Goal: Task Accomplishment & Management: Manage account settings

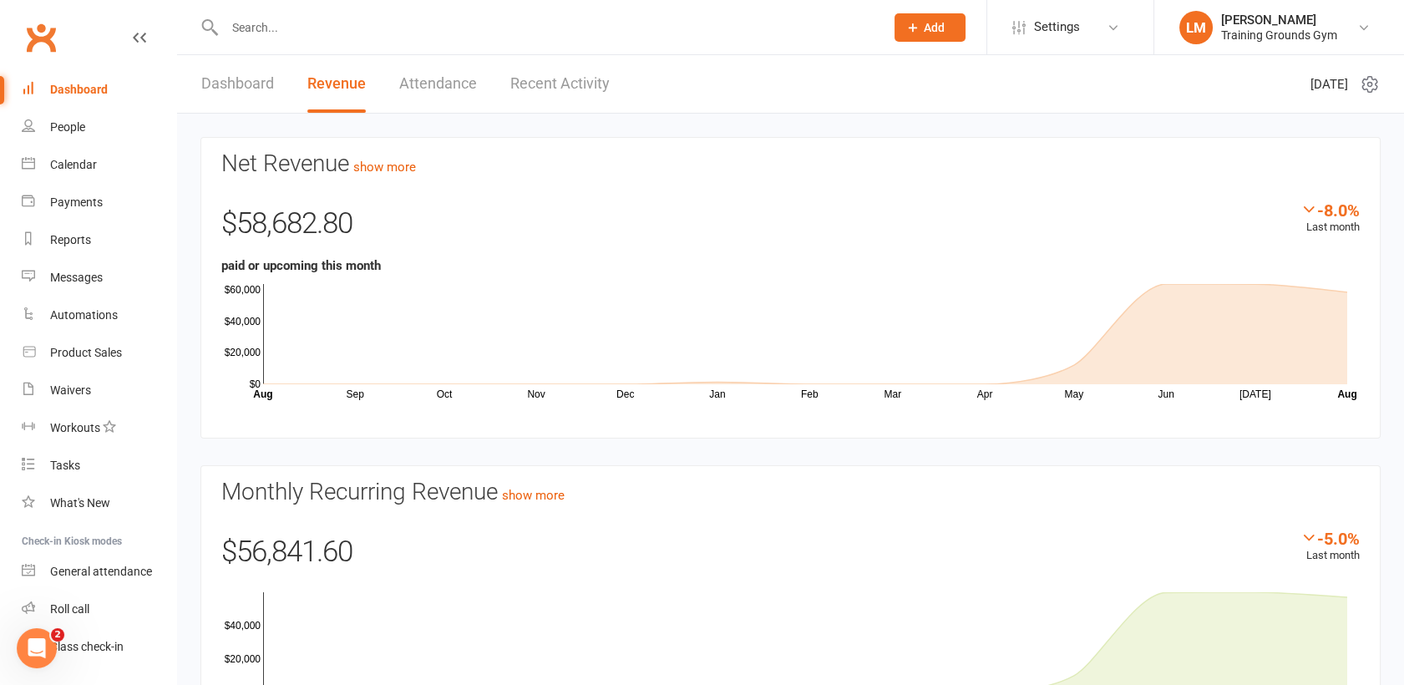
scroll to position [43, 0]
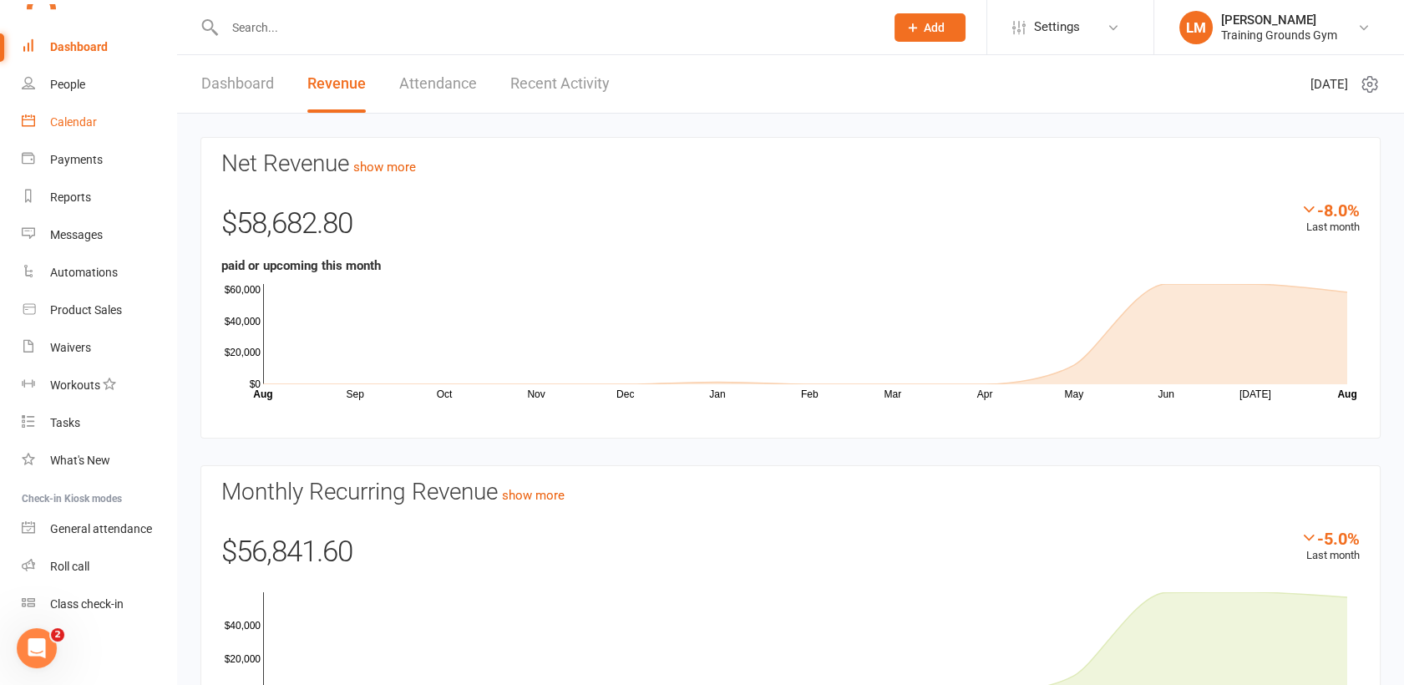
click at [94, 120] on div "Calendar" at bounding box center [73, 121] width 47 height 13
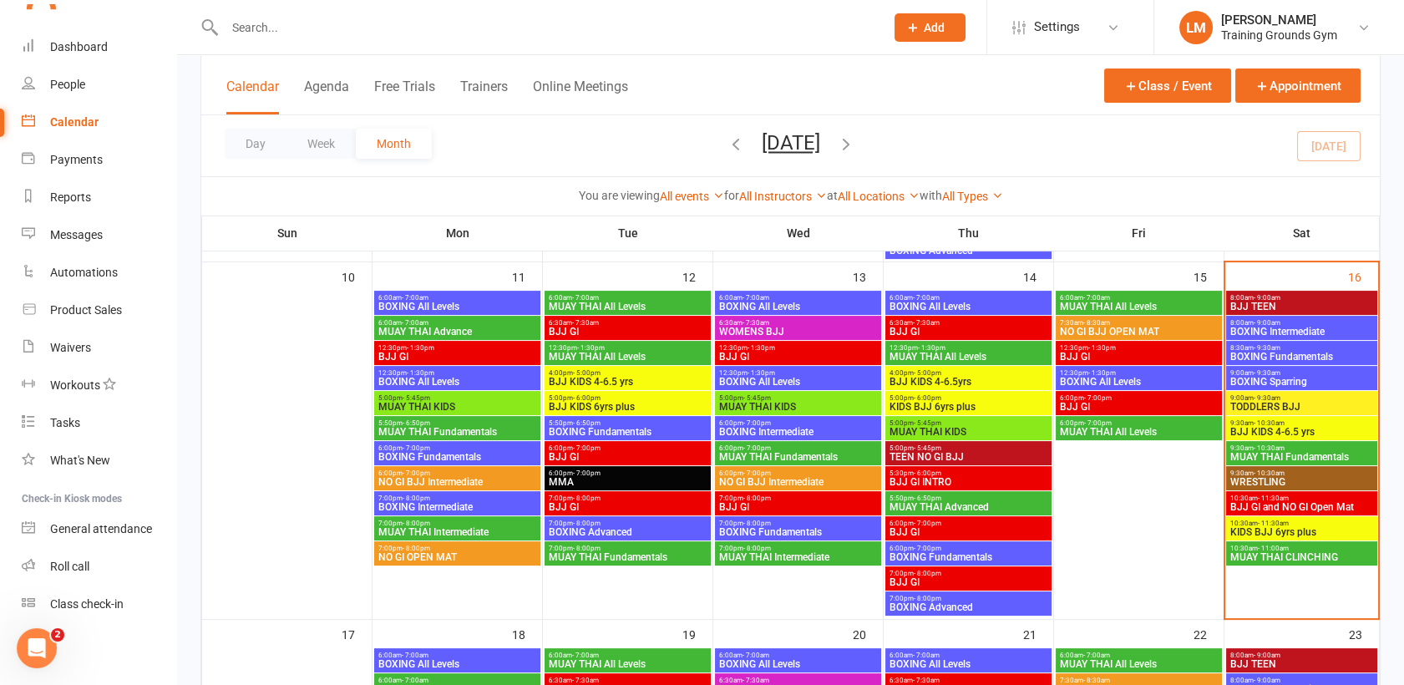
scroll to position [809, 0]
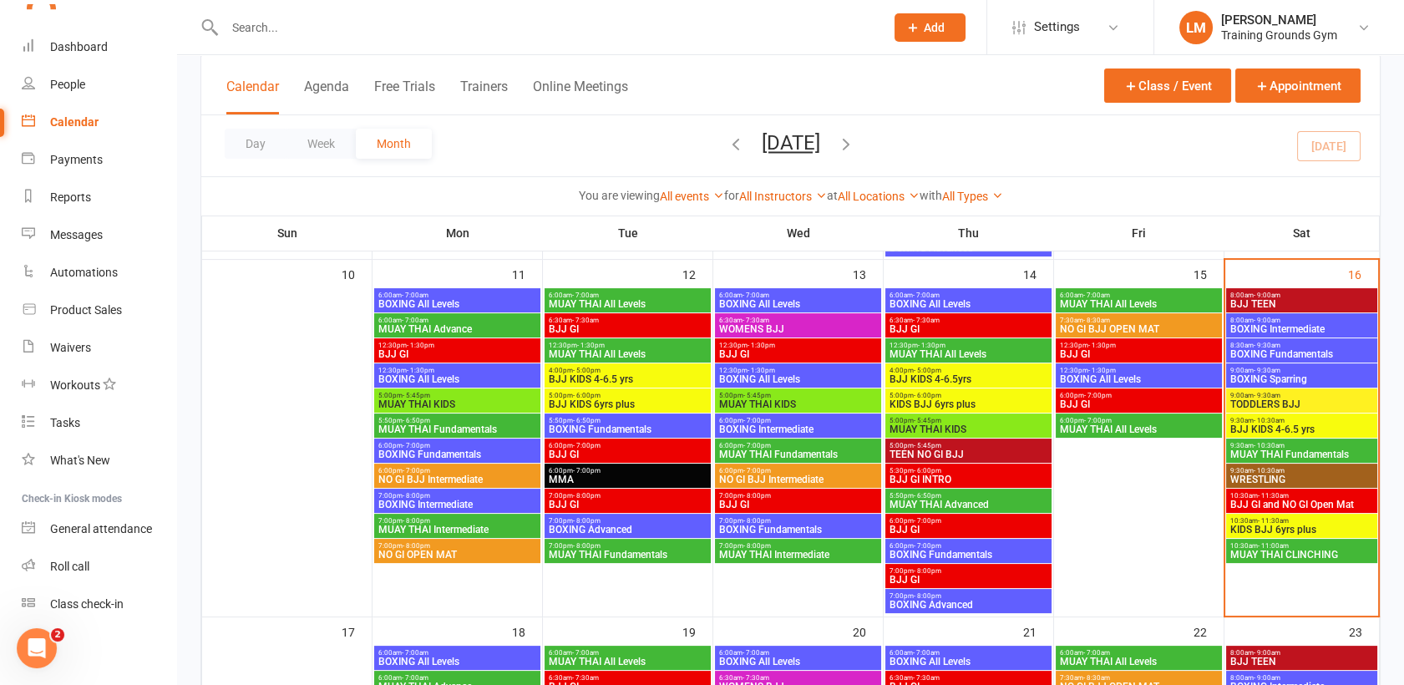
click at [1263, 351] on span "BOXING Fundamentals" at bounding box center [1302, 354] width 145 height 10
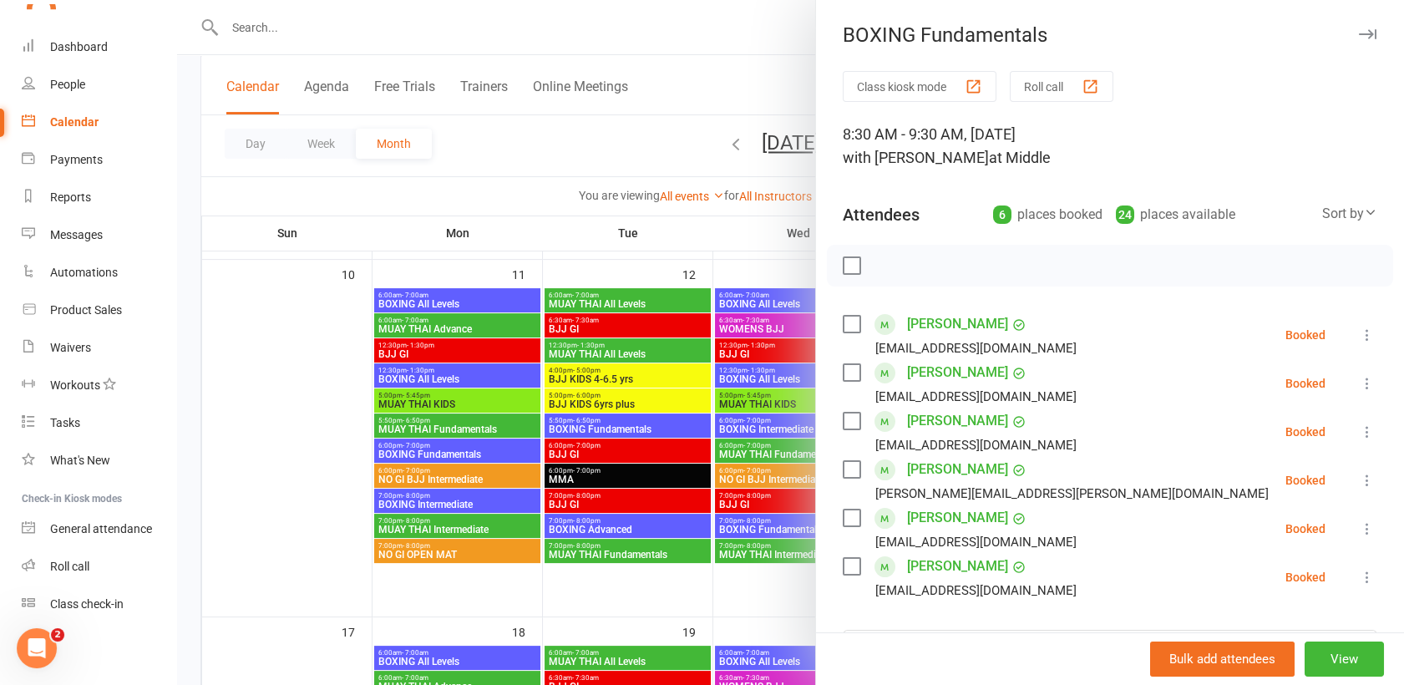
click at [843, 328] on label at bounding box center [851, 324] width 17 height 17
click at [845, 371] on label at bounding box center [851, 372] width 17 height 17
click at [847, 419] on label at bounding box center [851, 421] width 17 height 17
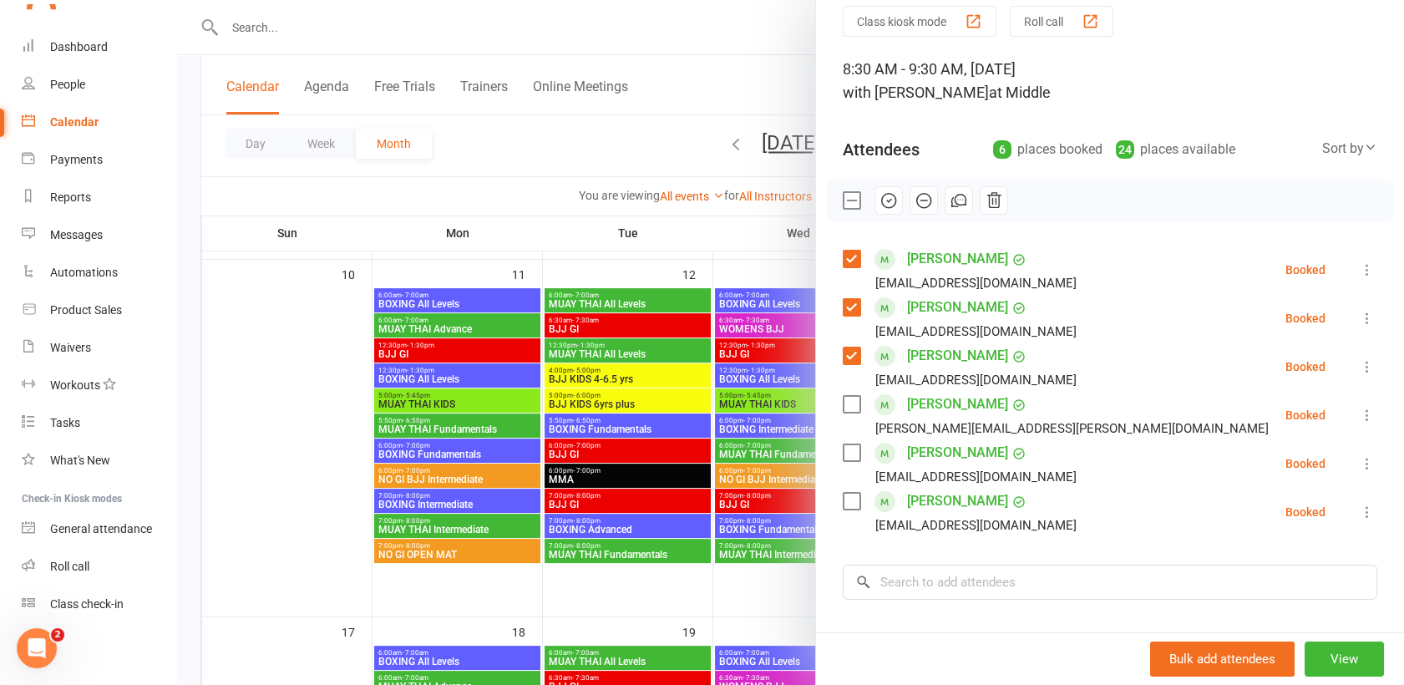
scroll to position [79, 0]
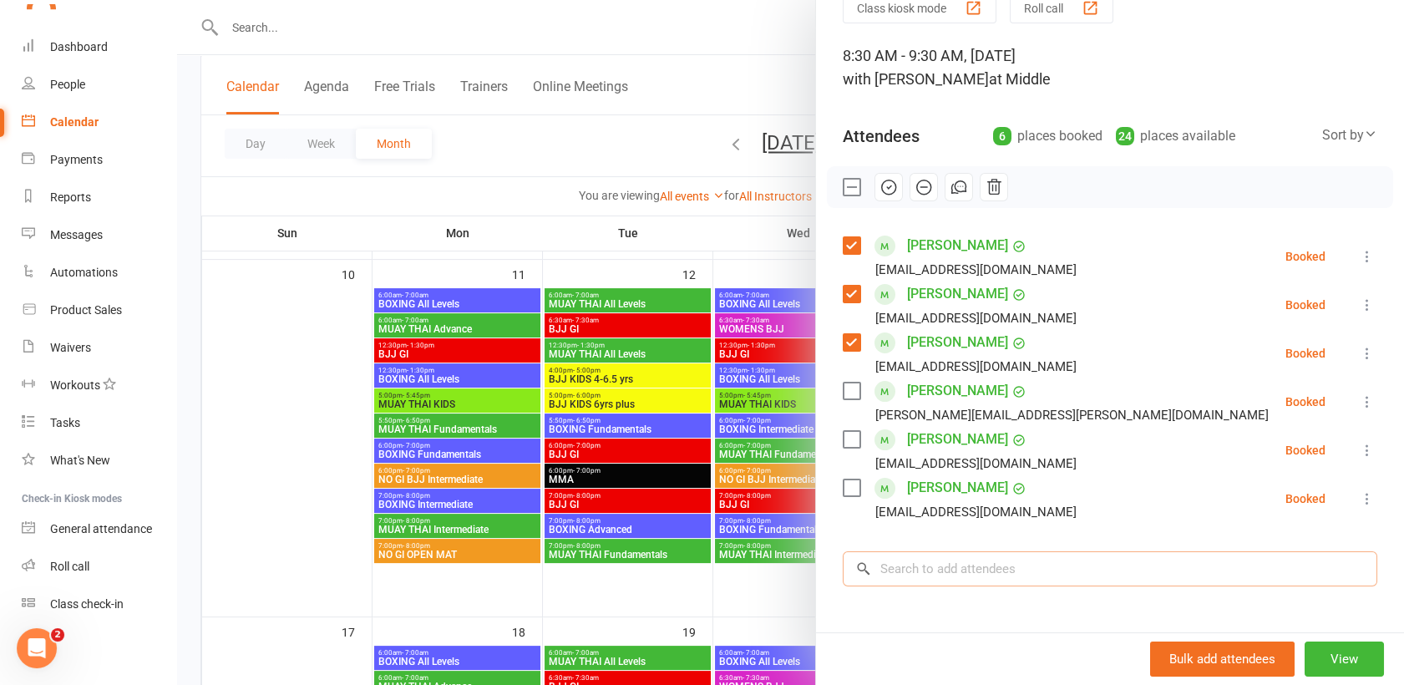
click at [907, 573] on input "search" at bounding box center [1110, 568] width 535 height 35
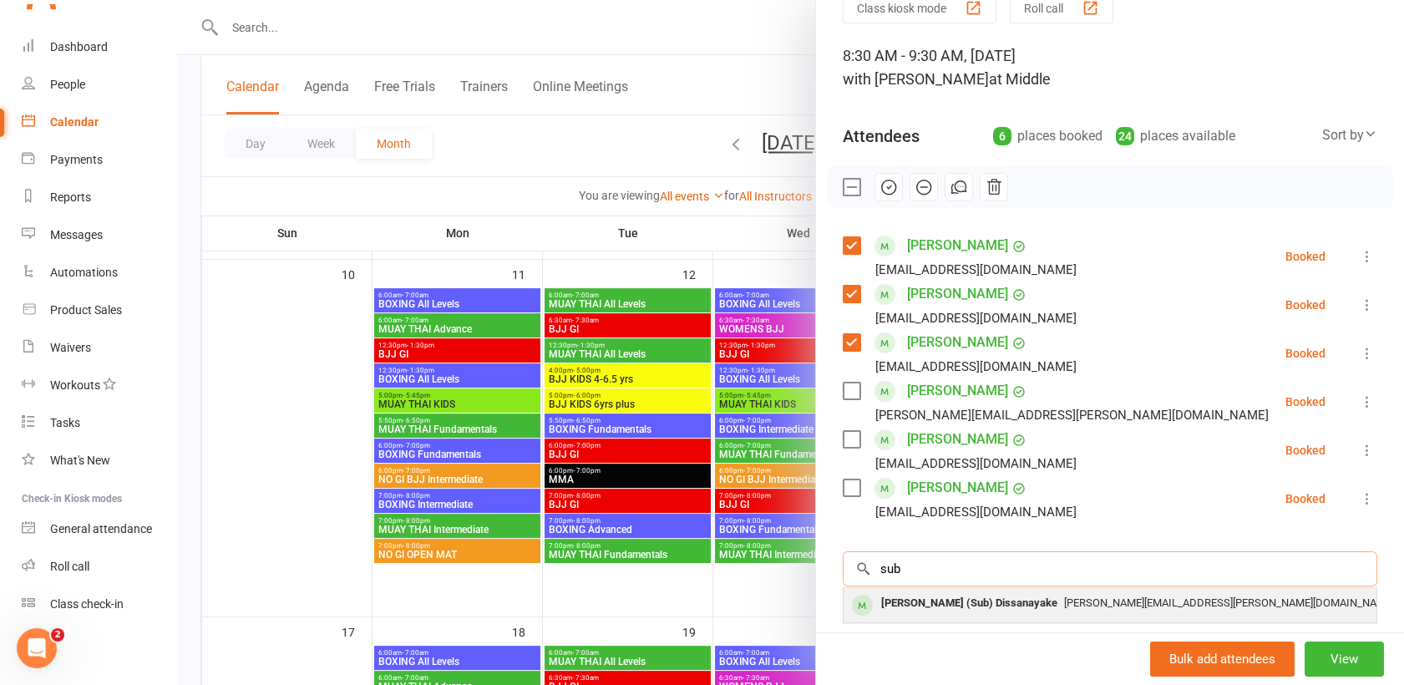
type input "sub"
click at [915, 597] on div "[PERSON_NAME] (Sub) Dissanayake" at bounding box center [970, 603] width 190 height 24
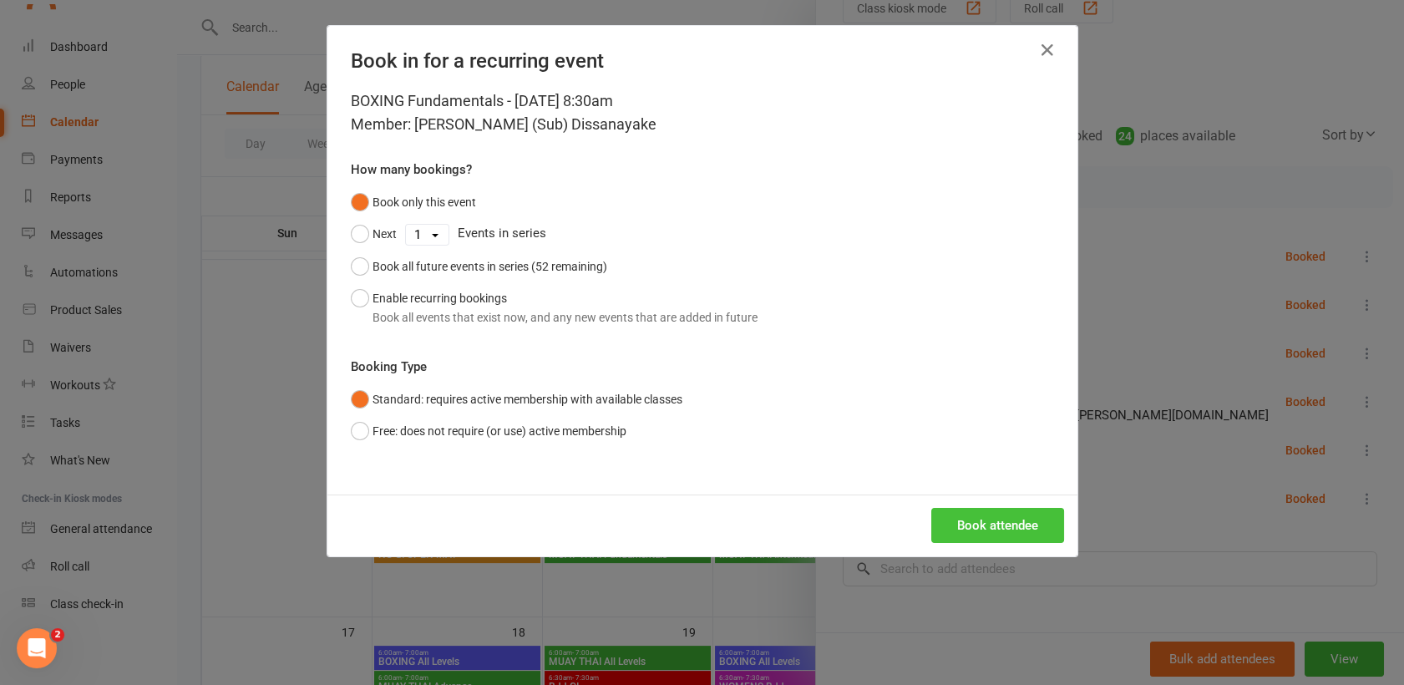
click at [973, 515] on button "Book attendee" at bounding box center [997, 525] width 133 height 35
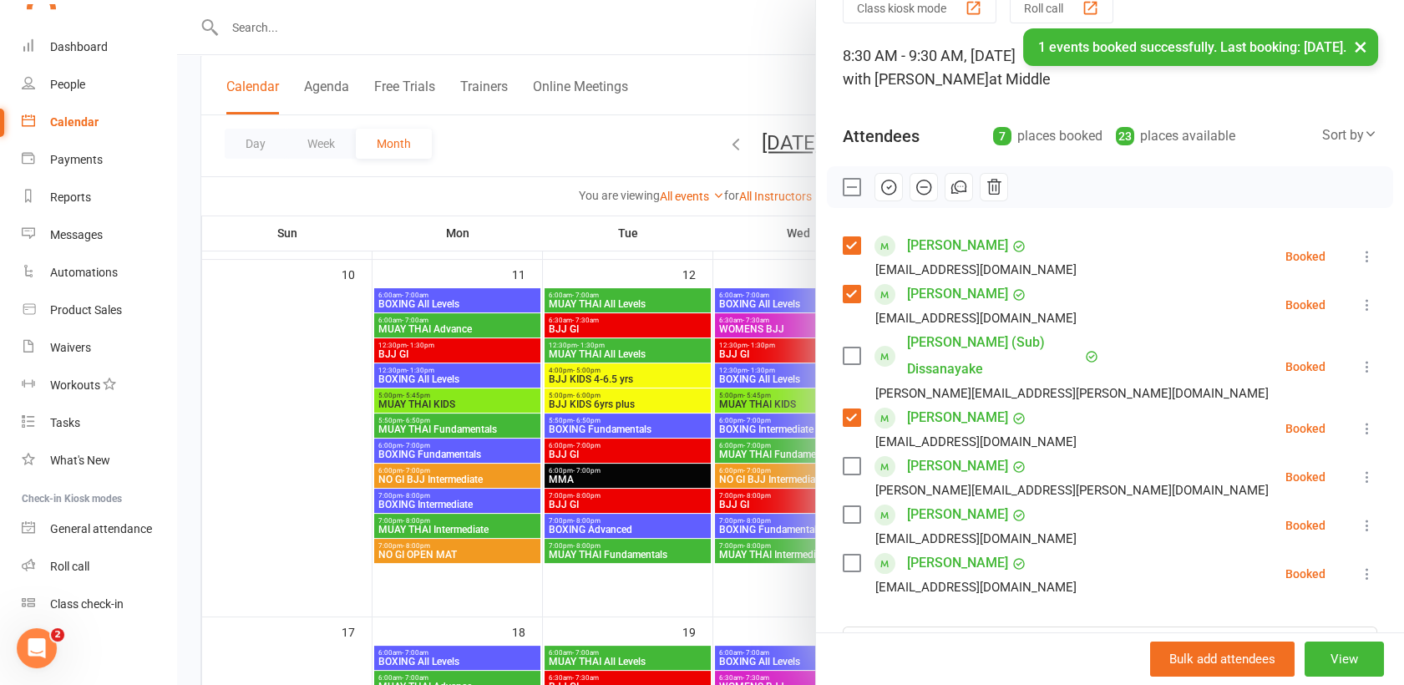
click at [849, 348] on label at bounding box center [851, 356] width 17 height 17
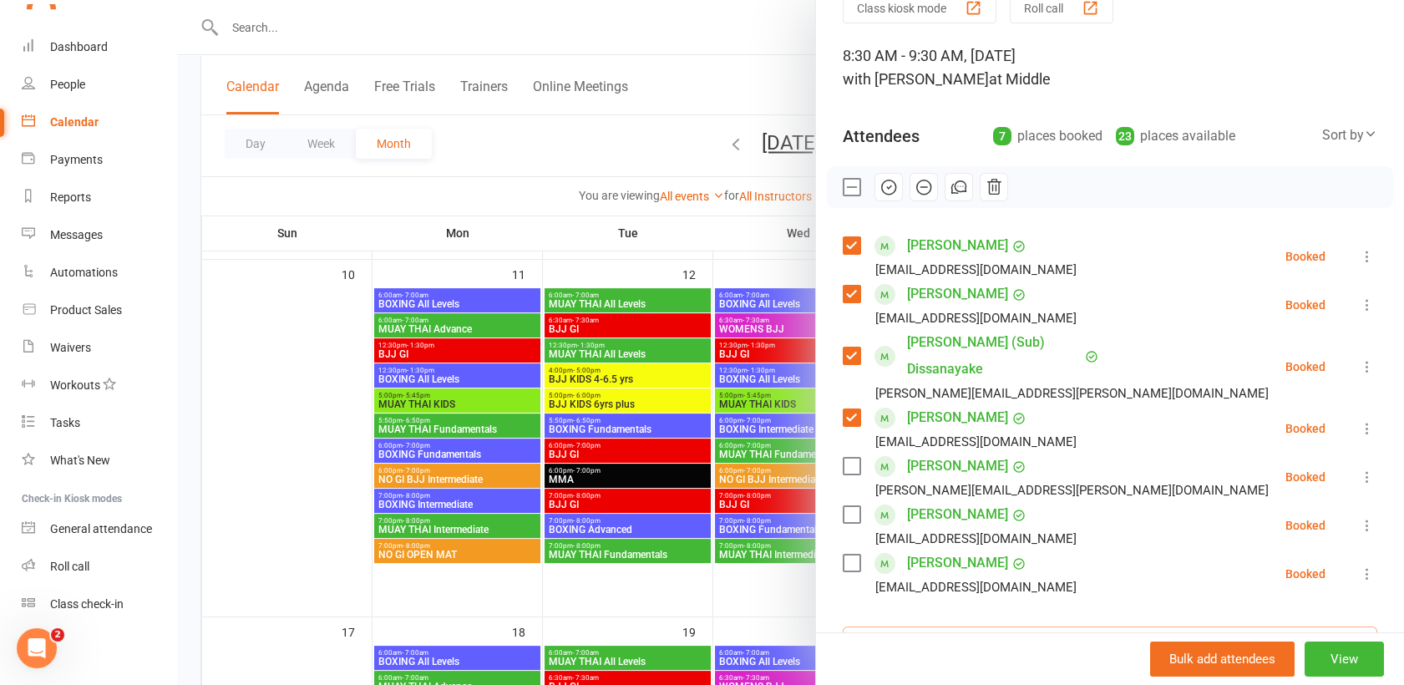
click at [899, 631] on input "search" at bounding box center [1110, 644] width 535 height 35
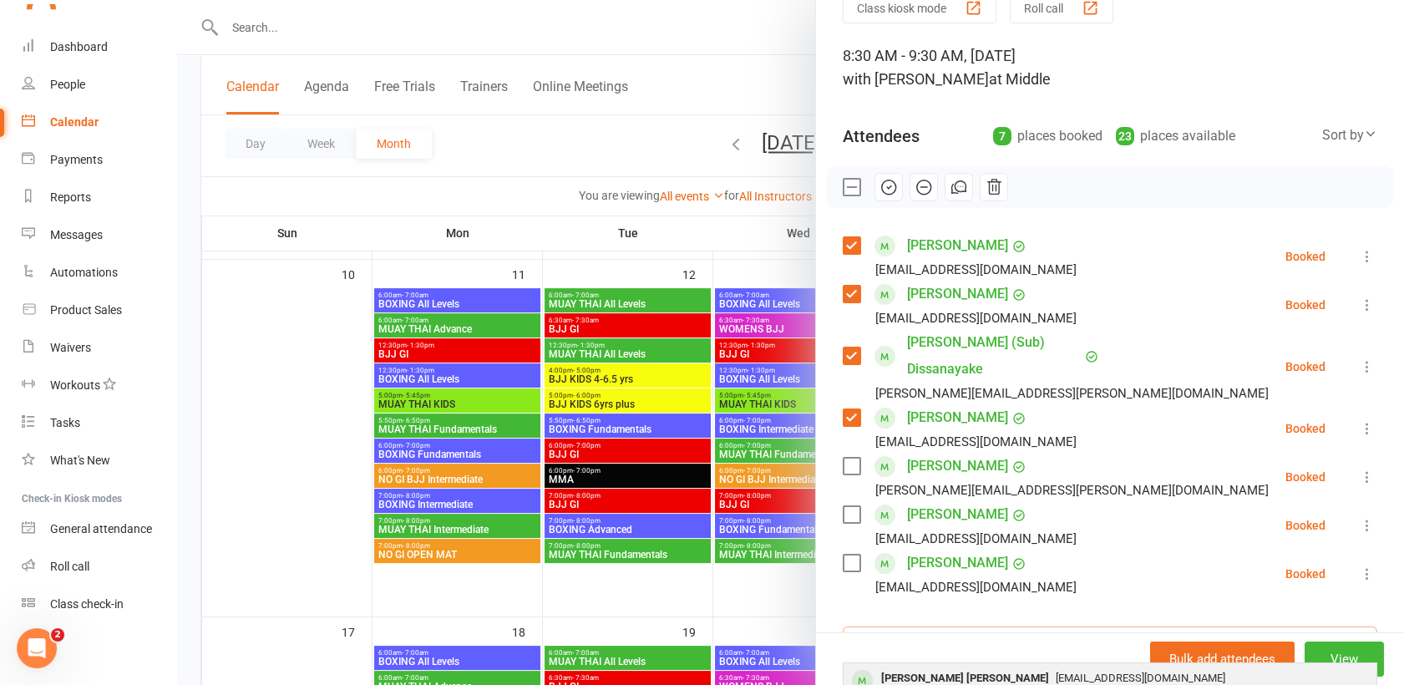
type input "vane"
click at [909, 667] on div "Vanessa Roslyn Chan" at bounding box center [965, 679] width 181 height 24
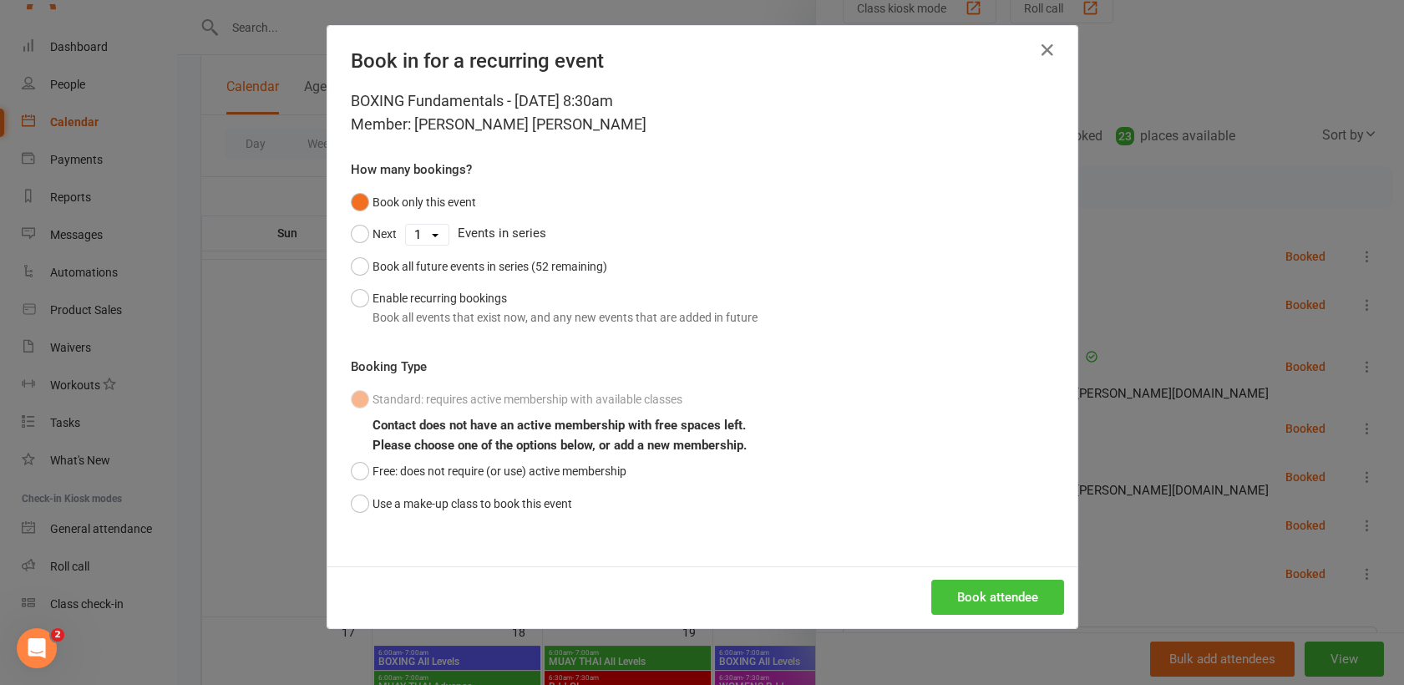
click at [936, 598] on button "Book attendee" at bounding box center [997, 597] width 133 height 35
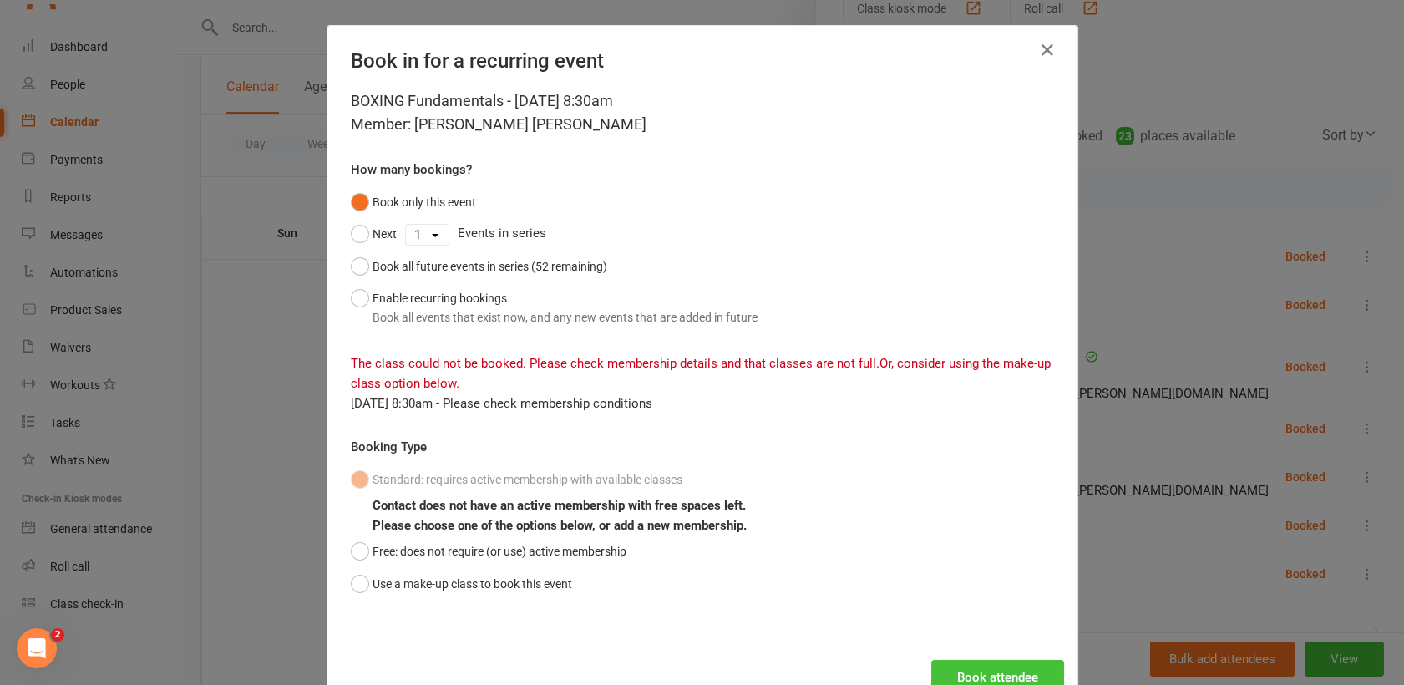
click at [1017, 665] on button "Book attendee" at bounding box center [997, 677] width 133 height 35
click at [971, 669] on button "Book attendee" at bounding box center [997, 677] width 133 height 35
click at [351, 586] on button "Use a make-up class to book this event" at bounding box center [461, 584] width 221 height 32
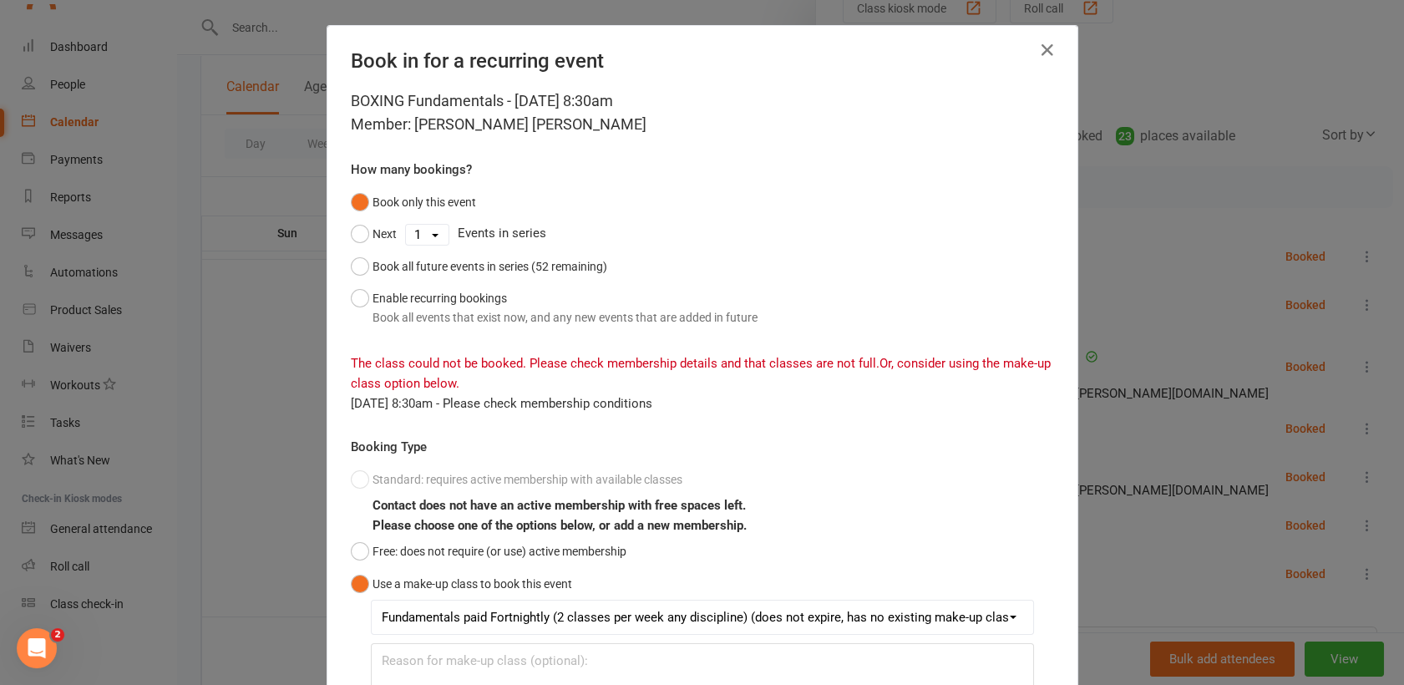
click at [931, 612] on select "Fundamentals paid Fortnightly (2 classes per week any discipline) (does not exp…" at bounding box center [703, 617] width 662 height 33
click at [969, 465] on div "Standard: requires active membership with available classes Contact does not ha…" at bounding box center [702, 581] width 703 height 235
click at [1042, 50] on icon "button" at bounding box center [1048, 50] width 20 height 20
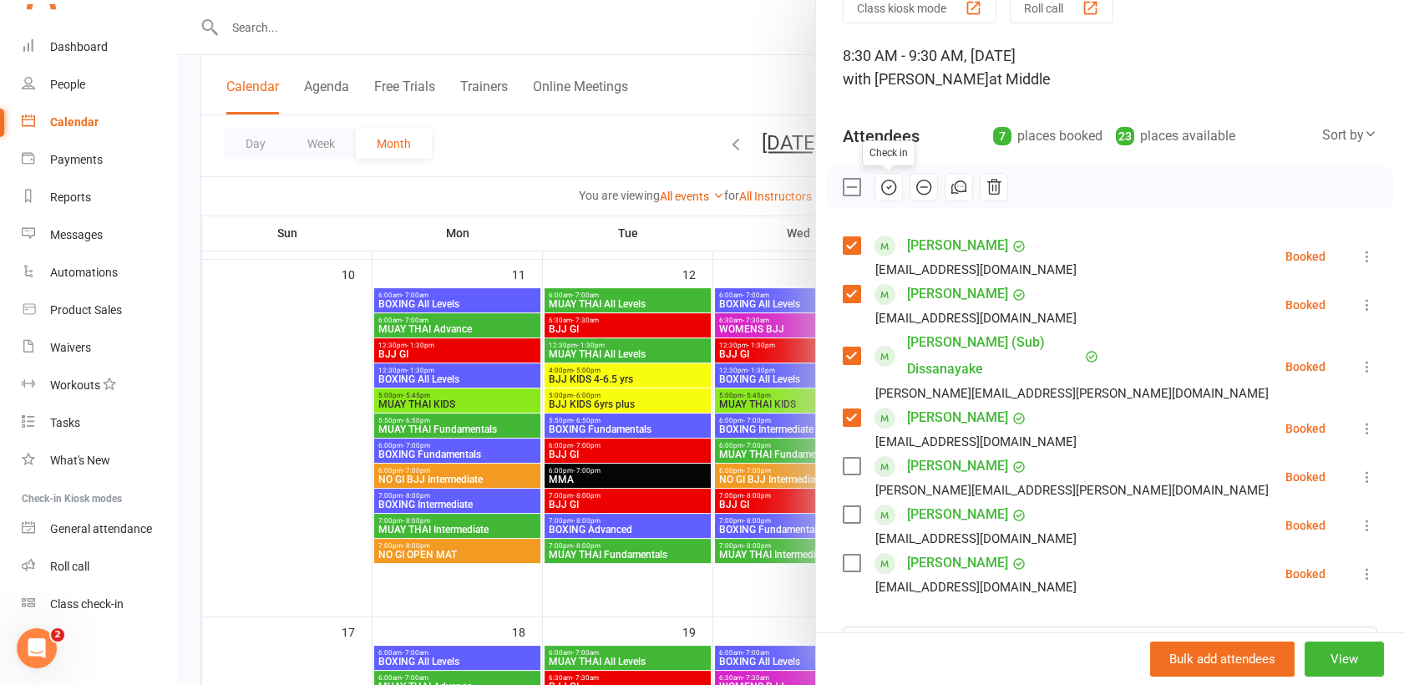
click at [880, 183] on icon "button" at bounding box center [889, 187] width 18 height 18
click at [745, 87] on div at bounding box center [790, 342] width 1227 height 685
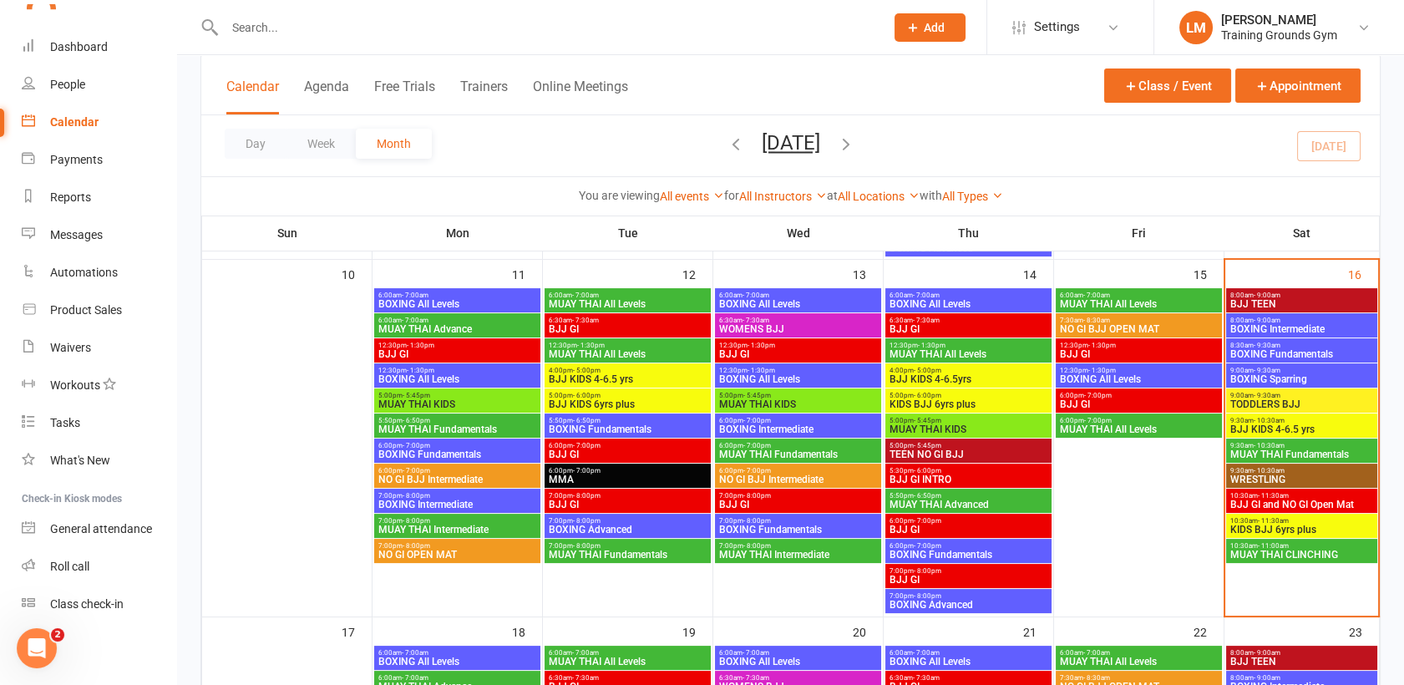
click at [1272, 324] on span "BOXING Intermediate" at bounding box center [1302, 329] width 145 height 10
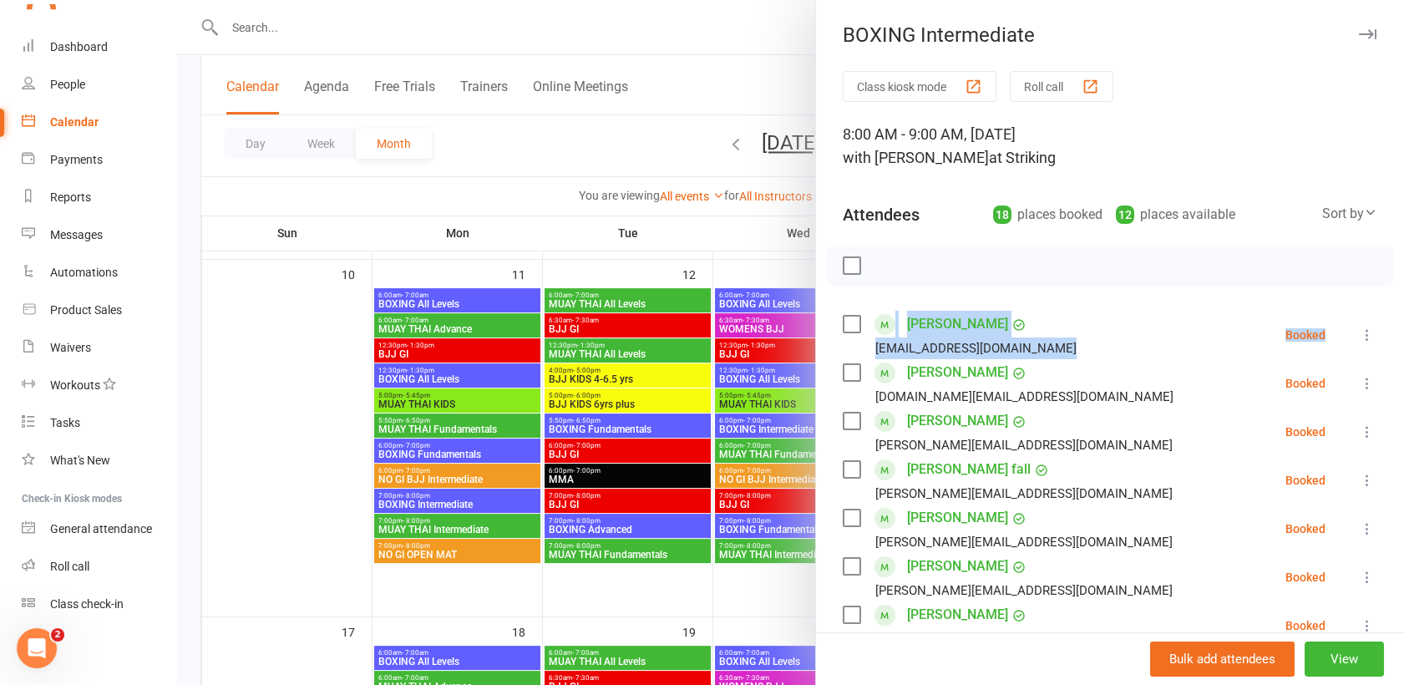
drag, startPoint x: 1373, startPoint y: 235, endPoint x: 1376, endPoint y: 297, distance: 62.7
click at [1376, 297] on div "BOXING Intermediate Class kiosk mode Roll call 8:00 AM - 9:00 AM, Saturday, Aug…" at bounding box center [1109, 342] width 589 height 685
click at [843, 324] on label at bounding box center [851, 324] width 17 height 17
click at [845, 414] on label at bounding box center [851, 421] width 17 height 17
click at [845, 473] on label at bounding box center [851, 469] width 17 height 17
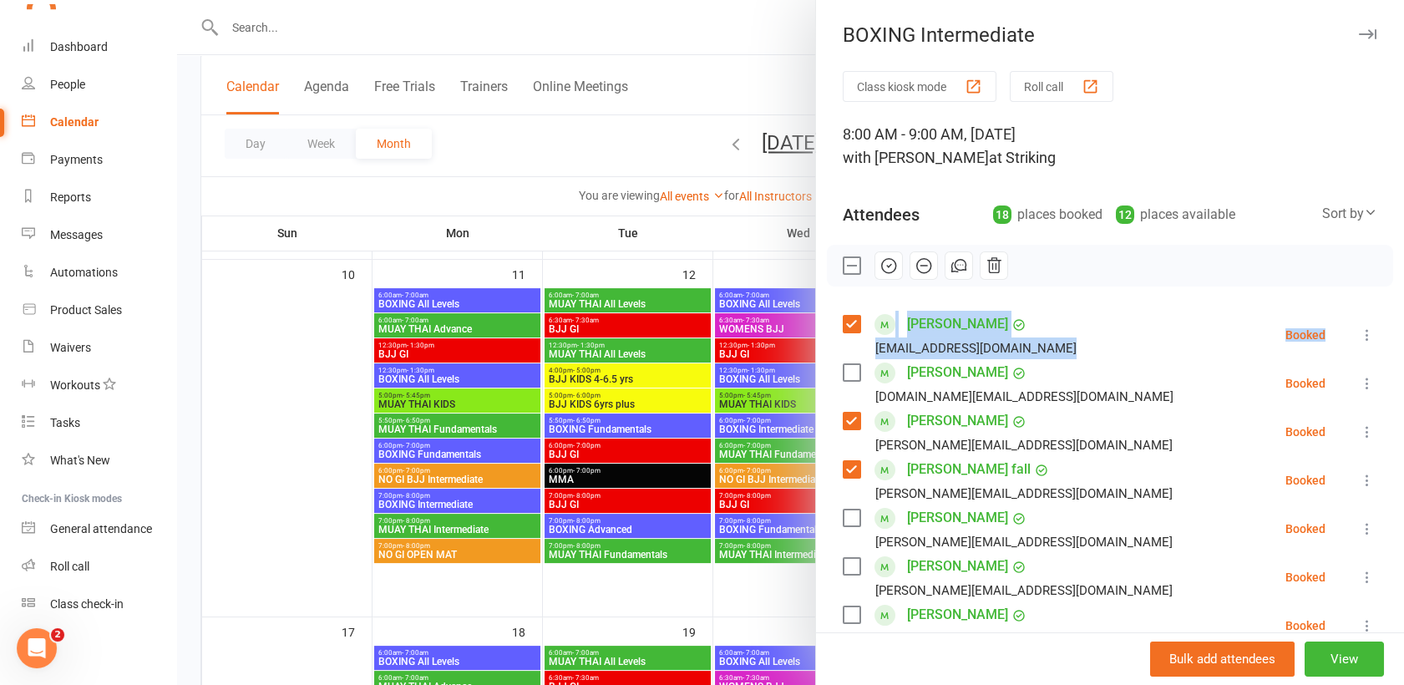
click at [843, 520] on label at bounding box center [851, 518] width 17 height 17
click at [843, 561] on label at bounding box center [851, 566] width 17 height 17
click at [844, 613] on label at bounding box center [851, 614] width 17 height 17
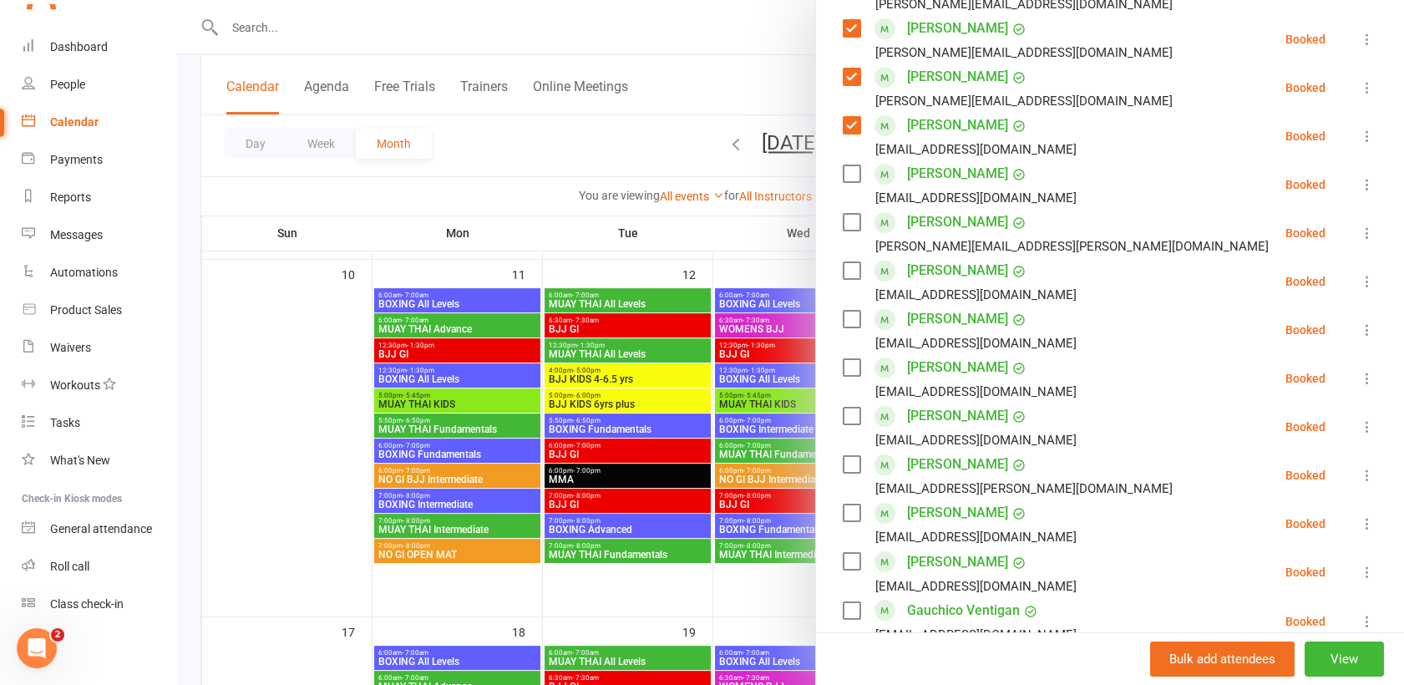
scroll to position [492, 0]
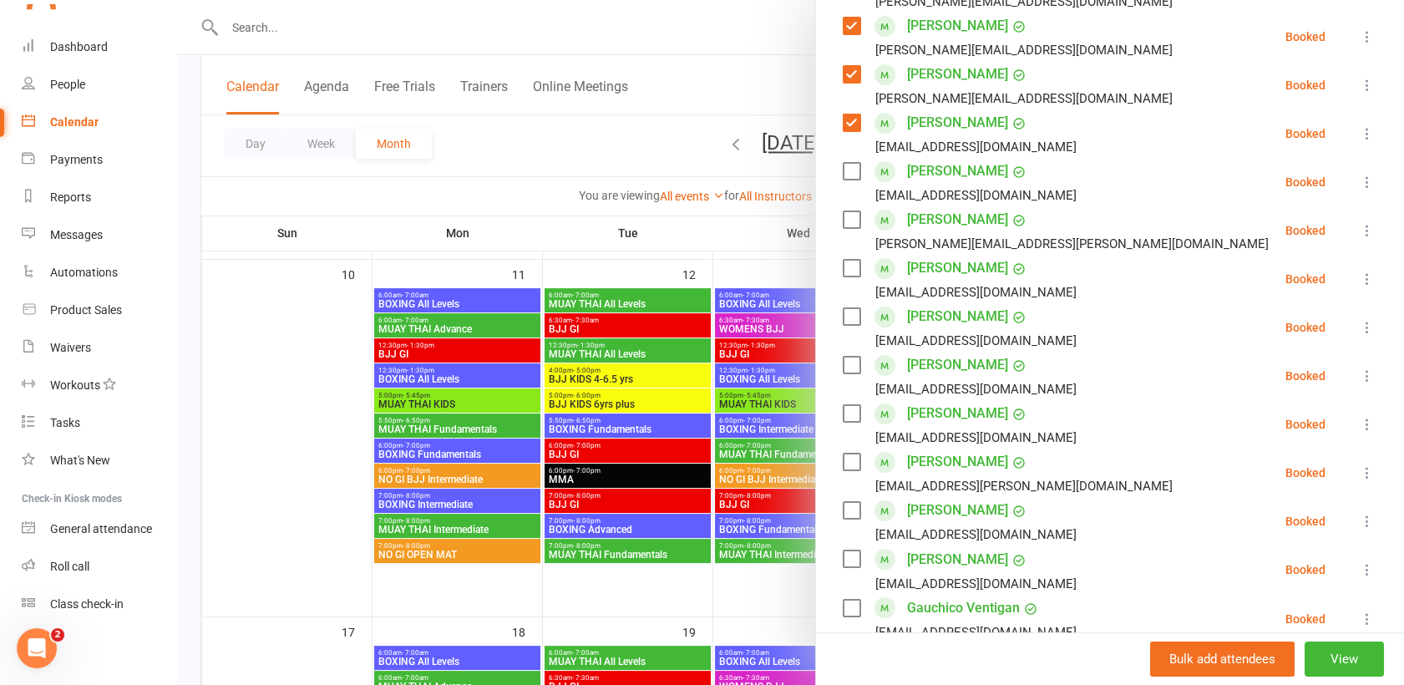
click at [843, 213] on label at bounding box center [851, 219] width 17 height 17
click at [847, 268] on label at bounding box center [851, 268] width 17 height 17
click at [847, 324] on label at bounding box center [851, 316] width 17 height 17
click at [847, 360] on label at bounding box center [851, 365] width 17 height 17
click at [847, 411] on label at bounding box center [851, 413] width 17 height 17
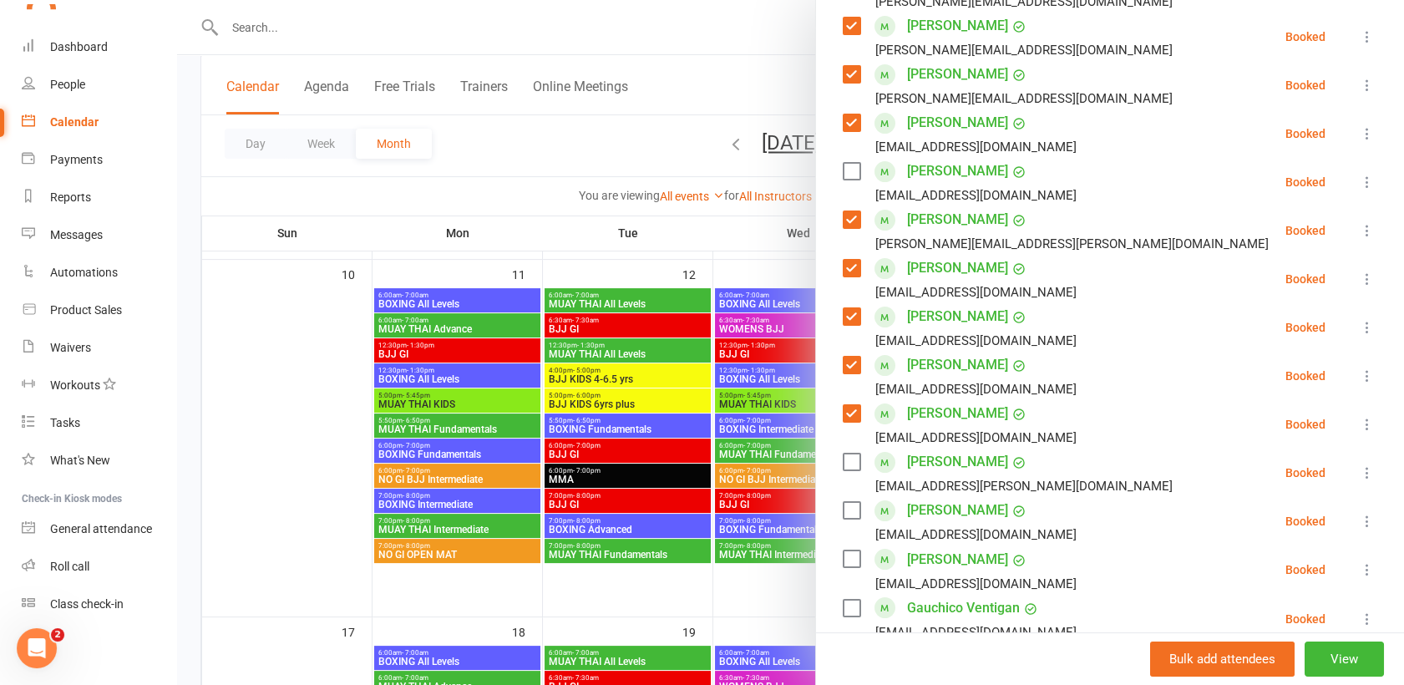
click at [849, 454] on label at bounding box center [851, 462] width 17 height 17
click at [845, 505] on label at bounding box center [851, 510] width 17 height 17
click at [852, 561] on label at bounding box center [851, 559] width 17 height 17
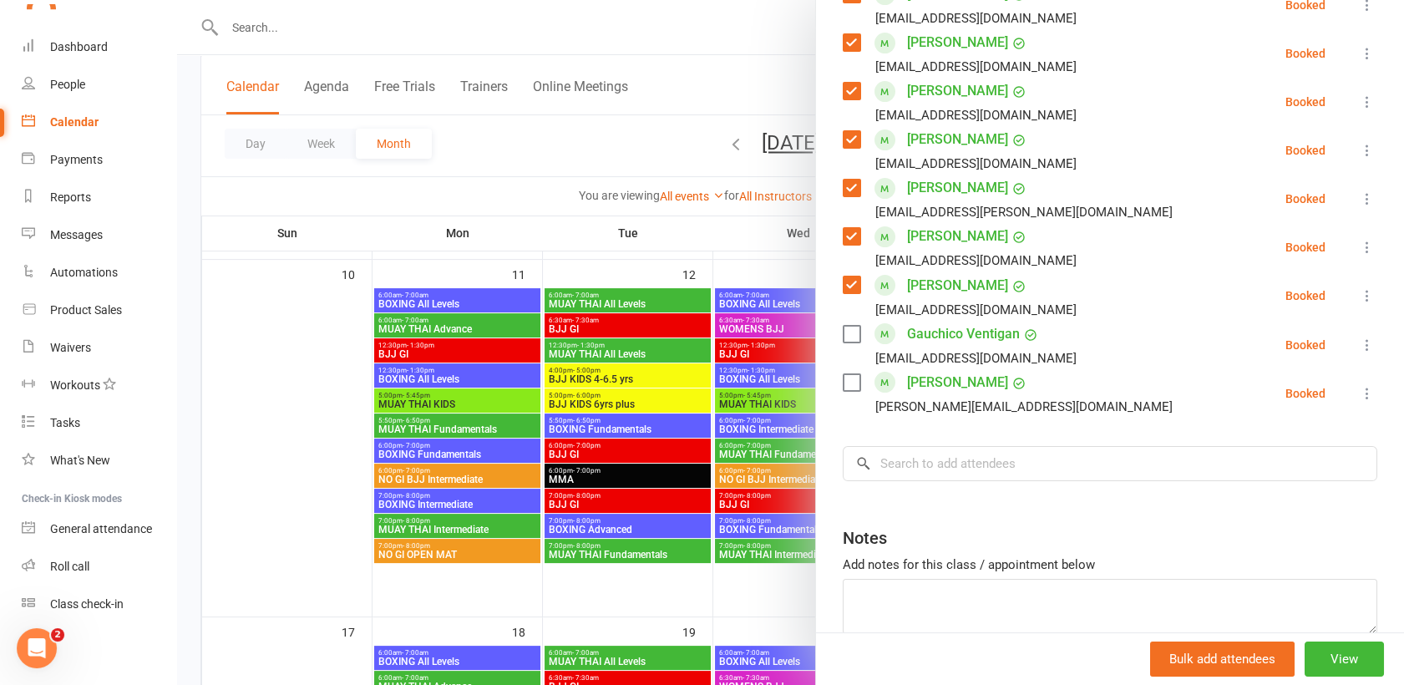
scroll to position [775, 0]
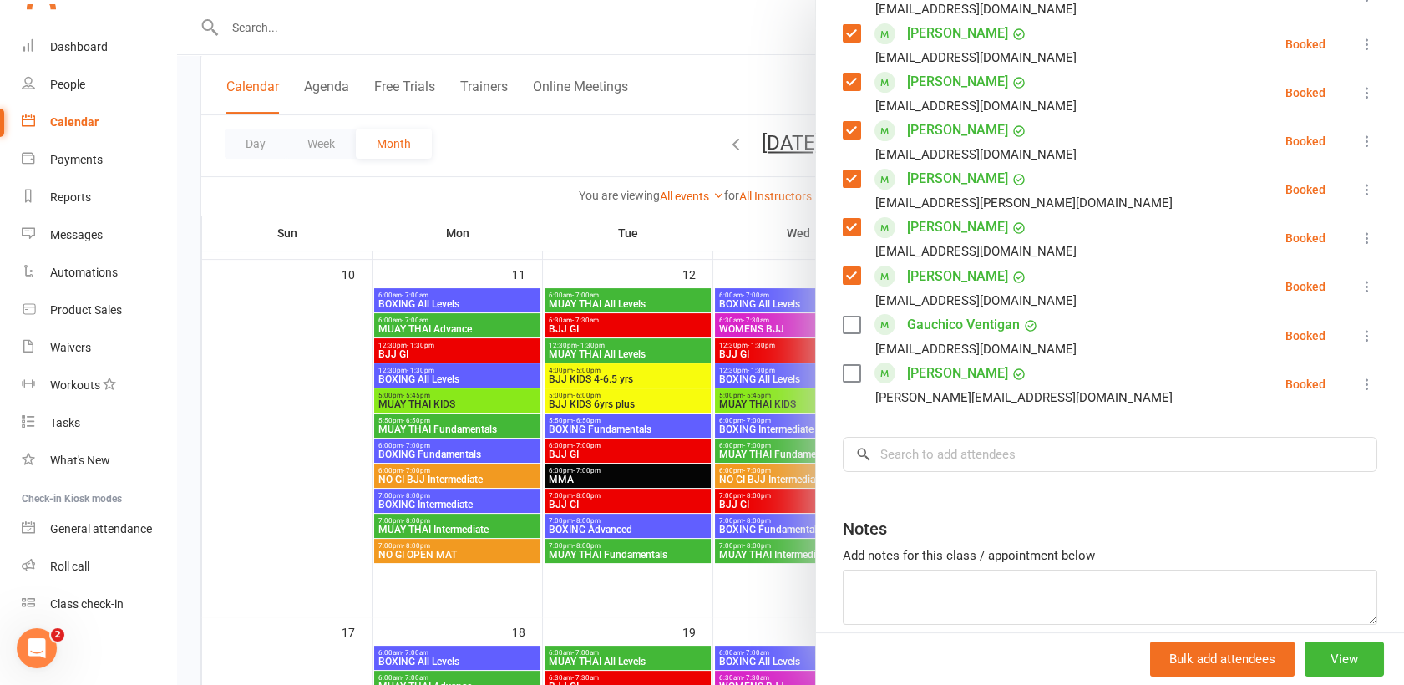
click at [843, 375] on label at bounding box center [851, 373] width 17 height 17
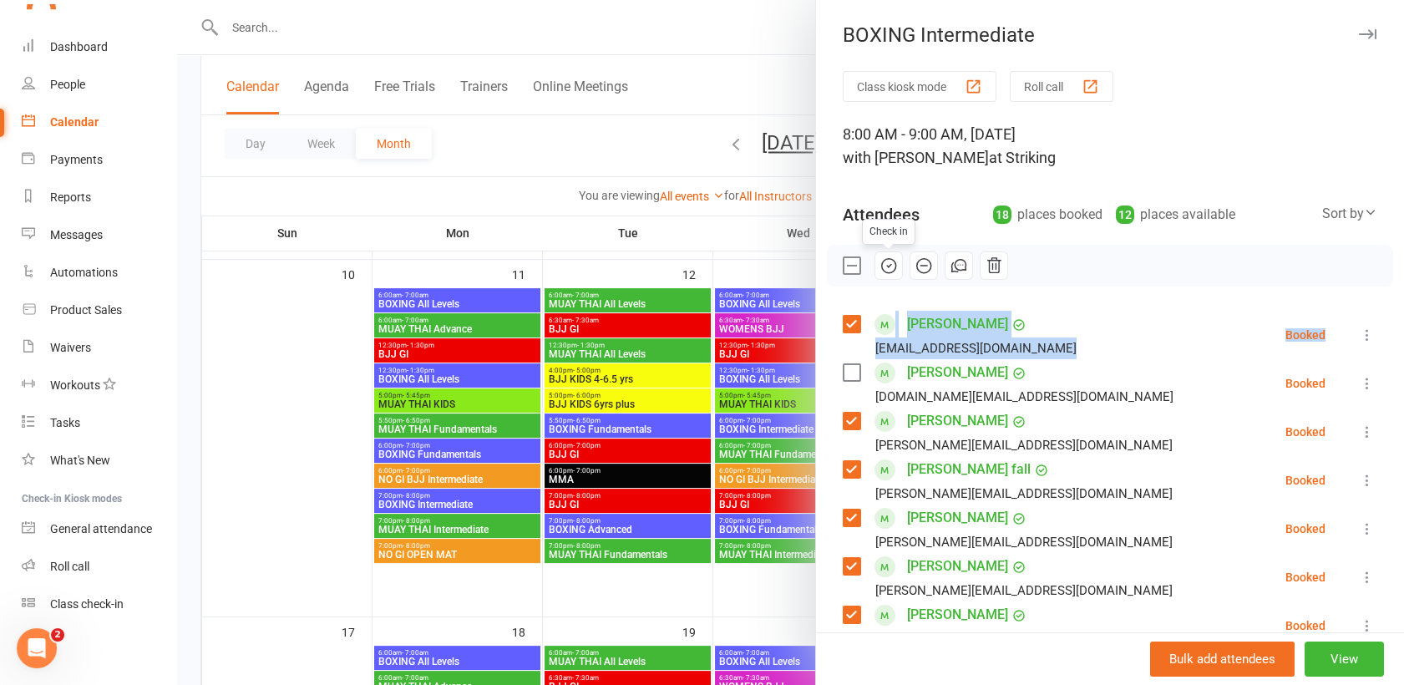
click at [889, 264] on icon "button" at bounding box center [890, 265] width 3 height 3
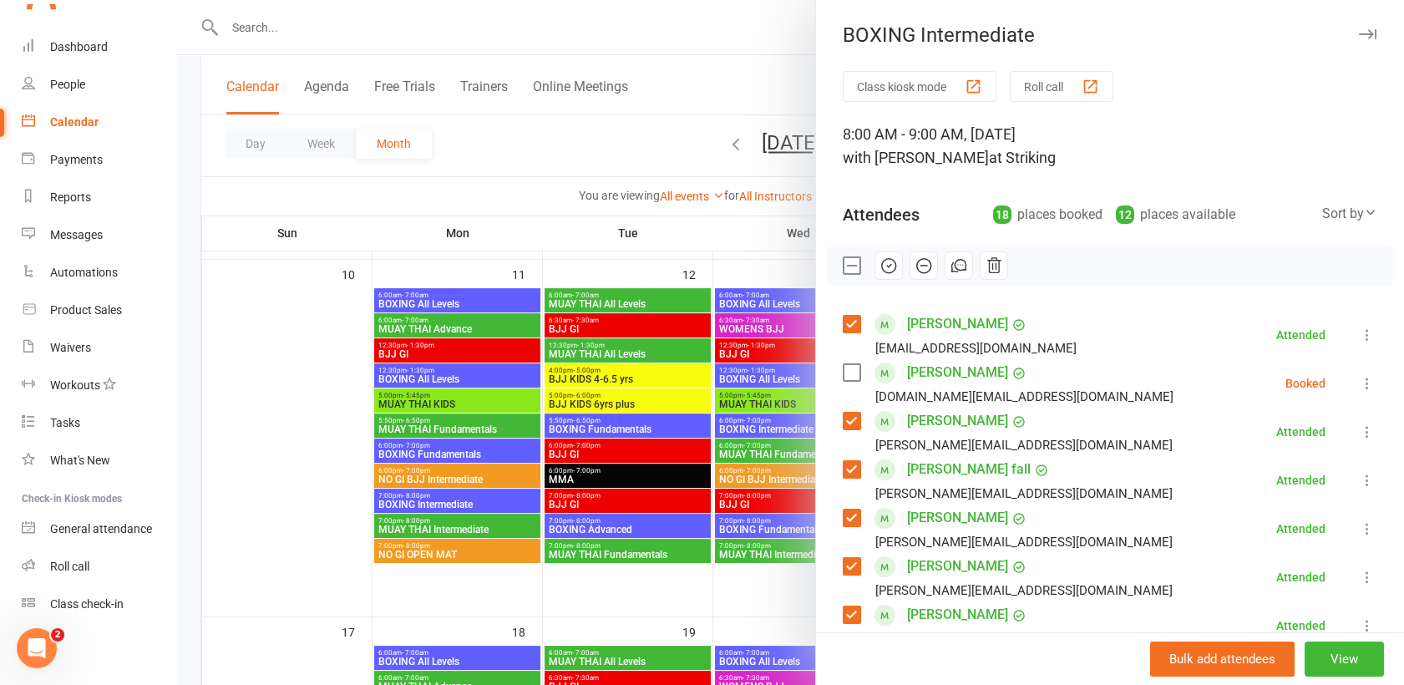
click at [282, 35] on div at bounding box center [790, 342] width 1227 height 685
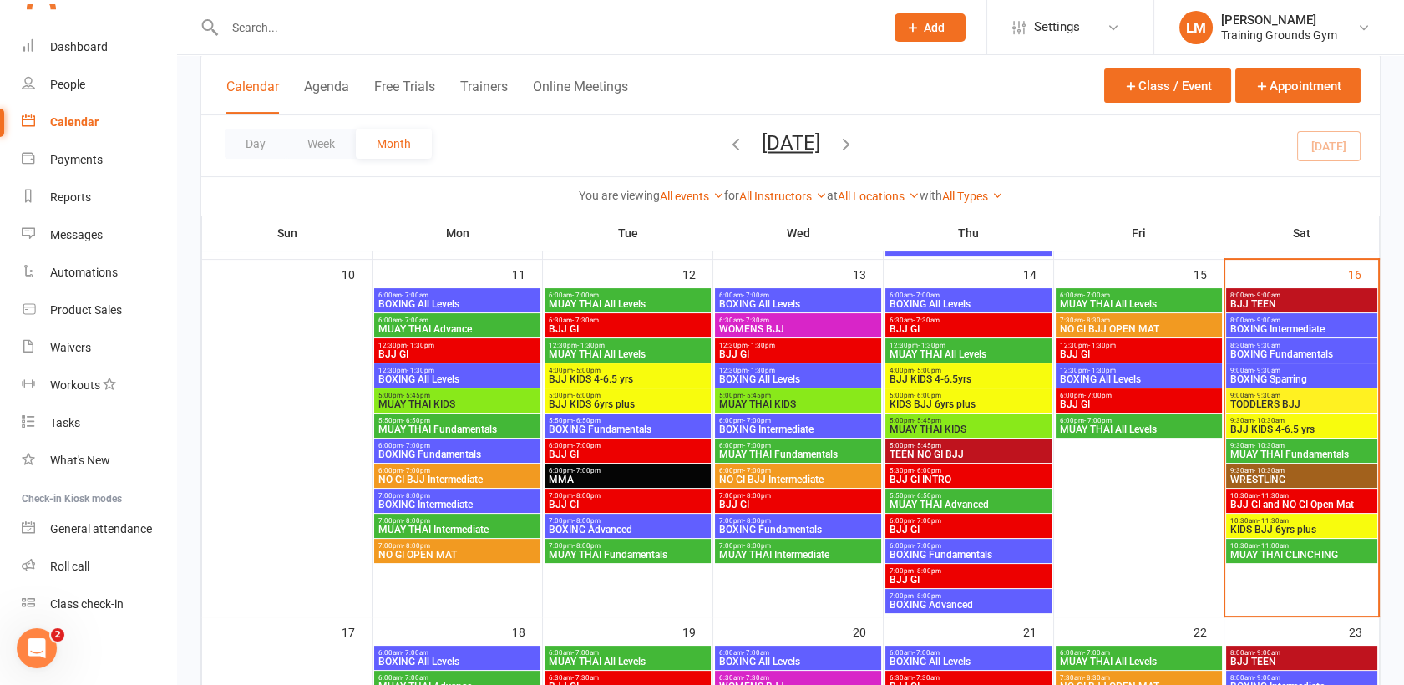
click at [249, 18] on input "text" at bounding box center [546, 27] width 653 height 23
click at [63, 352] on div "Waivers" at bounding box center [70, 347] width 41 height 13
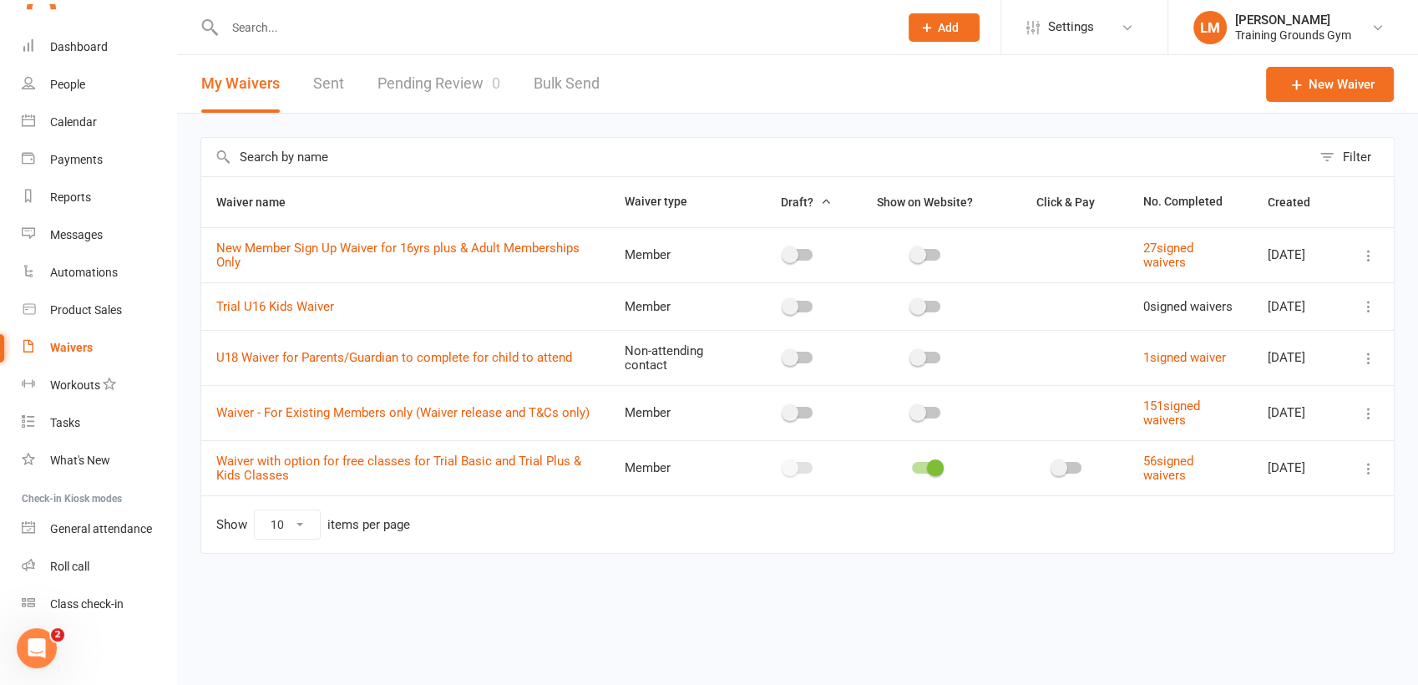
click at [438, 78] on link "Pending Review 0" at bounding box center [439, 84] width 123 height 58
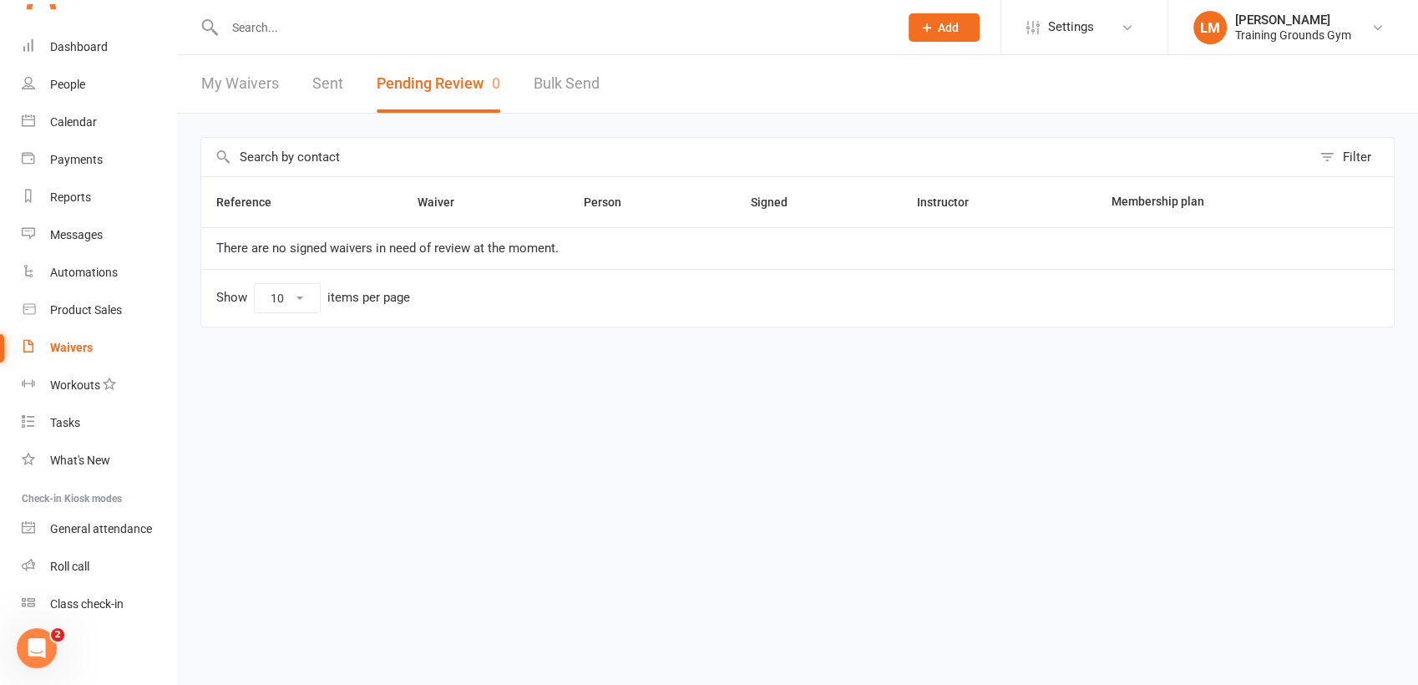
click at [956, 17] on button "Add" at bounding box center [944, 27] width 71 height 28
click at [934, 65] on link "Prospect" at bounding box center [926, 74] width 149 height 38
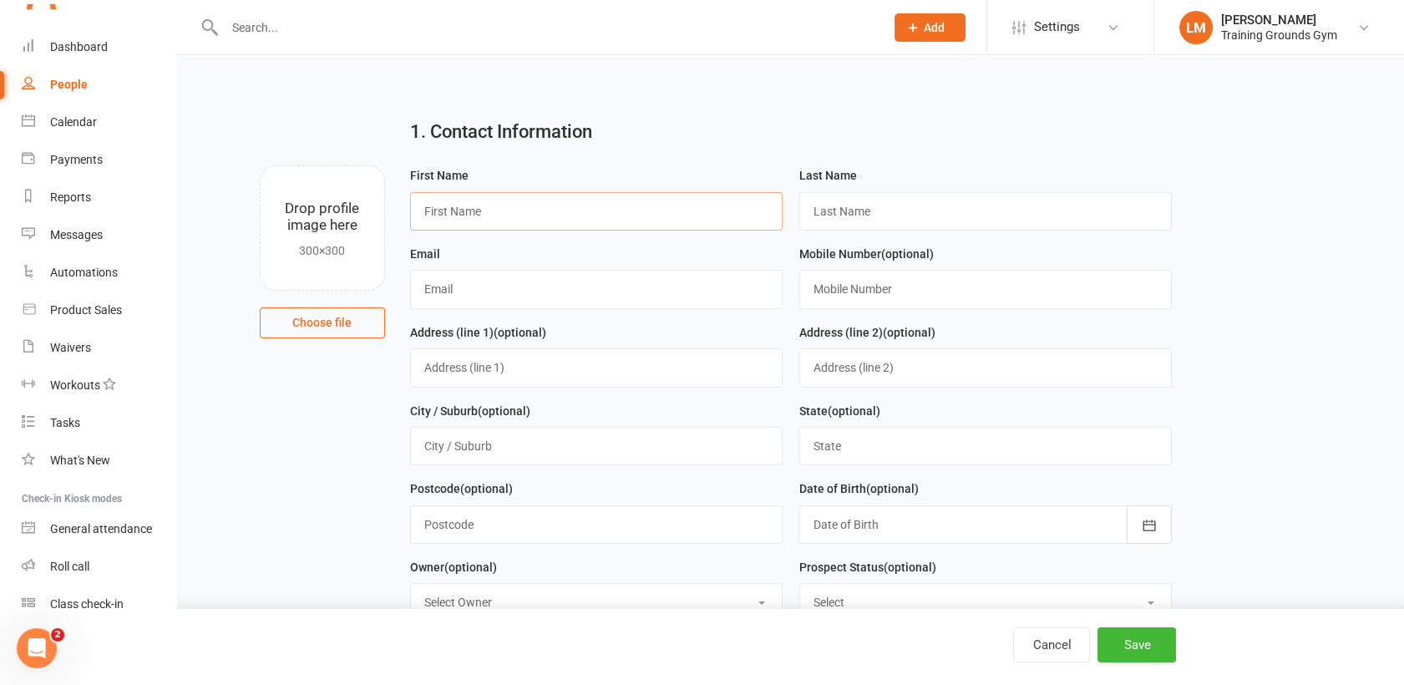
click at [471, 200] on input "text" at bounding box center [596, 211] width 373 height 38
type input "Eurisse"
type input "[PERSON_NAME]"
click at [464, 294] on input "text" at bounding box center [596, 289] width 373 height 38
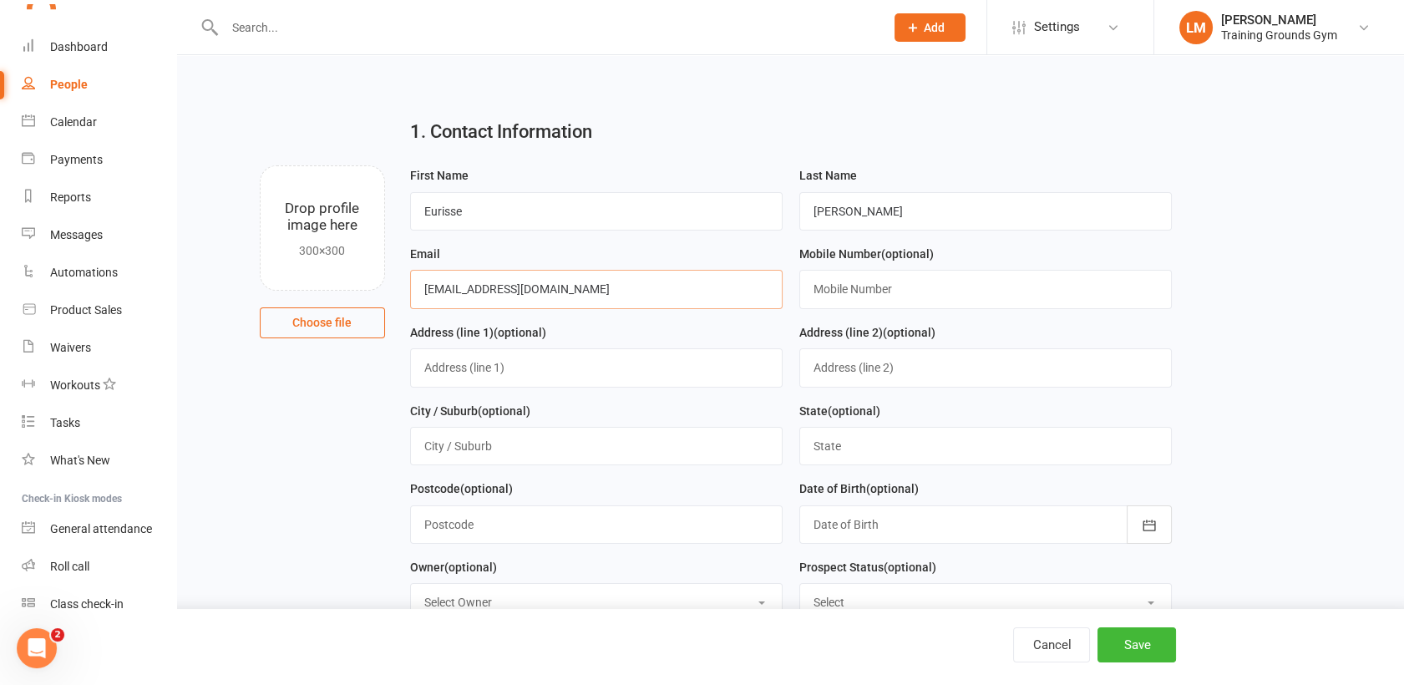
type input "Eurissemariano@gmail.com"
type input "0416106033"
click at [1166, 639] on button "Save" at bounding box center [1137, 644] width 79 height 35
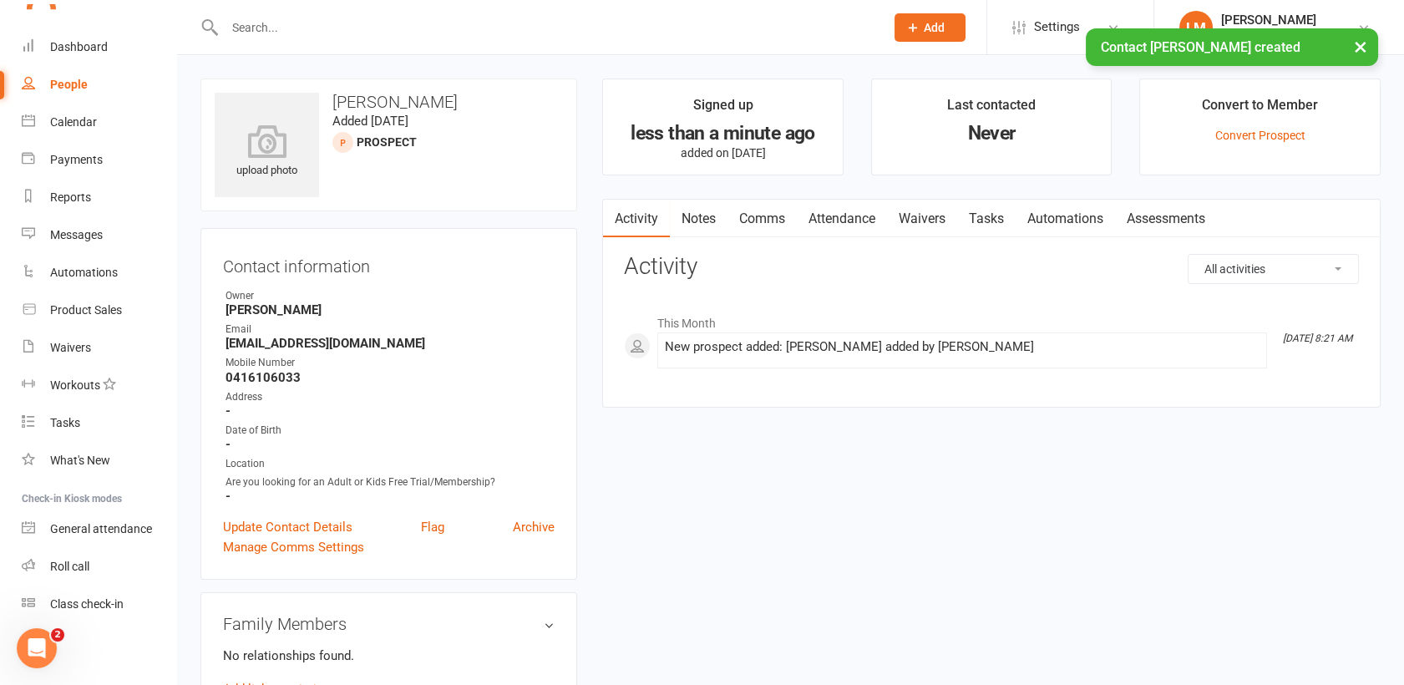
click at [925, 217] on link "Waivers" at bounding box center [922, 219] width 70 height 38
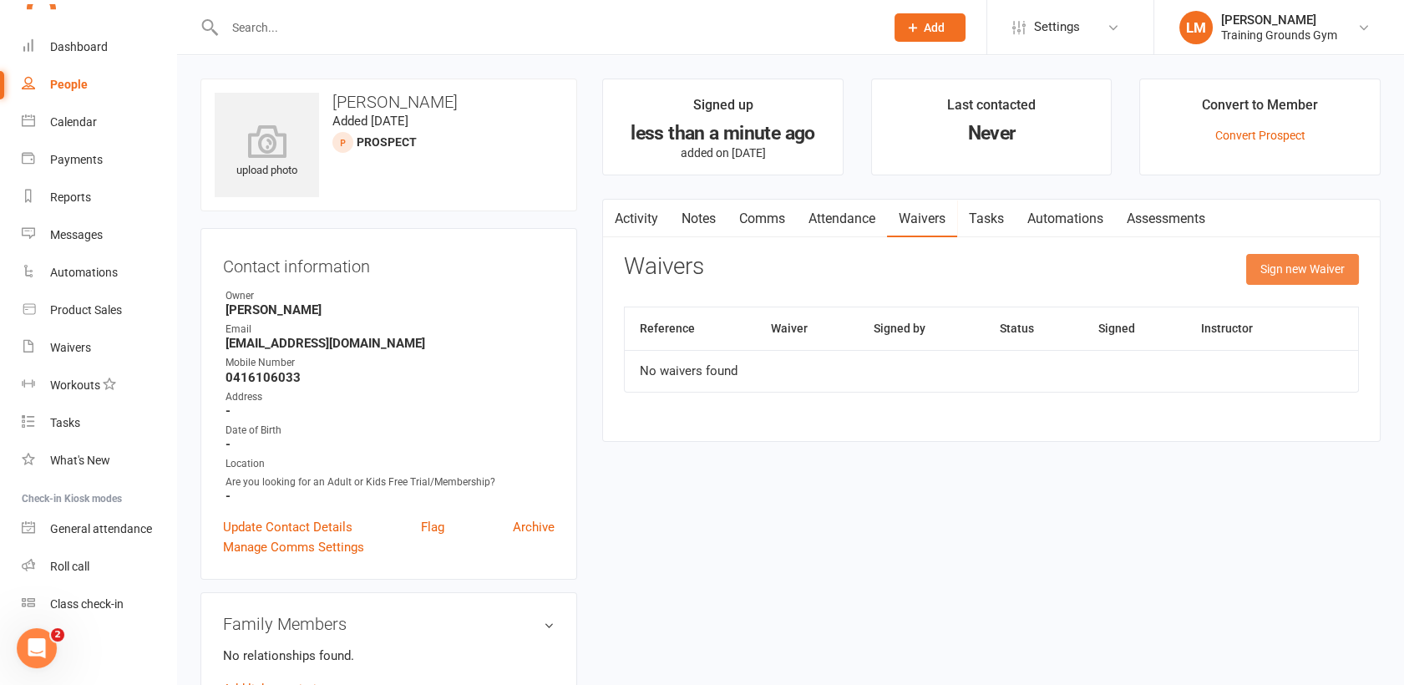
click at [1283, 265] on button "Sign new Waiver" at bounding box center [1302, 269] width 113 height 30
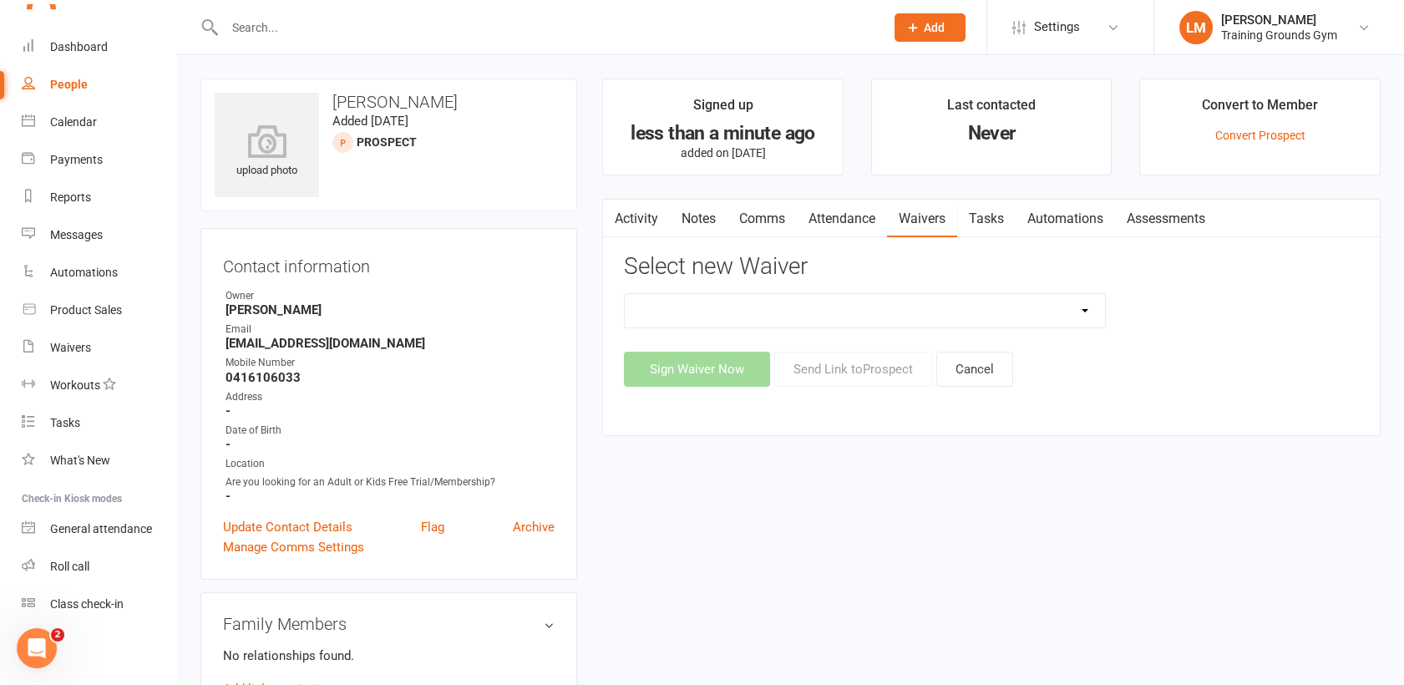
click at [1028, 307] on select "New Member Sign Up Waiver for 16yrs plus & Adult Memberships Only Trial U16 Kid…" at bounding box center [865, 310] width 480 height 33
select select "14034"
click at [625, 294] on select "New Member Sign Up Waiver for 16yrs plus & Adult Memberships Only Trial U16 Kid…" at bounding box center [865, 310] width 480 height 33
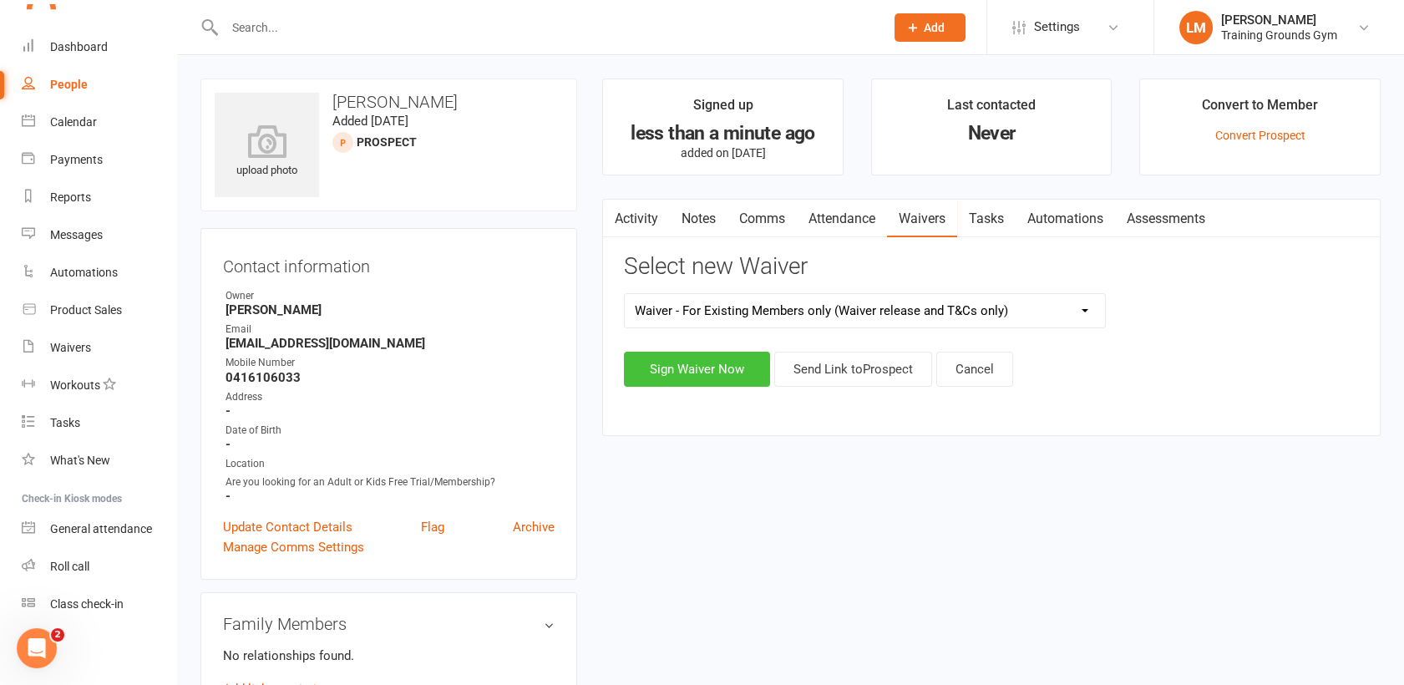
click at [708, 375] on button "Sign Waiver Now" at bounding box center [697, 369] width 146 height 35
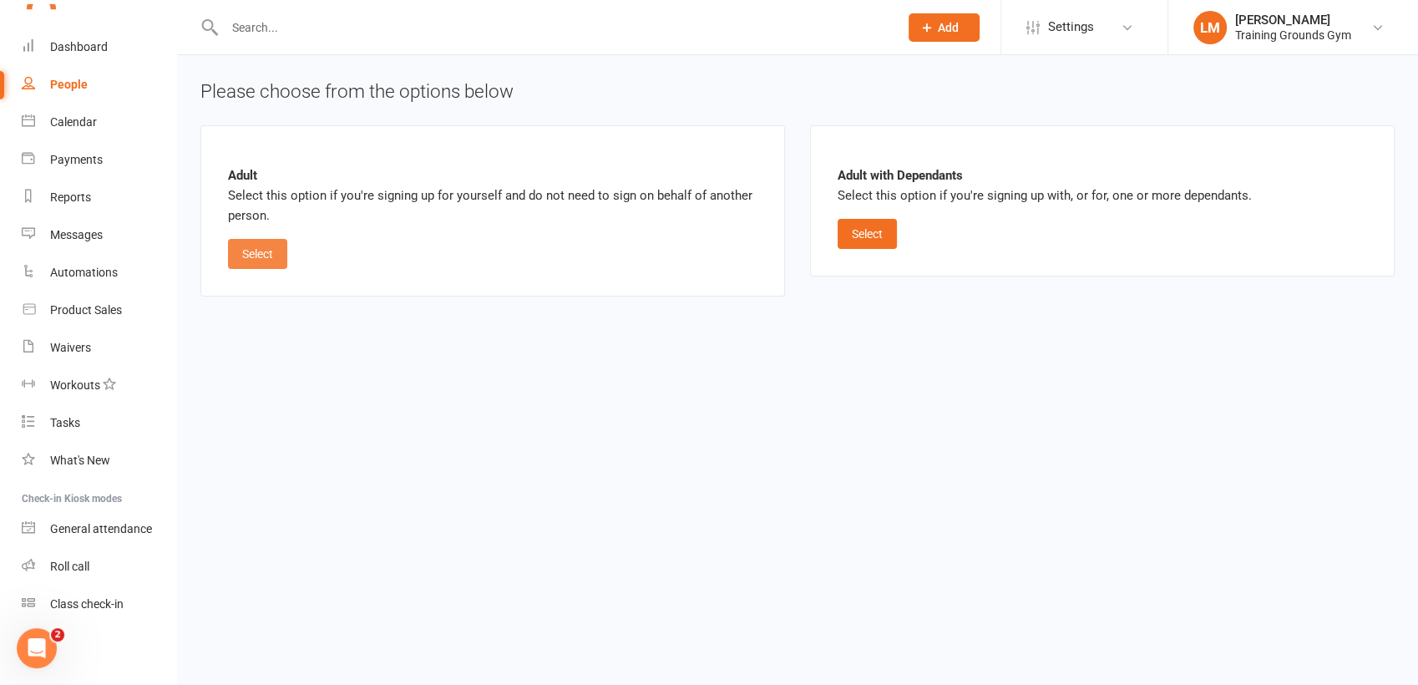
click at [261, 253] on button "Select" at bounding box center [257, 254] width 59 height 30
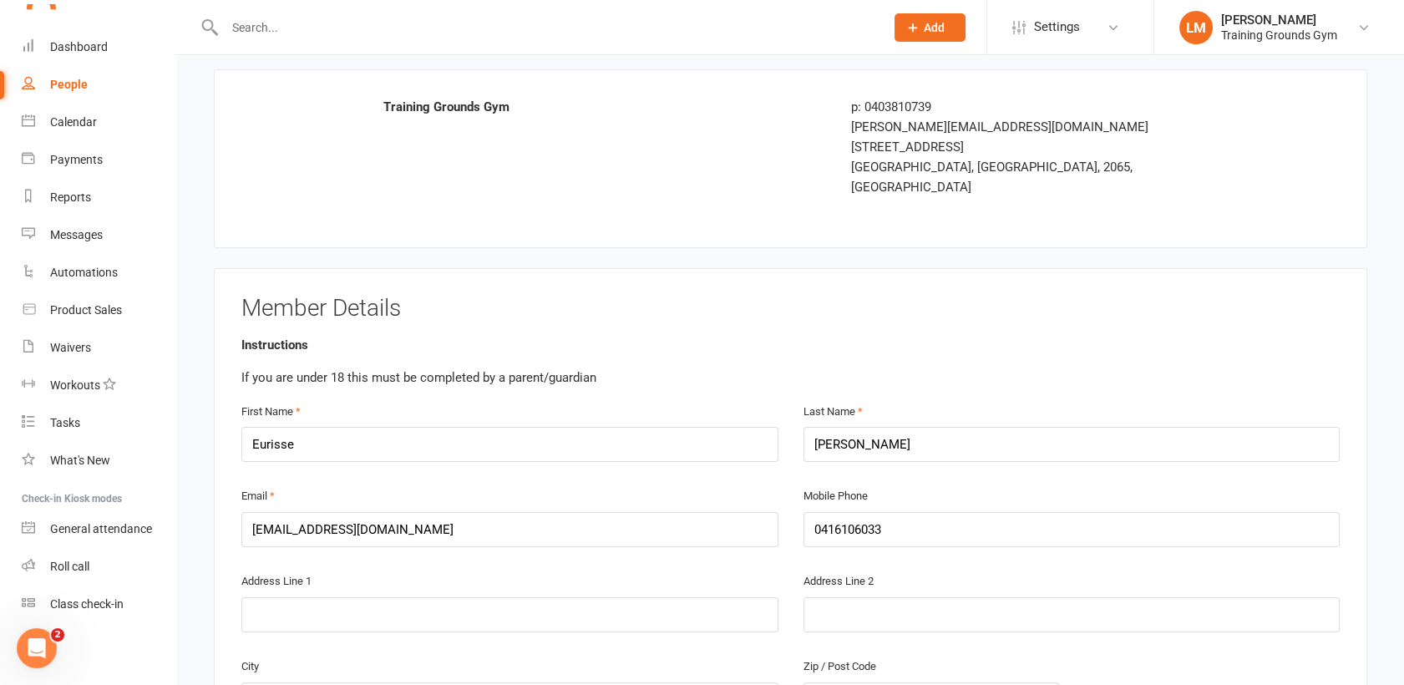
scroll to position [111, 0]
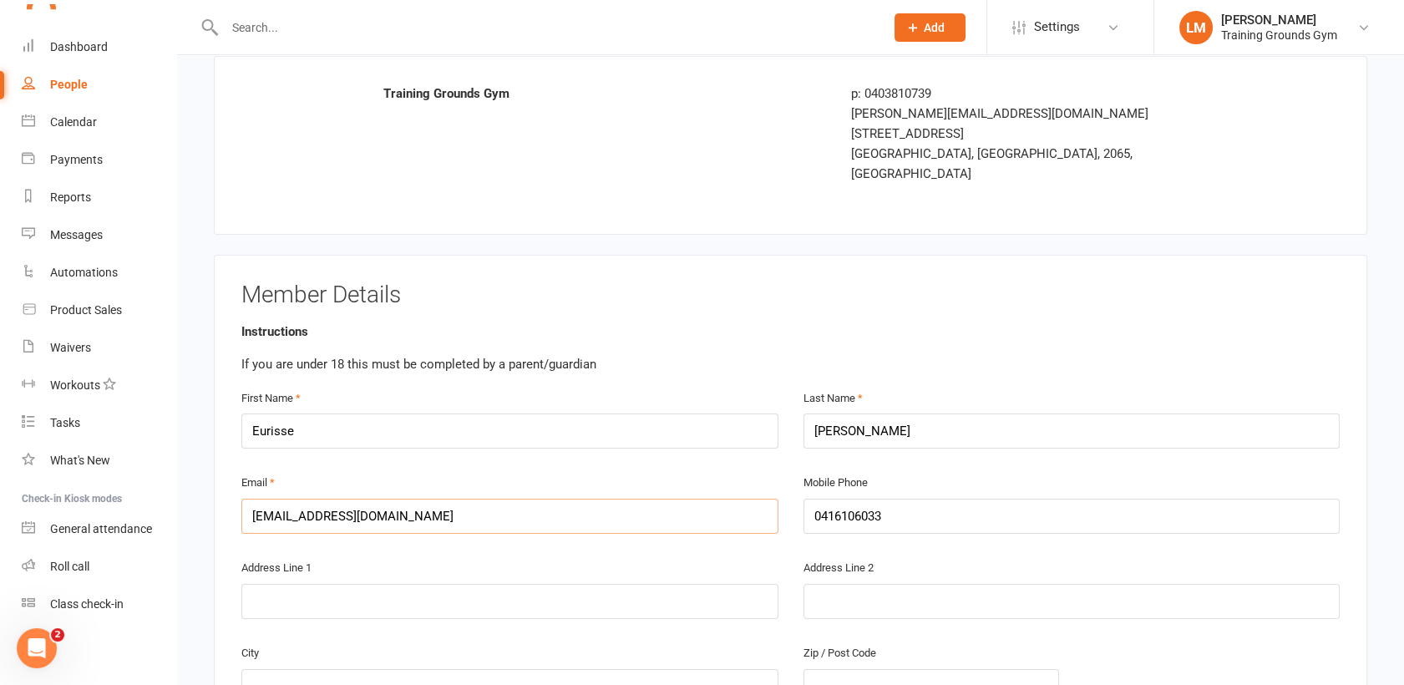
click at [258, 499] on input "Eurissemariano@gmail.com" at bounding box center [509, 516] width 537 height 35
type input "[EMAIL_ADDRESS][DOMAIN_NAME]"
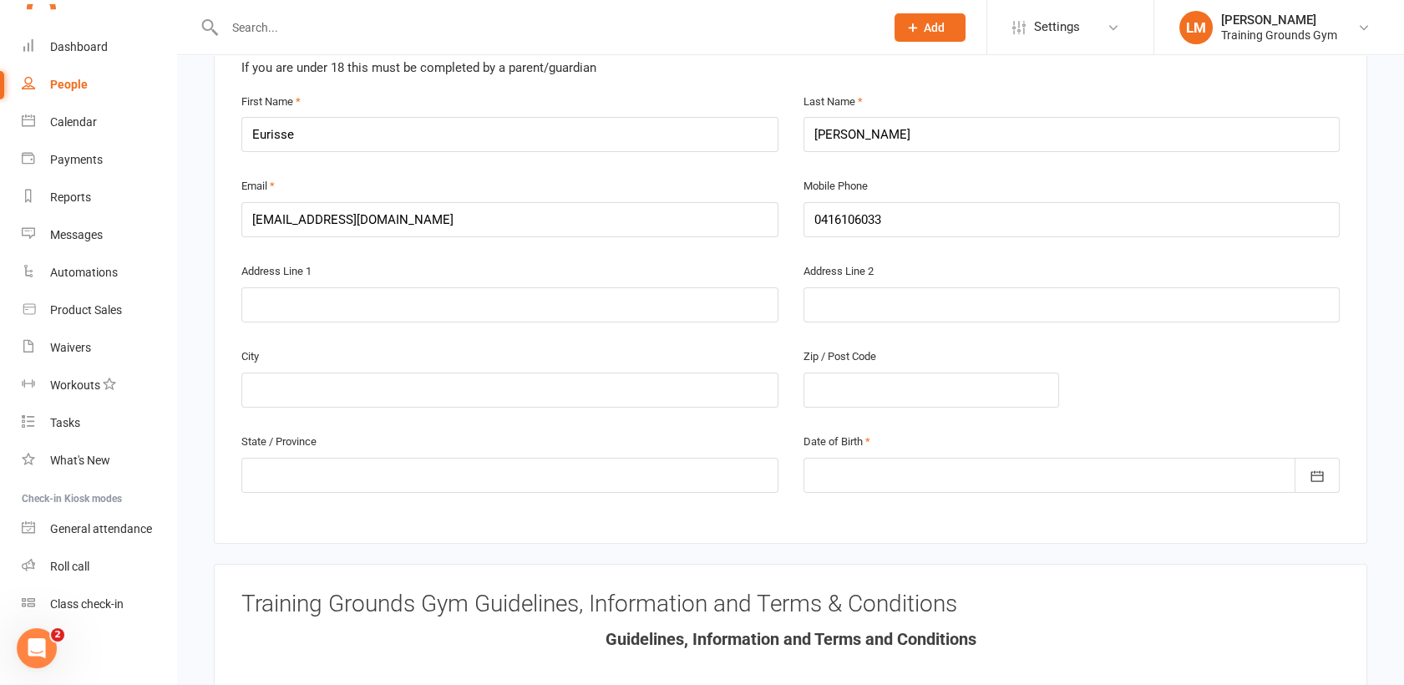
scroll to position [445, 0]
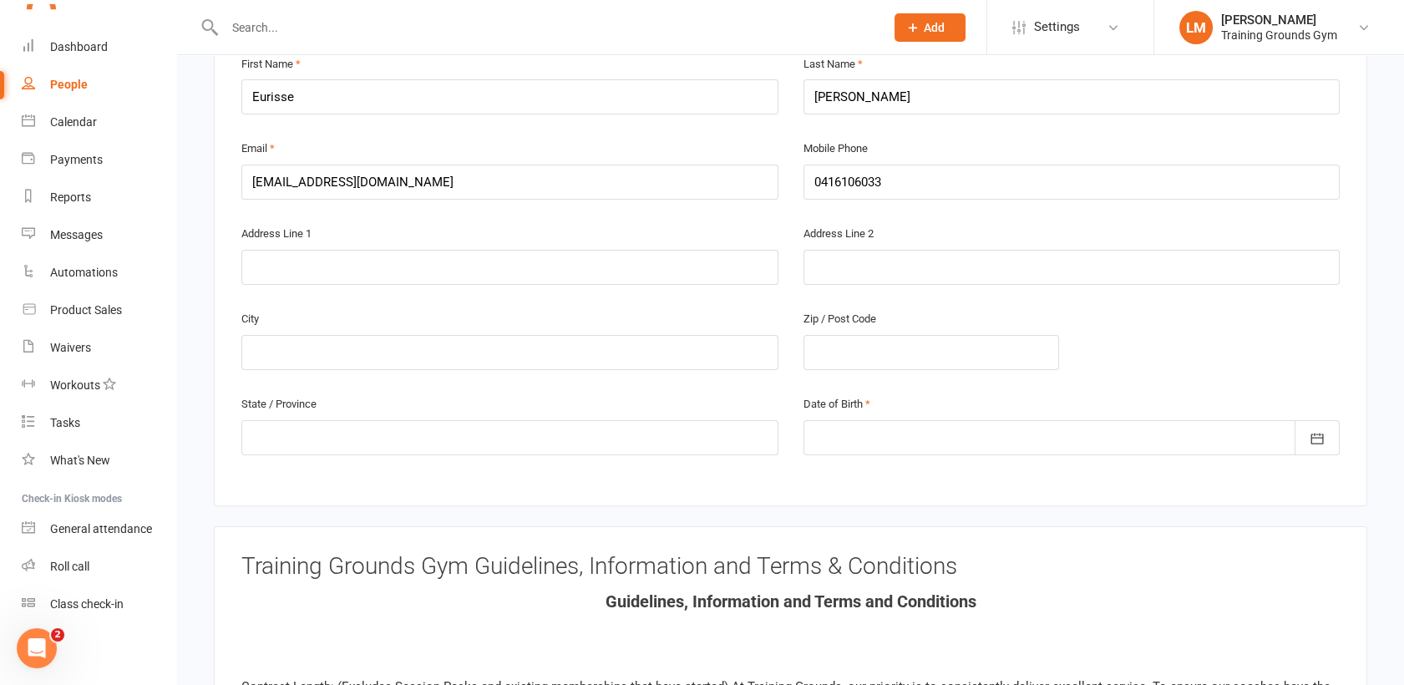
click at [917, 424] on div at bounding box center [1072, 437] width 537 height 35
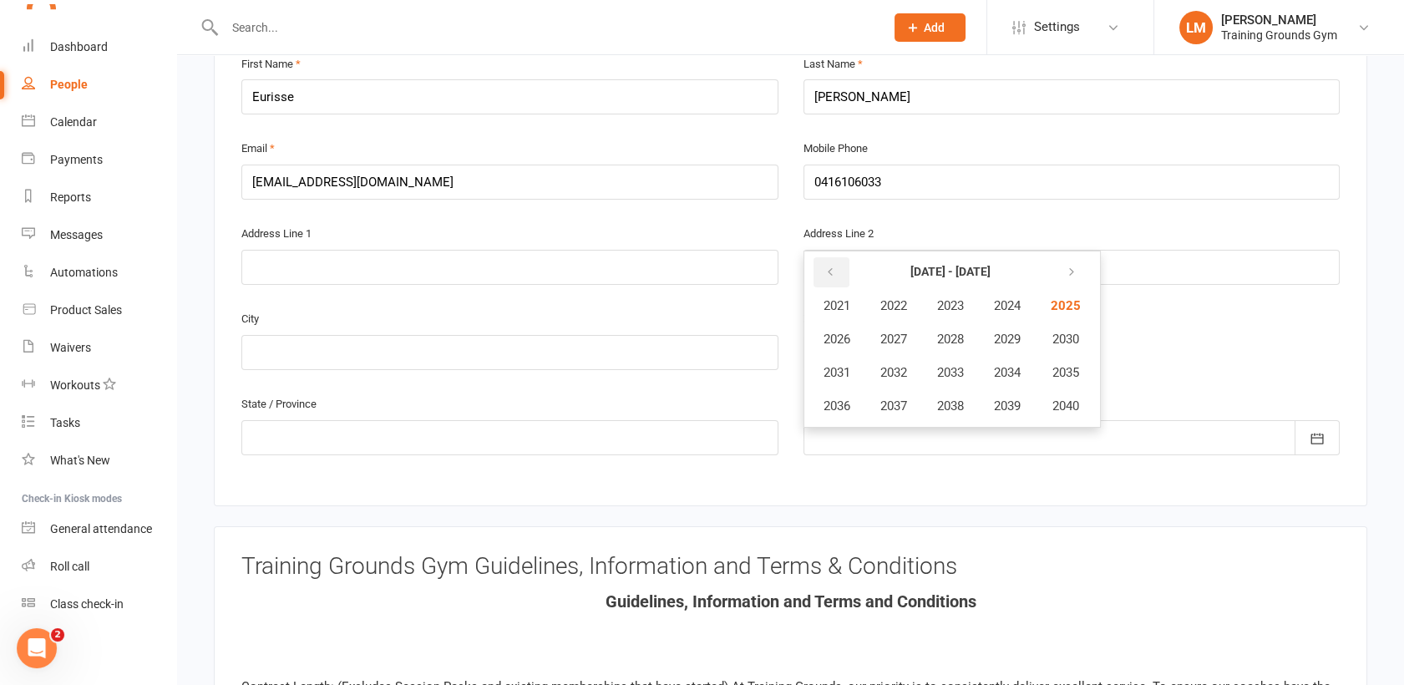
click at [834, 266] on icon "button" at bounding box center [831, 272] width 12 height 13
click at [895, 398] on span "1997" at bounding box center [893, 405] width 27 height 15
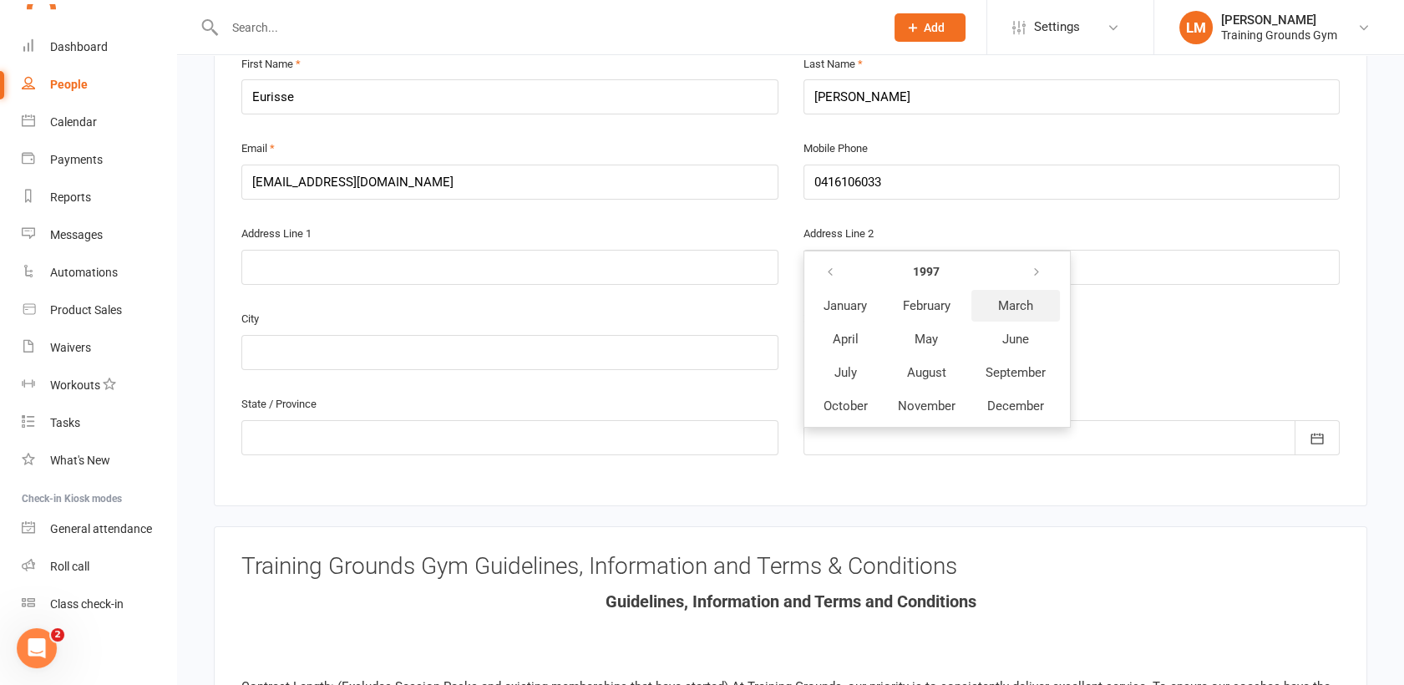
click at [1028, 298] on span "March" at bounding box center [1015, 305] width 35 height 15
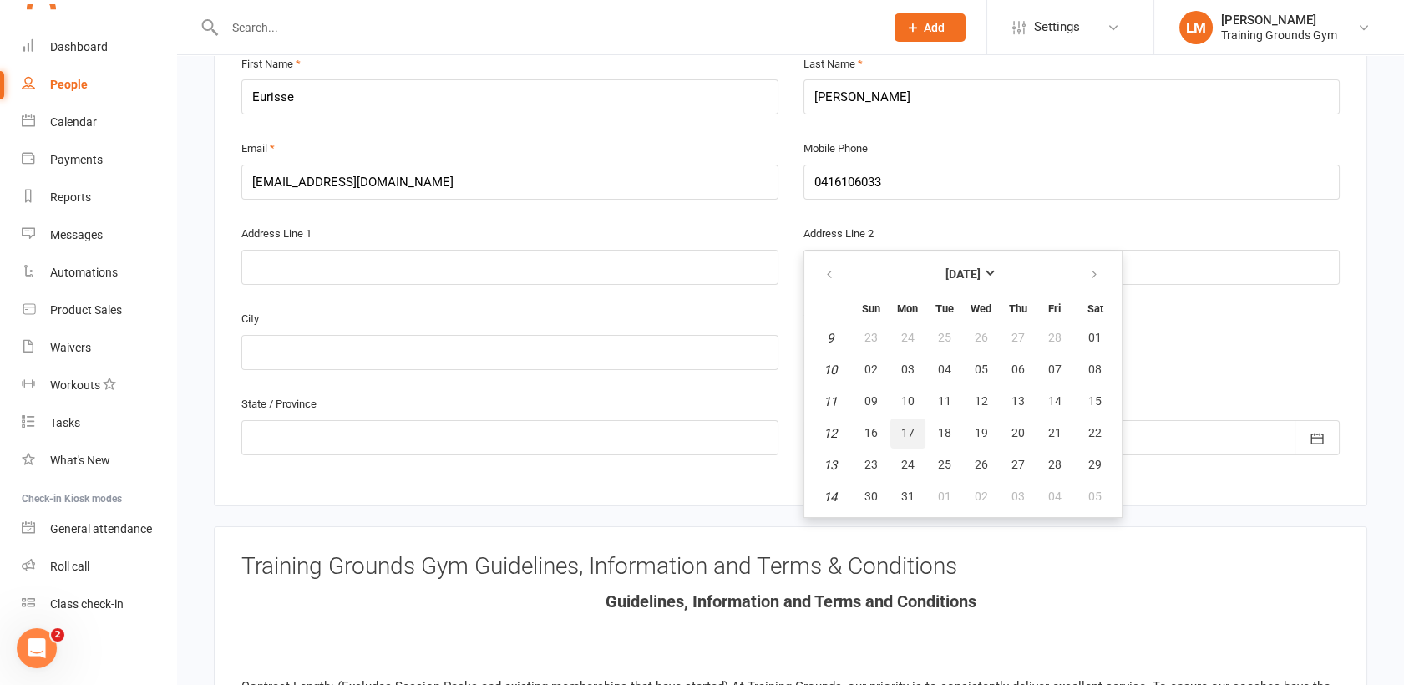
click at [902, 426] on span "17" at bounding box center [907, 432] width 13 height 13
type input "17 Mar 1997"
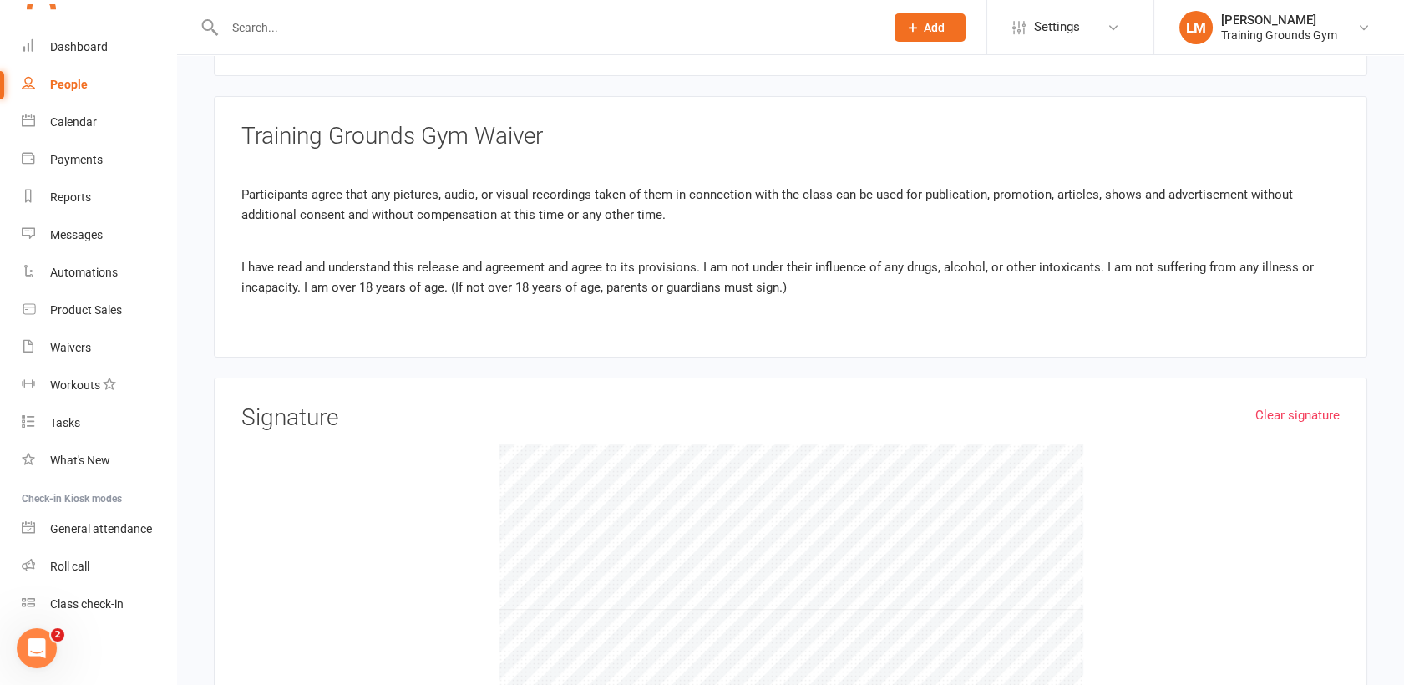
scroll to position [1158, 0]
click at [1093, 505] on div at bounding box center [790, 568] width 1099 height 251
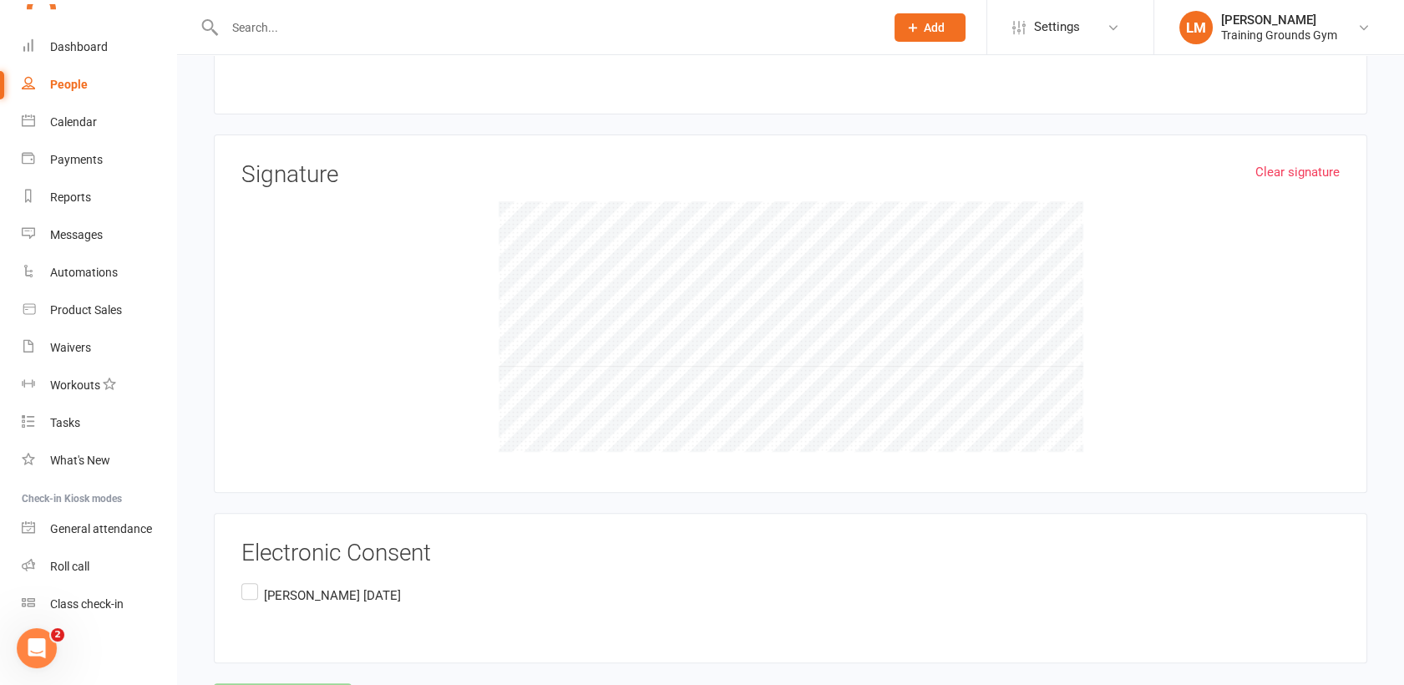
scroll to position [1459, 0]
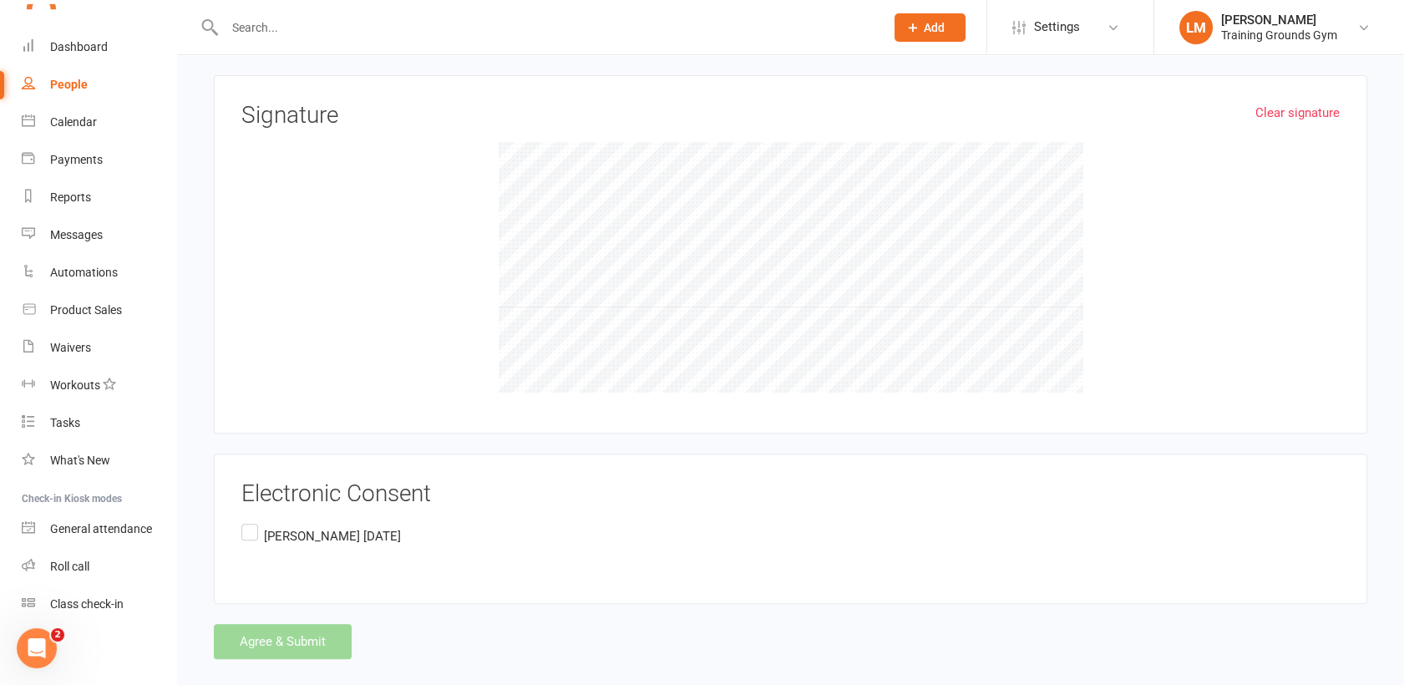
click at [241, 520] on label "Eurisse Mariano August 16th 2025" at bounding box center [321, 536] width 160 height 33
click at [241, 520] on input "Eurisse Mariano August 16th 2025" at bounding box center [246, 520] width 11 height 0
click at [287, 624] on button "Agree & Submit" at bounding box center [283, 641] width 138 height 35
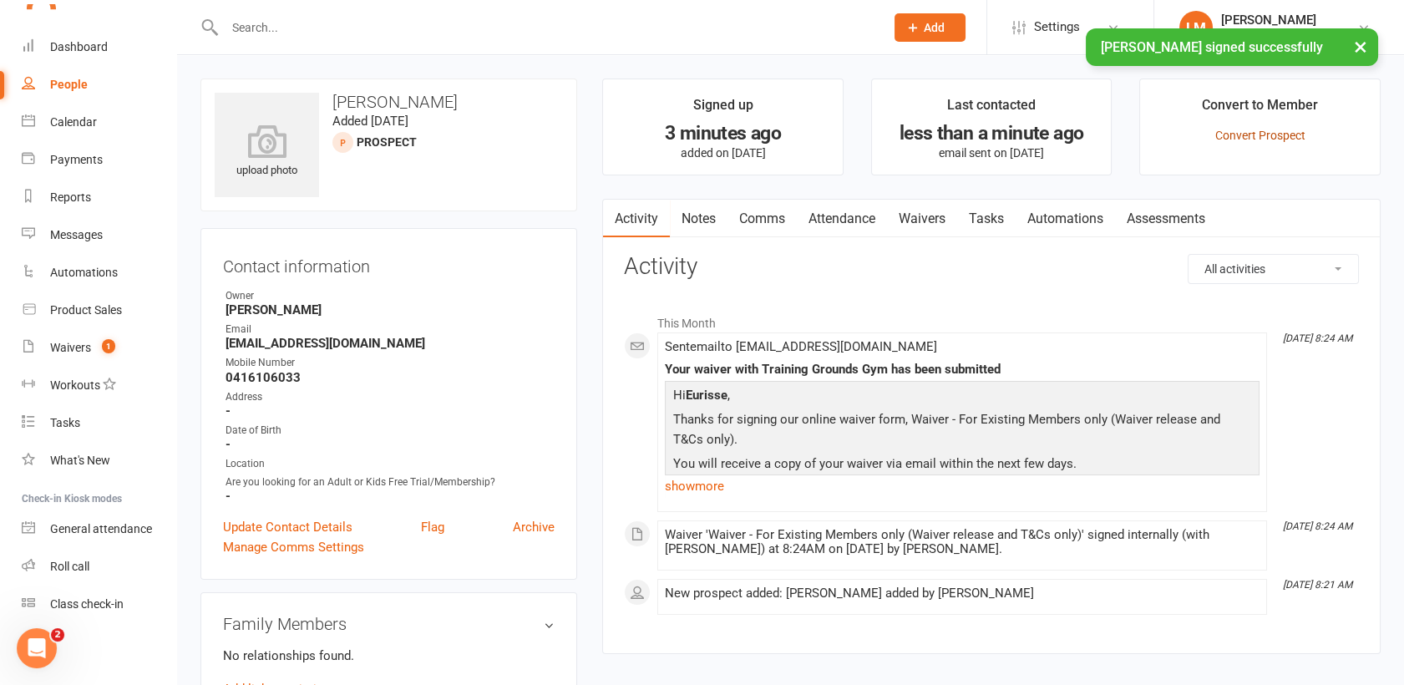
click at [1283, 135] on link "Convert Prospect" at bounding box center [1260, 135] width 90 height 13
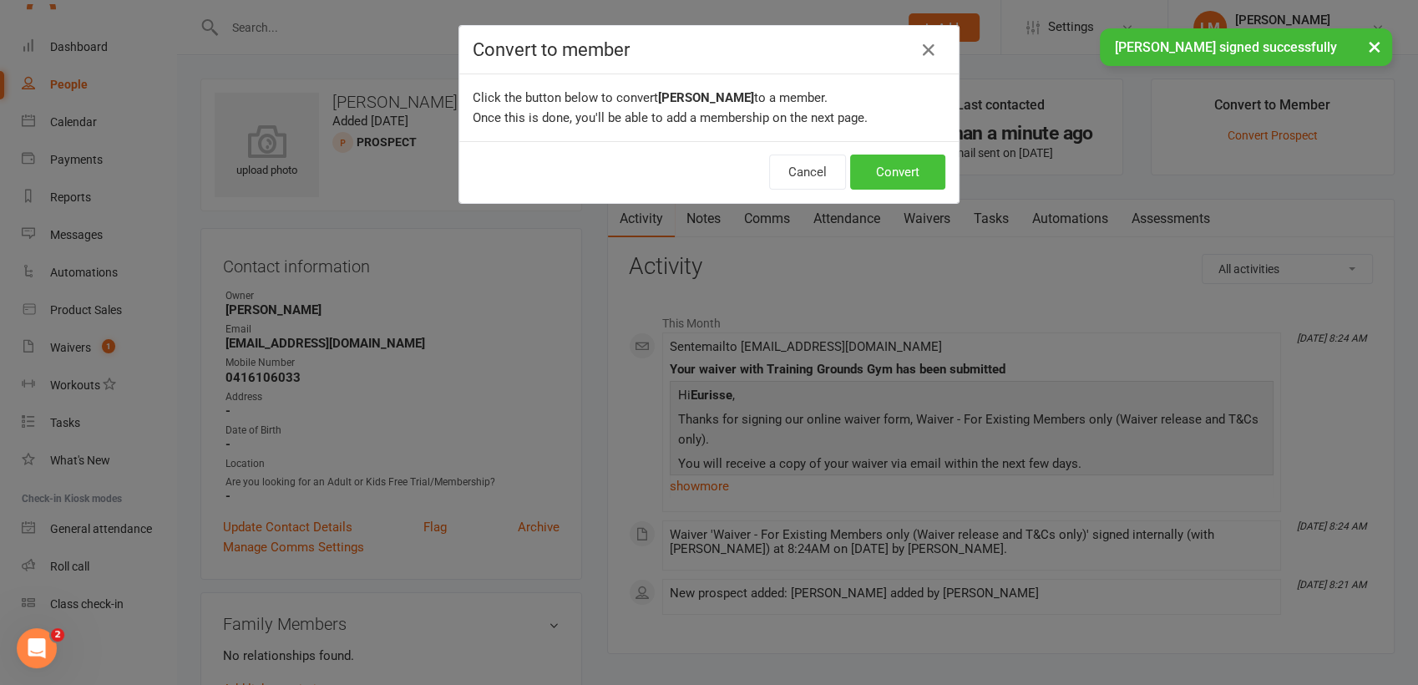
click at [914, 171] on button "Convert" at bounding box center [897, 172] width 95 height 35
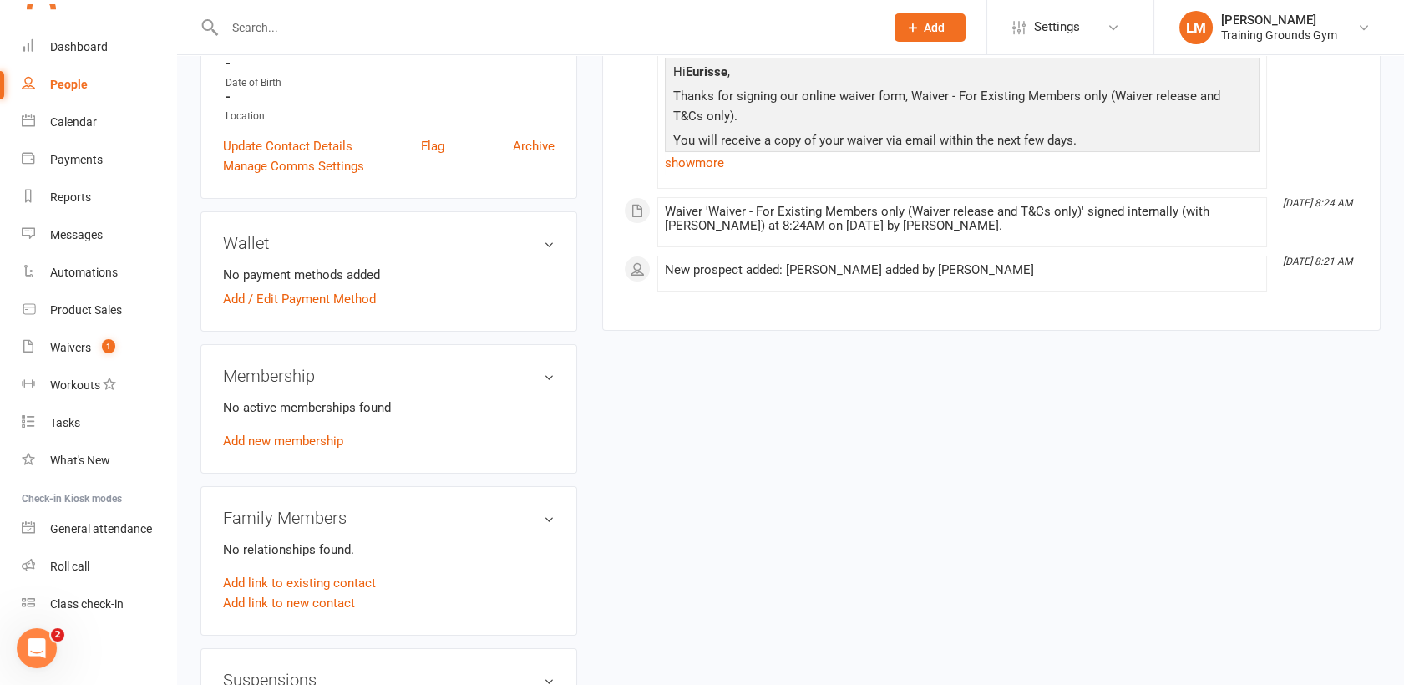
scroll to position [479, 0]
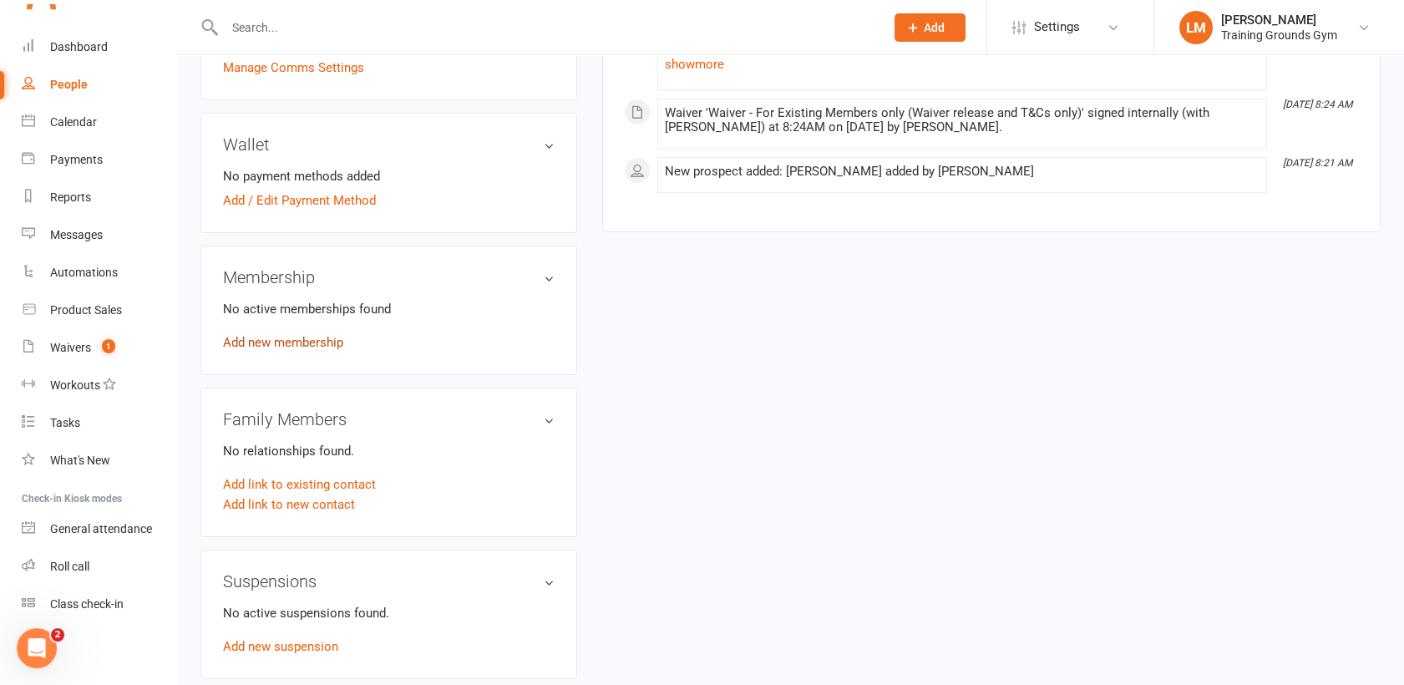
click at [297, 343] on link "Add new membership" at bounding box center [283, 342] width 120 height 15
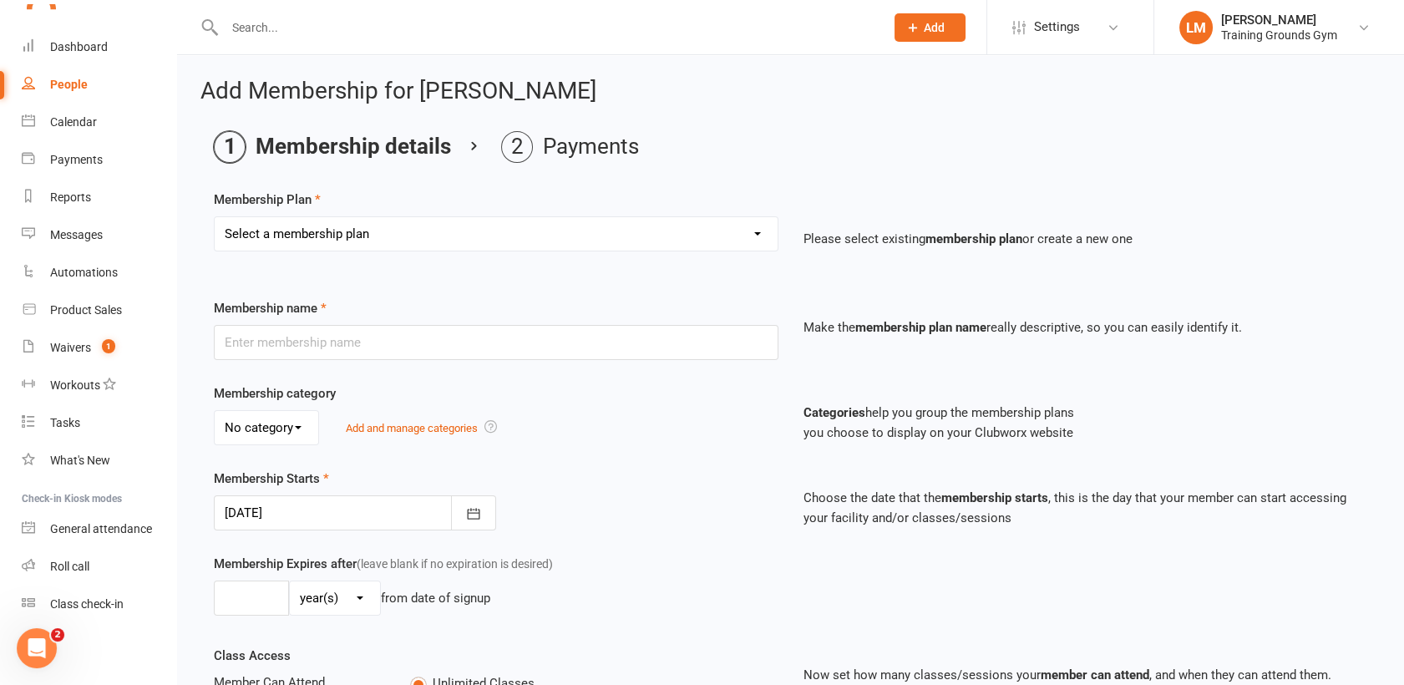
click at [635, 245] on select "Select a membership plan Create new Membership Plan Trial Basic for beginners a…" at bounding box center [496, 233] width 563 height 33
select select "1"
click at [215, 217] on select "Select a membership plan Create new Membership Plan Trial Basic for beginners a…" at bounding box center [496, 233] width 563 height 33
type input "Trial Basic for beginners and intermediate levels 16yrs+ Only"
select select "0"
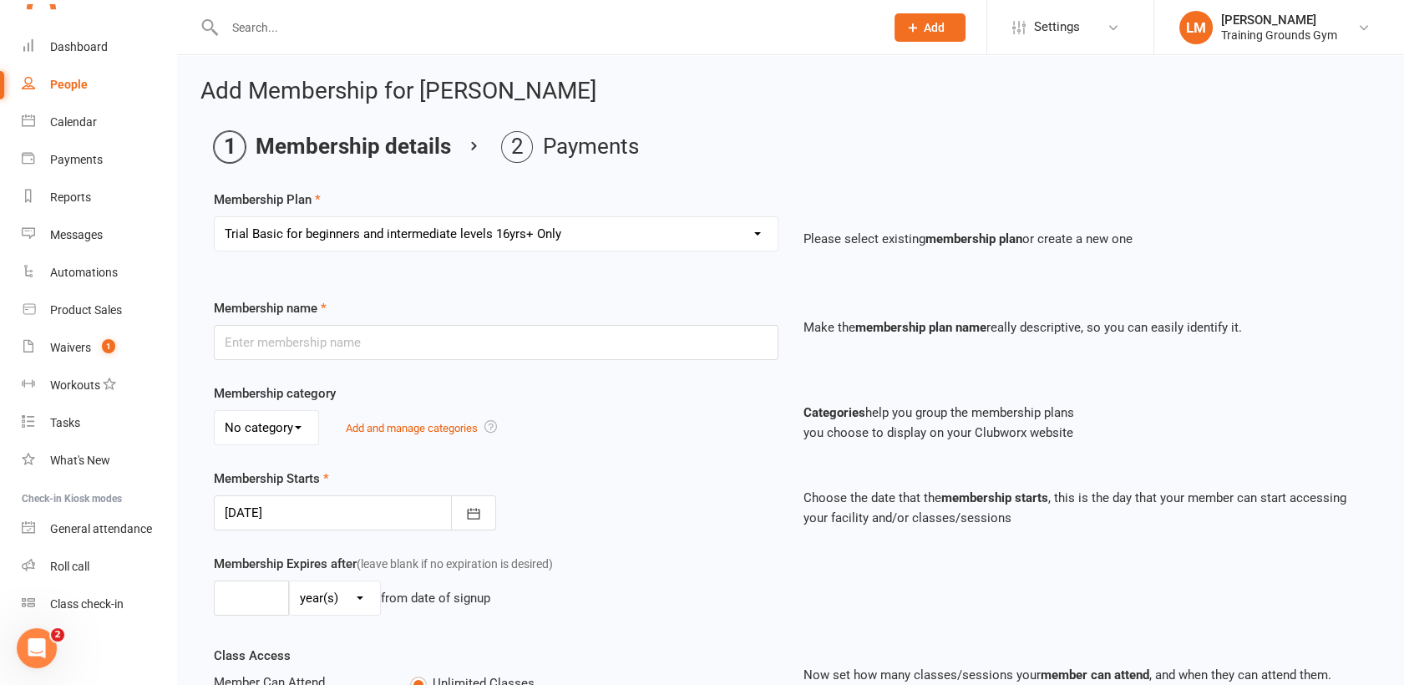
type input "10"
select select "0"
type input "5"
type input "[DATE]"
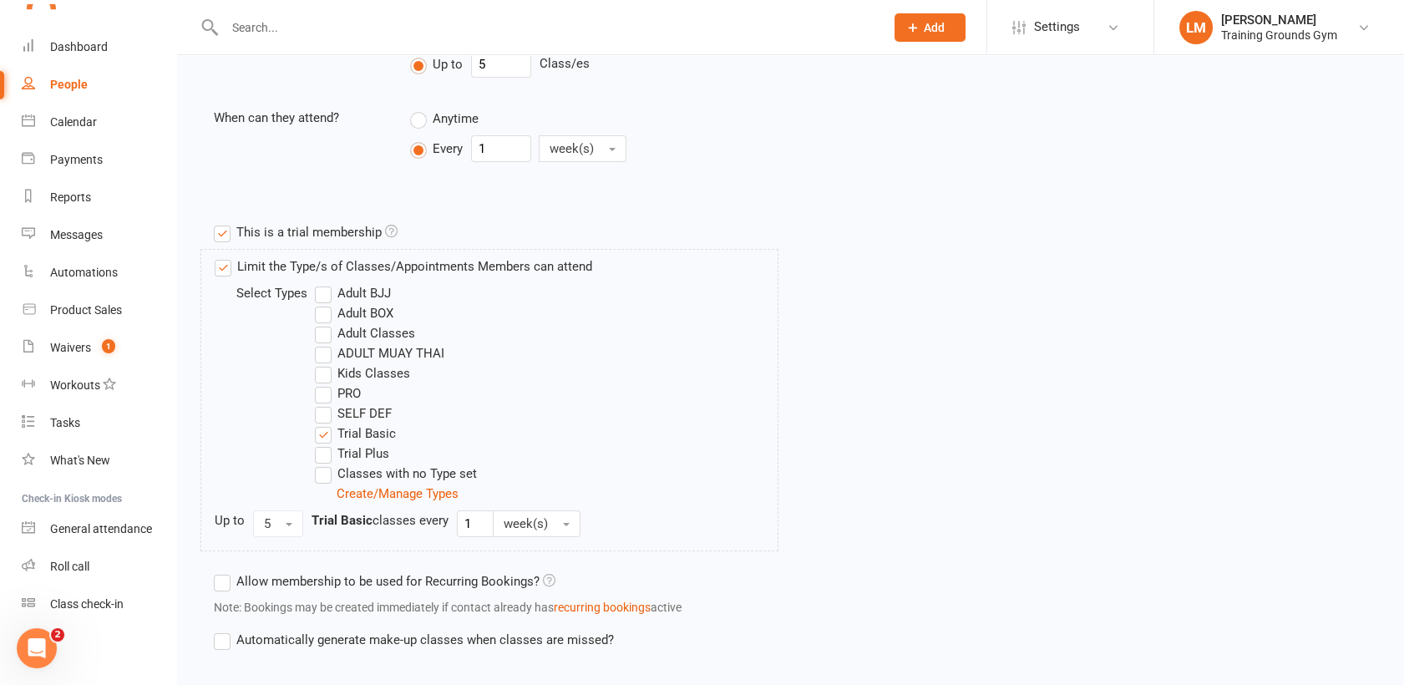
scroll to position [744, 0]
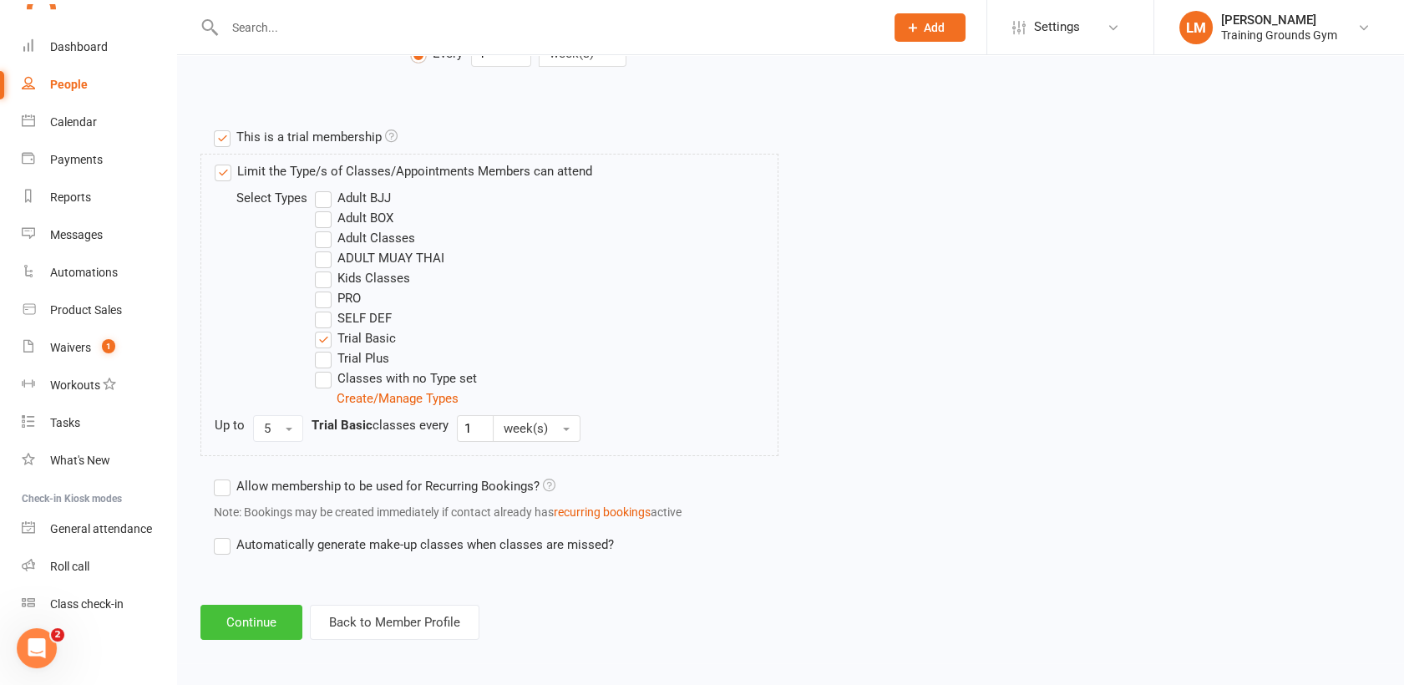
click at [243, 611] on button "Continue" at bounding box center [251, 622] width 102 height 35
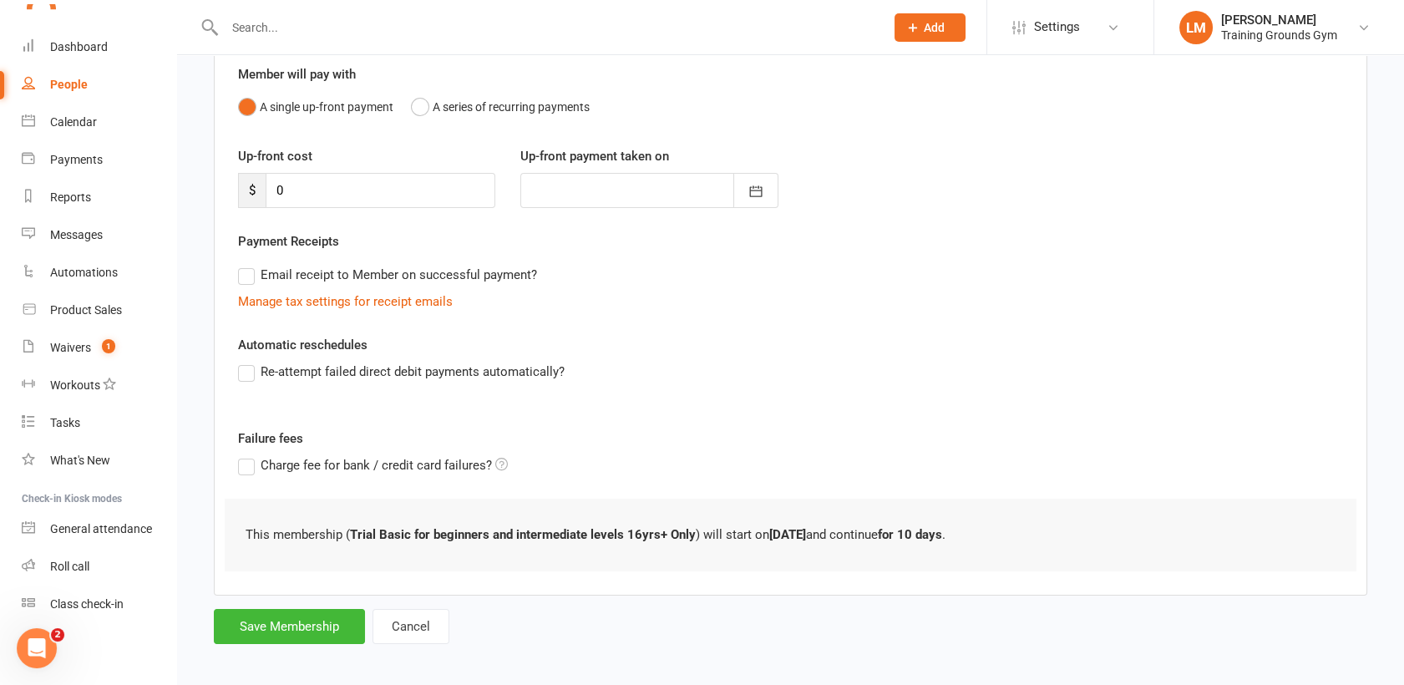
scroll to position [147, 0]
click at [287, 621] on button "Save Membership" at bounding box center [289, 627] width 151 height 35
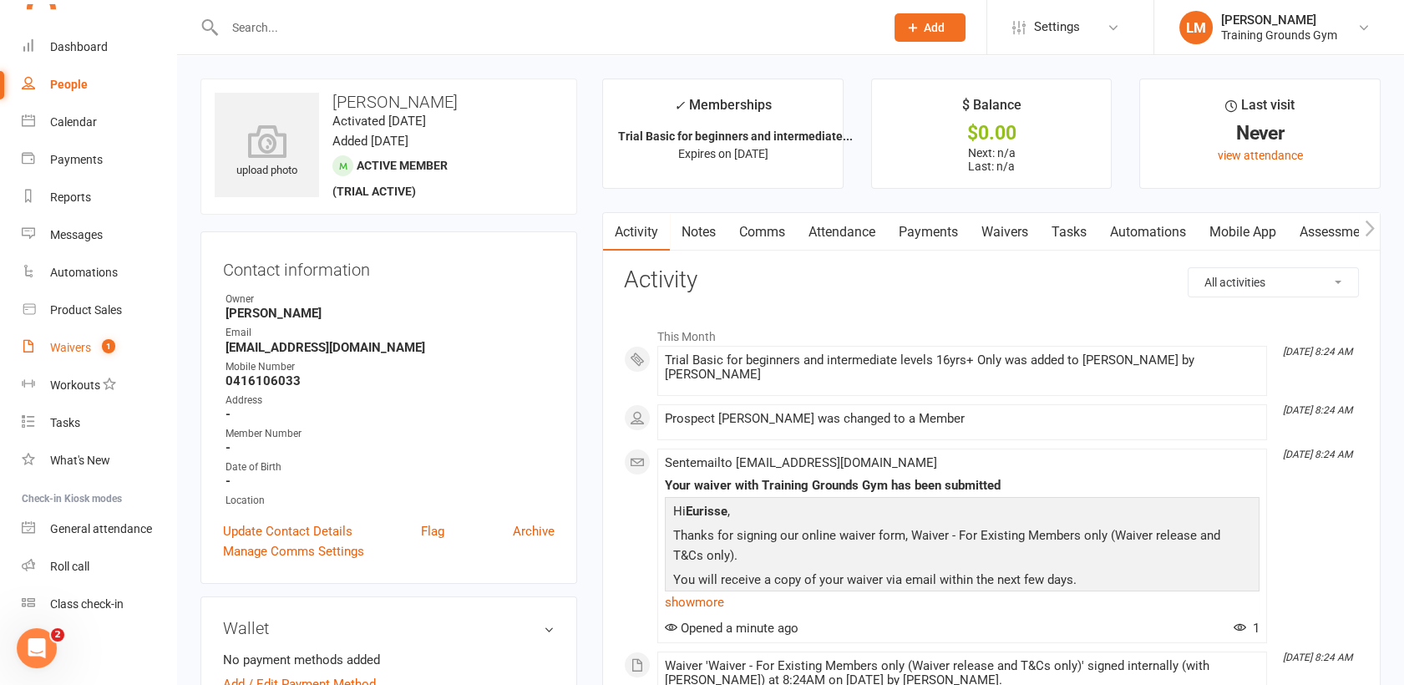
click at [65, 346] on div "Waivers" at bounding box center [70, 347] width 41 height 13
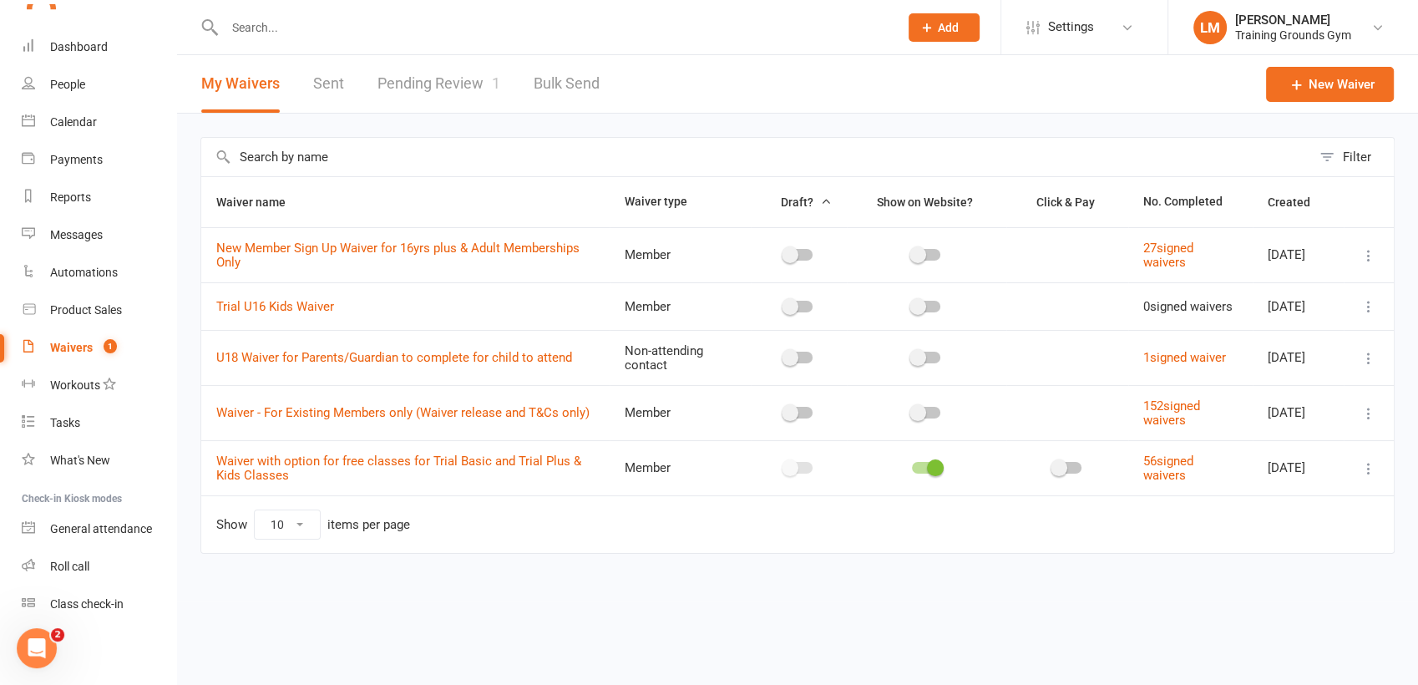
click at [453, 74] on link "Pending Review 1" at bounding box center [439, 84] width 123 height 58
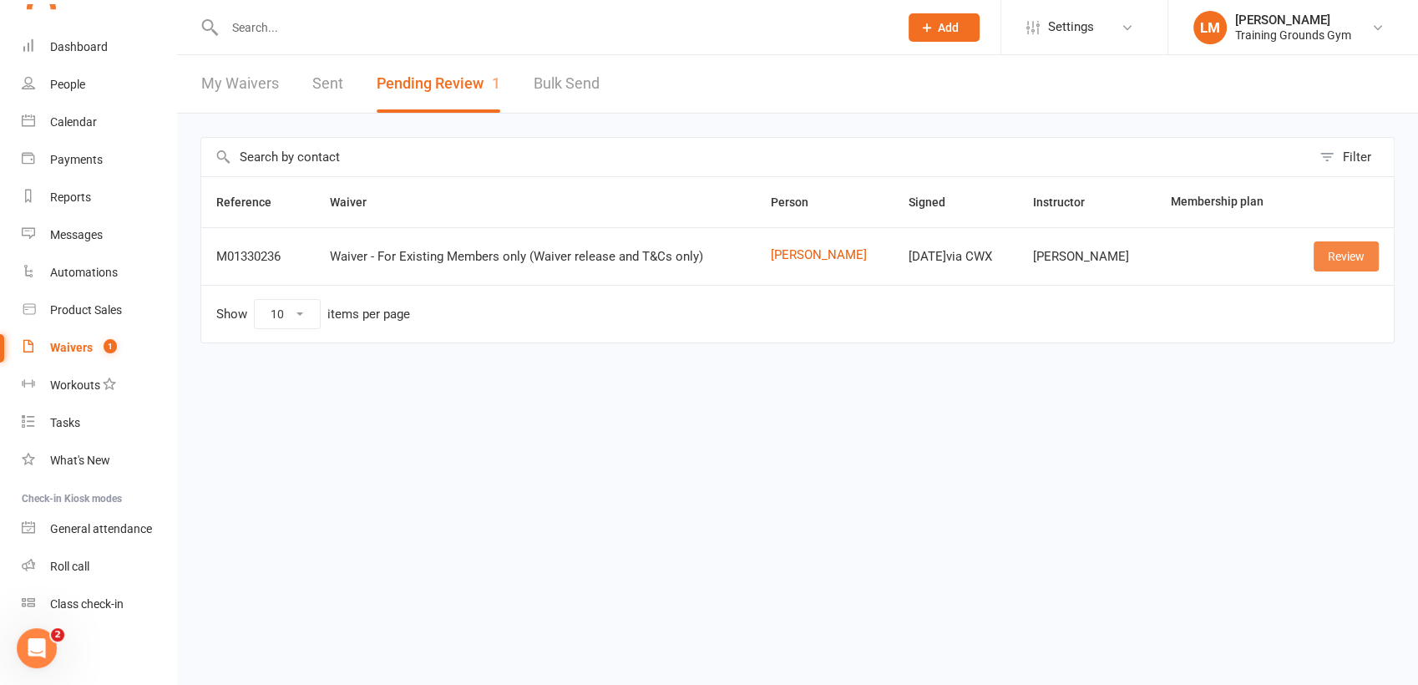
click at [1350, 251] on link "Review" at bounding box center [1346, 256] width 65 height 30
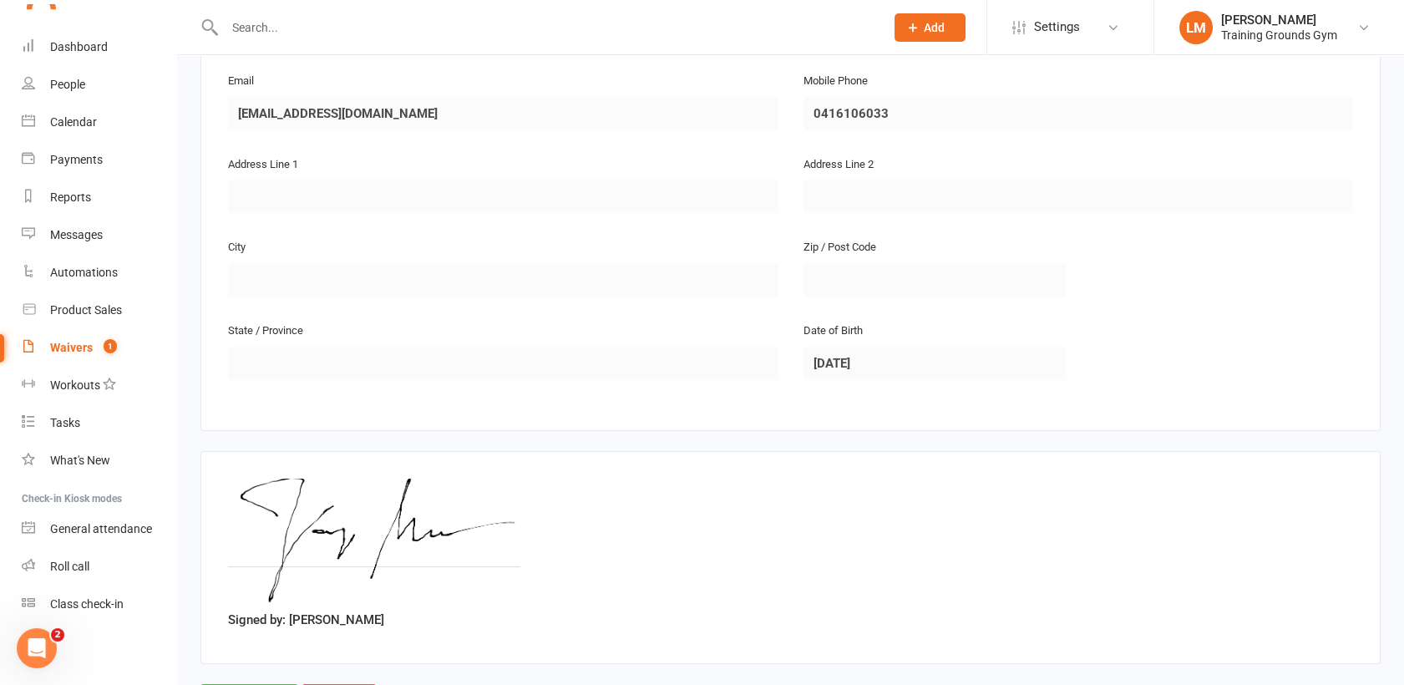
scroll to position [430, 0]
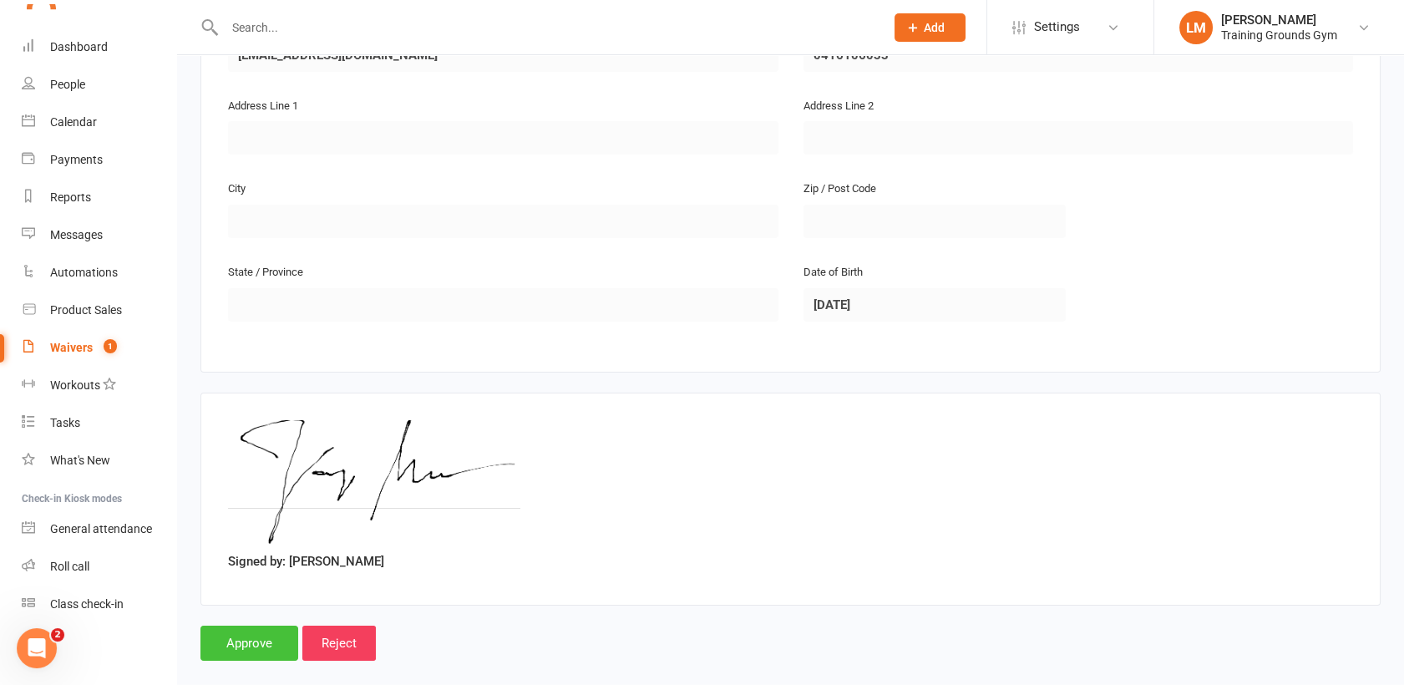
click at [254, 626] on input "Approve" at bounding box center [249, 643] width 98 height 35
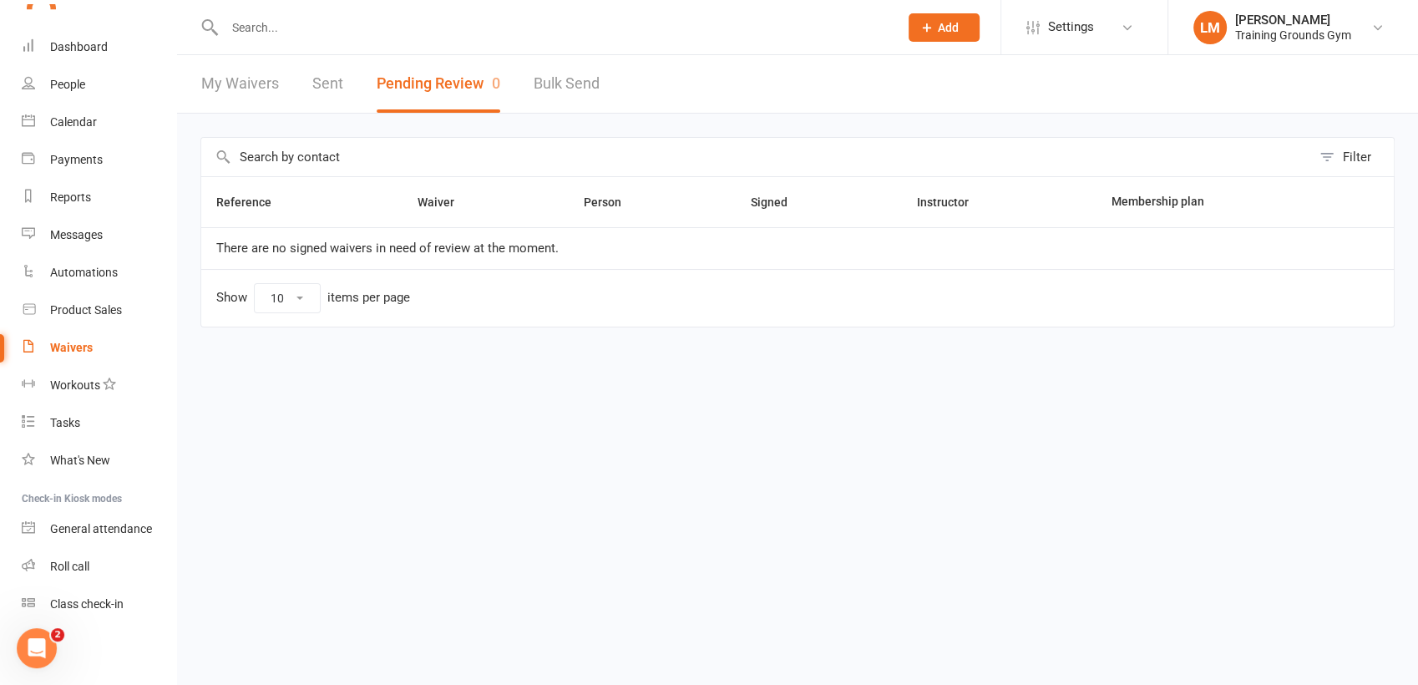
click at [268, 28] on input "text" at bounding box center [553, 27] width 667 height 23
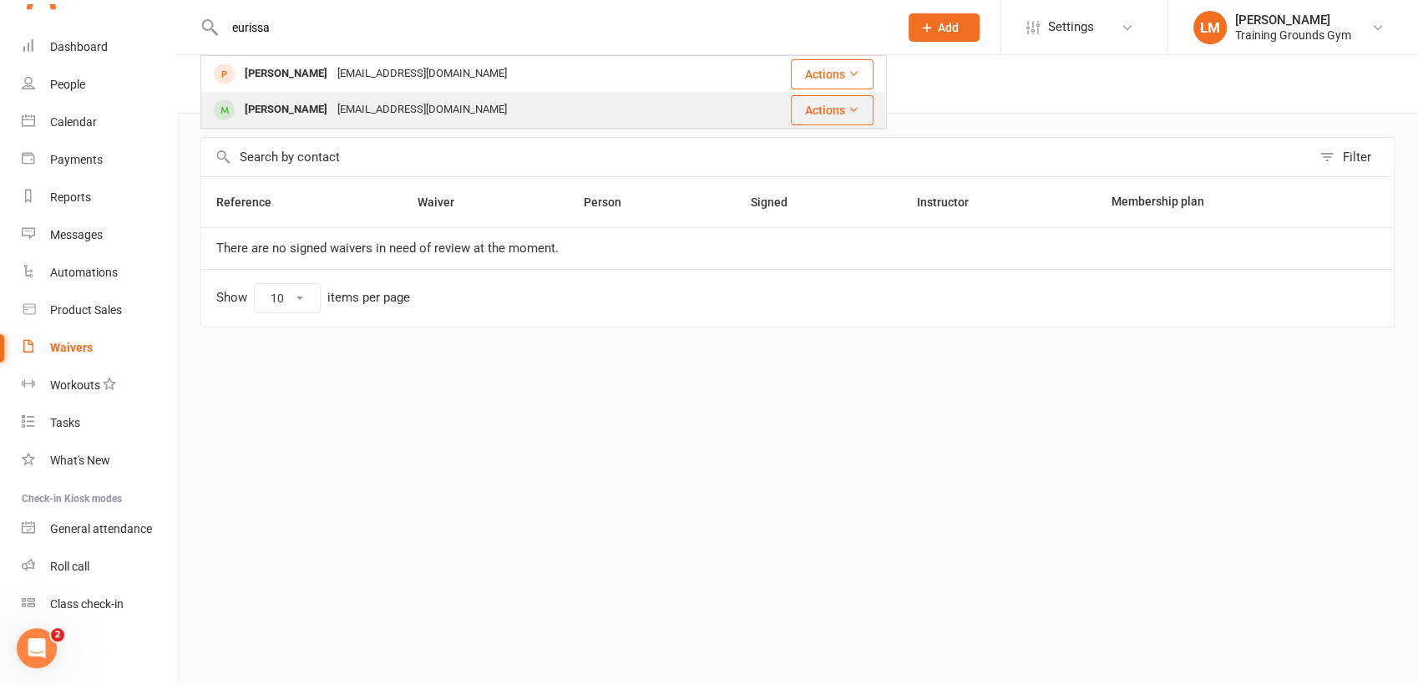
type input "eurissa"
click at [308, 117] on div "[PERSON_NAME]" at bounding box center [286, 110] width 93 height 24
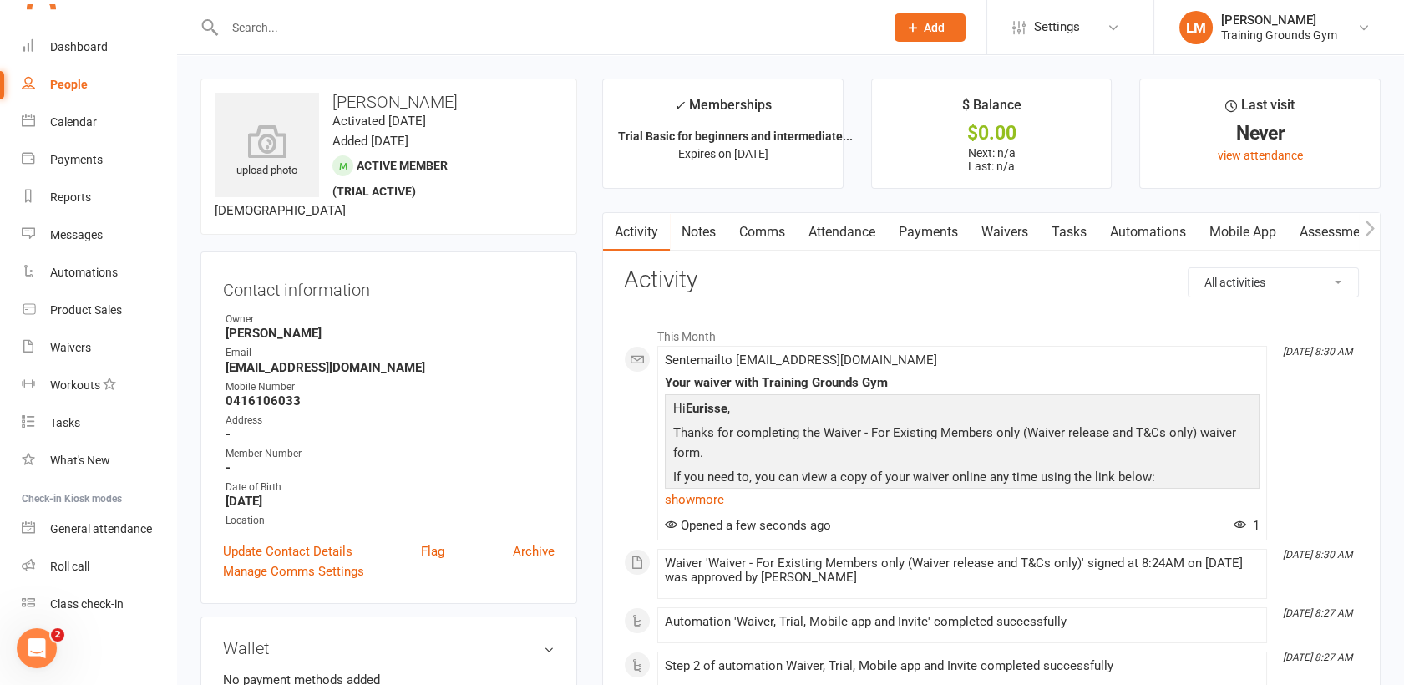
click at [1002, 226] on link "Waivers" at bounding box center [1005, 232] width 70 height 38
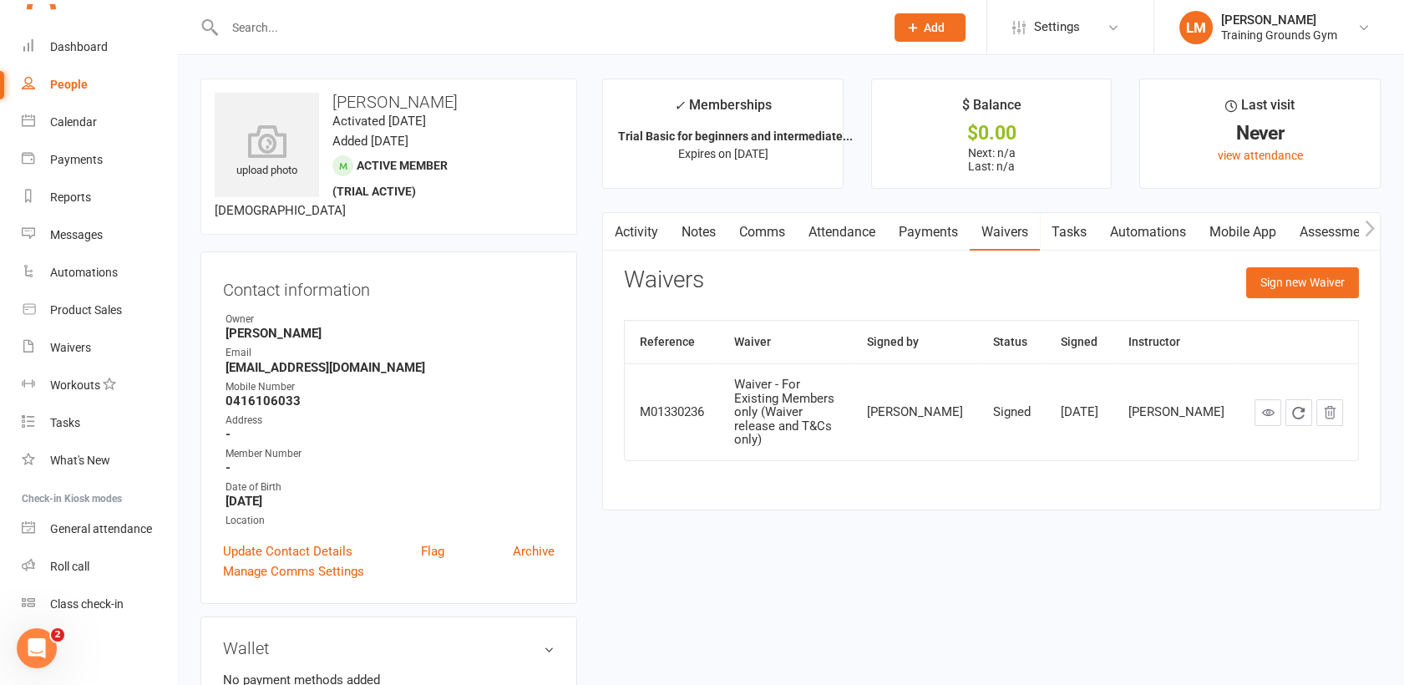
click at [312, 26] on input "text" at bounding box center [546, 27] width 653 height 23
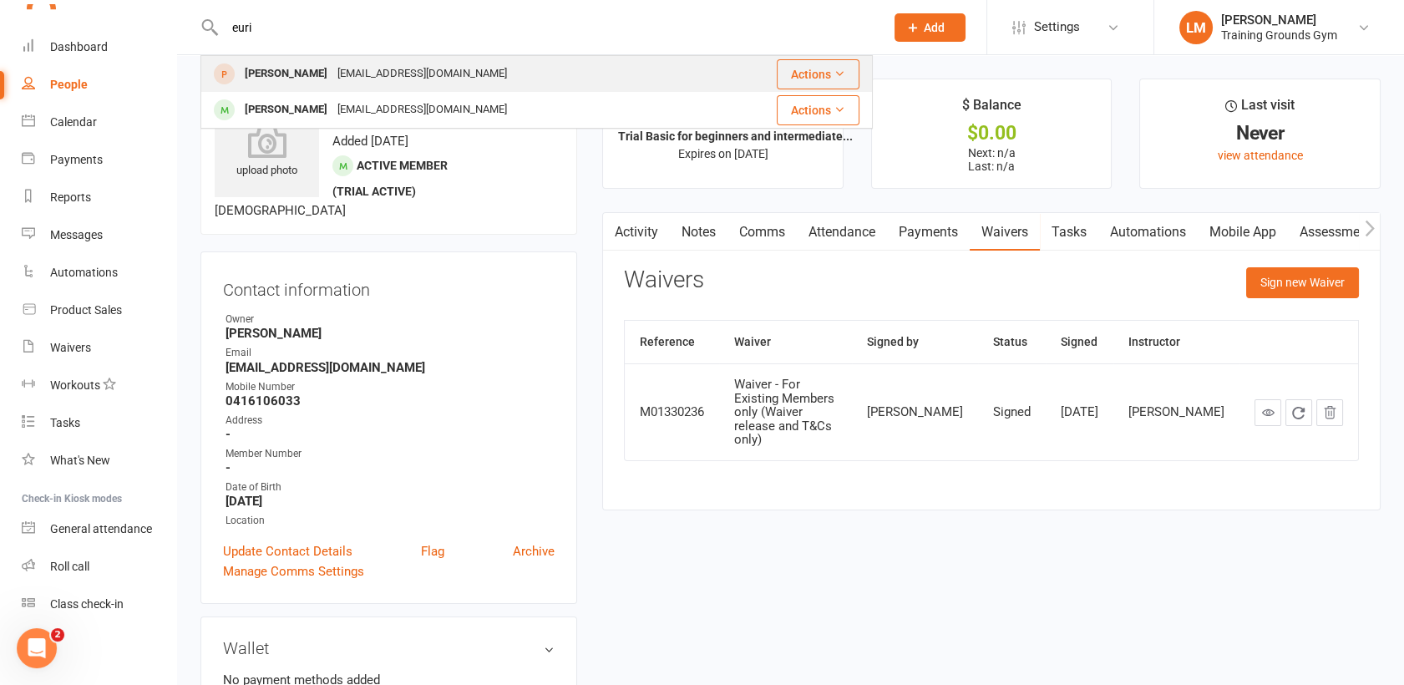
type input "euri"
click at [312, 68] on div "[PERSON_NAME]" at bounding box center [286, 74] width 93 height 24
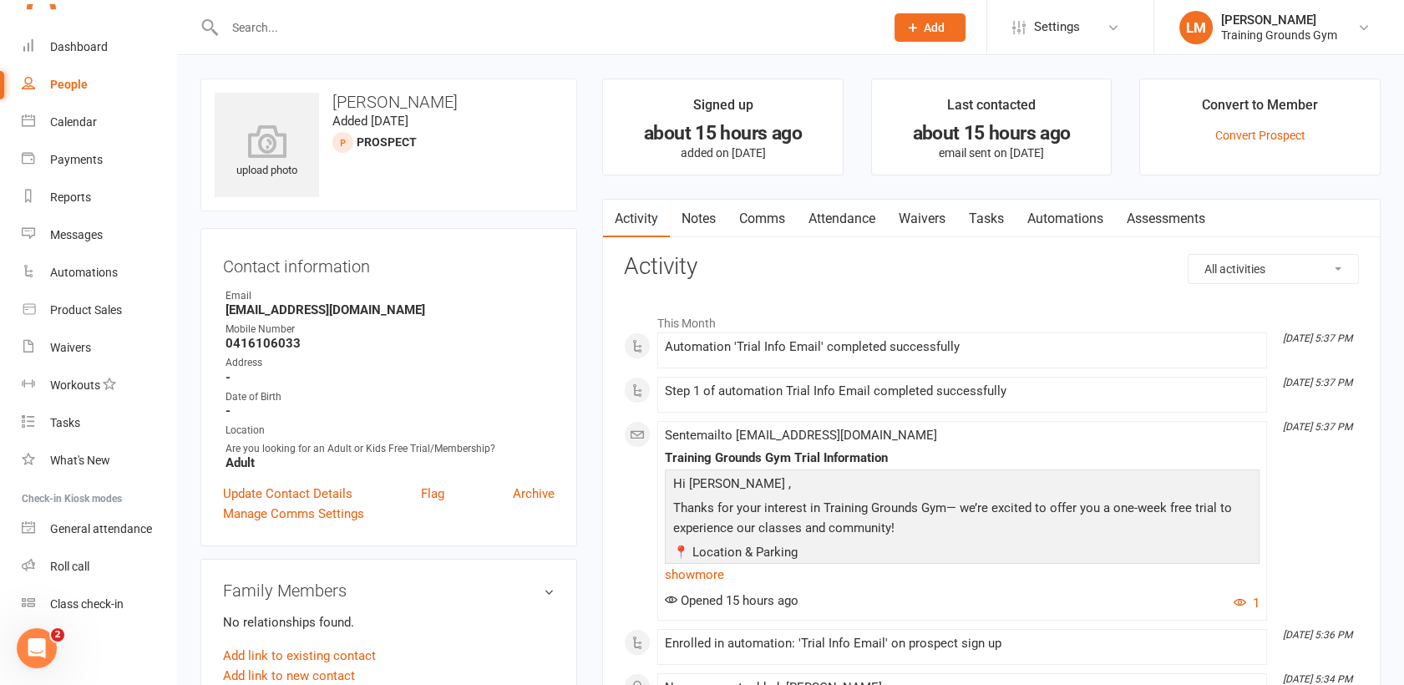
click at [929, 220] on link "Waivers" at bounding box center [922, 219] width 70 height 38
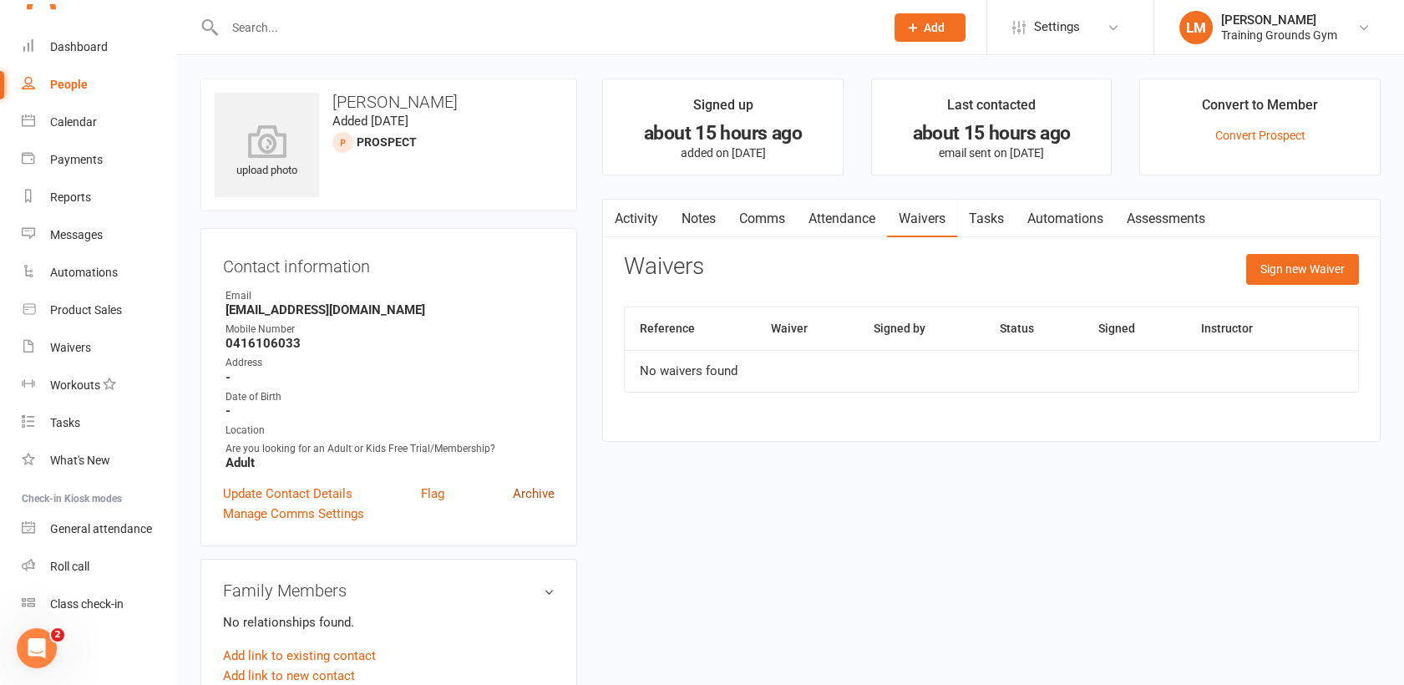
click at [541, 484] on link "Archive" at bounding box center [534, 494] width 42 height 20
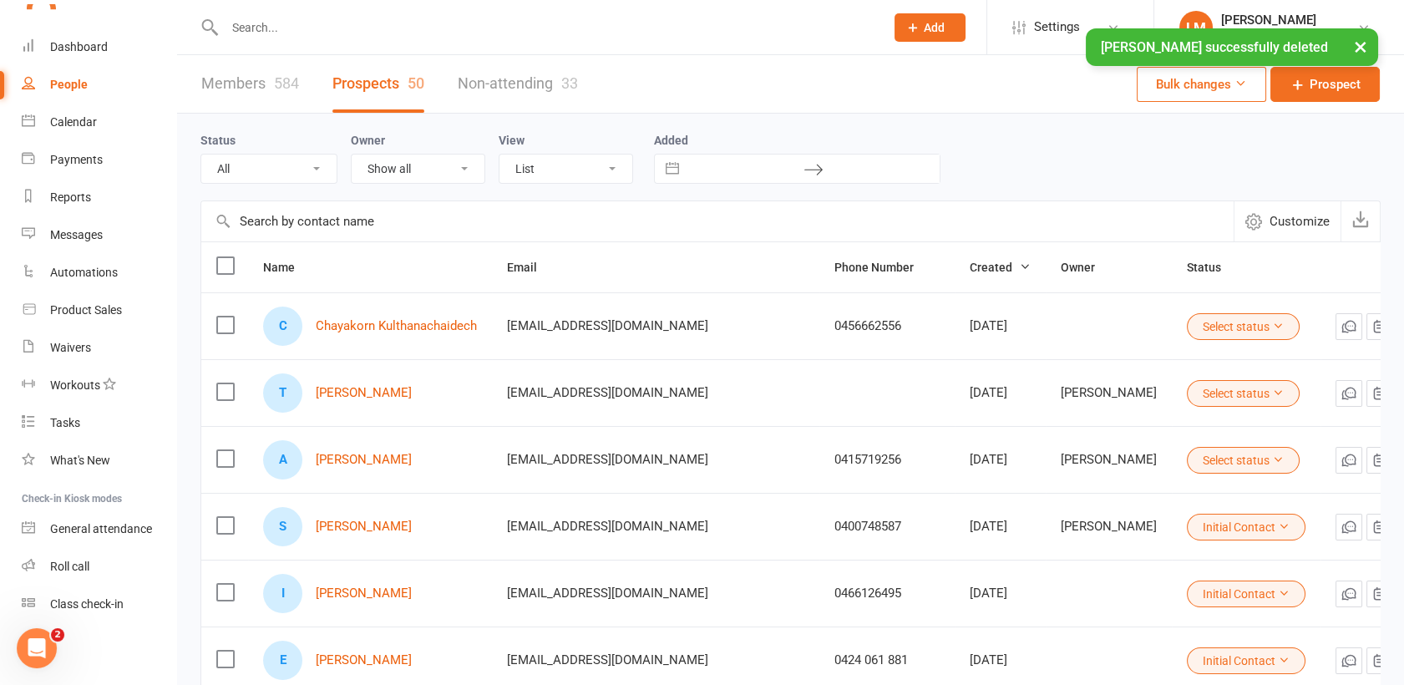
click at [70, 28] on div "× Eurisse Mariano successfully deleted" at bounding box center [691, 28] width 1383 height 0
click at [80, 28] on div "× Eurisse Mariano successfully deleted" at bounding box center [691, 28] width 1383 height 0
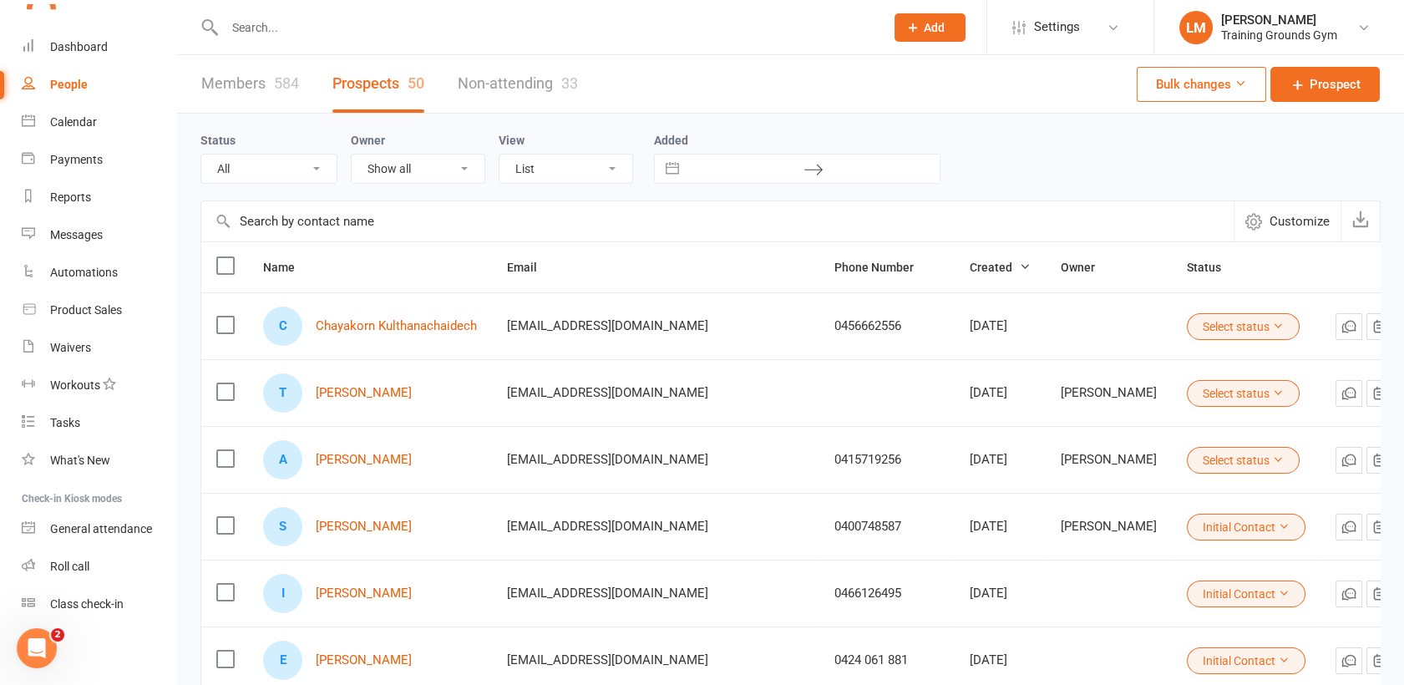
click at [251, 31] on input "text" at bounding box center [546, 27] width 653 height 23
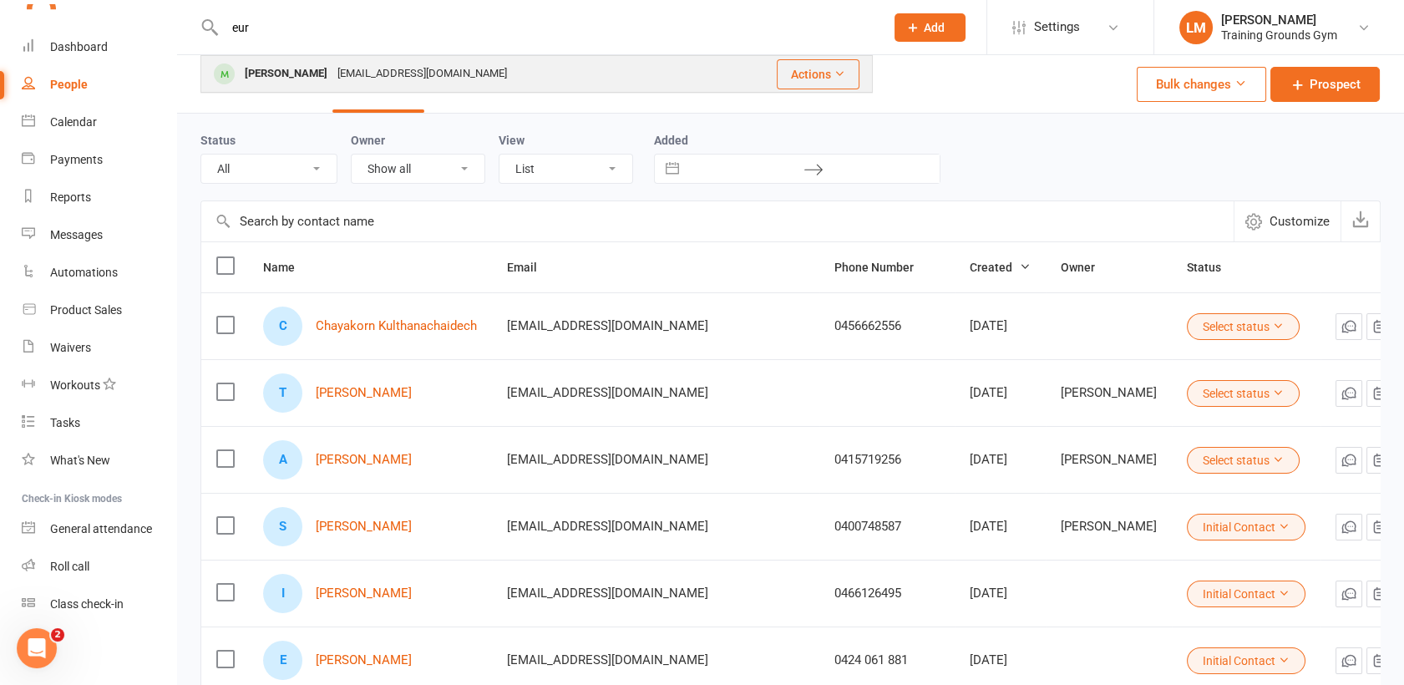
type input "eur"
click at [269, 67] on div "[PERSON_NAME]" at bounding box center [286, 74] width 93 height 24
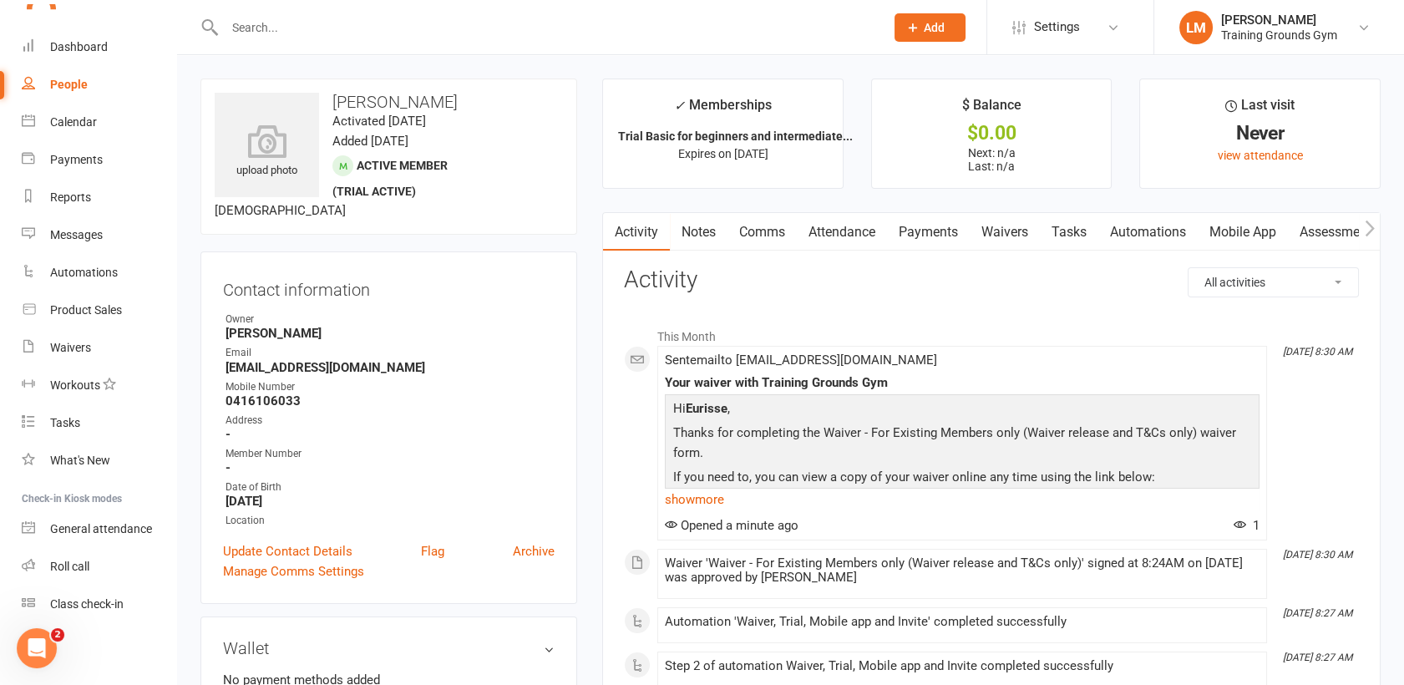
click at [1250, 240] on link "Mobile App" at bounding box center [1243, 232] width 90 height 38
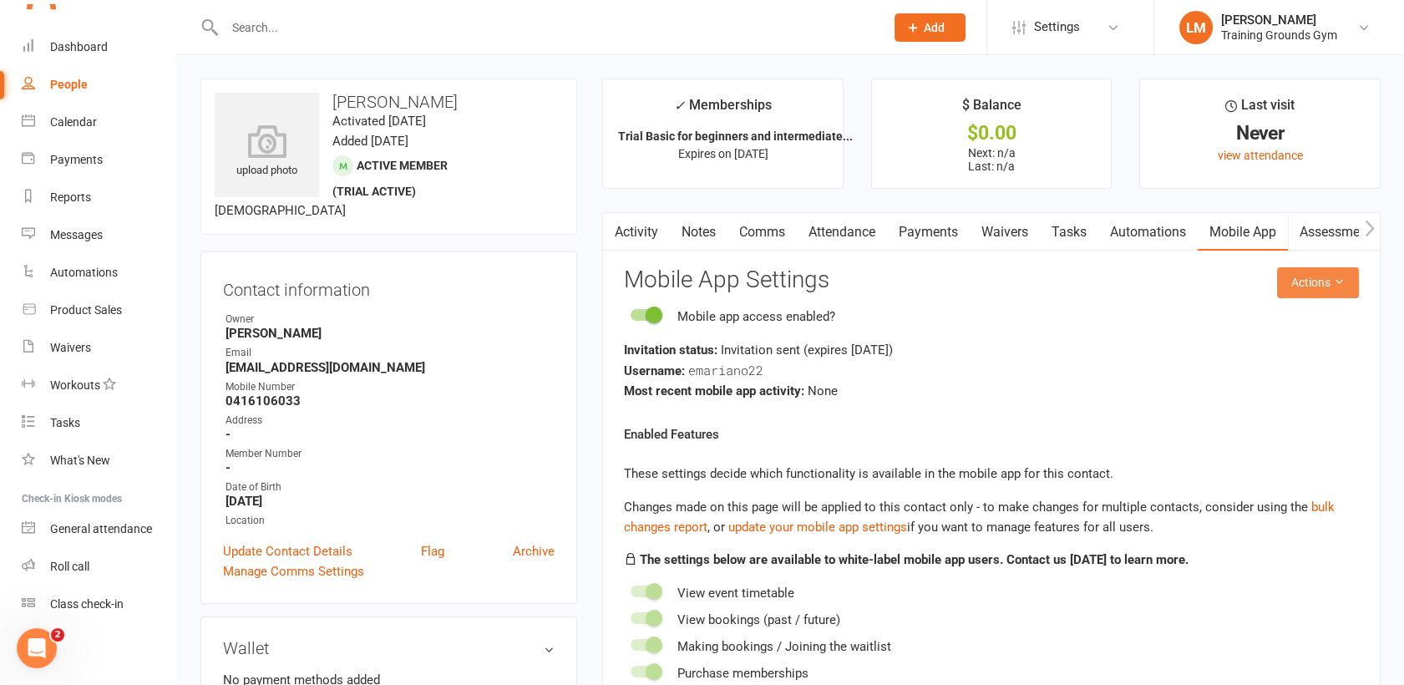
click at [1304, 284] on button "Actions" at bounding box center [1318, 282] width 82 height 30
click at [611, 235] on icon "button" at bounding box center [614, 229] width 10 height 18
click at [663, 226] on link "Activity" at bounding box center [636, 232] width 67 height 38
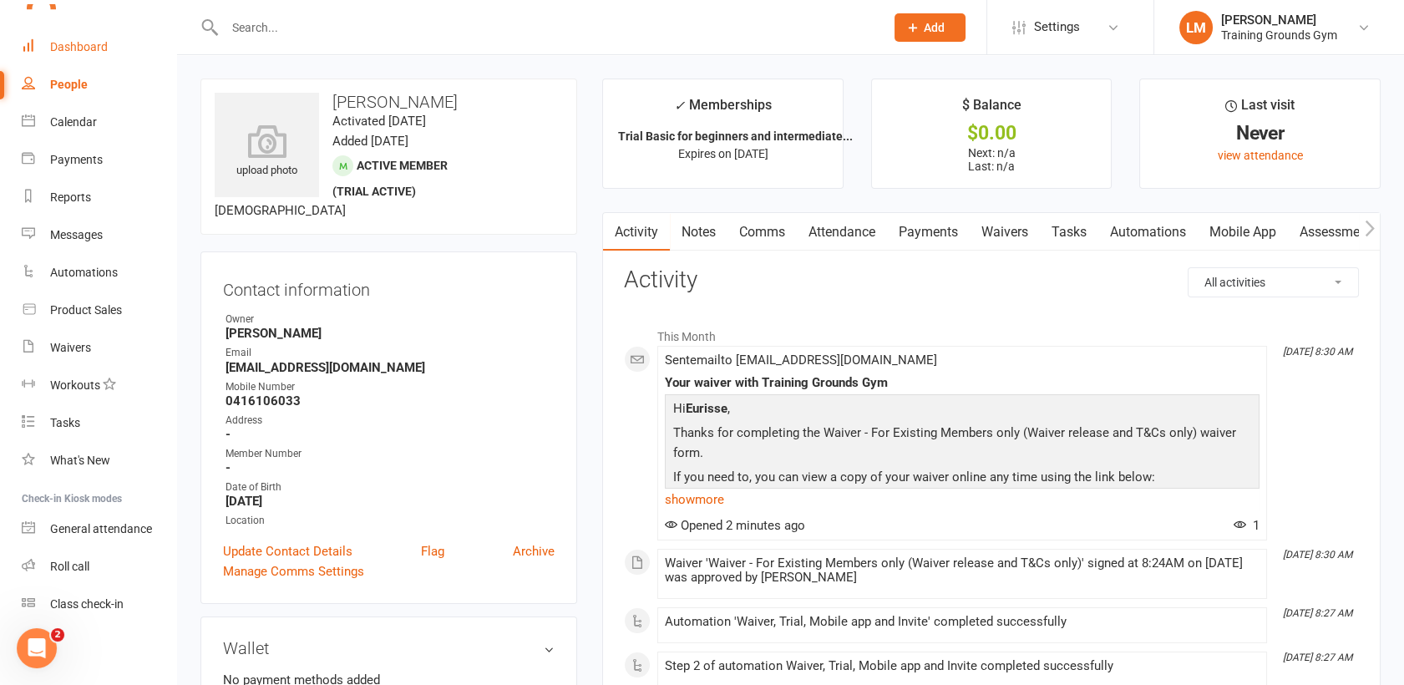
click at [71, 45] on div "Dashboard" at bounding box center [79, 46] width 58 height 13
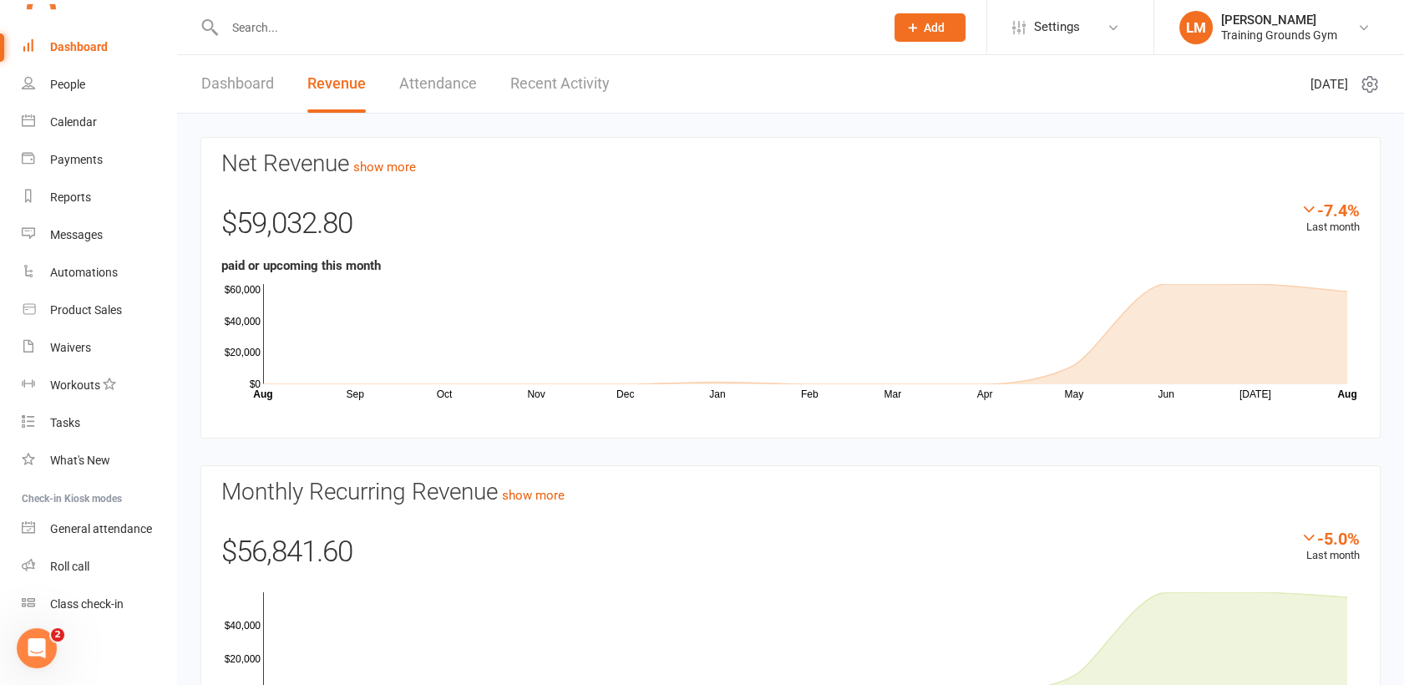
click at [88, 43] on div "Dashboard" at bounding box center [79, 46] width 58 height 13
click at [260, 28] on input "text" at bounding box center [546, 27] width 653 height 23
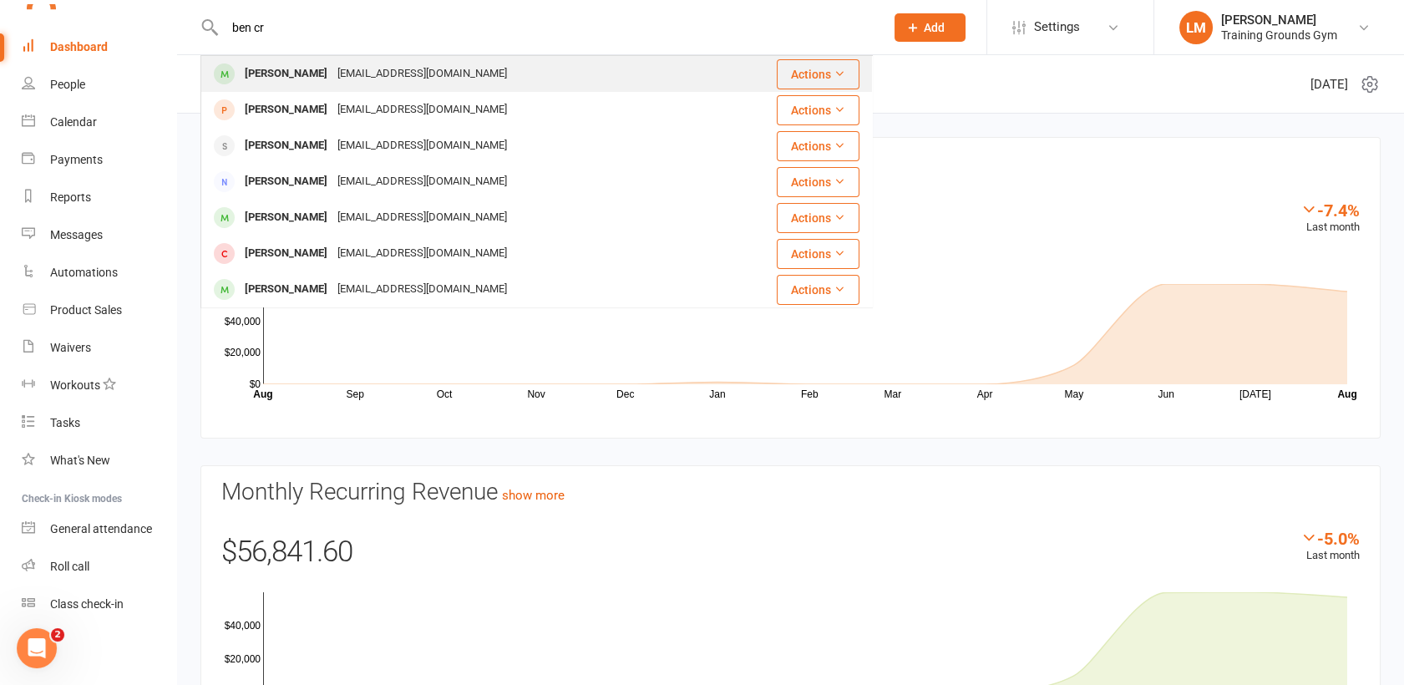
type input "ben cr"
click at [269, 73] on div "[PERSON_NAME]" at bounding box center [286, 74] width 93 height 24
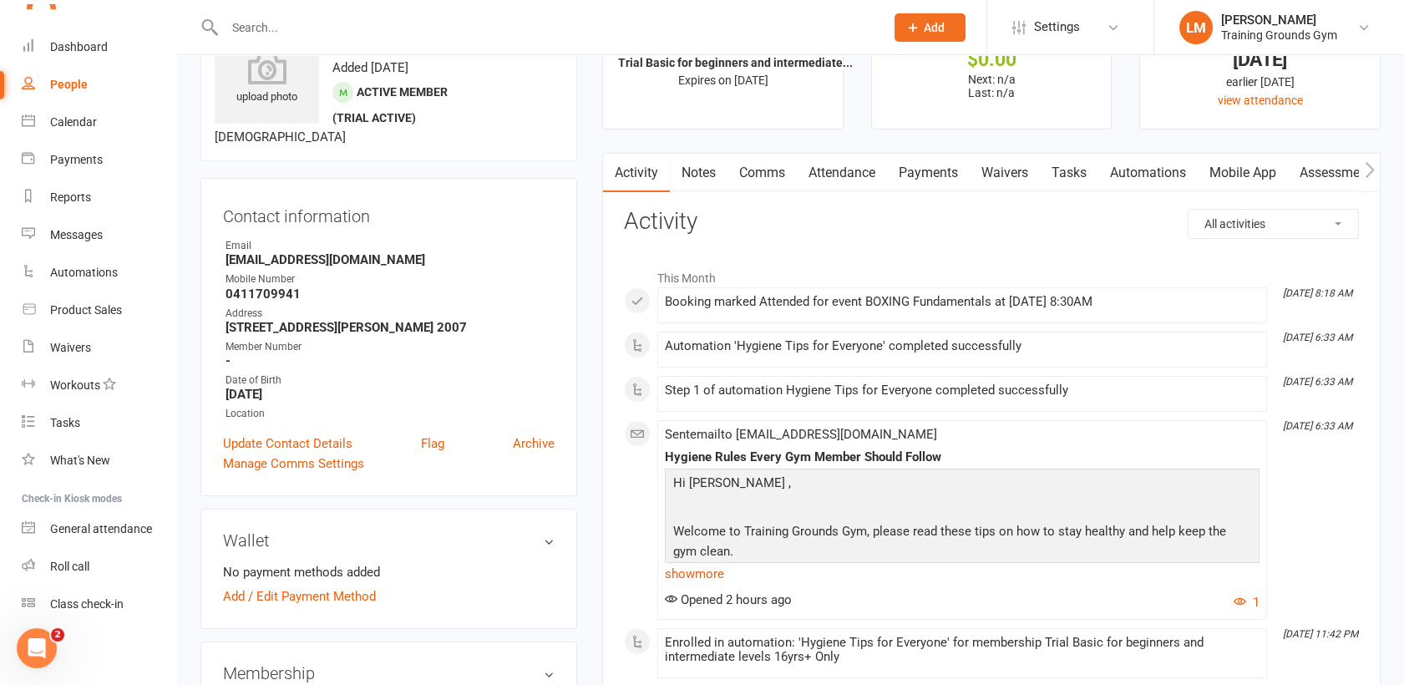
scroll to position [37, 0]
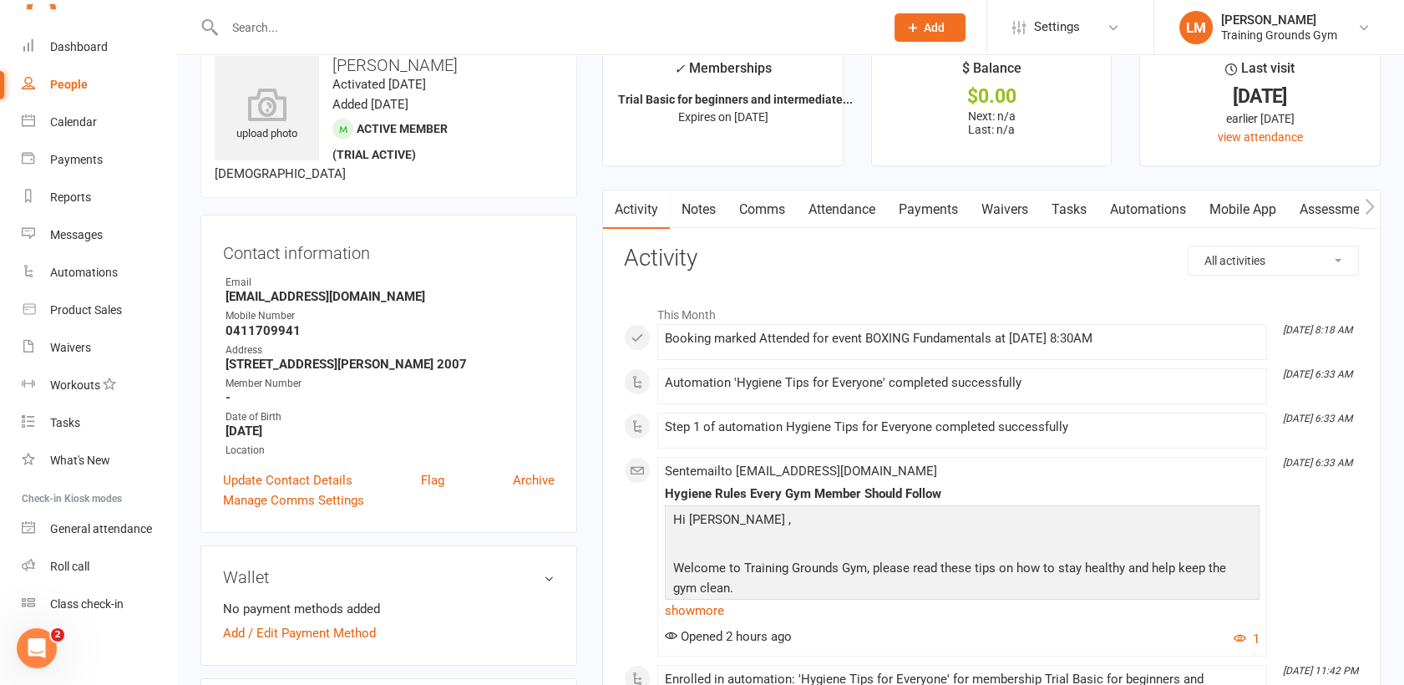
click at [1006, 204] on link "Waivers" at bounding box center [1005, 209] width 70 height 38
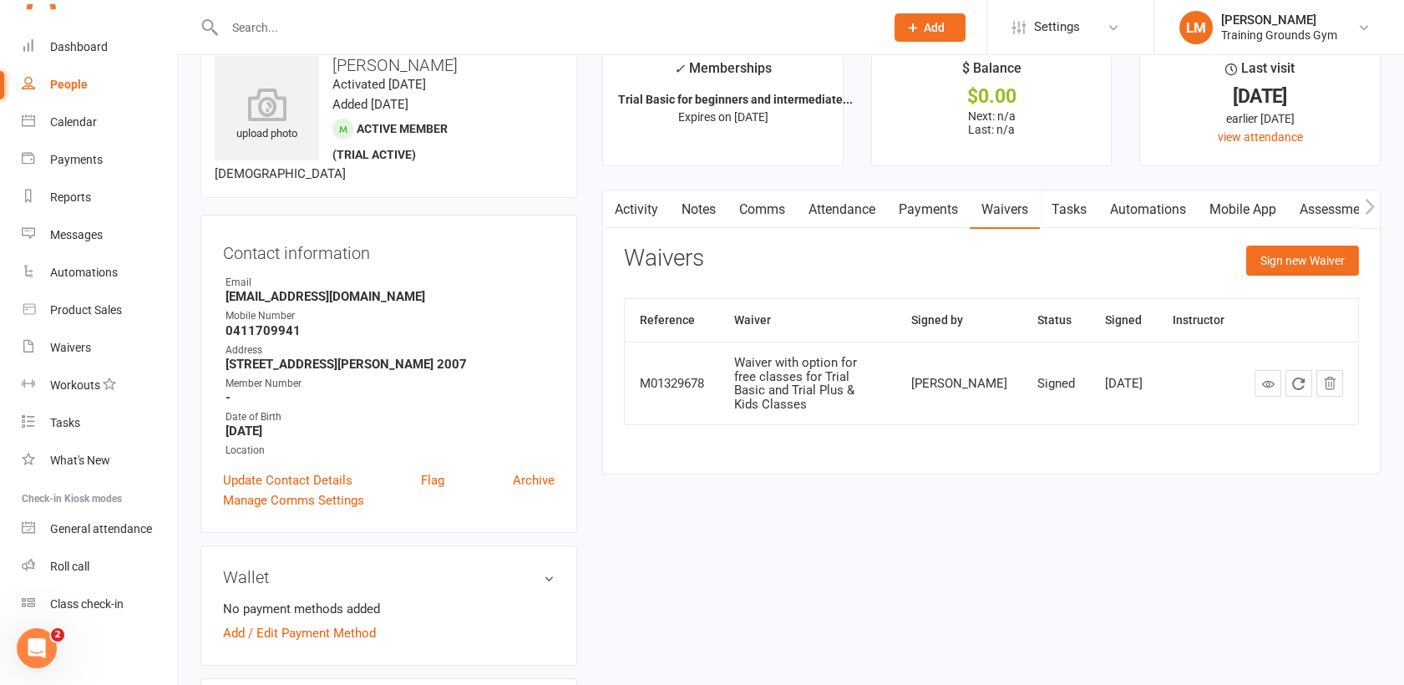
click at [241, 36] on input "text" at bounding box center [546, 27] width 653 height 23
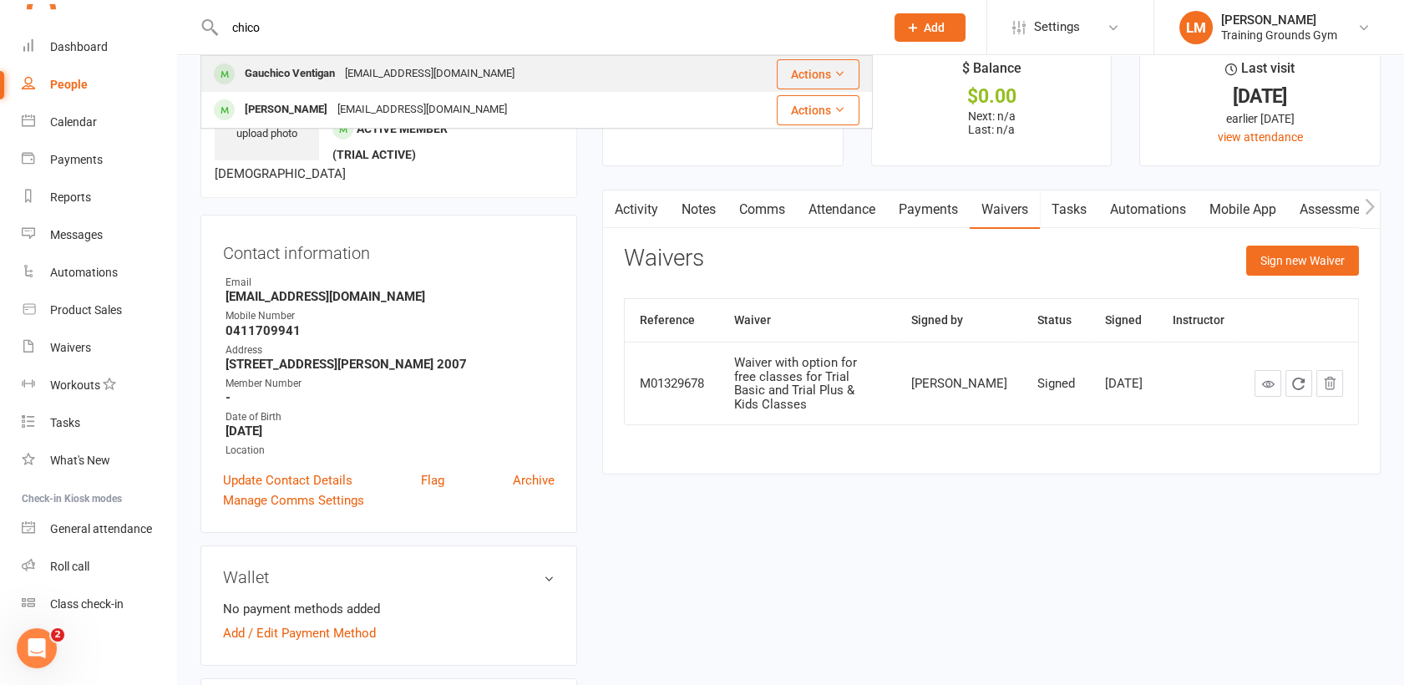
type input "chico"
click at [277, 67] on div "Gauchico Ventigan" at bounding box center [290, 74] width 100 height 24
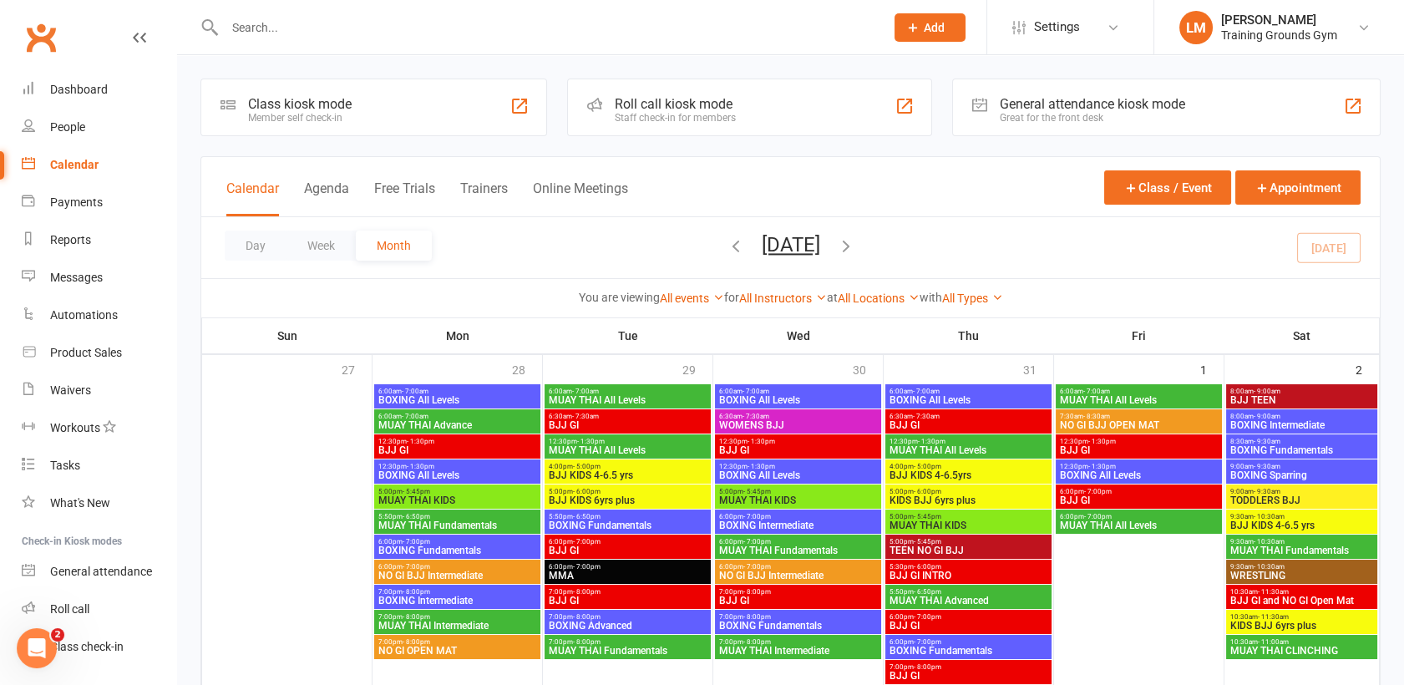
click at [282, 37] on input "text" at bounding box center [546, 27] width 653 height 23
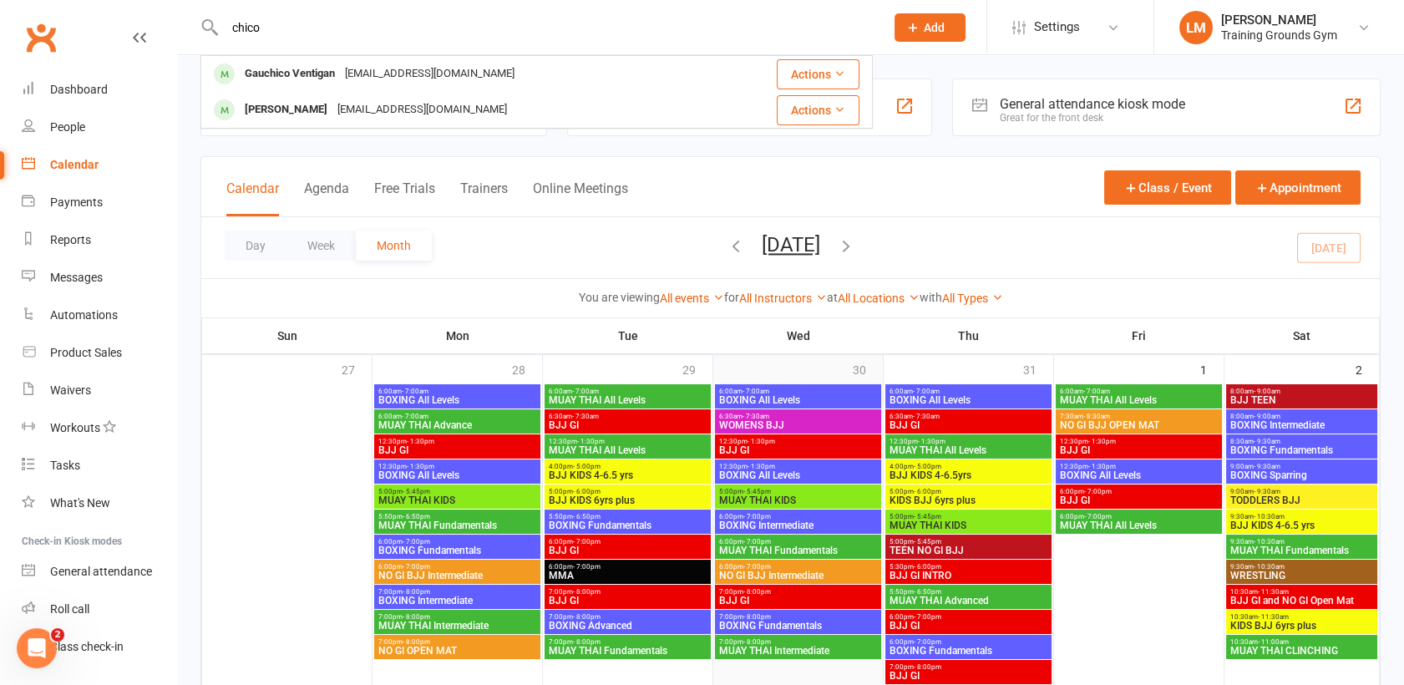
type input "chico"
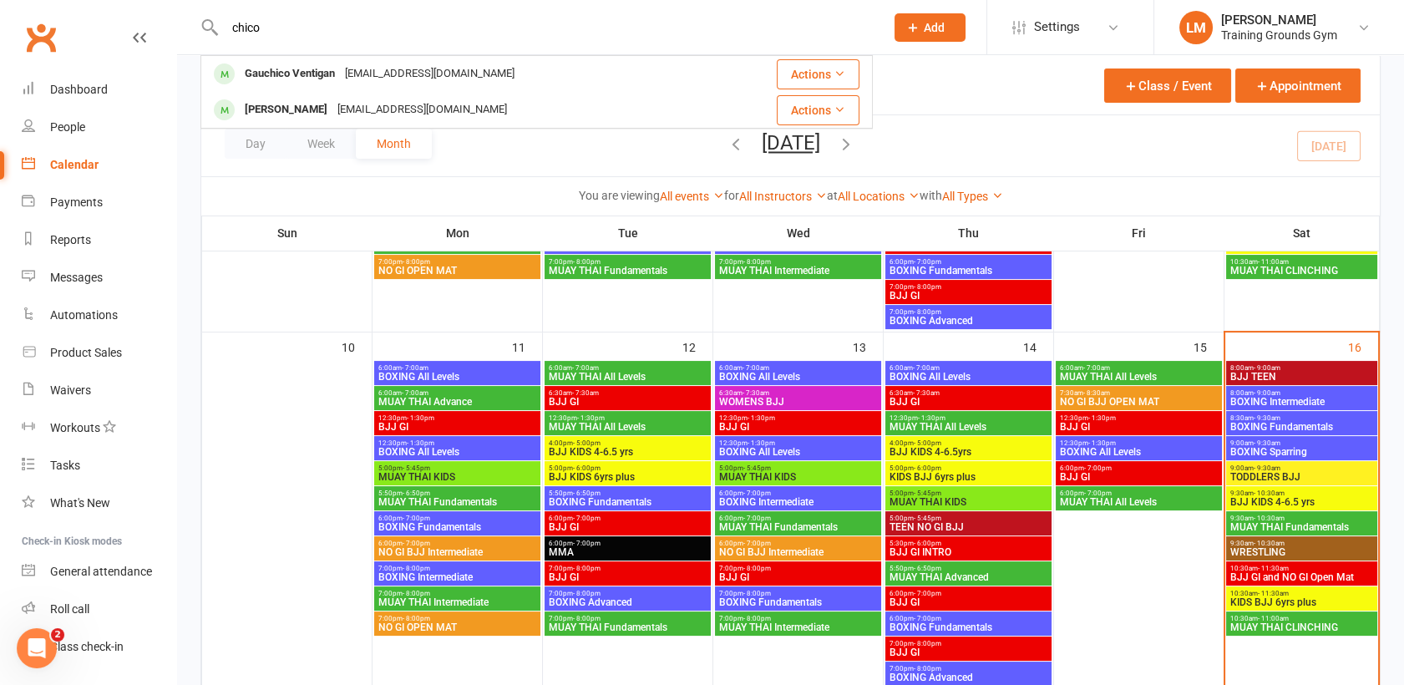
scroll to position [742, 0]
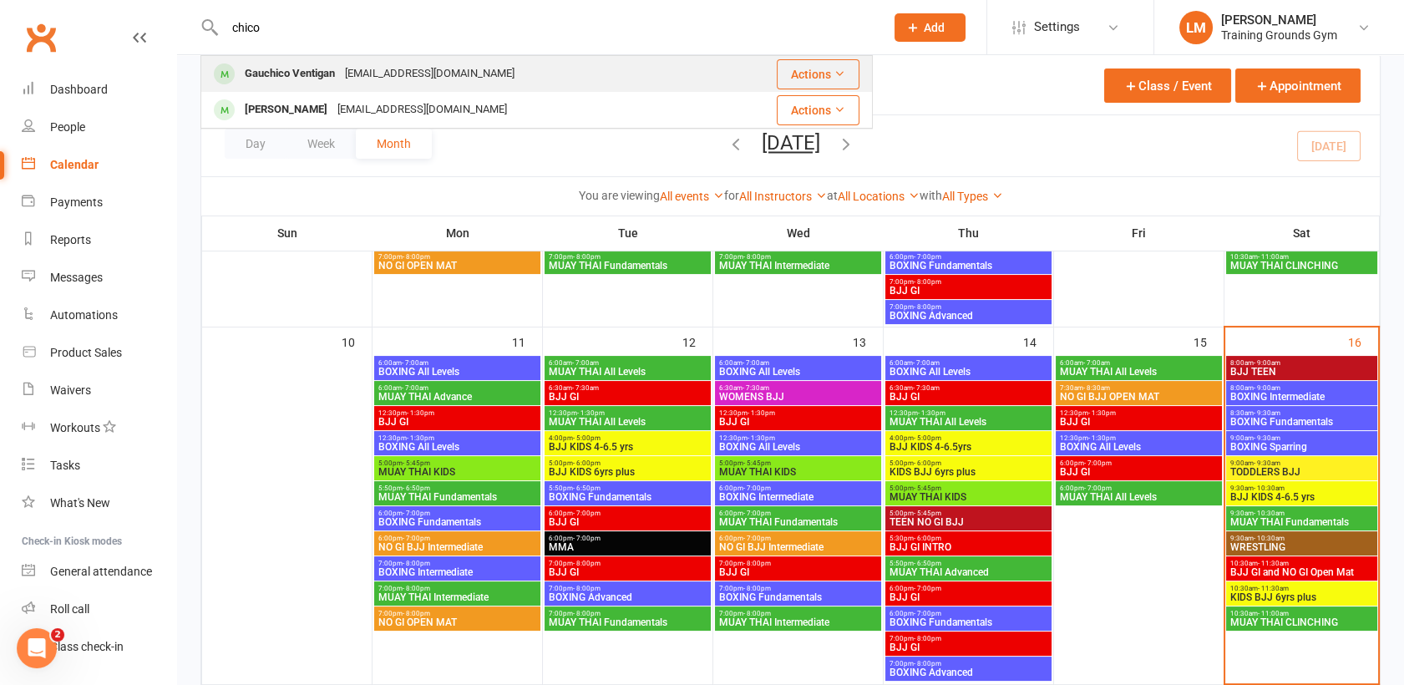
click at [412, 74] on div "[EMAIL_ADDRESS][DOMAIN_NAME]" at bounding box center [430, 74] width 180 height 24
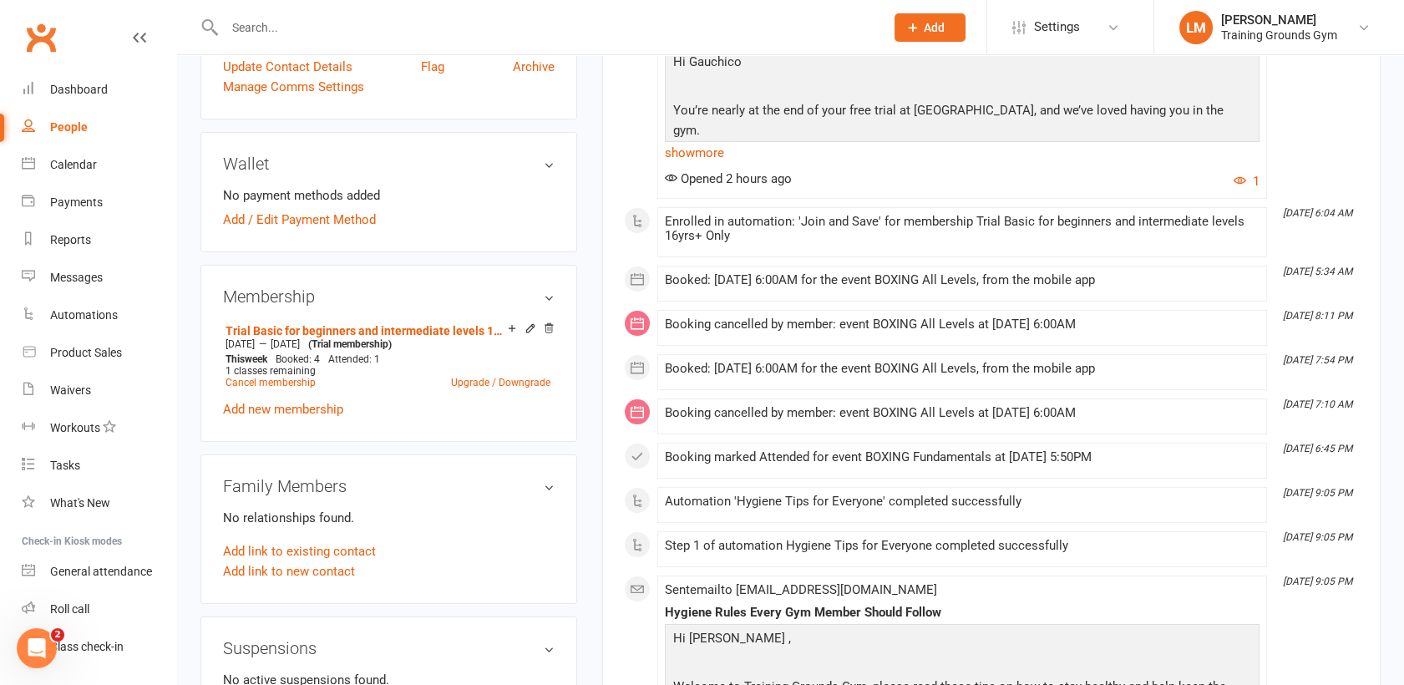
scroll to position [453, 0]
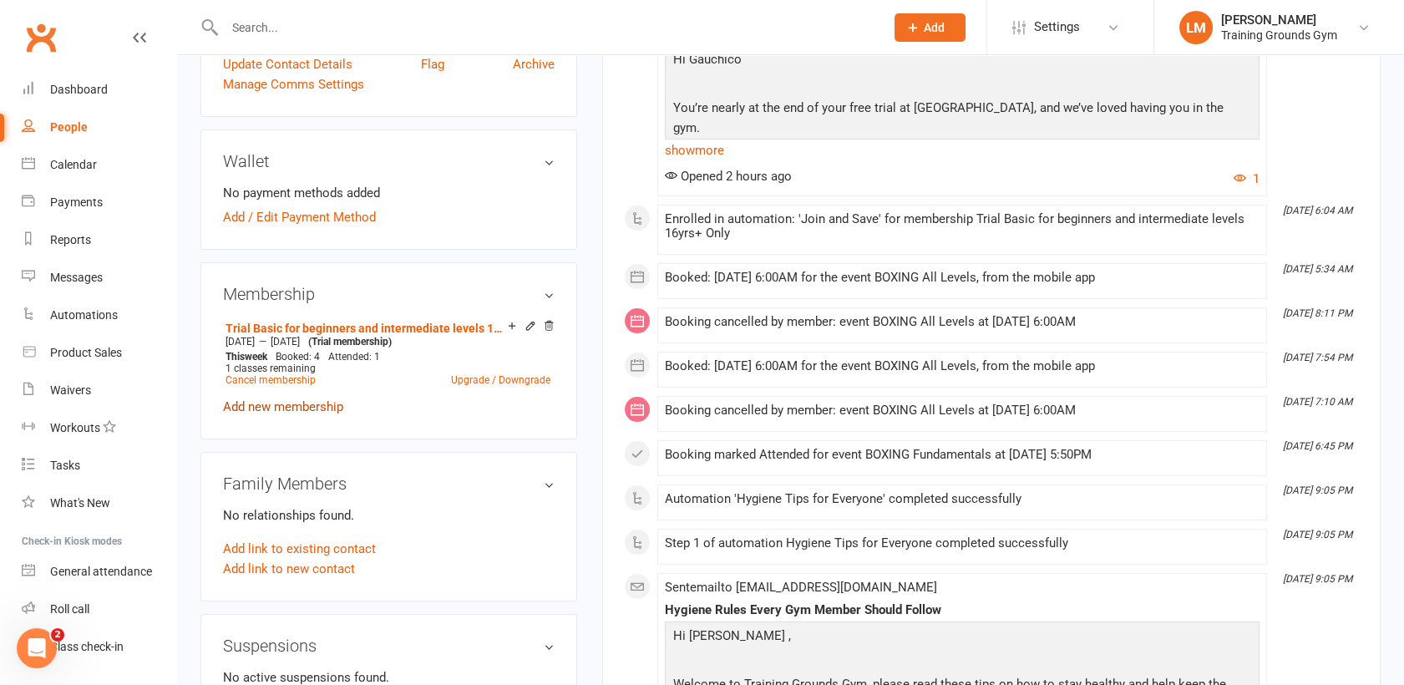
click at [254, 401] on link "Add new membership" at bounding box center [283, 406] width 120 height 15
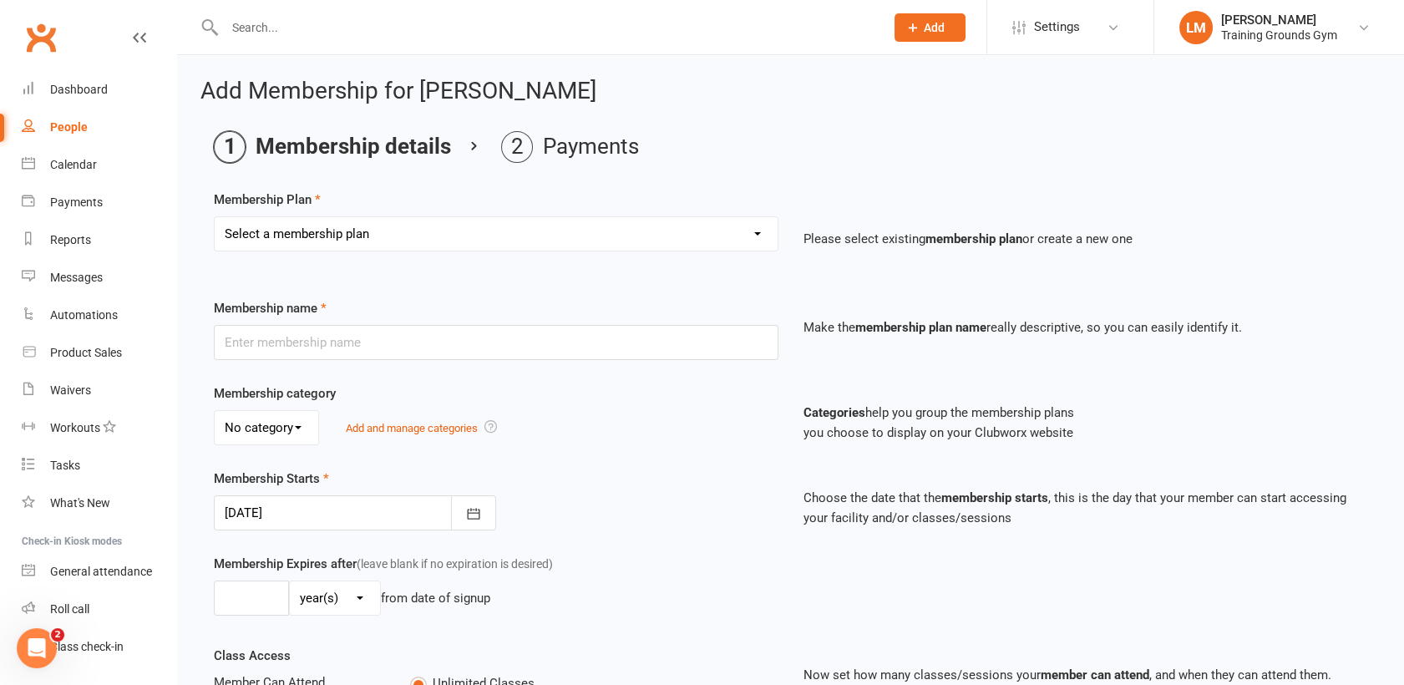
click at [714, 228] on select "Select a membership plan Create new Membership Plan Trial Basic for beginners a…" at bounding box center [496, 233] width 563 height 33
select select "30"
click at [215, 217] on select "Select a membership plan Create new Membership Plan Trial Basic for beginners a…" at bounding box center [496, 233] width 563 height 33
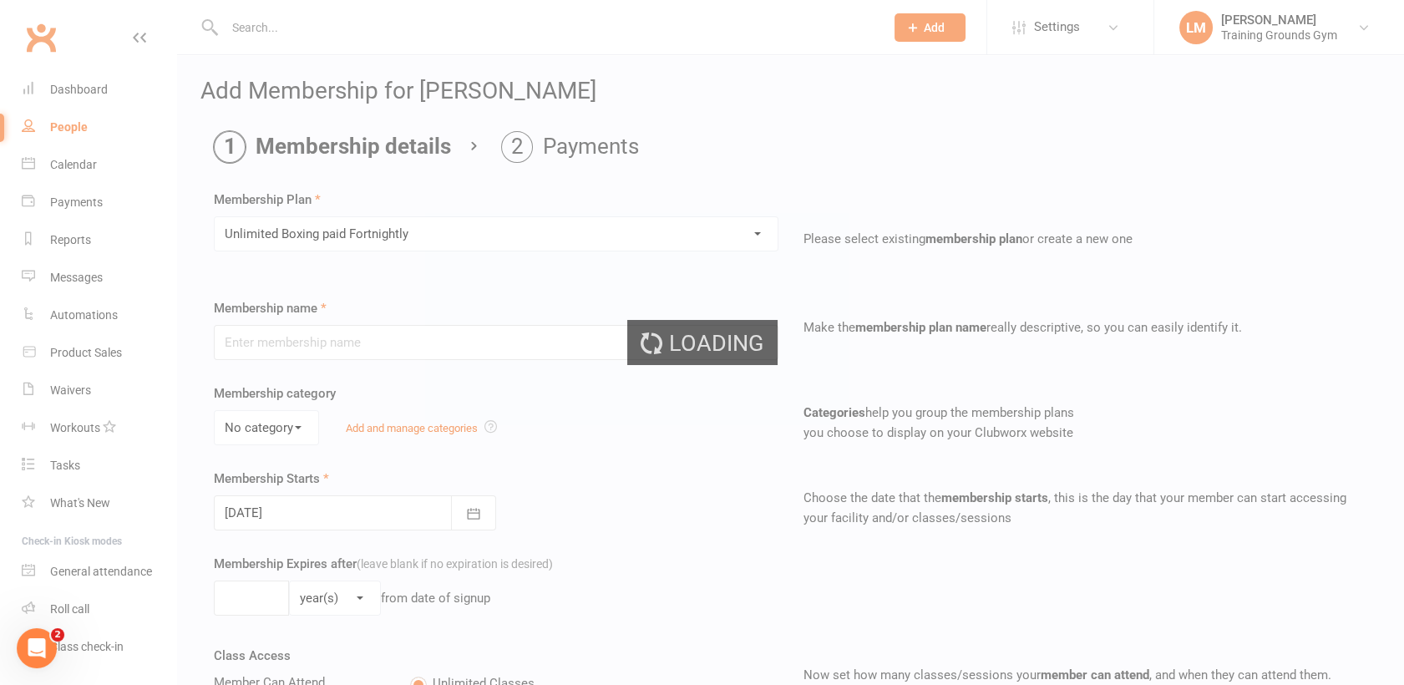
type input "Unlimited Boxing paid Fortnightly"
select select "0"
type input "0"
type input "4"
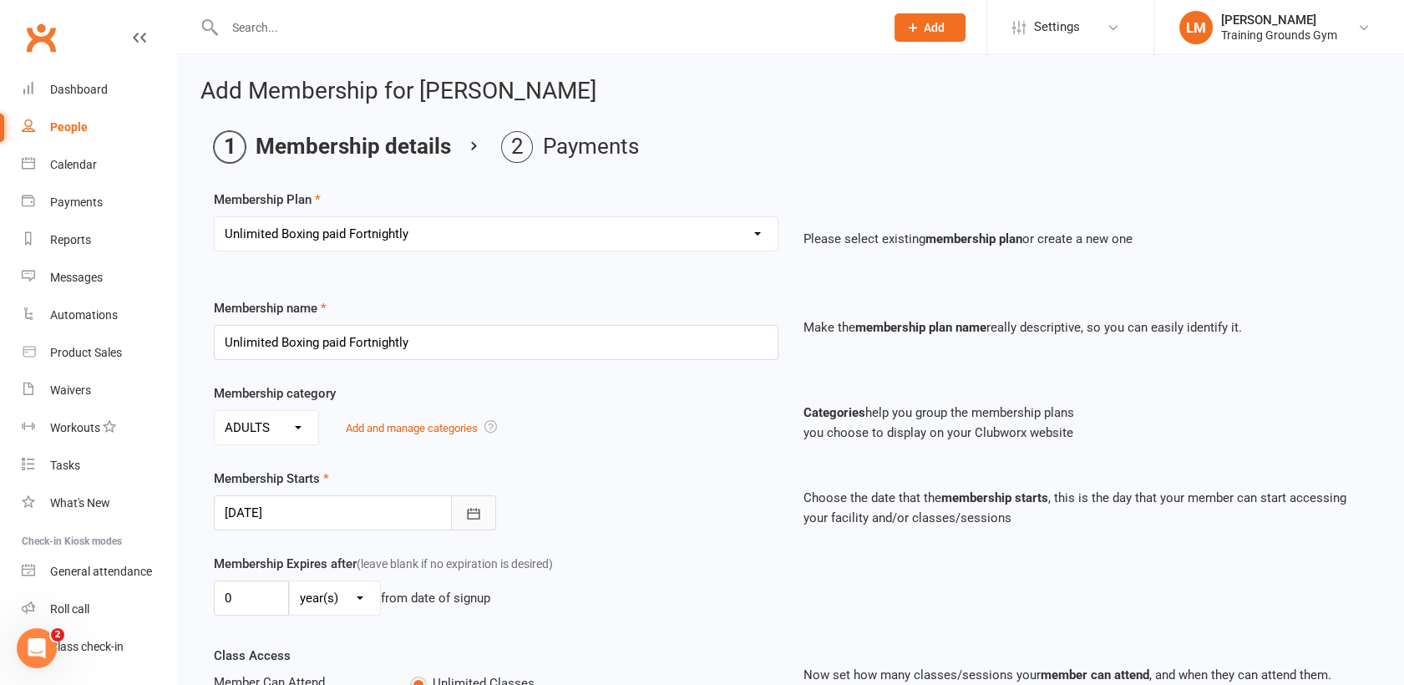
click at [473, 509] on icon "button" at bounding box center [473, 513] width 13 height 11
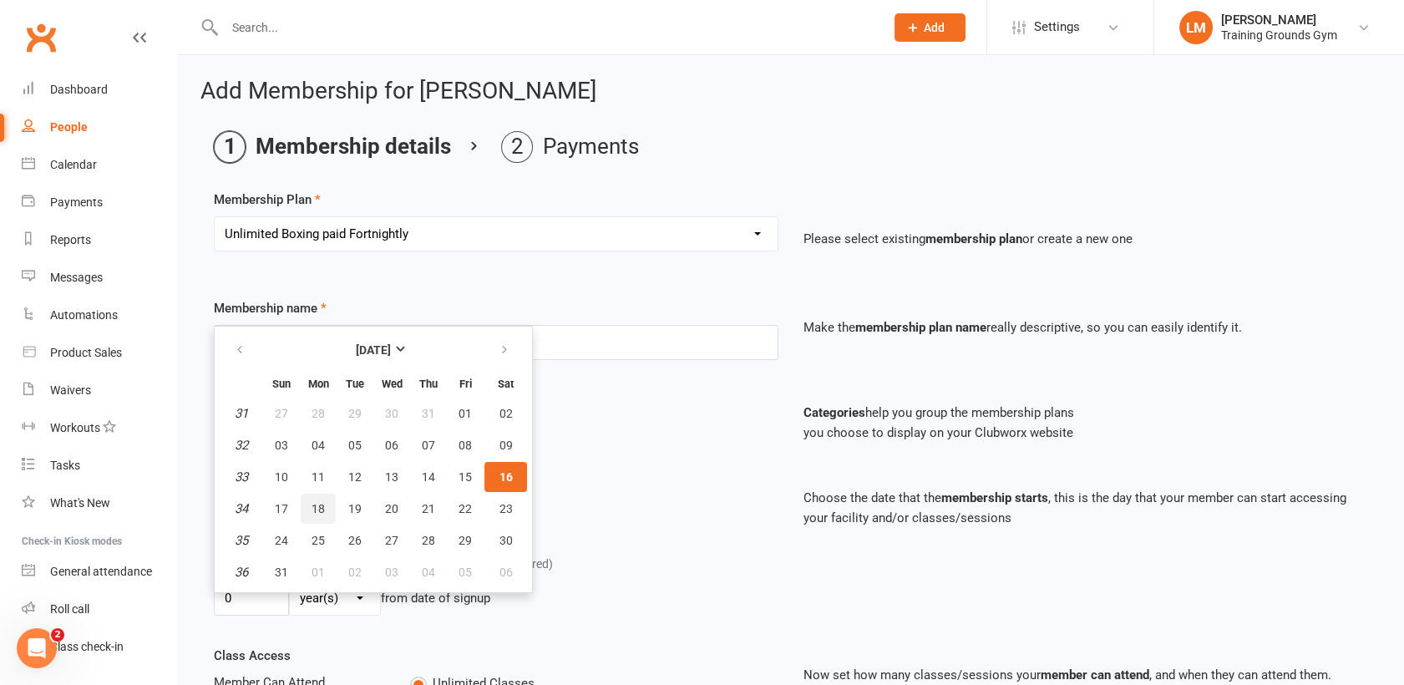
click at [319, 505] on span "18" at bounding box center [318, 508] width 13 height 13
type input "[DATE]"
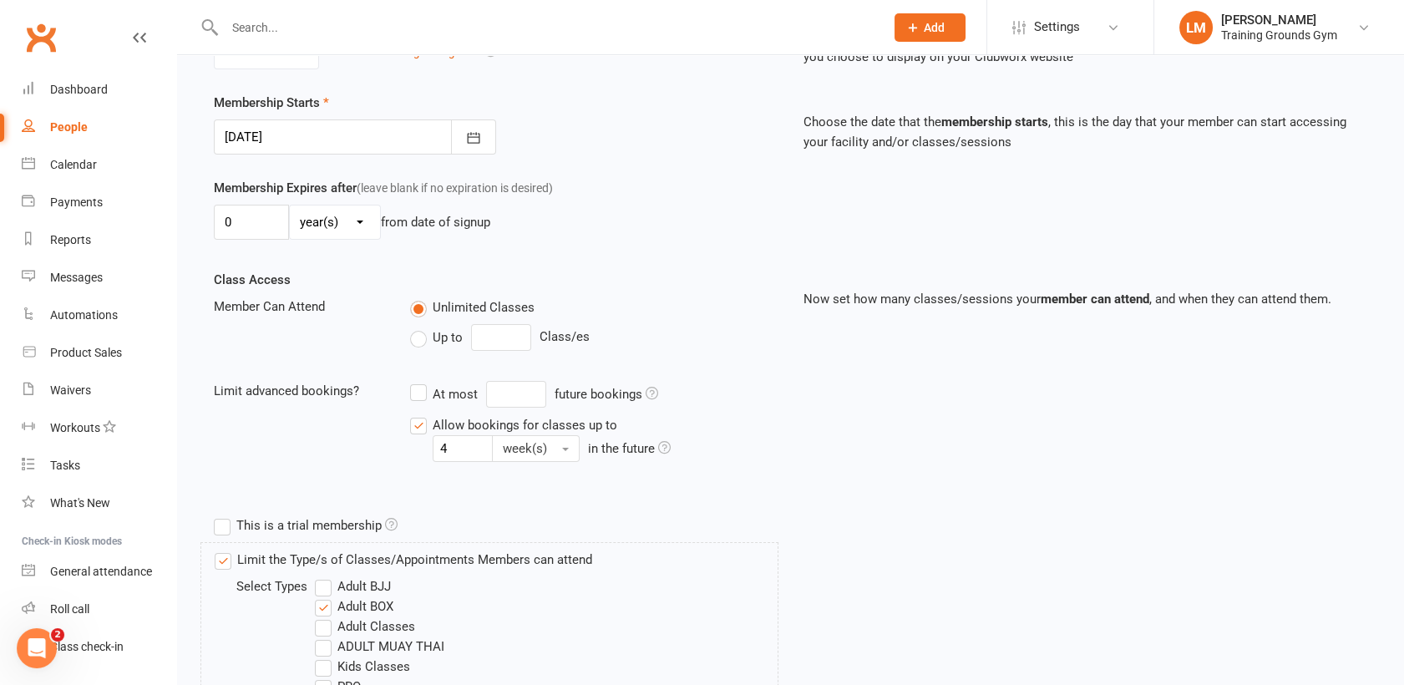
scroll to position [722, 0]
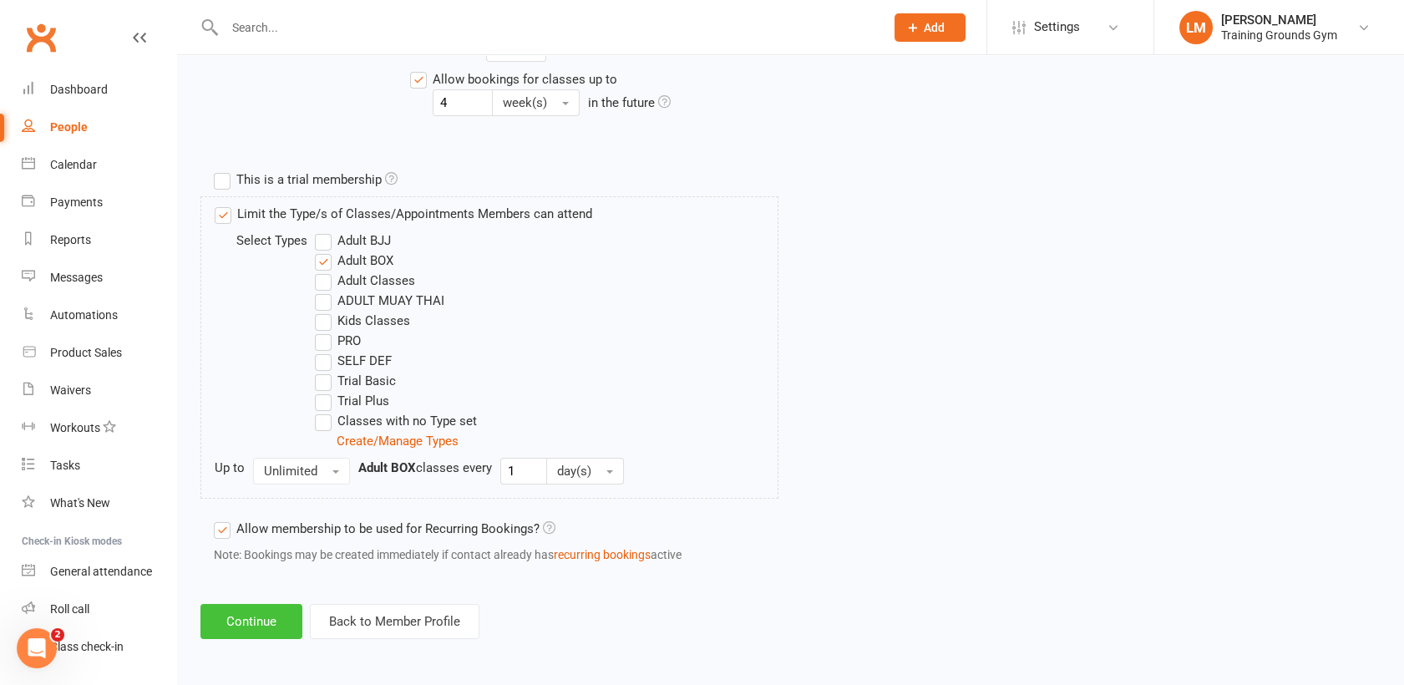
click at [216, 621] on button "Continue" at bounding box center [251, 621] width 102 height 35
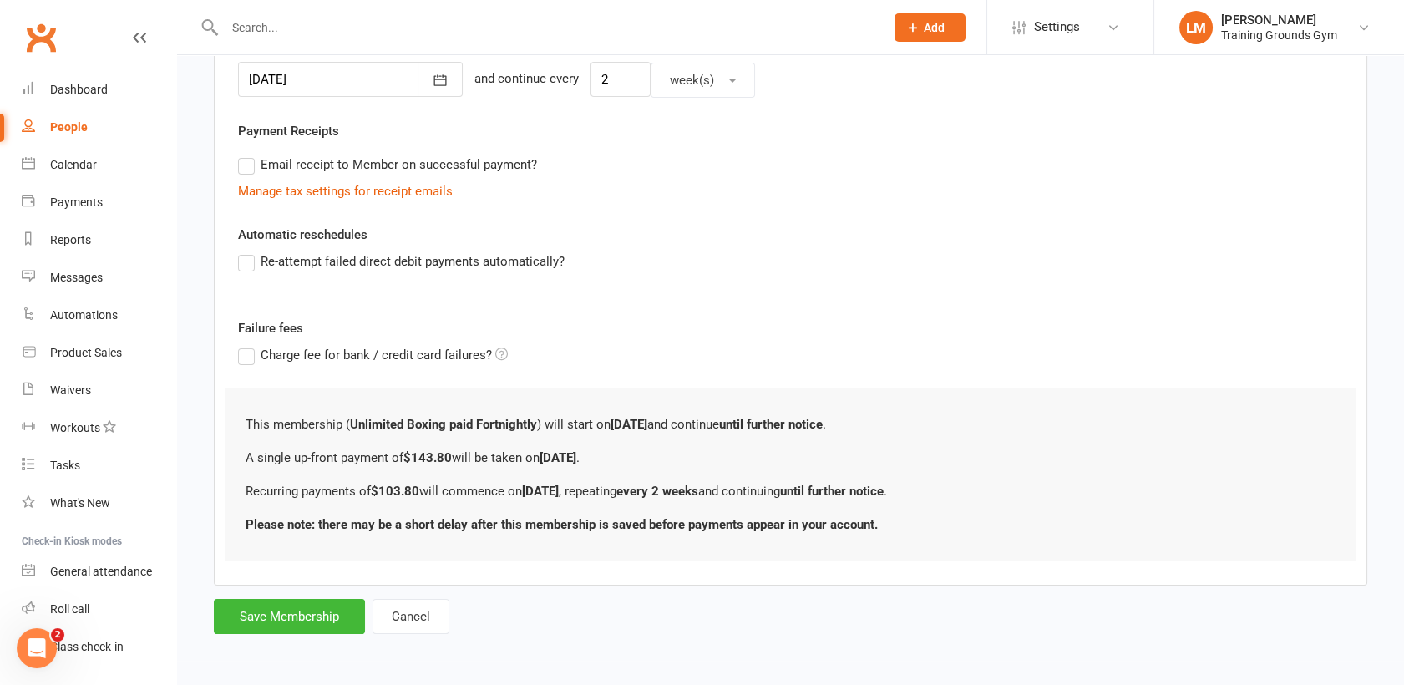
scroll to position [0, 0]
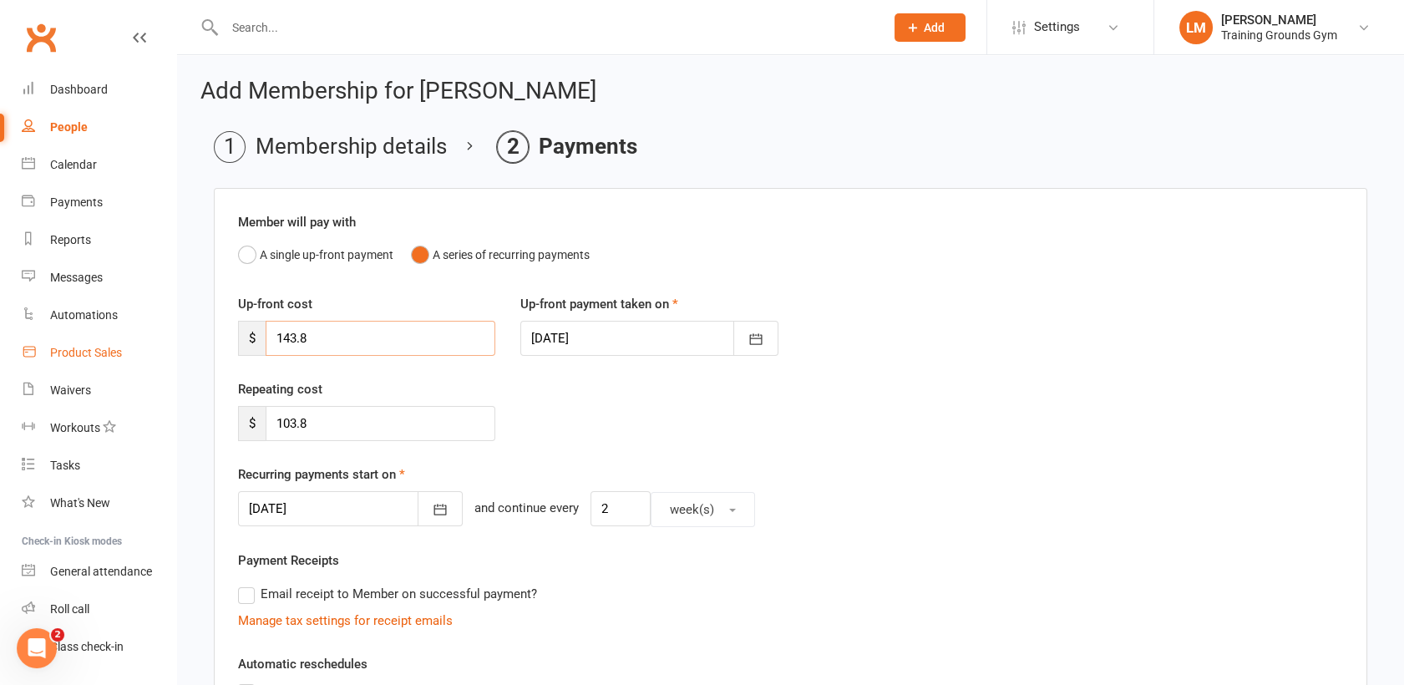
drag, startPoint x: 361, startPoint y: 352, endPoint x: 134, endPoint y: 361, distance: 226.6
click at [134, 361] on ui-view "Prospect Member Non-attending contact Class / event Appointment Task Membership…" at bounding box center [702, 547] width 1404 height 1086
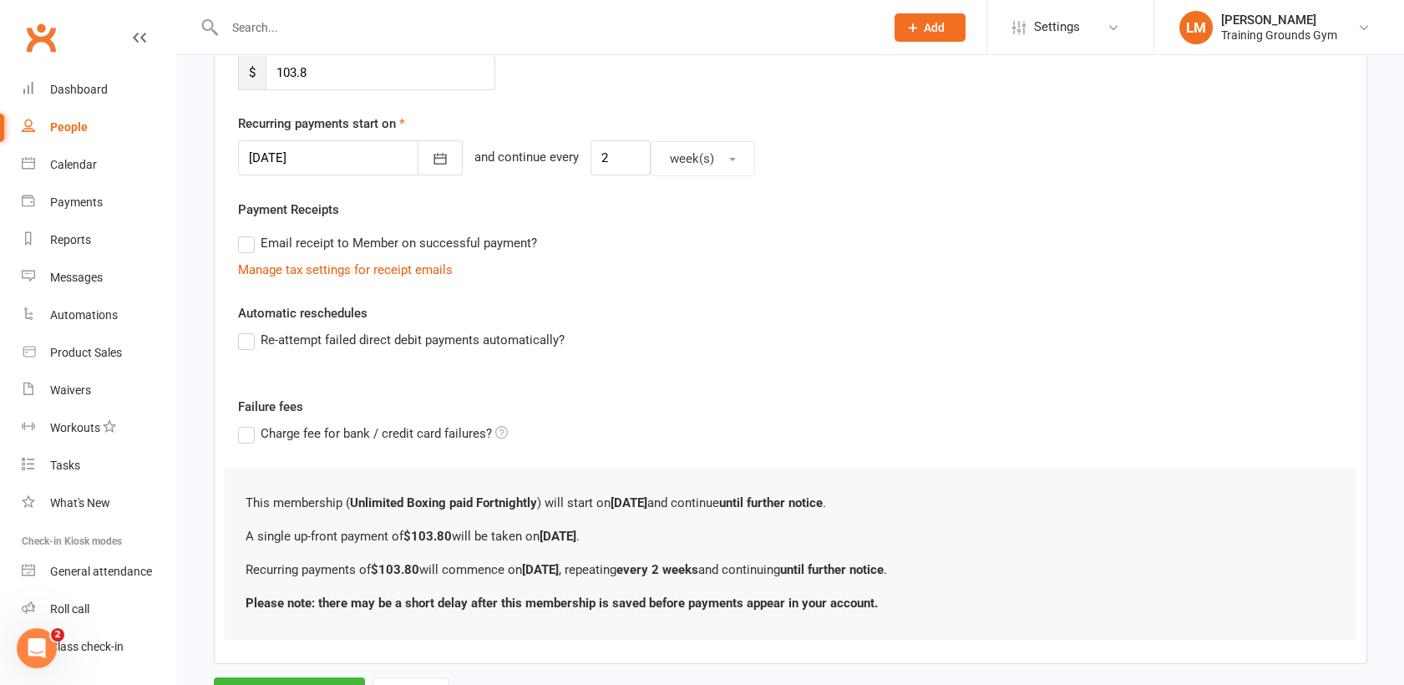
scroll to position [389, 0]
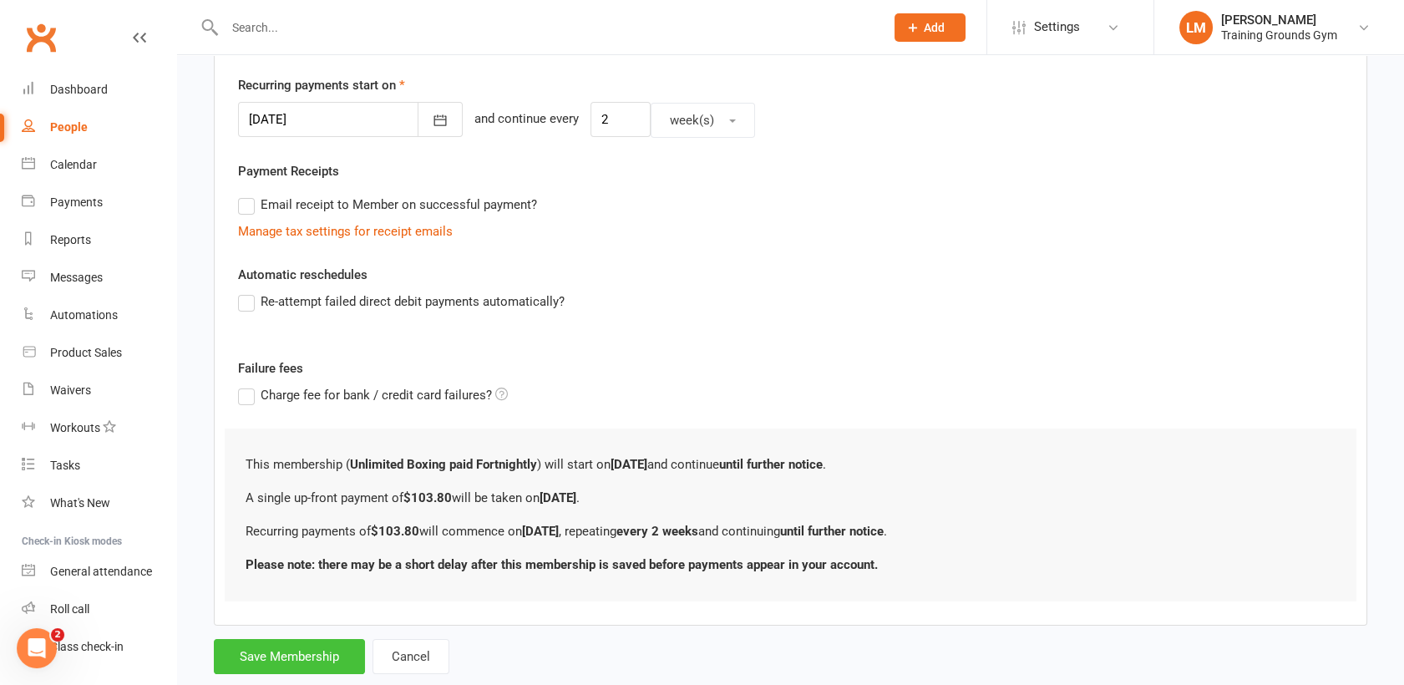
type input "103.80"
click at [348, 659] on button "Save Membership" at bounding box center [289, 656] width 151 height 35
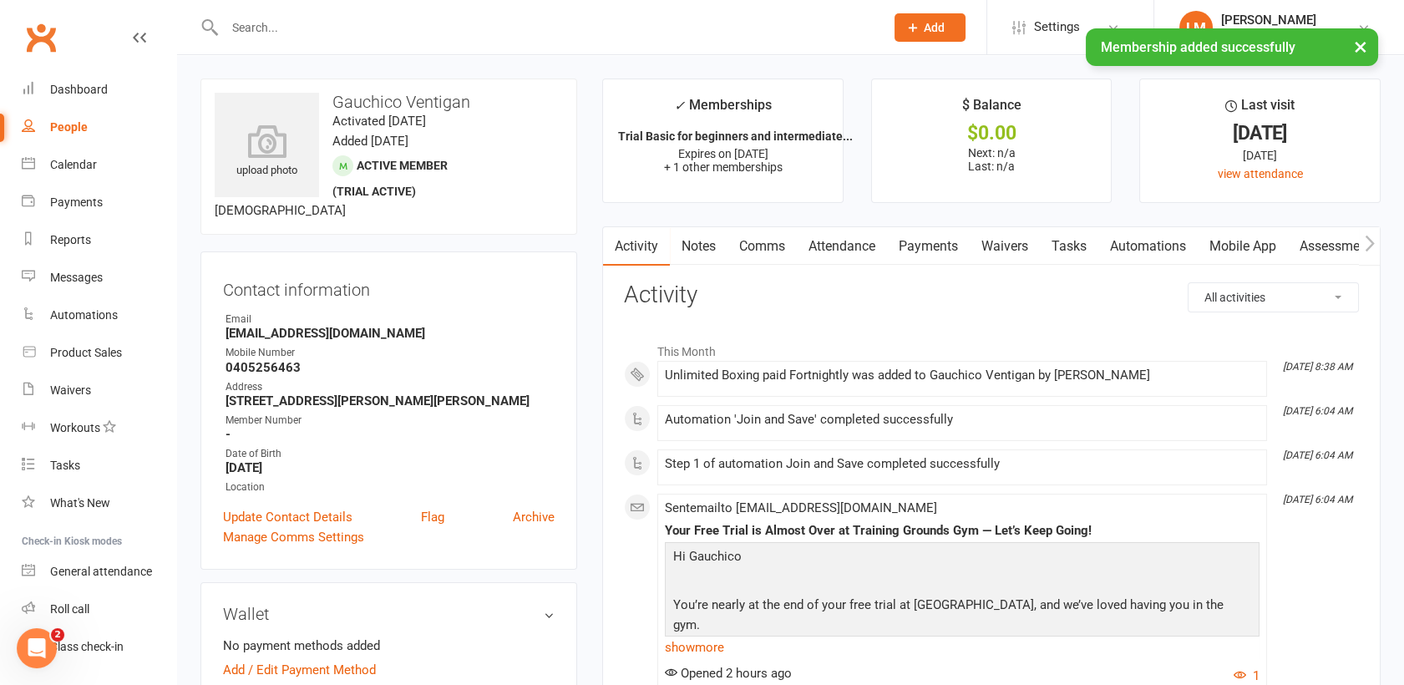
click at [561, 231] on div "upload photo Gauchico Ventigan Activated [DATE] Added [DATE] Active member (tri…" at bounding box center [388, 157] width 377 height 156
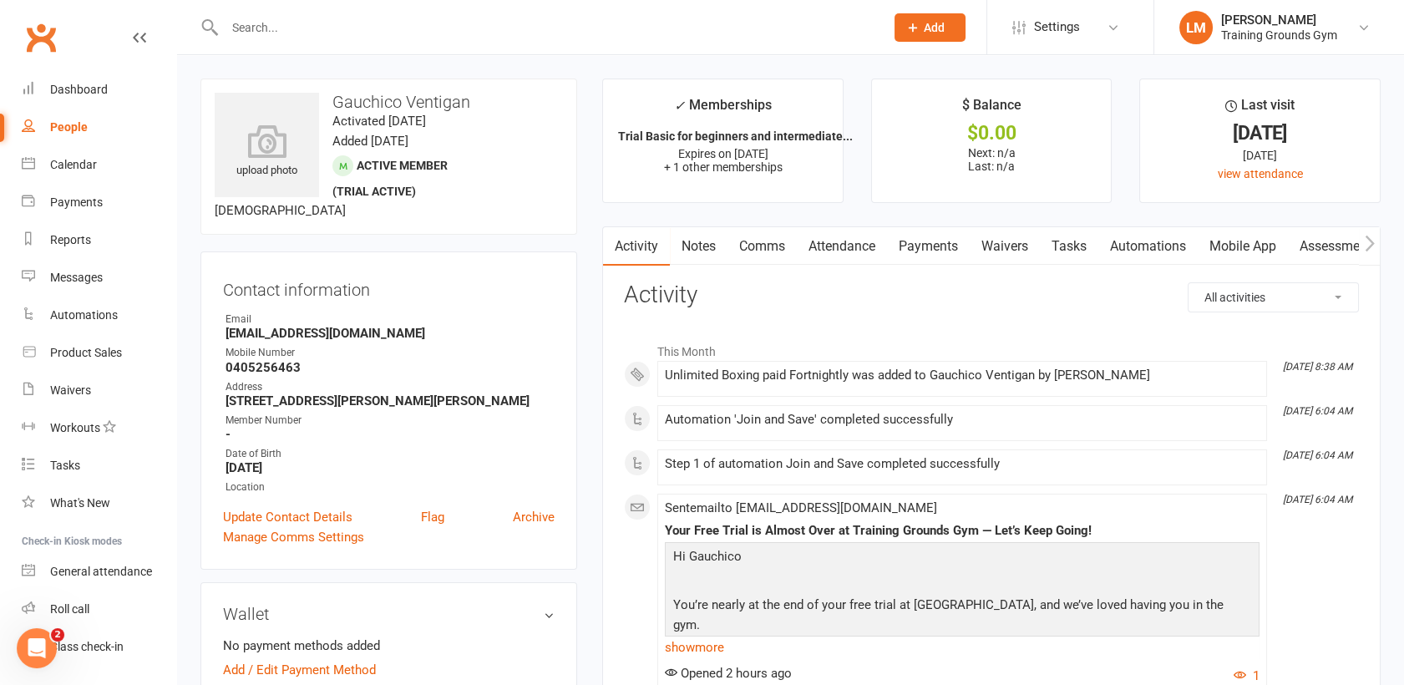
click at [561, 231] on div "upload photo Gauchico Ventigan Activated [DATE] Added [DATE] Active member (tri…" at bounding box center [388, 157] width 377 height 156
click at [931, 239] on link "Payments" at bounding box center [928, 246] width 83 height 38
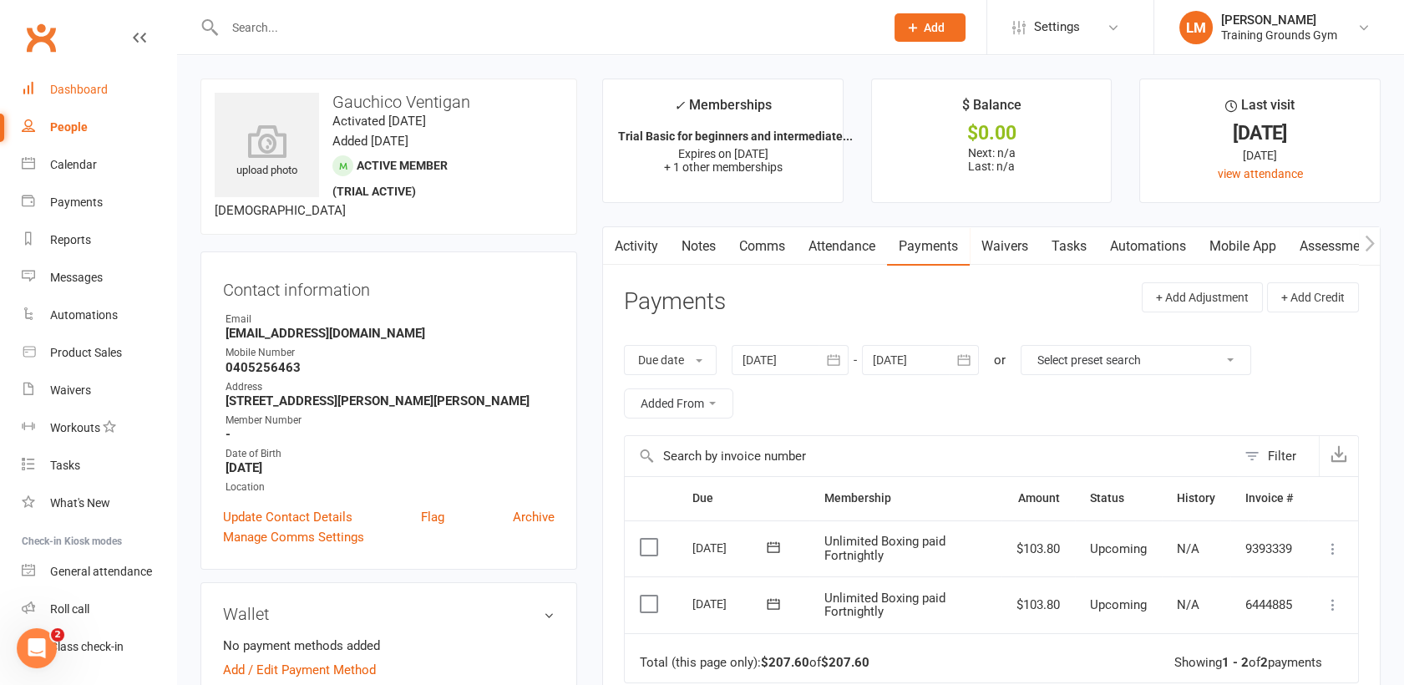
click at [85, 87] on div "Dashboard" at bounding box center [79, 89] width 58 height 13
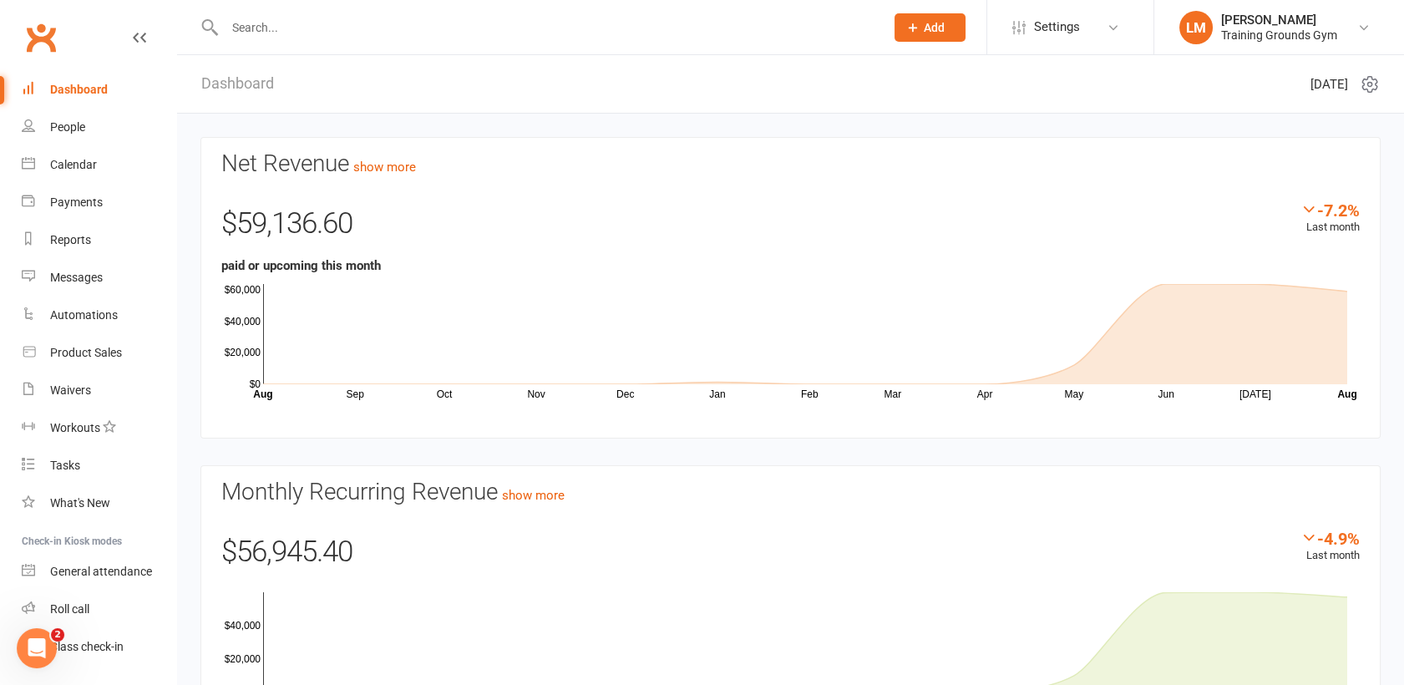
click at [256, 13] on div at bounding box center [536, 27] width 672 height 54
click at [266, 37] on input "text" at bounding box center [546, 27] width 653 height 23
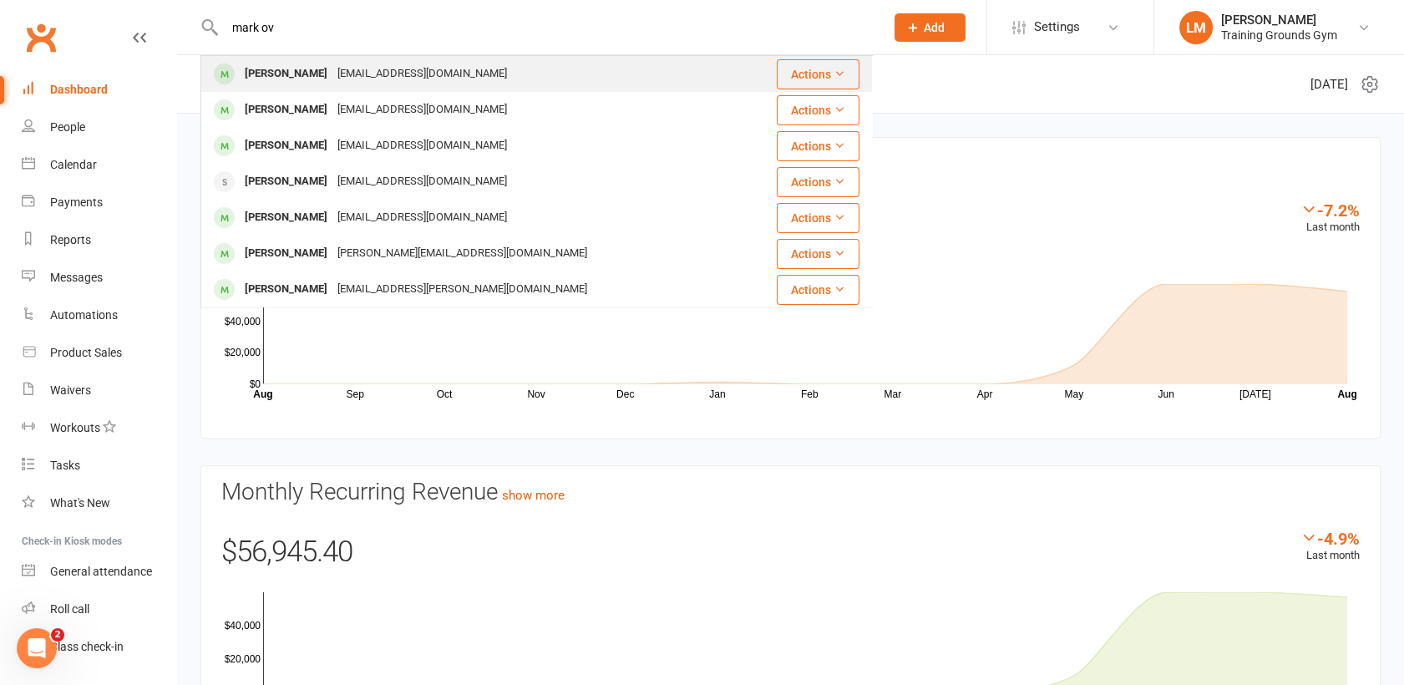
type input "mark ov"
click at [274, 62] on div "[PERSON_NAME]" at bounding box center [286, 74] width 93 height 24
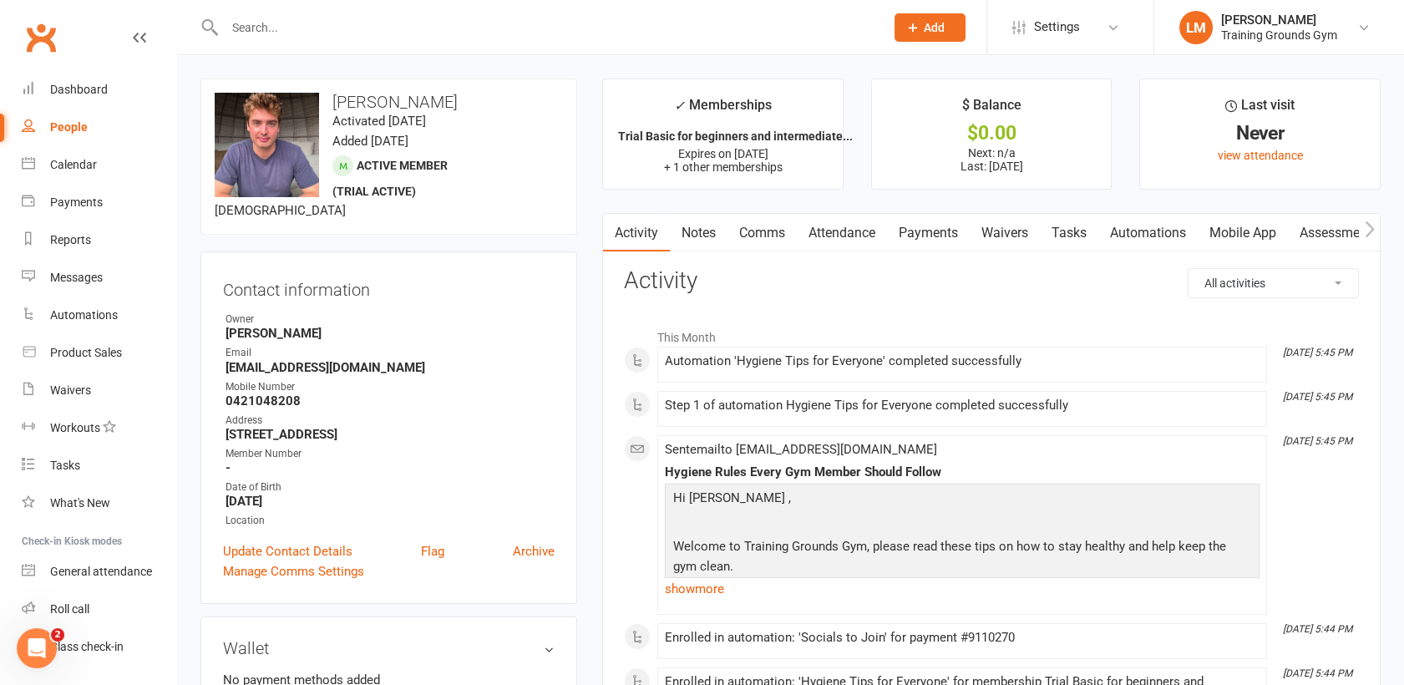
click at [936, 231] on link "Payments" at bounding box center [928, 233] width 83 height 38
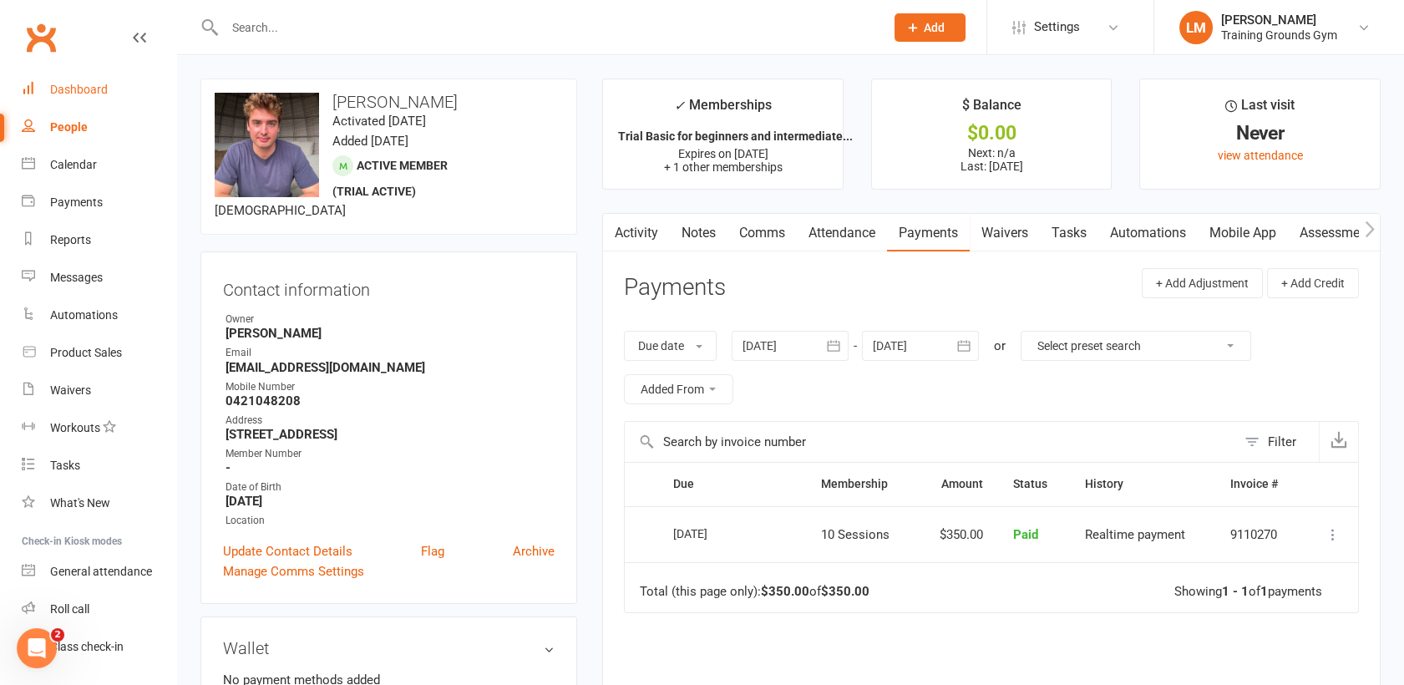
click at [68, 80] on link "Dashboard" at bounding box center [99, 90] width 155 height 38
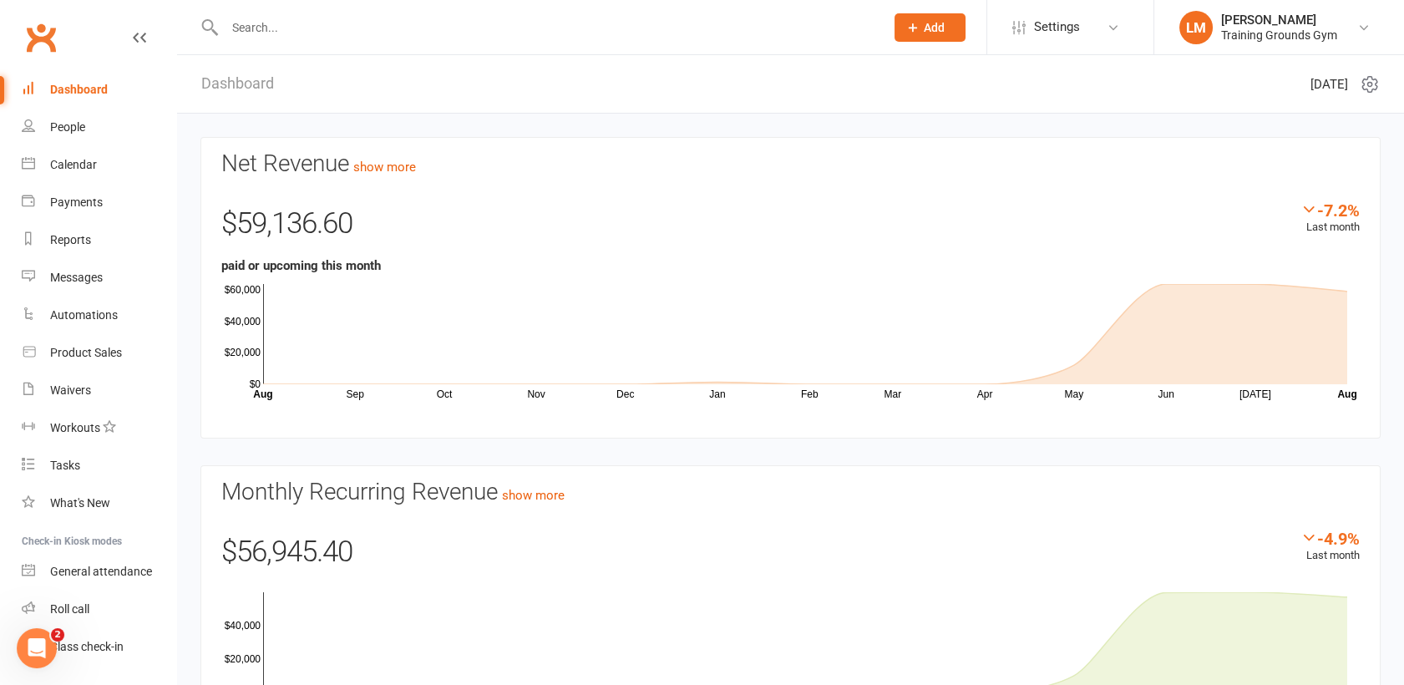
click at [1327, 231] on div "-7.2% Last month" at bounding box center [1330, 218] width 59 height 36
click at [1305, 205] on icon at bounding box center [1309, 208] width 17 height 17
click at [1347, 210] on div "-7.2%" at bounding box center [1330, 209] width 59 height 18
click at [1310, 205] on icon at bounding box center [1309, 208] width 17 height 17
click at [395, 170] on link "show more" at bounding box center [384, 167] width 63 height 15
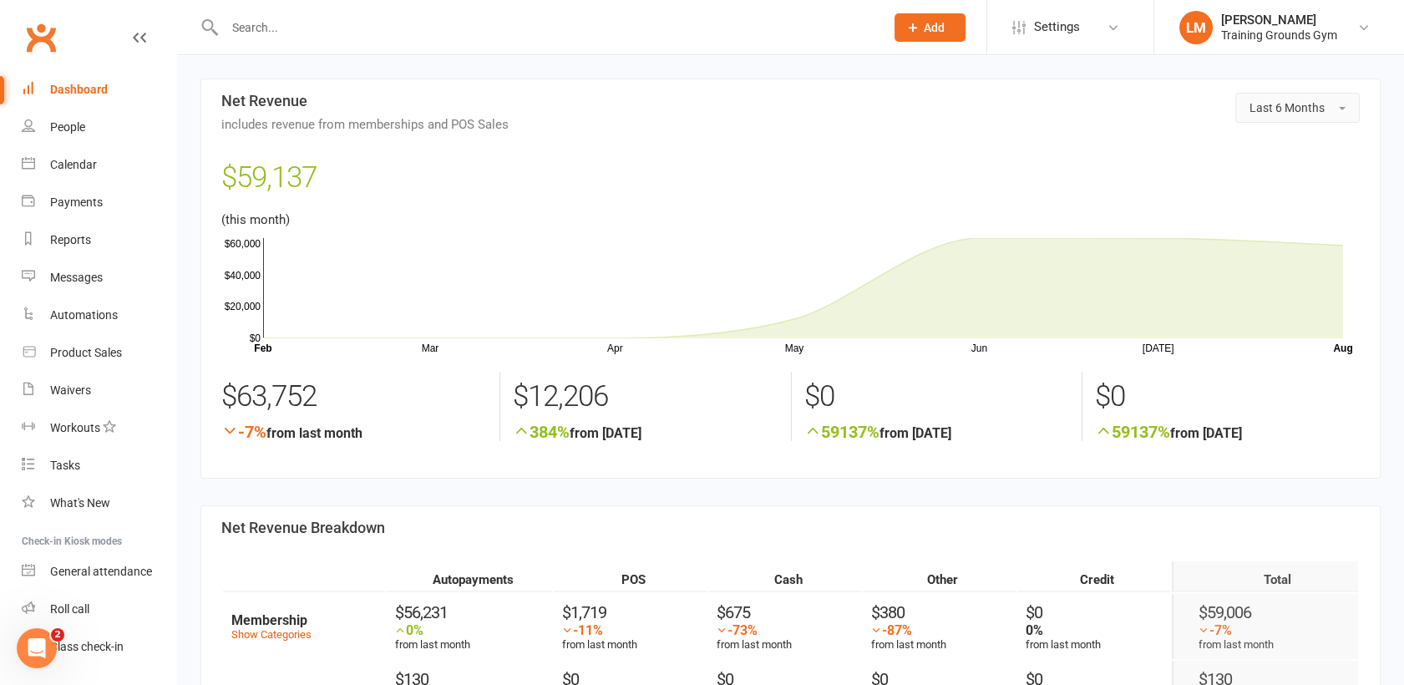
click at [1284, 104] on span "Last 6 Months" at bounding box center [1287, 107] width 75 height 13
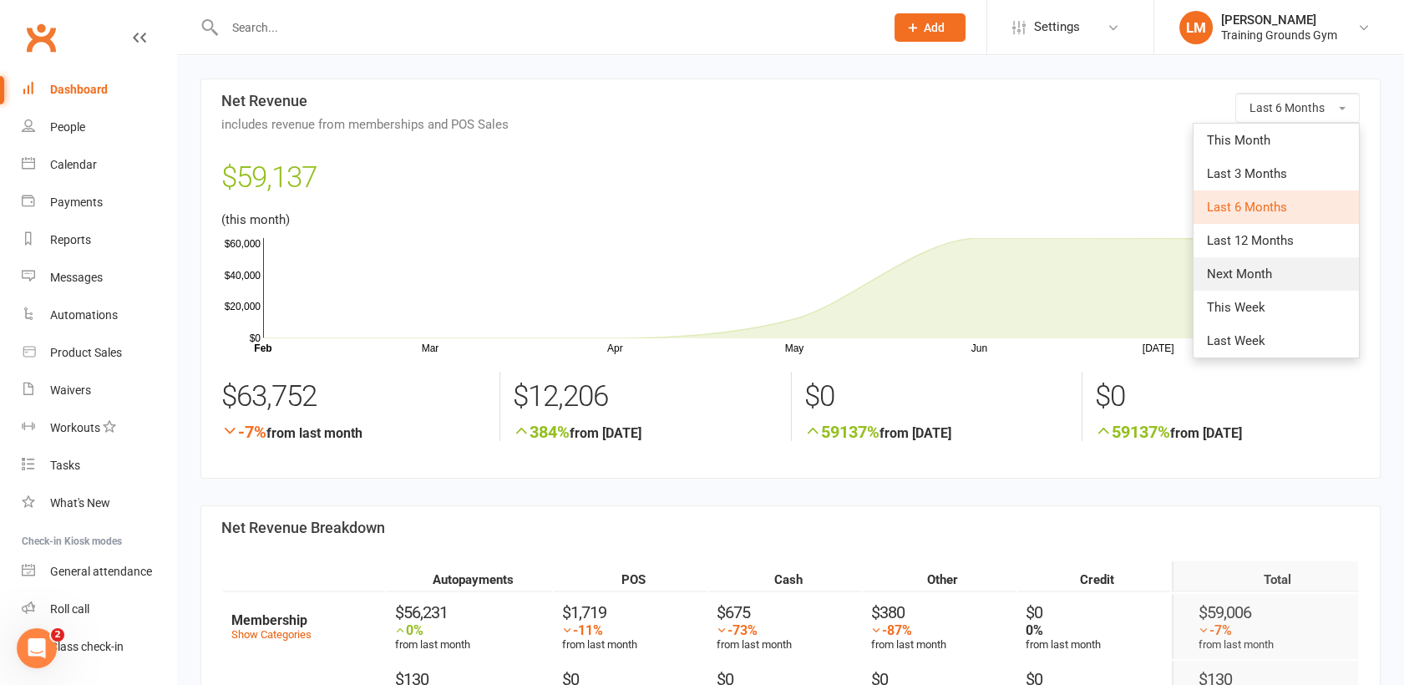
click at [1276, 266] on link "Next Month" at bounding box center [1276, 273] width 165 height 33
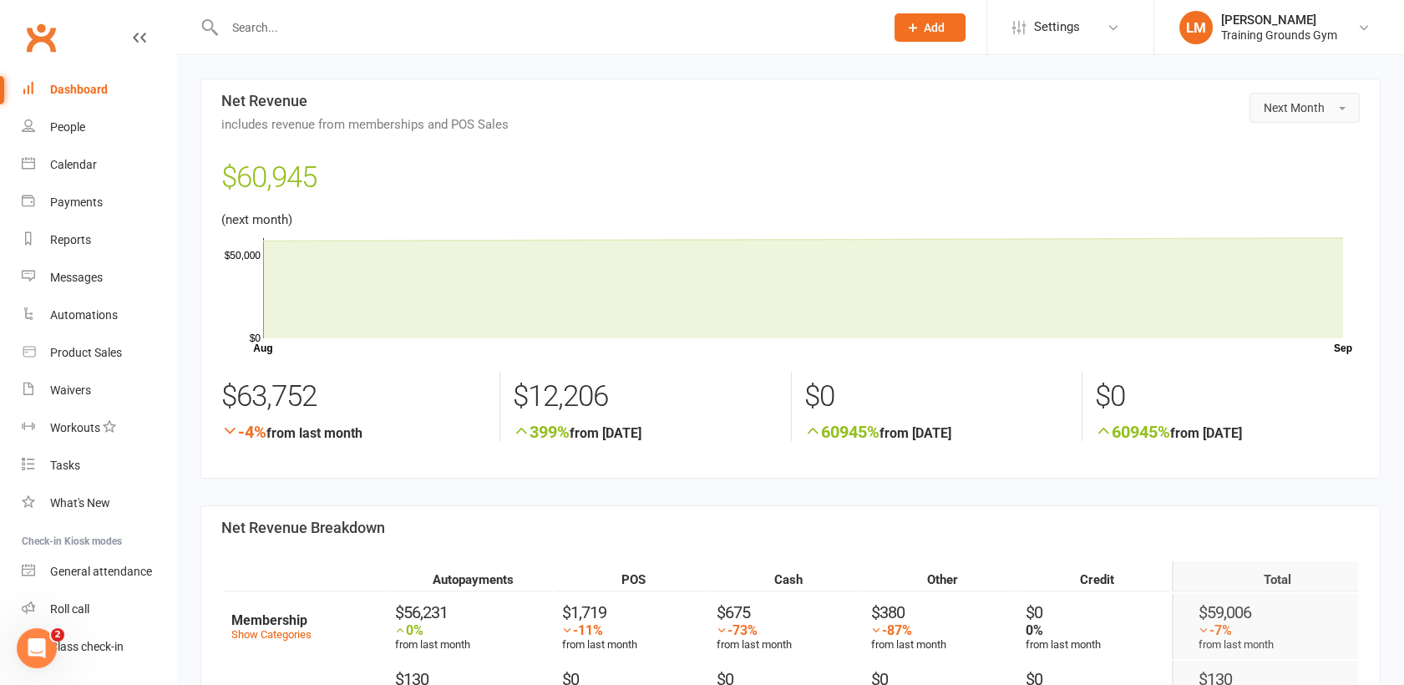
click at [1335, 106] on button "Next Month" at bounding box center [1305, 108] width 110 height 30
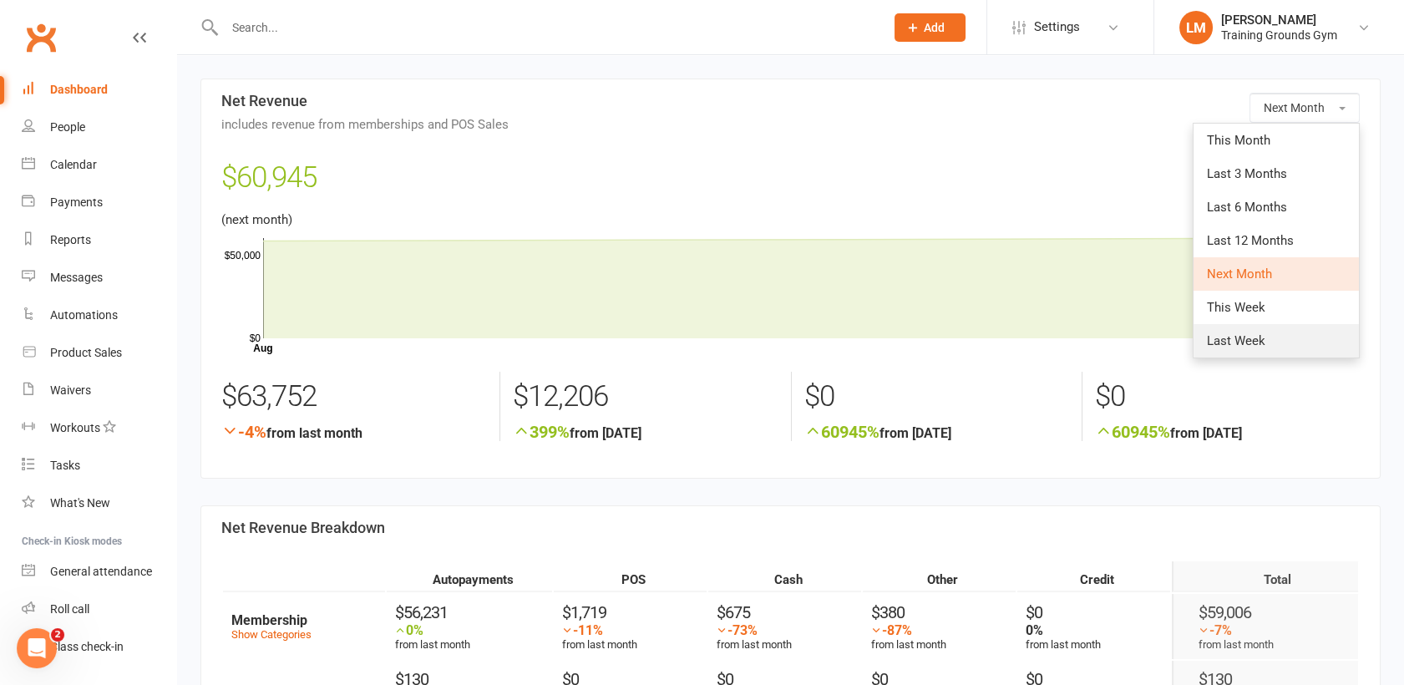
click at [1287, 347] on link "Last Week" at bounding box center [1276, 340] width 165 height 33
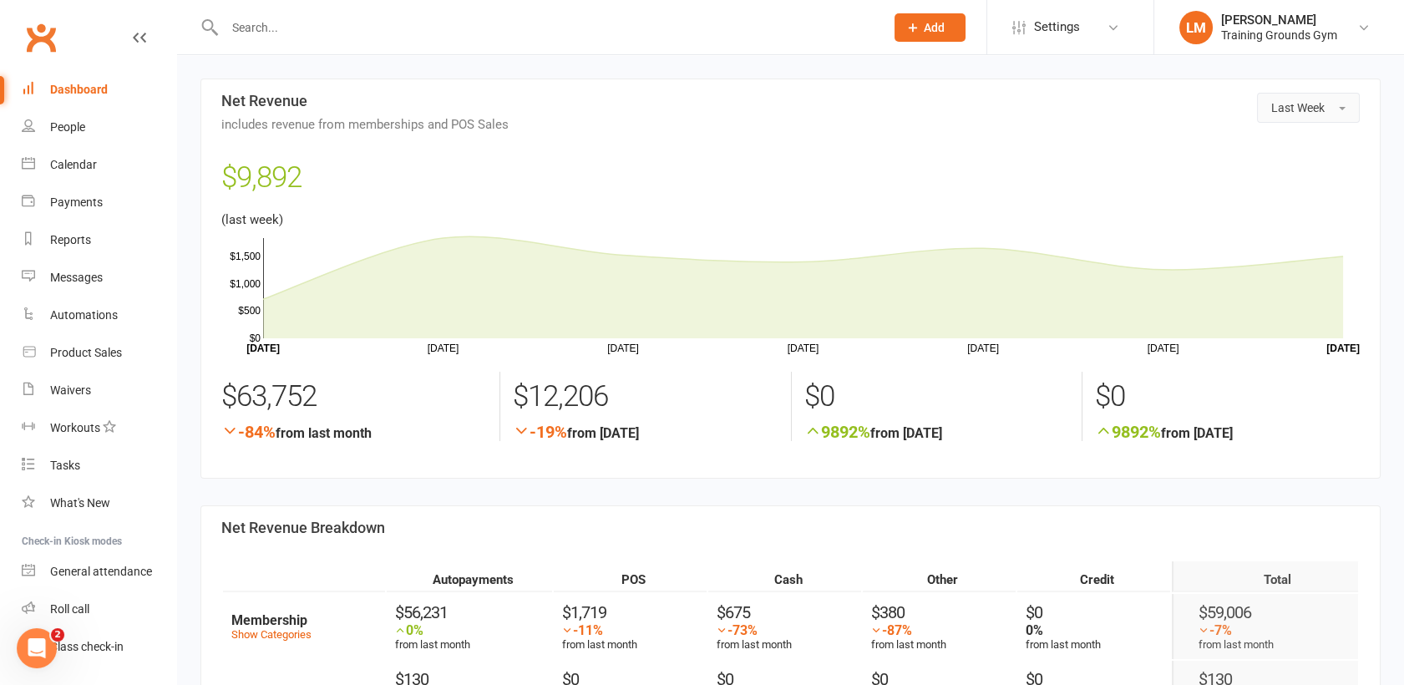
click at [1335, 110] on button "Last Week" at bounding box center [1308, 108] width 103 height 30
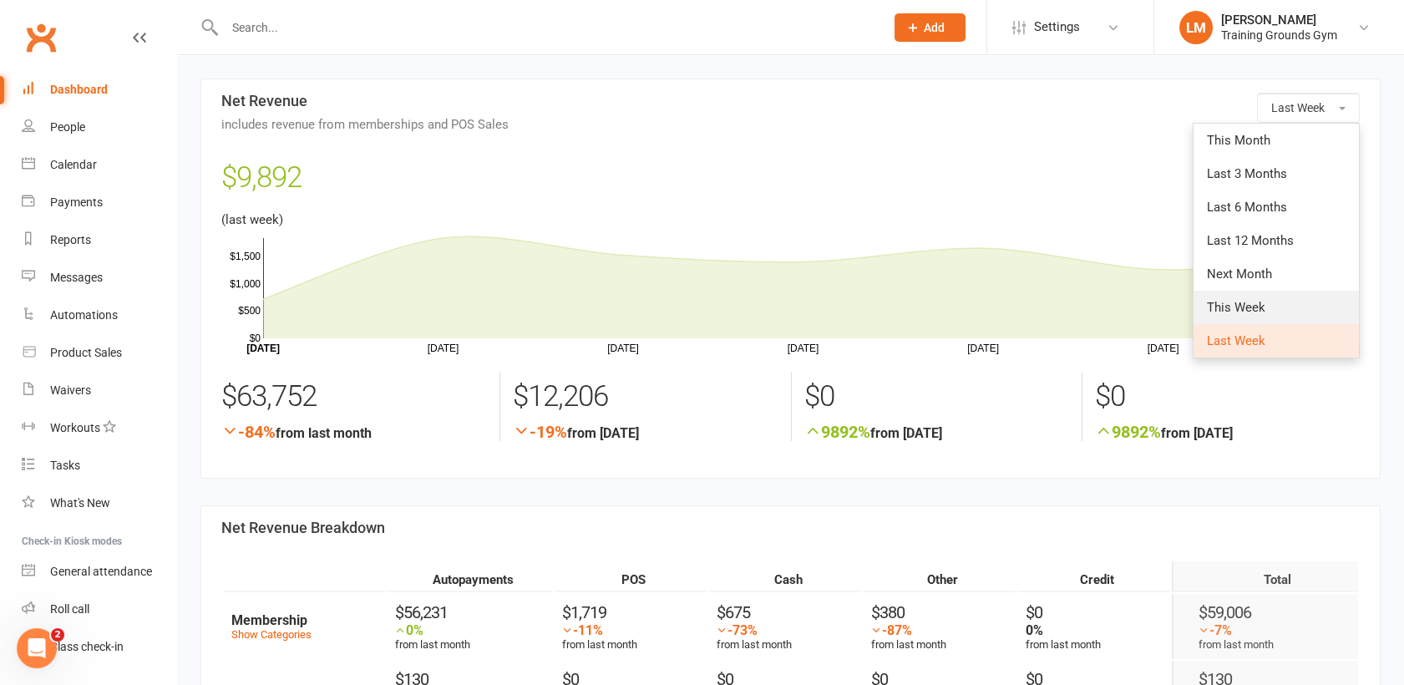
click at [1291, 303] on link "This Week" at bounding box center [1276, 307] width 165 height 33
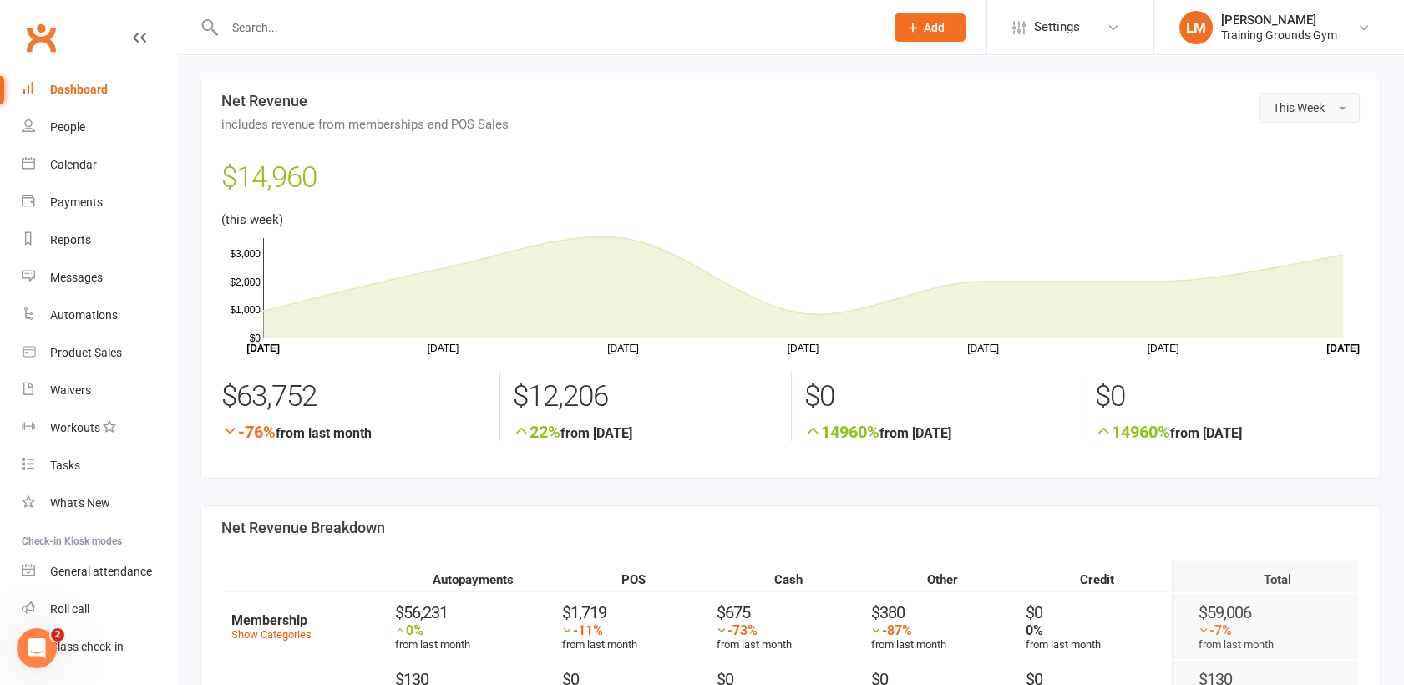
click at [1310, 97] on button "This Week" at bounding box center [1309, 108] width 101 height 30
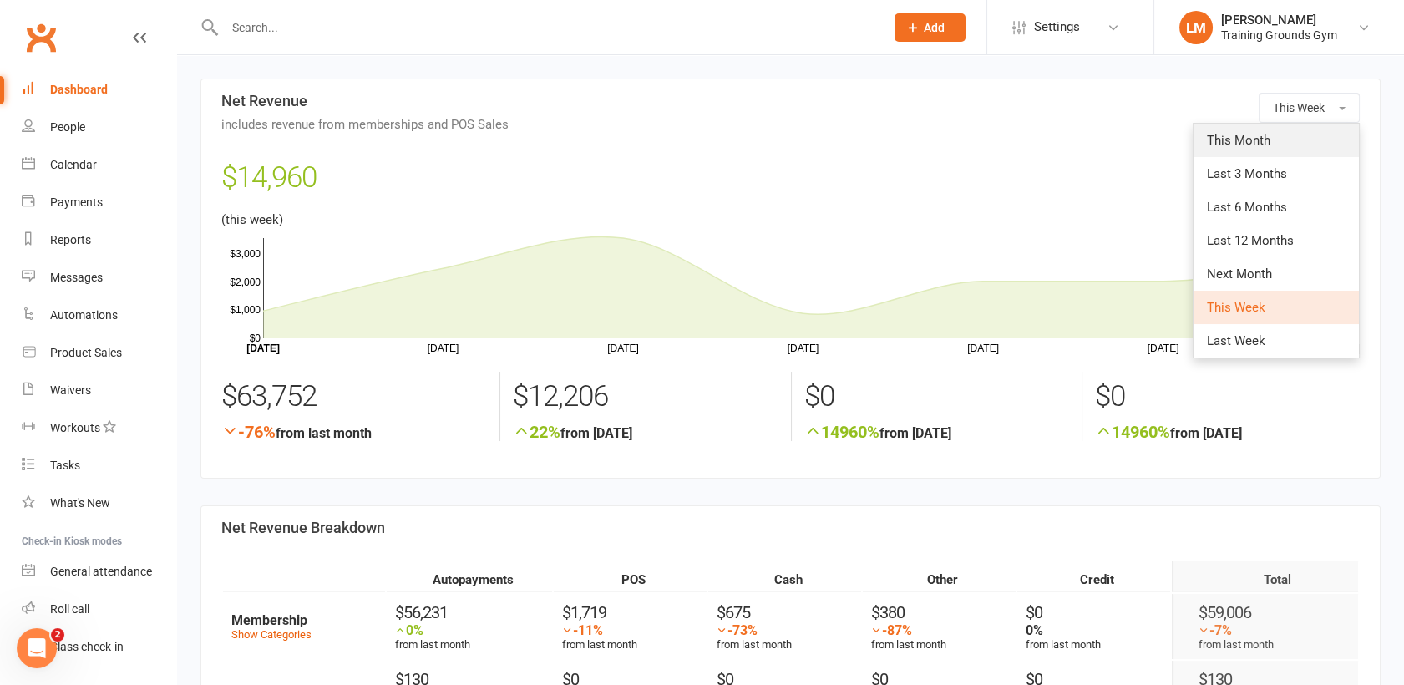
click at [1307, 134] on link "This Month" at bounding box center [1276, 140] width 165 height 33
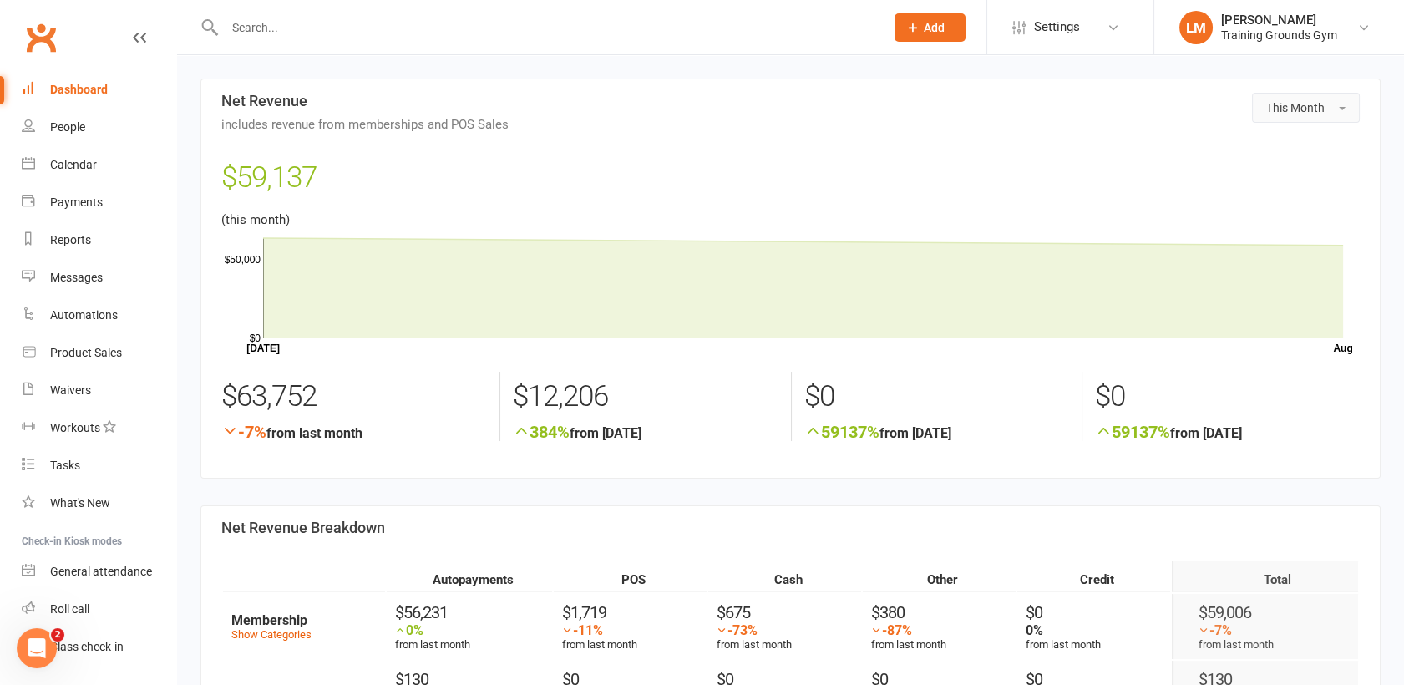
click at [1316, 105] on span "This Month" at bounding box center [1295, 107] width 58 height 13
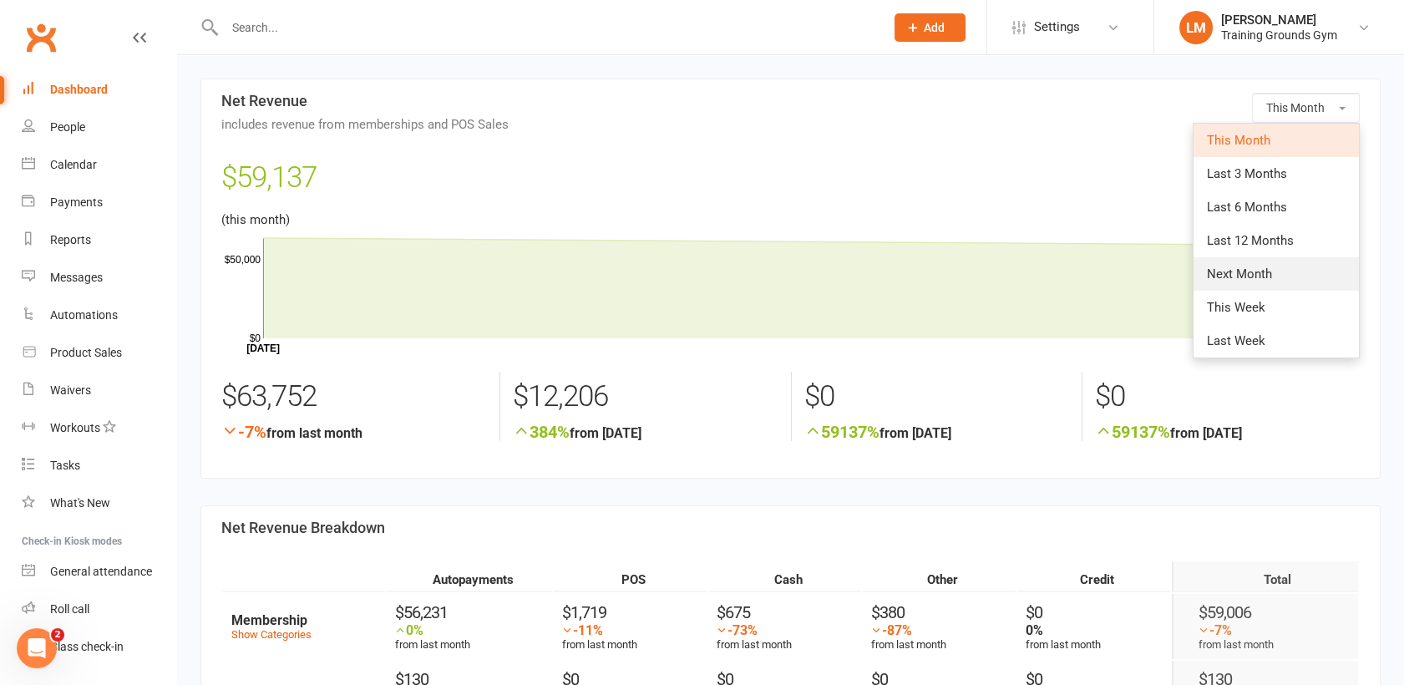
click at [1290, 274] on link "Next Month" at bounding box center [1276, 273] width 165 height 33
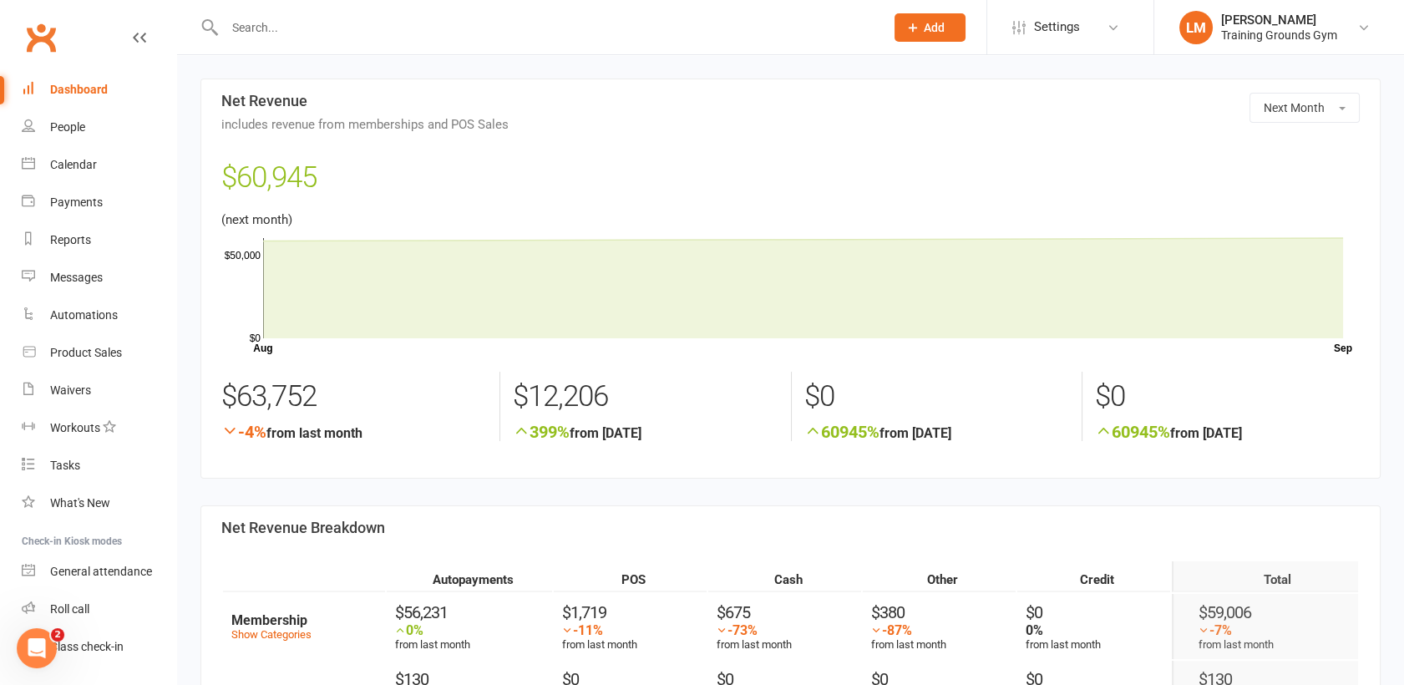
click at [84, 84] on div "Dashboard" at bounding box center [79, 89] width 58 height 13
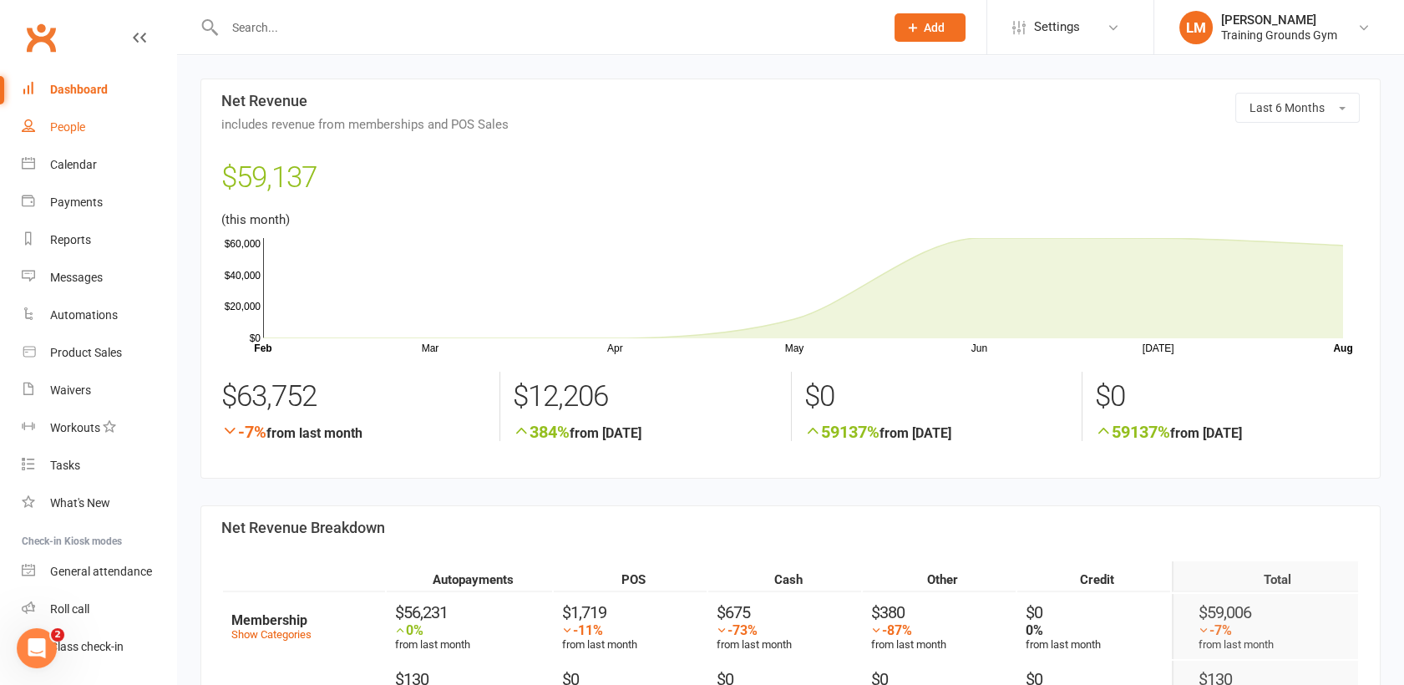
click at [63, 131] on div "People" at bounding box center [67, 126] width 35 height 13
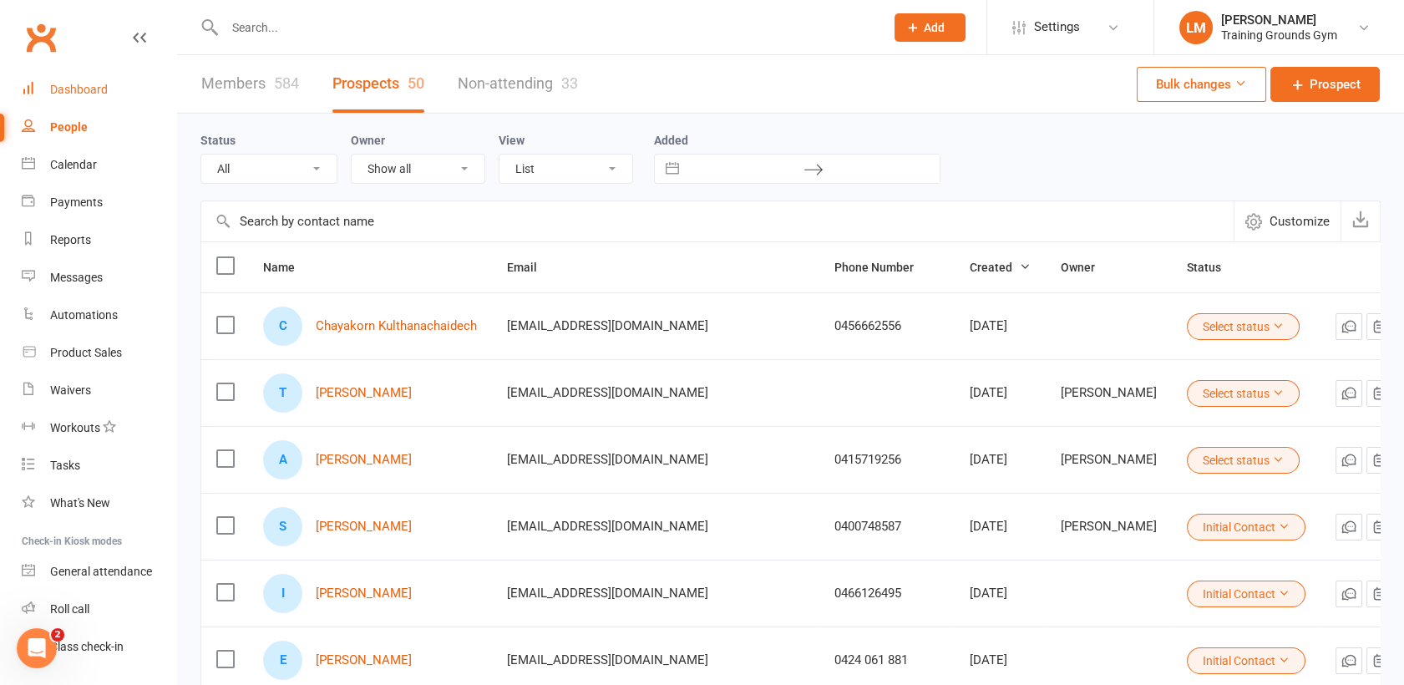
click at [100, 87] on div "Dashboard" at bounding box center [79, 89] width 58 height 13
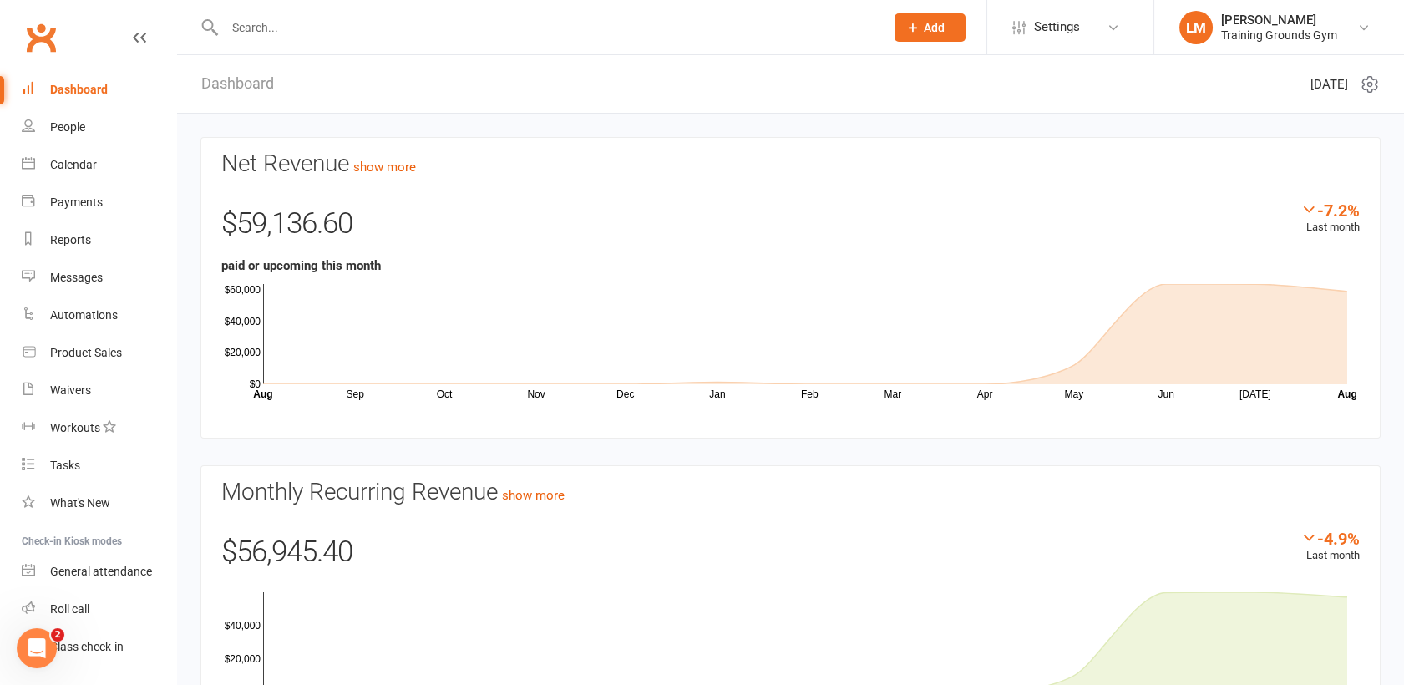
click at [226, 80] on link "Dashboard" at bounding box center [237, 84] width 73 height 58
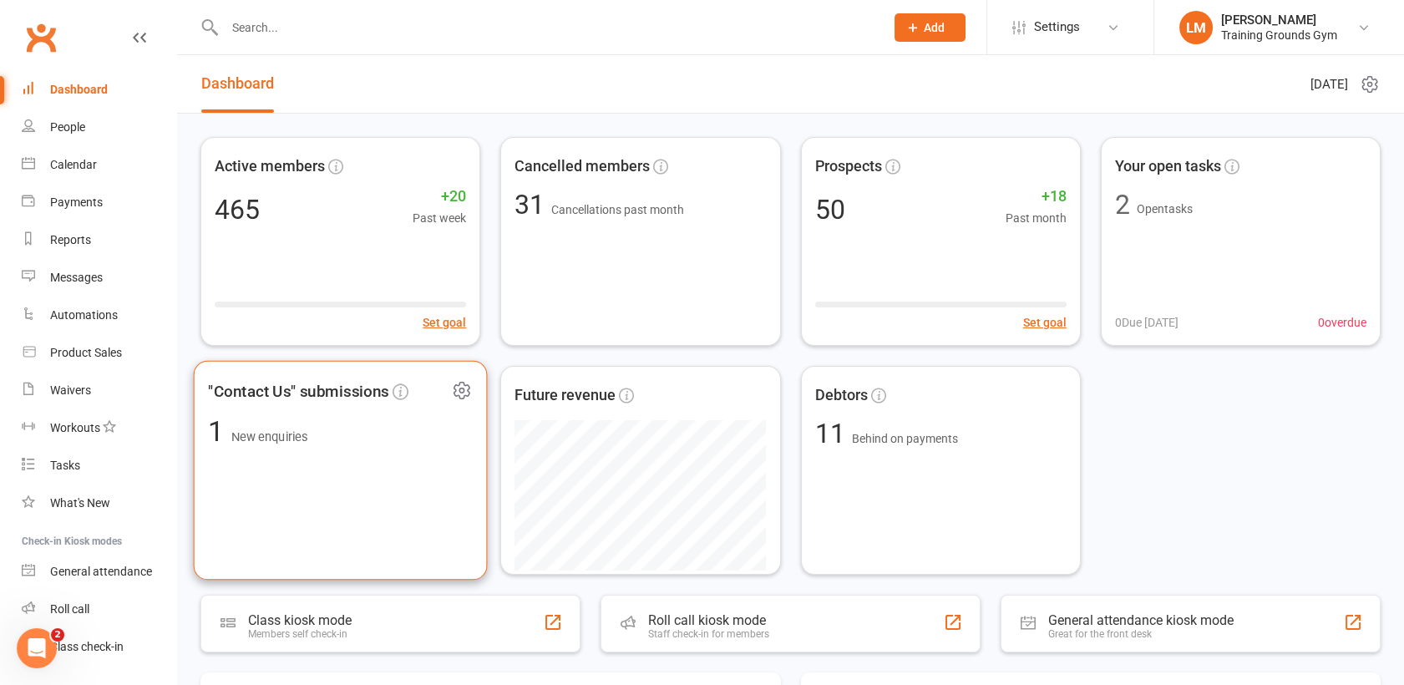
click at [297, 485] on div ""Contact Us" submissions 1 New enquiries" at bounding box center [341, 471] width 294 height 220
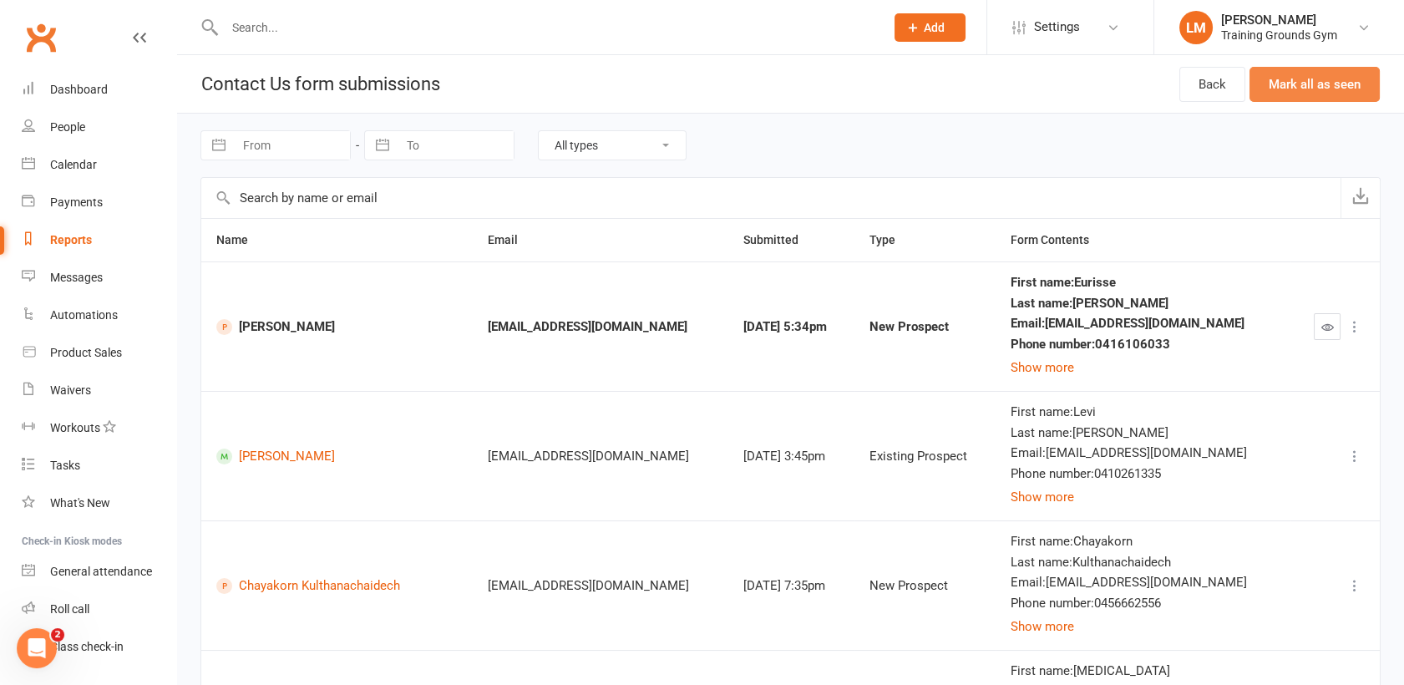
drag, startPoint x: 1301, startPoint y: 89, endPoint x: 811, endPoint y: 82, distance: 489.6
click at [1301, 89] on button "Mark all as seen" at bounding box center [1315, 84] width 130 height 35
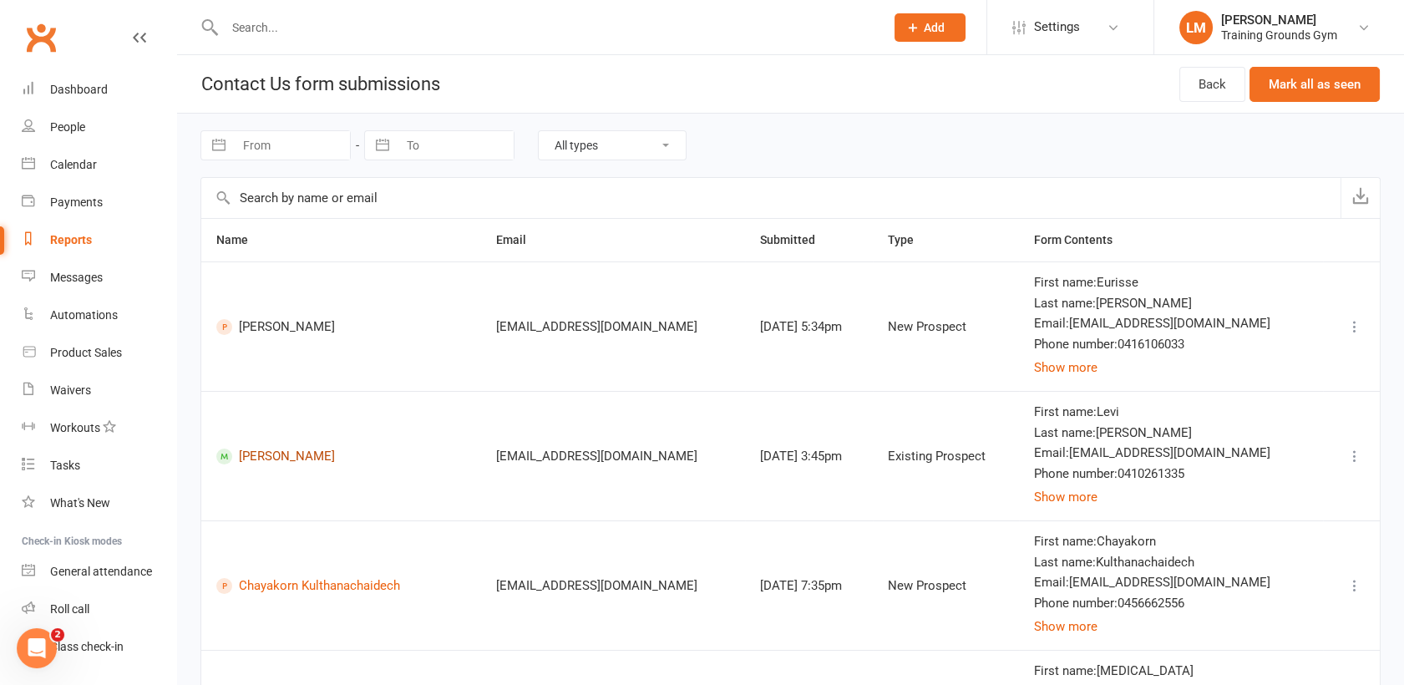
click at [257, 454] on link "[PERSON_NAME]" at bounding box center [341, 457] width 250 height 16
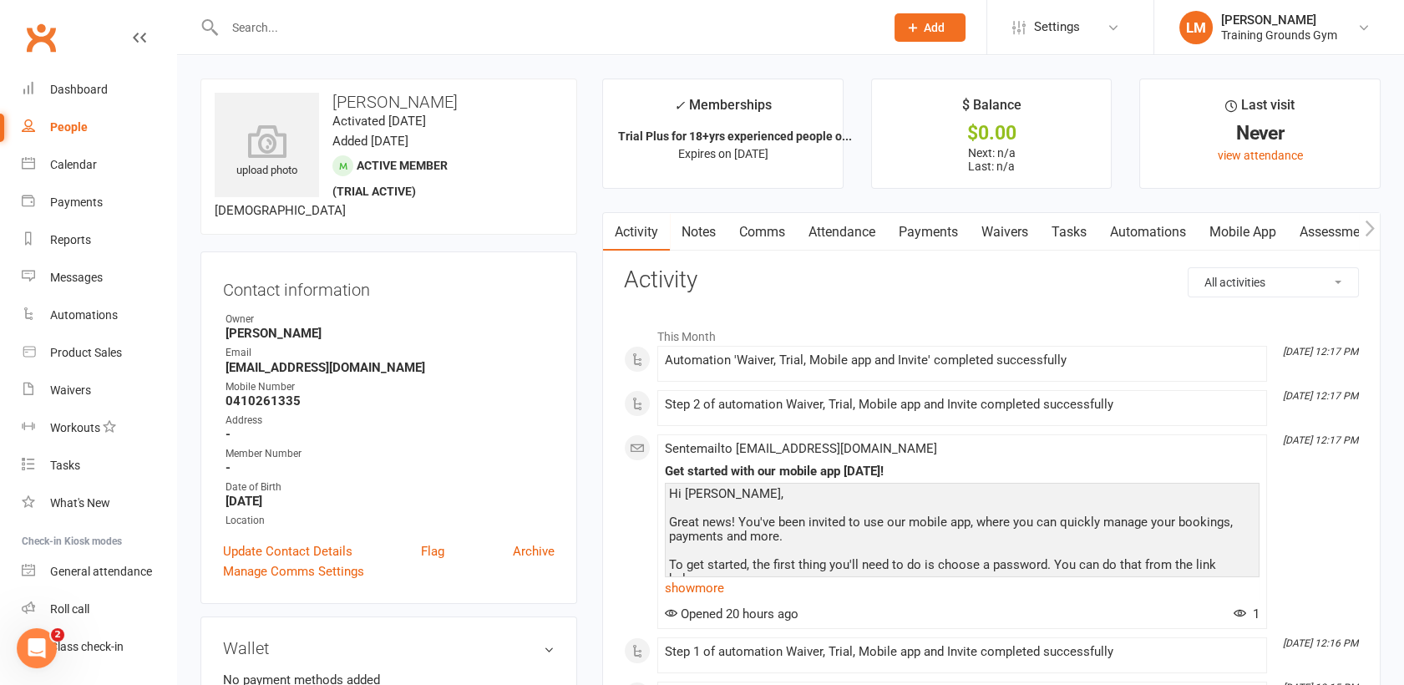
click at [257, 454] on div "Member Number" at bounding box center [390, 454] width 329 height 16
click at [1011, 243] on link "Waivers" at bounding box center [1005, 232] width 70 height 38
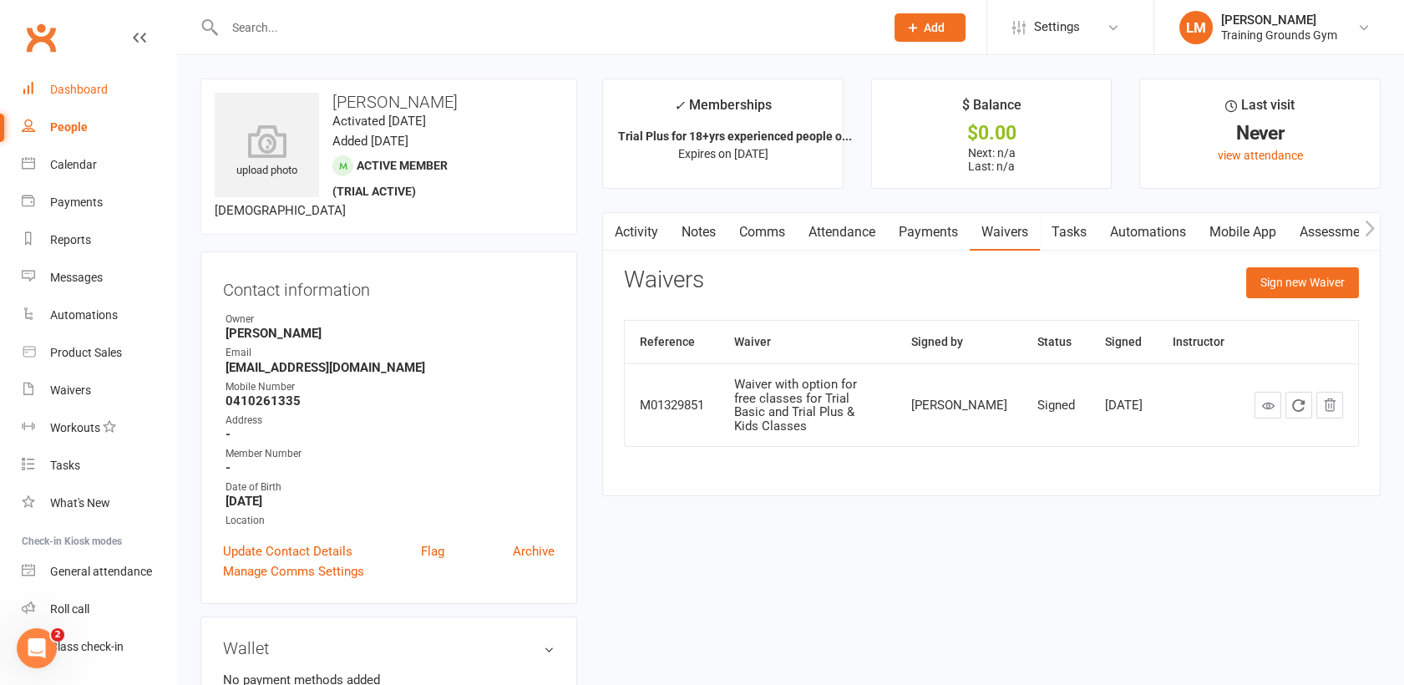
click at [97, 94] on div "Dashboard" at bounding box center [79, 89] width 58 height 13
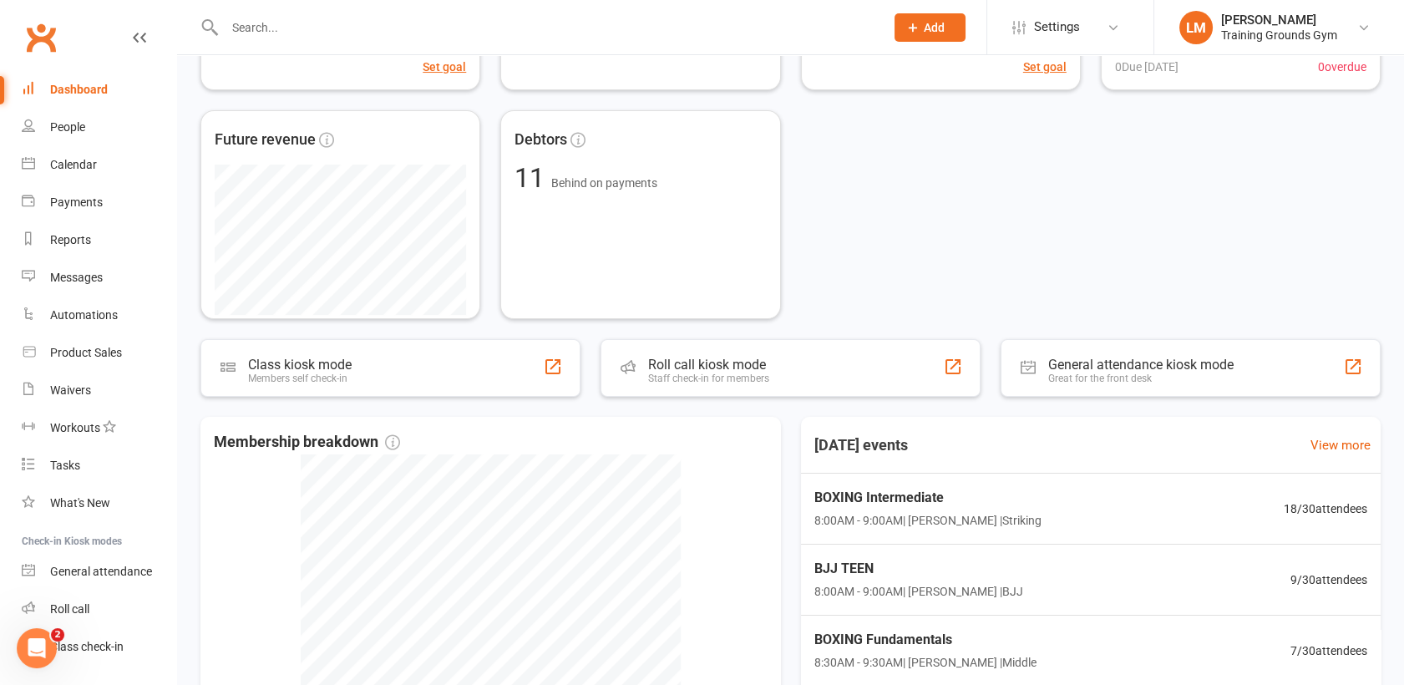
scroll to position [555, 0]
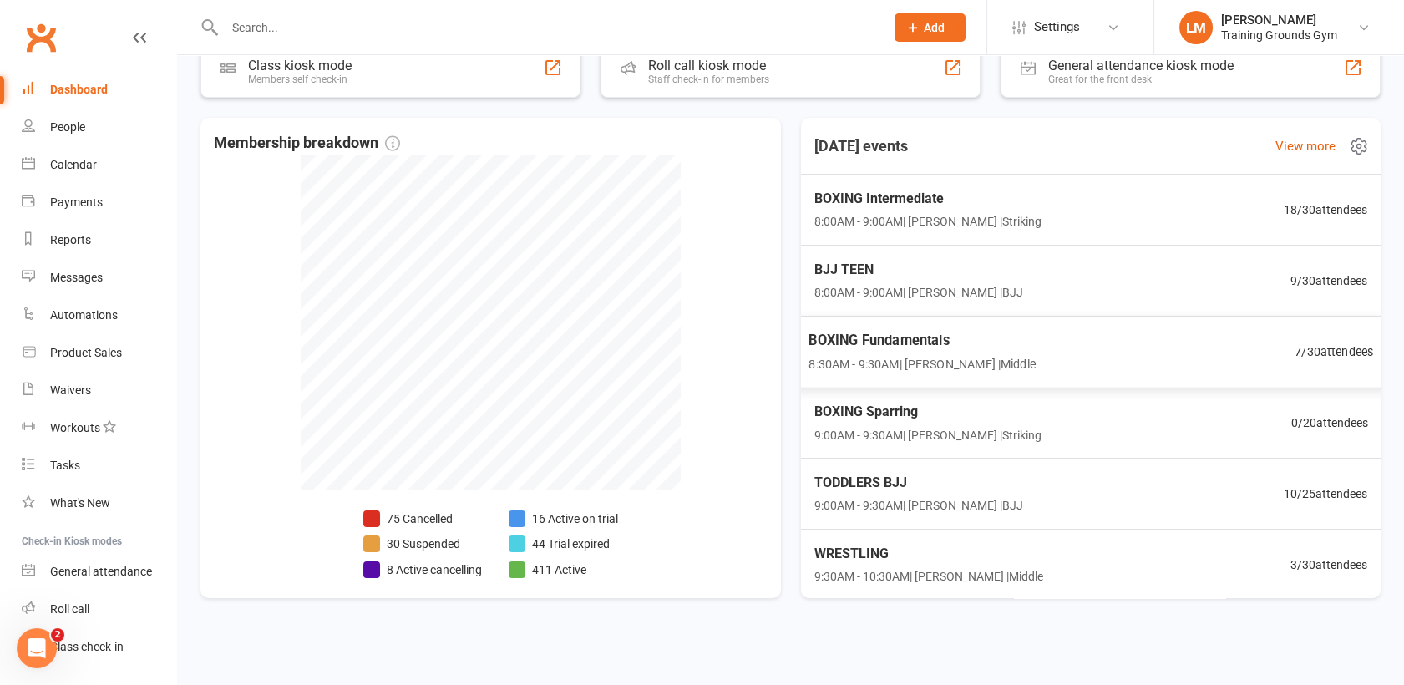
click at [881, 368] on span "8:30AM - 9:30AM | [PERSON_NAME] | Middle" at bounding box center [922, 363] width 226 height 19
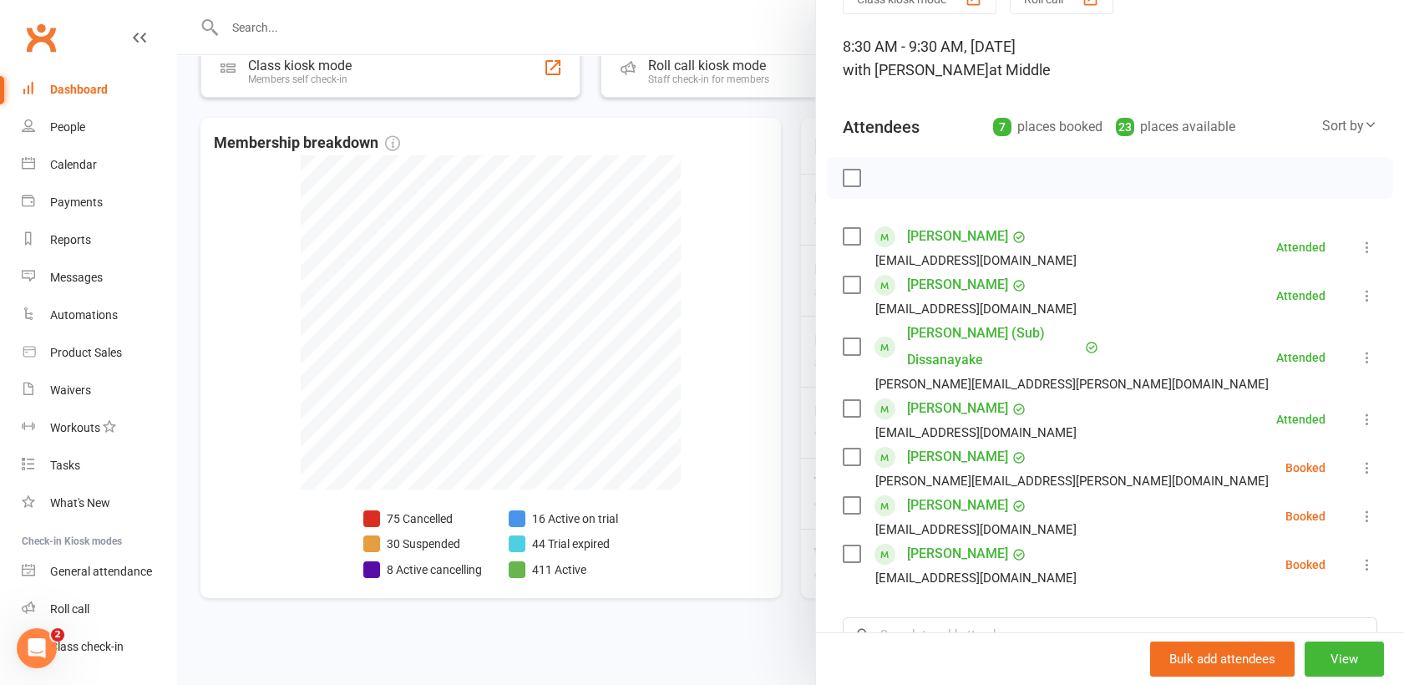
scroll to position [155, 0]
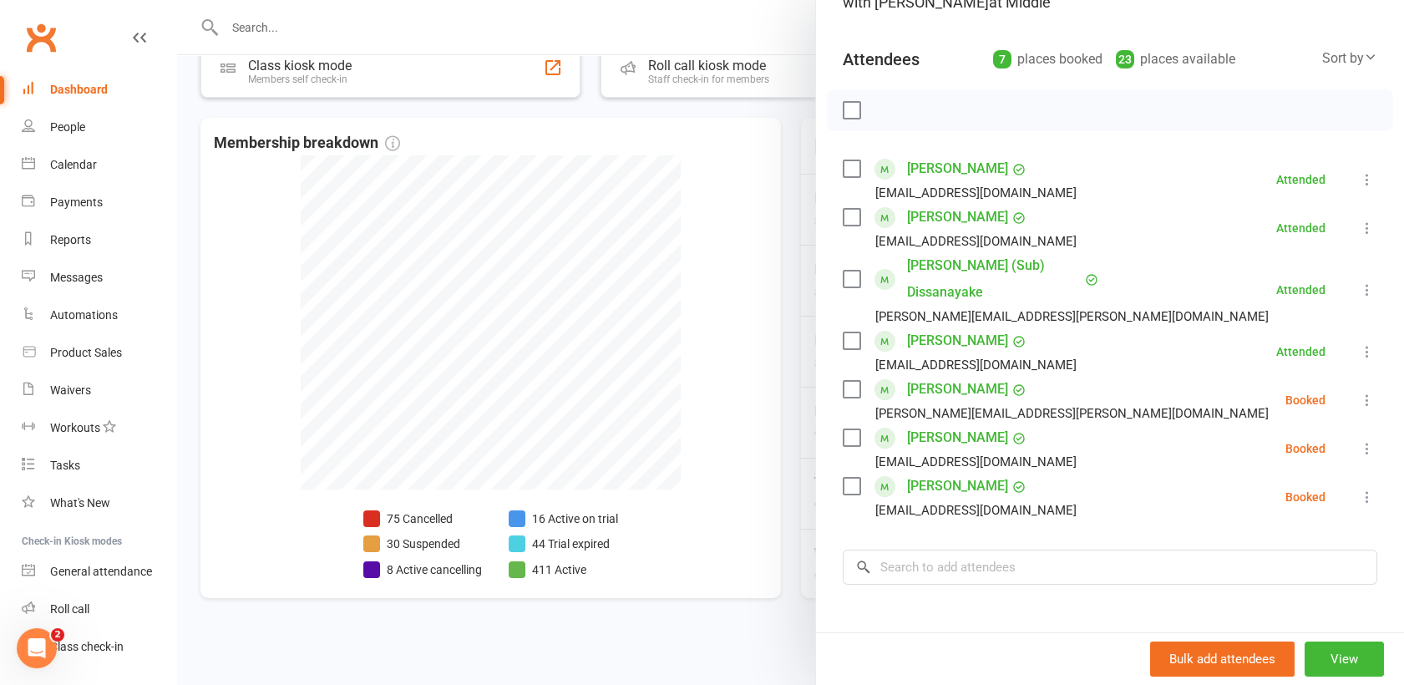
click at [843, 381] on label at bounding box center [851, 389] width 17 height 17
click at [847, 429] on label at bounding box center [851, 437] width 17 height 17
click at [852, 478] on label at bounding box center [851, 486] width 17 height 17
click at [880, 108] on icon "button" at bounding box center [889, 110] width 18 height 18
click at [699, 18] on div at bounding box center [790, 342] width 1227 height 685
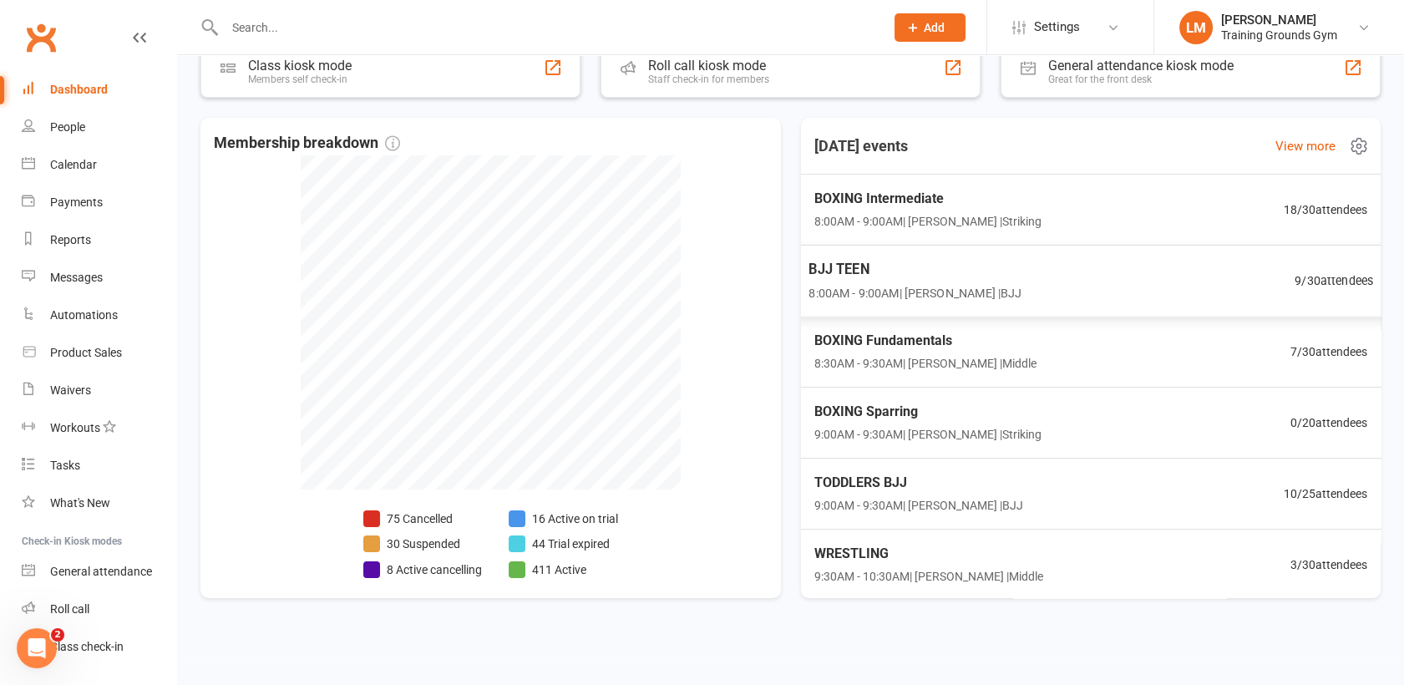
click at [918, 284] on span "8:00AM - 9:00AM | [PERSON_NAME] | BJJ" at bounding box center [915, 292] width 213 height 19
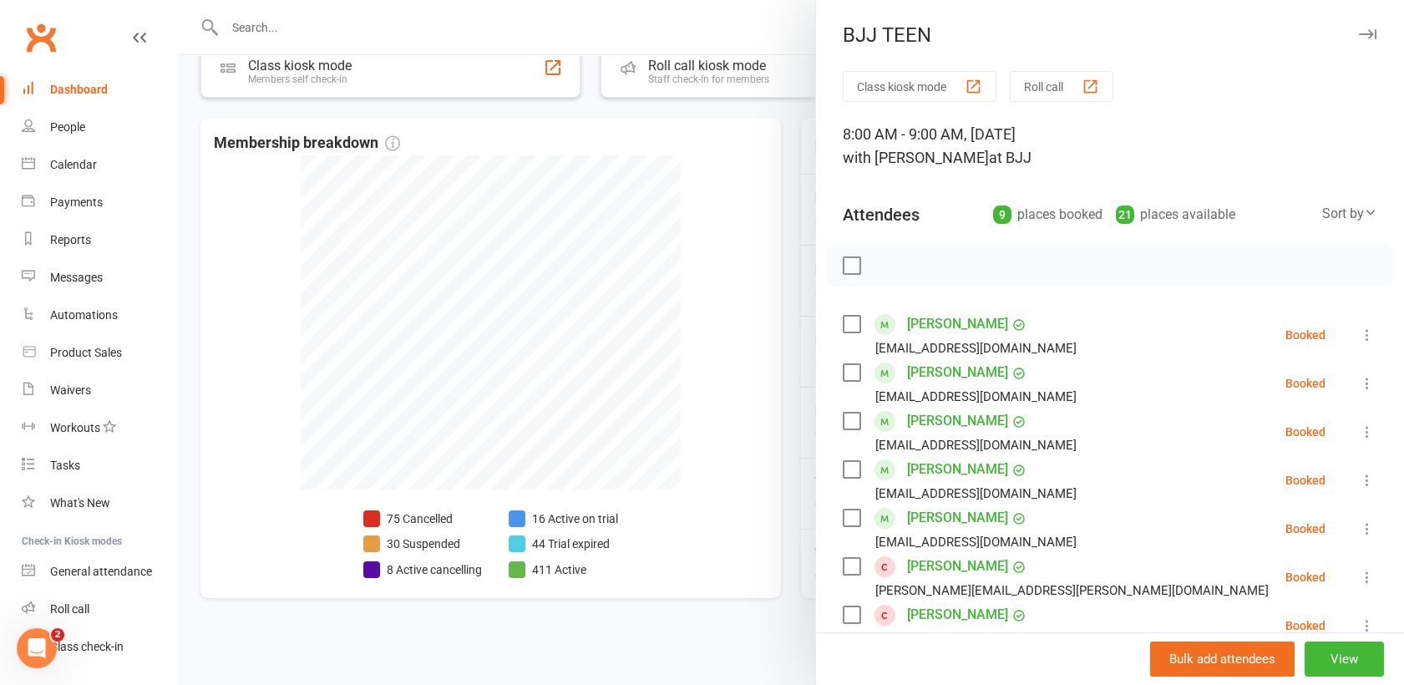
click at [847, 475] on label at bounding box center [851, 469] width 17 height 17
click at [847, 515] on label at bounding box center [851, 518] width 17 height 17
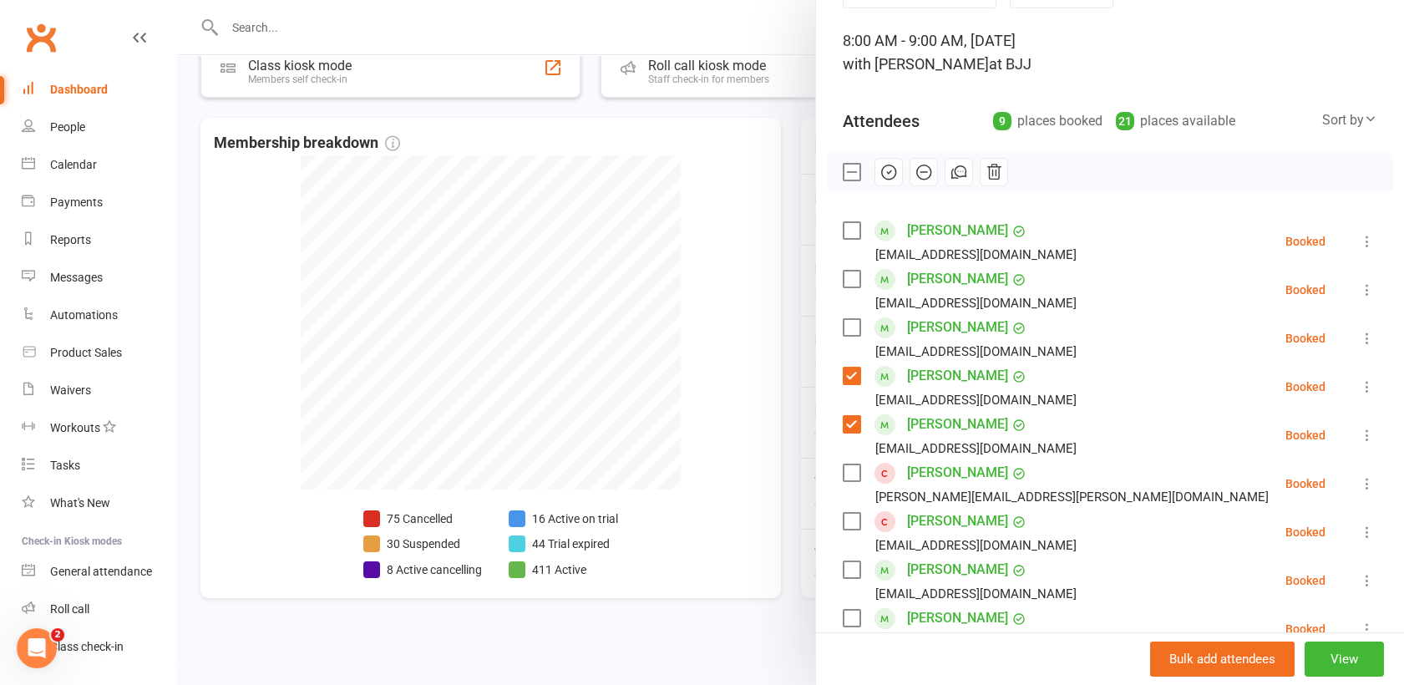
scroll to position [147, 0]
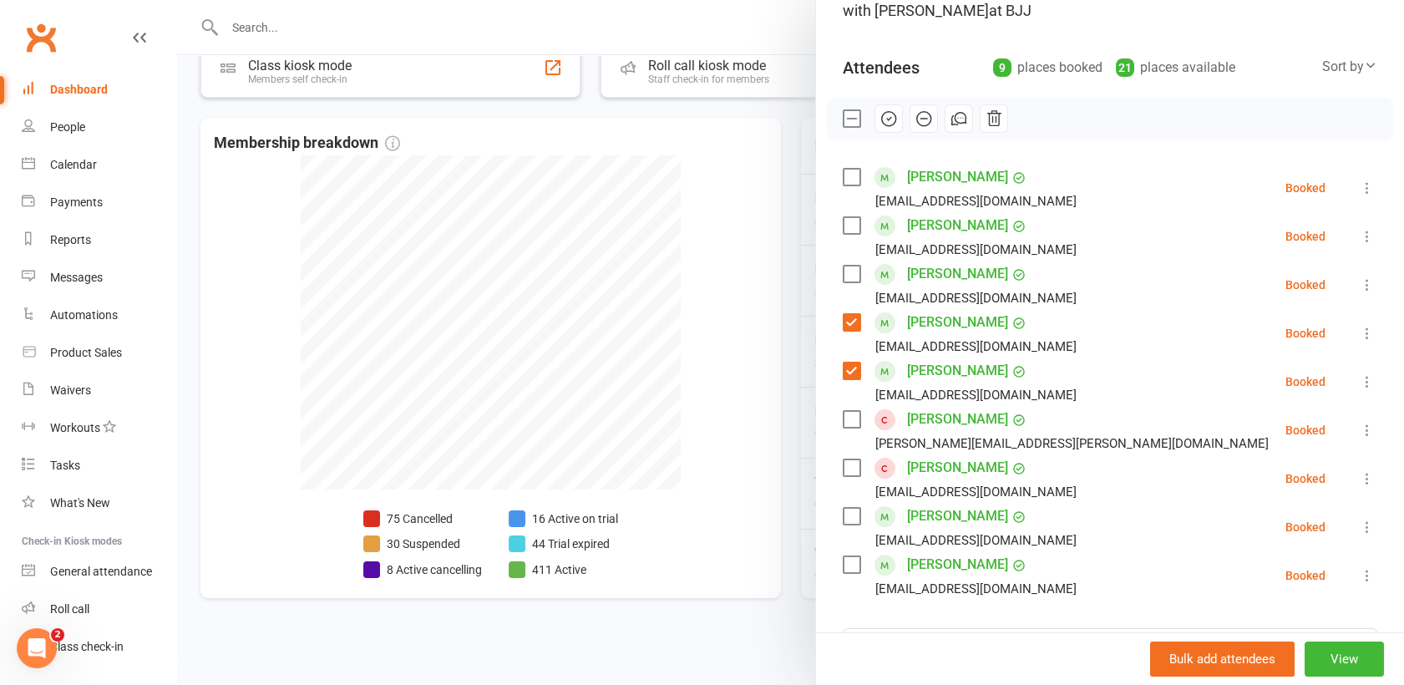
click at [843, 516] on label at bounding box center [851, 516] width 17 height 17
click at [889, 118] on icon "button" at bounding box center [890, 118] width 3 height 3
click at [68, 84] on div "Dashboard" at bounding box center [79, 89] width 58 height 13
click at [515, 38] on div at bounding box center [790, 342] width 1227 height 685
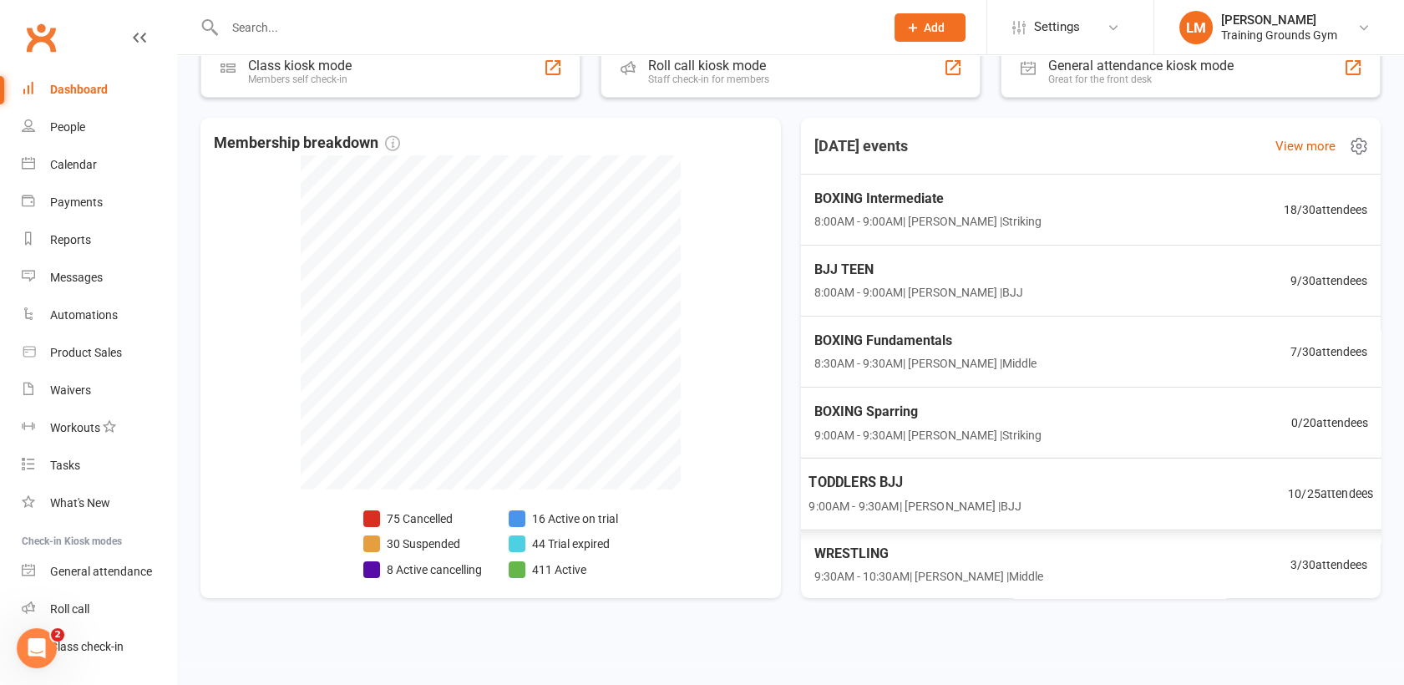
click at [1051, 484] on div "TODDLERS BJJ 9:00AM - 9:30AM | [PERSON_NAME] | BJJ 10 / 25 attendees" at bounding box center [1091, 494] width 606 height 73
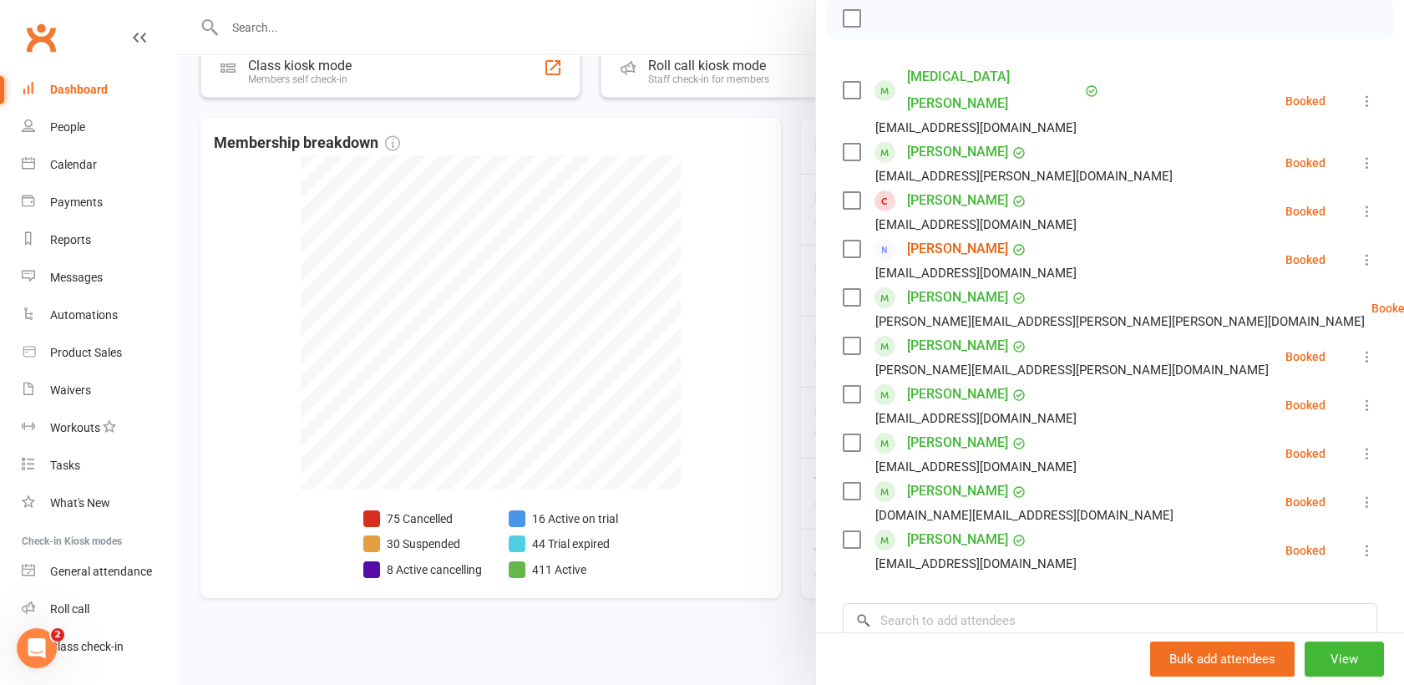
scroll to position [215, 0]
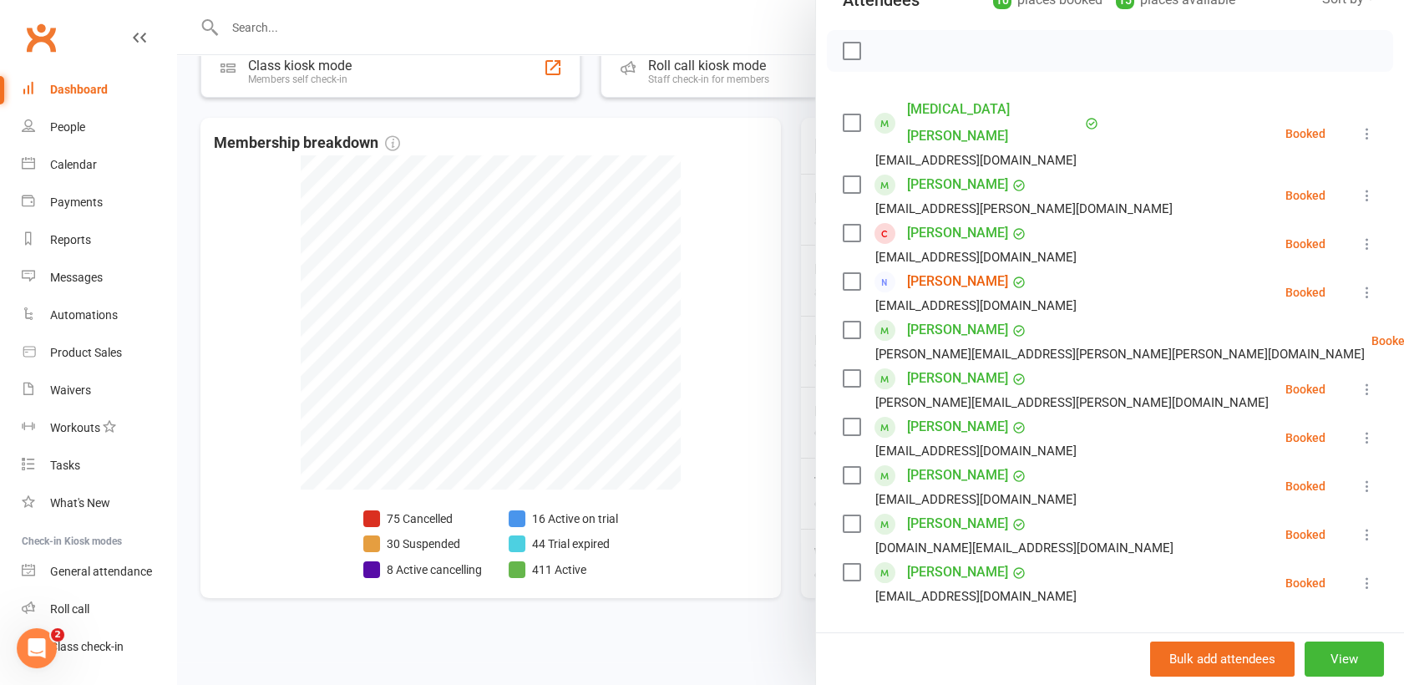
click at [950, 636] on input "search" at bounding box center [1110, 653] width 535 height 35
type input "cot"
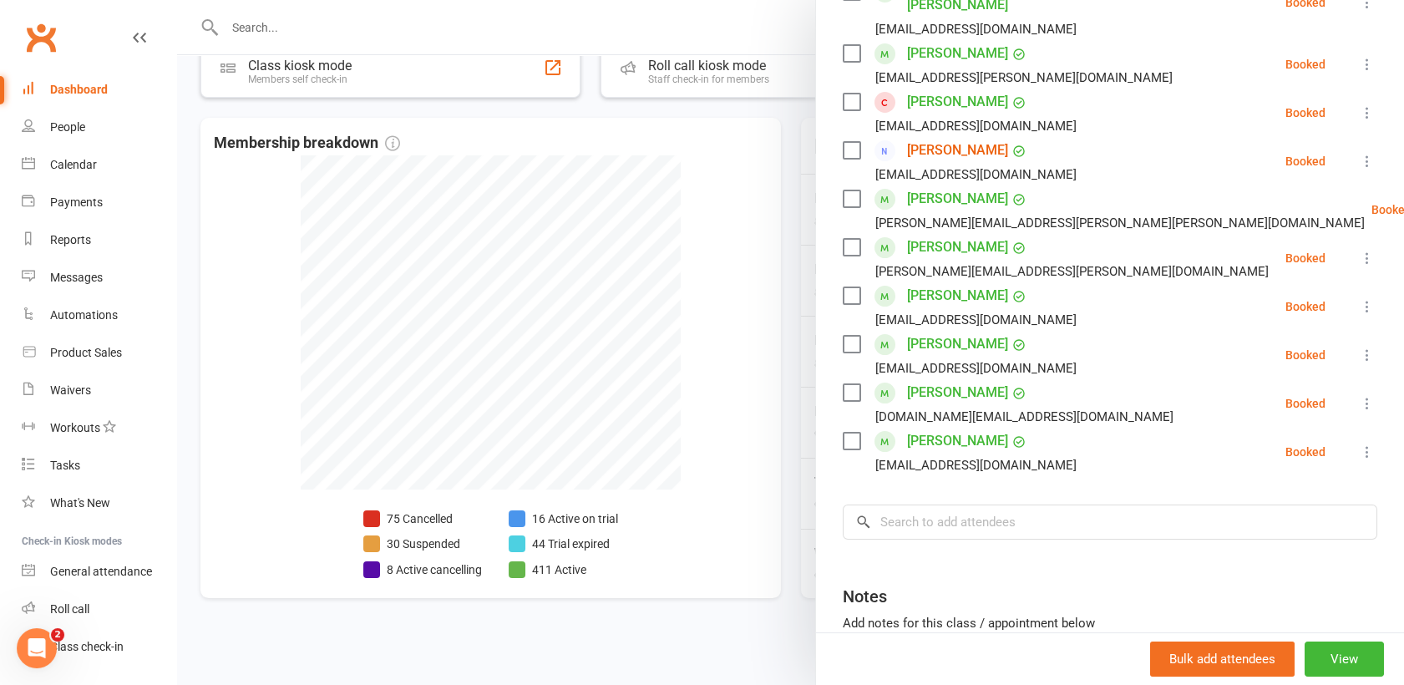
scroll to position [359, 0]
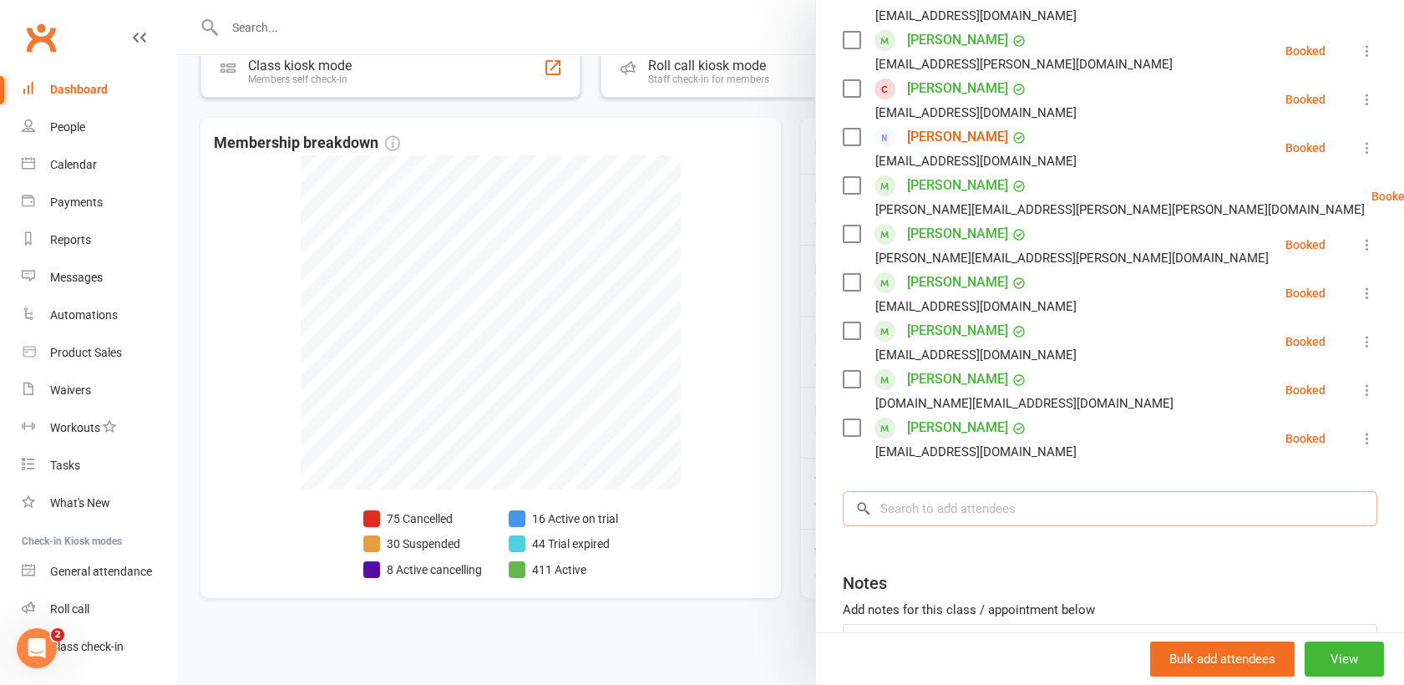
click at [926, 491] on input "search" at bounding box center [1110, 508] width 535 height 35
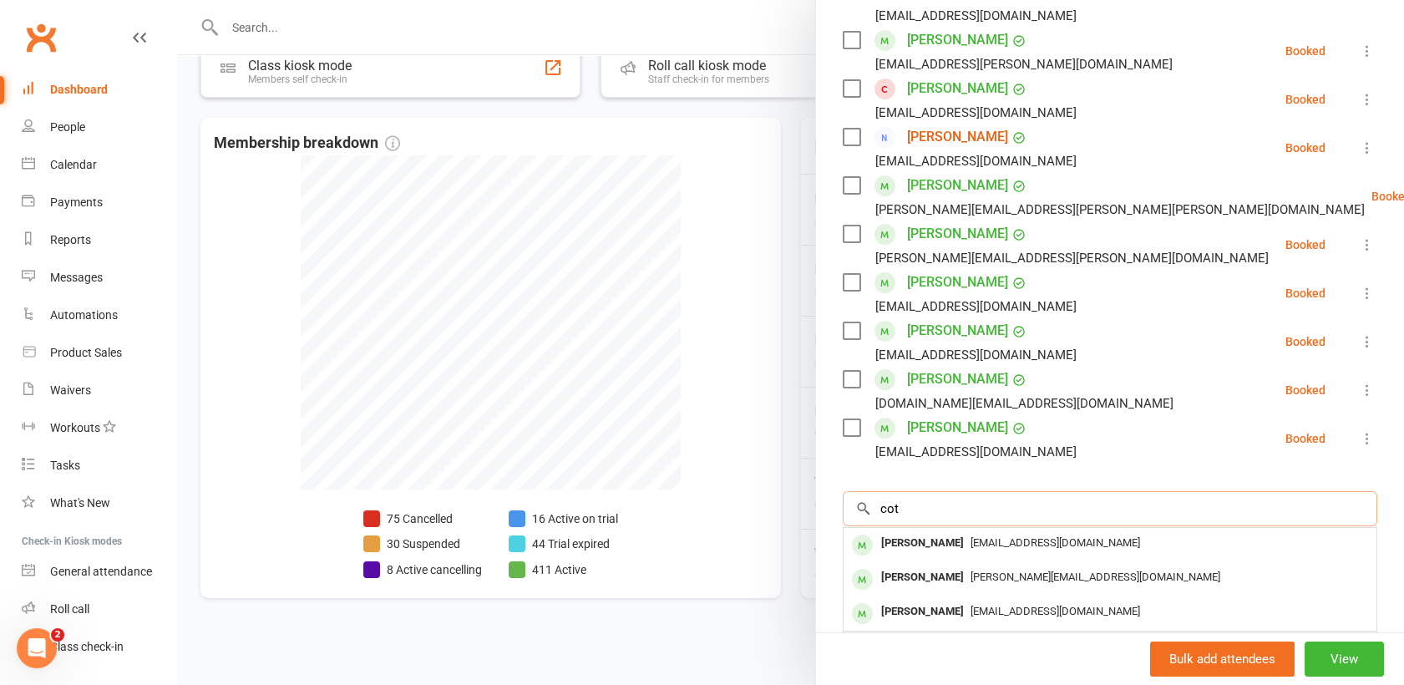
scroll to position [408, 0]
type input "cot"
click at [321, 31] on div at bounding box center [790, 342] width 1227 height 685
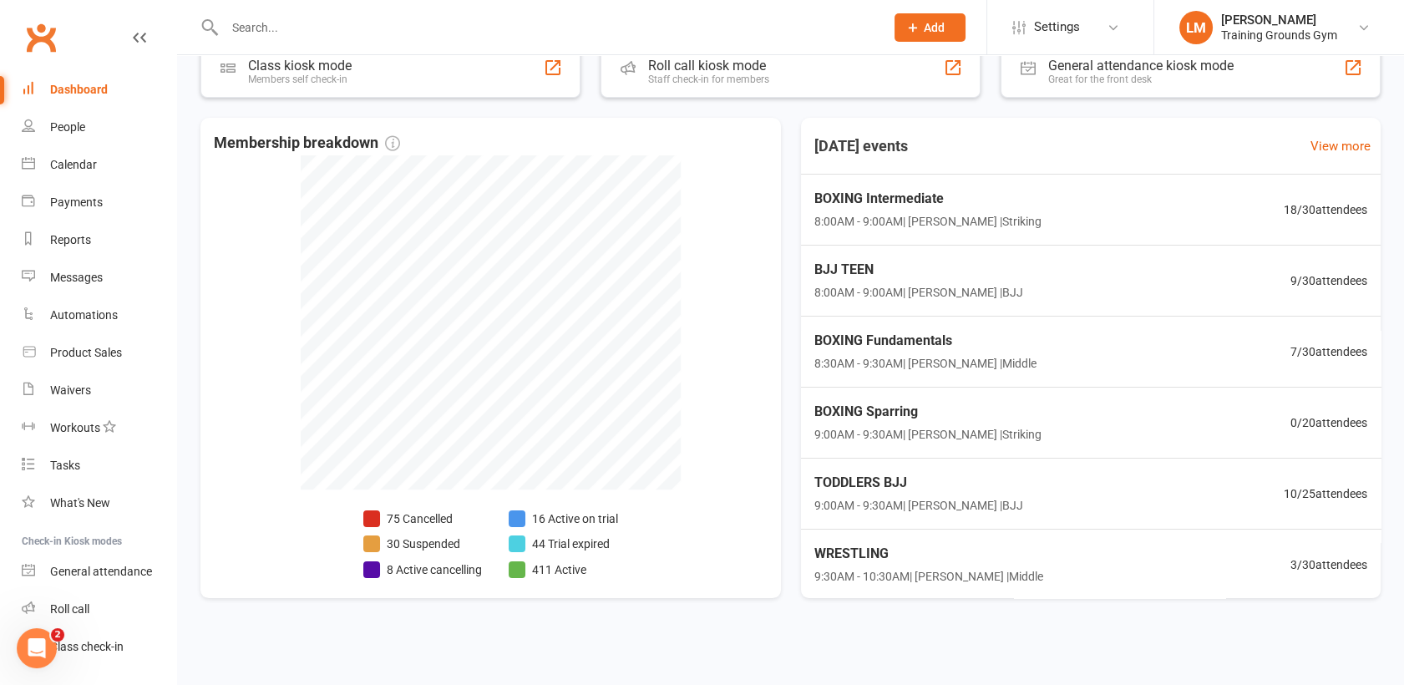
click at [261, 28] on input "text" at bounding box center [546, 27] width 653 height 23
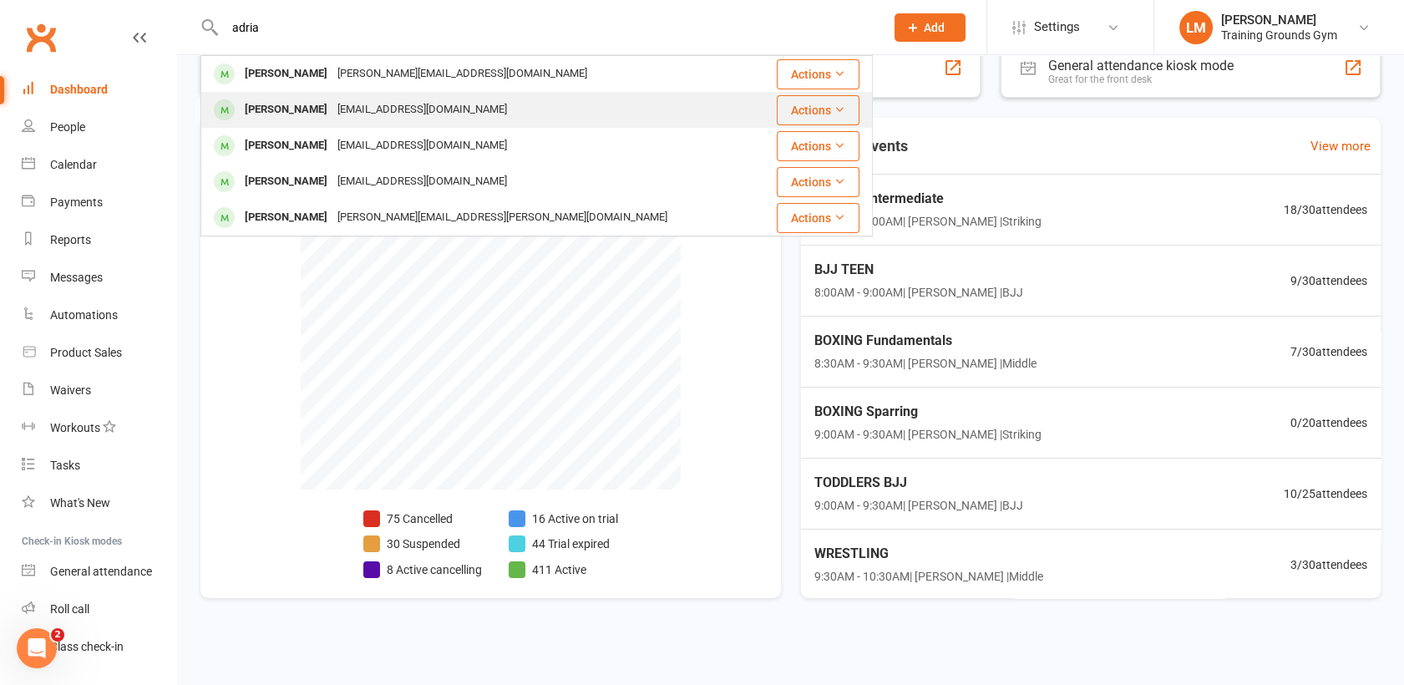
type input "adria"
click at [313, 109] on div "[PERSON_NAME]" at bounding box center [286, 110] width 93 height 24
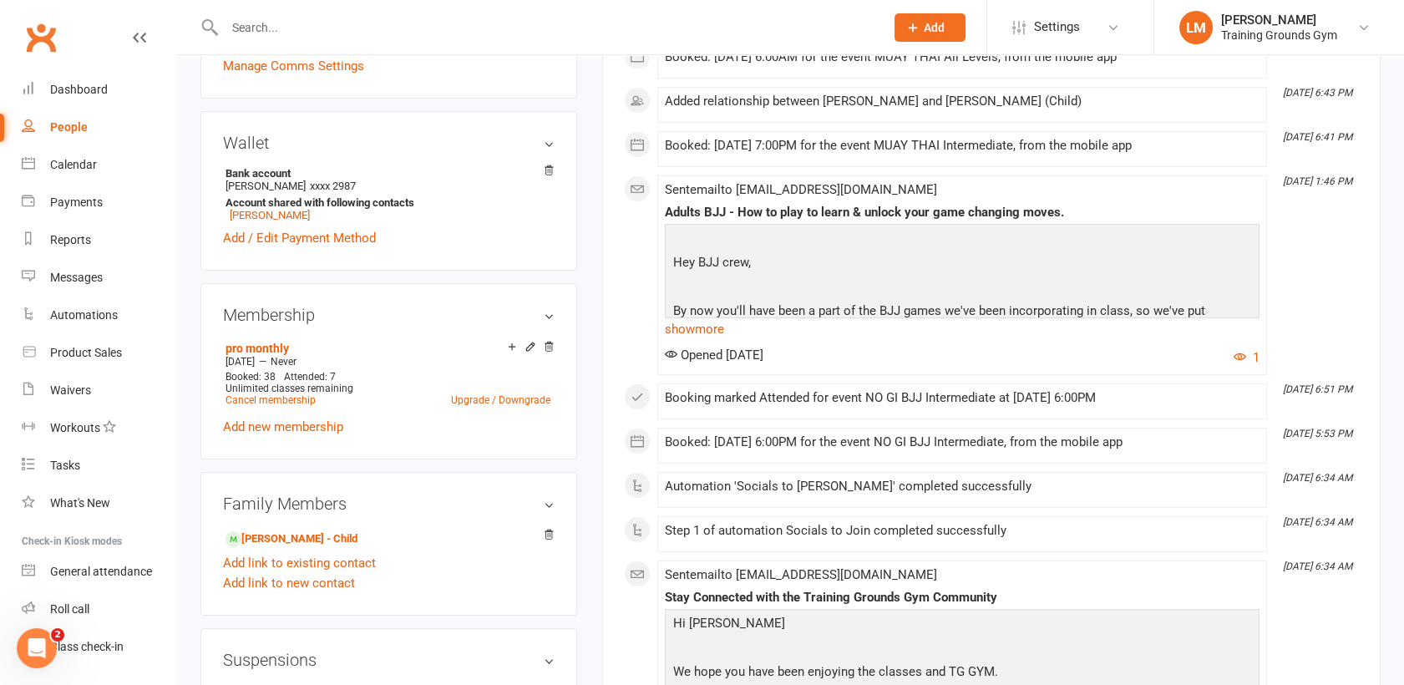
scroll to position [454, 0]
click at [353, 533] on link "[PERSON_NAME] - Child" at bounding box center [292, 537] width 132 height 18
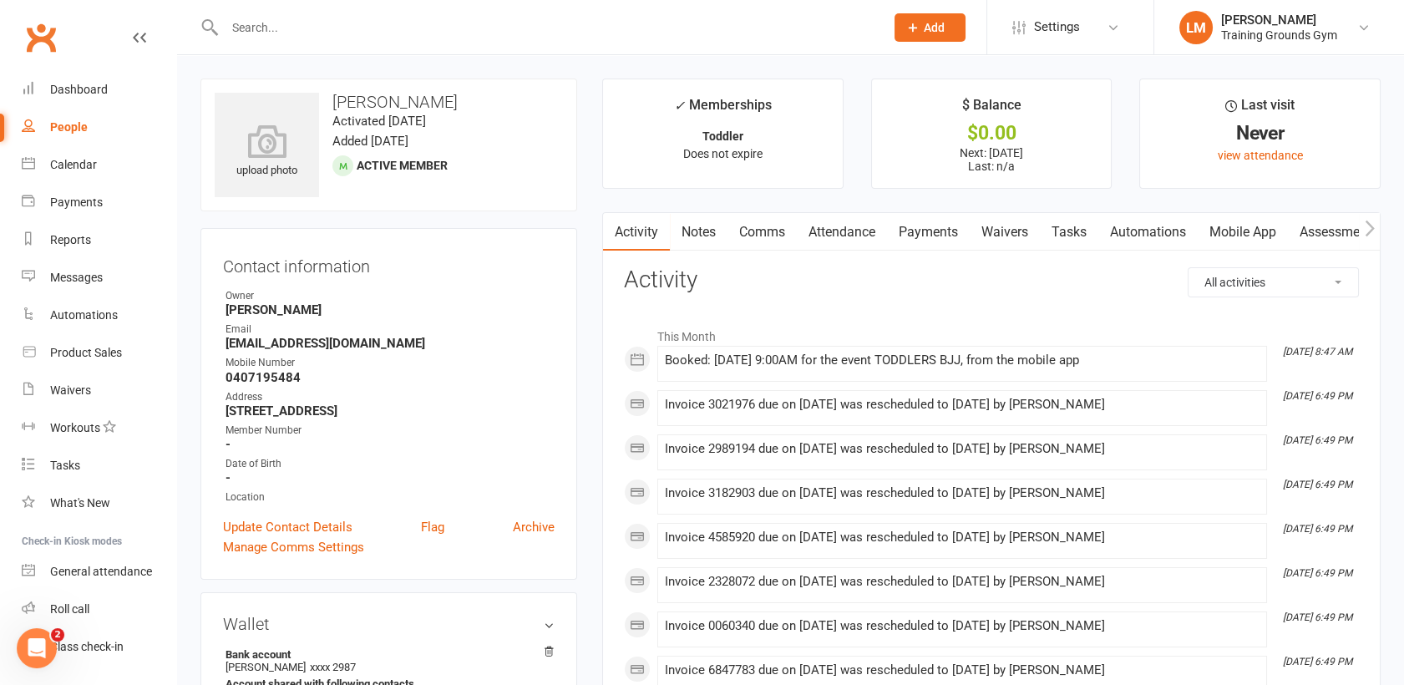
click at [852, 227] on link "Attendance" at bounding box center [842, 232] width 90 height 38
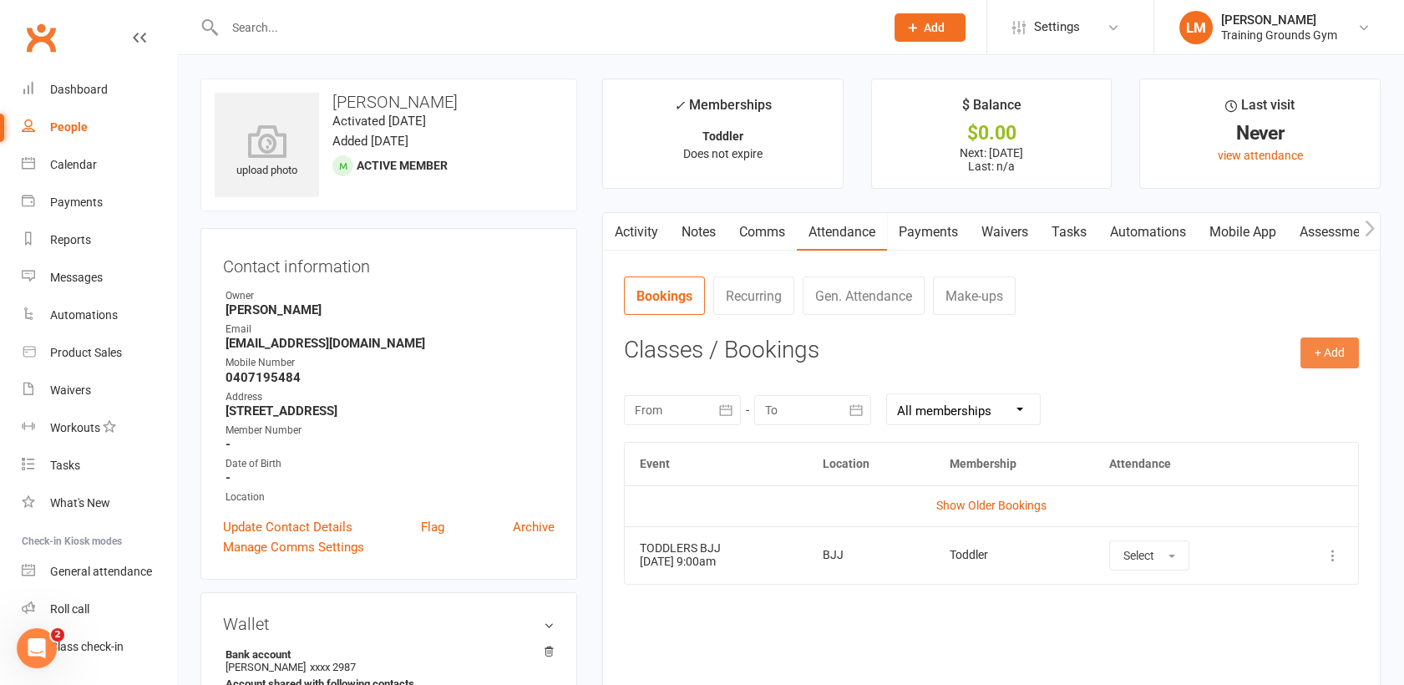
click at [1322, 352] on button "+ Add" at bounding box center [1330, 352] width 58 height 30
click at [1276, 392] on link "Book Event" at bounding box center [1275, 390] width 165 height 33
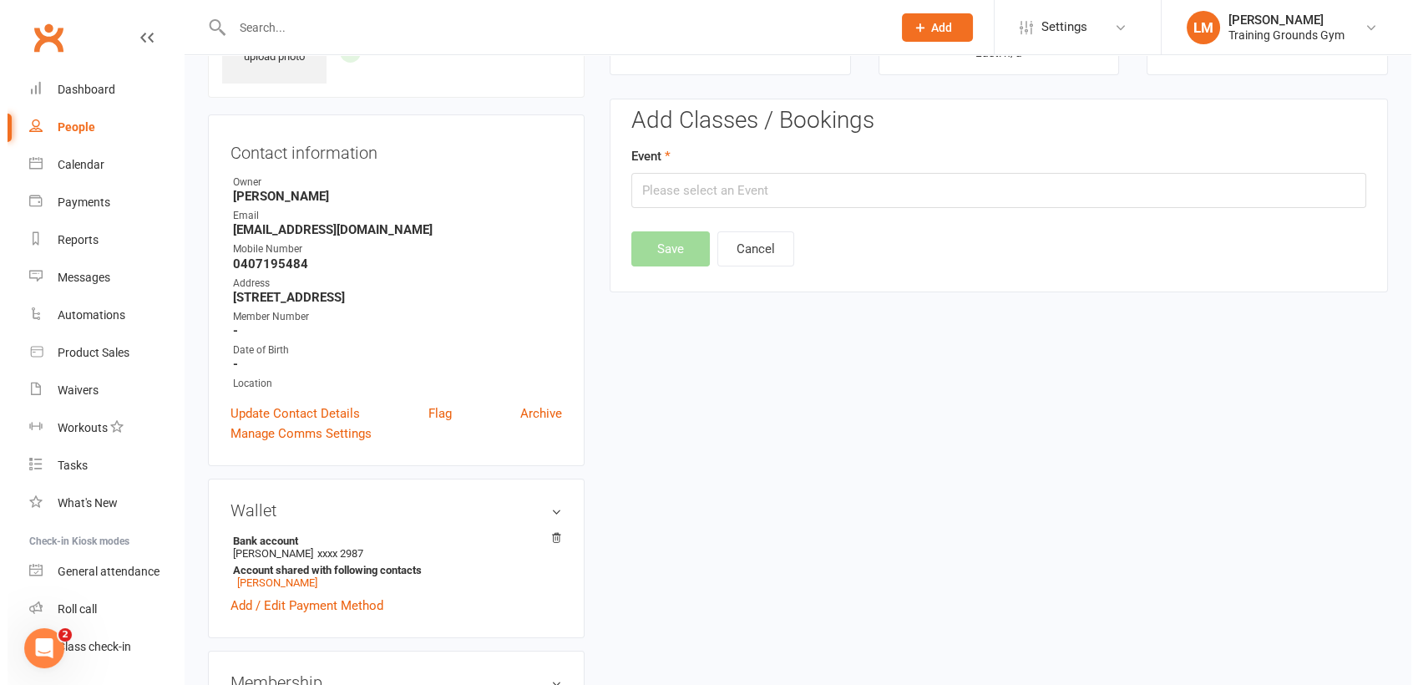
scroll to position [128, 0]
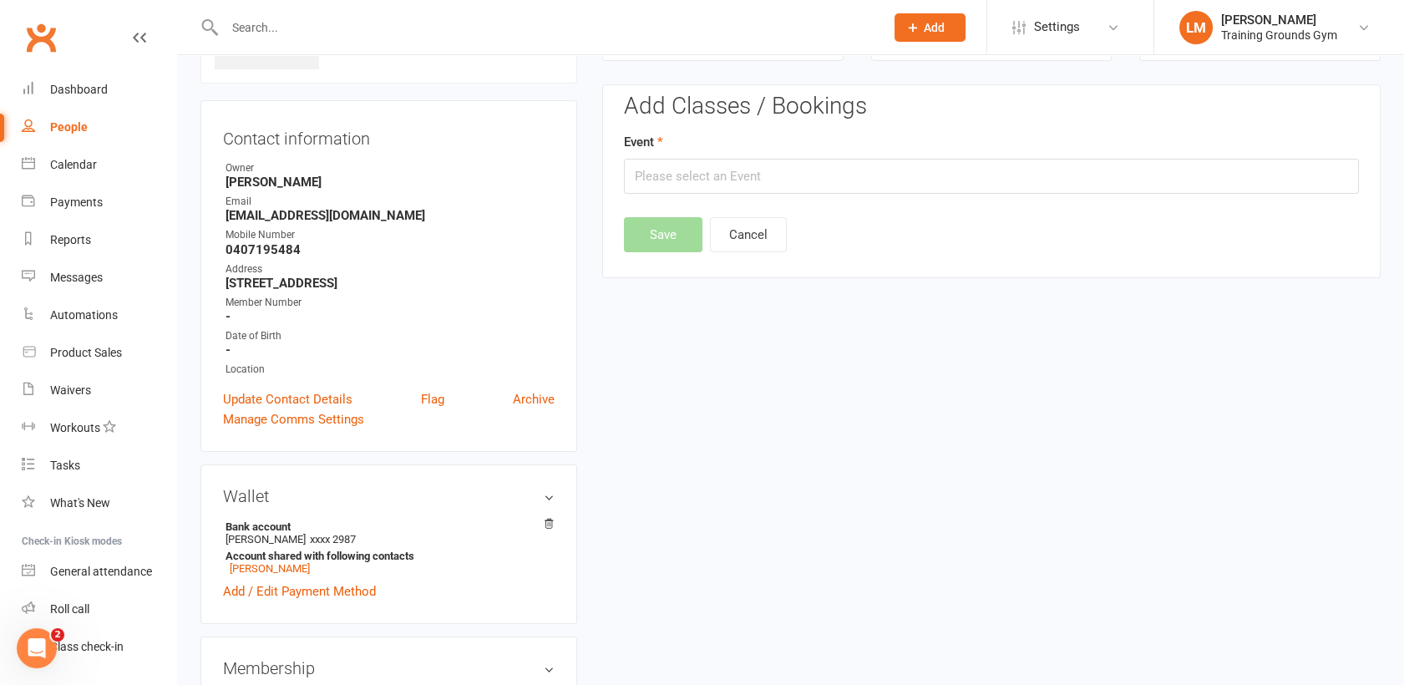
click at [1144, 196] on div "Add Classes / Bookings Event Save Cancel" at bounding box center [991, 174] width 735 height 160
click at [1143, 177] on input "text" at bounding box center [991, 176] width 735 height 35
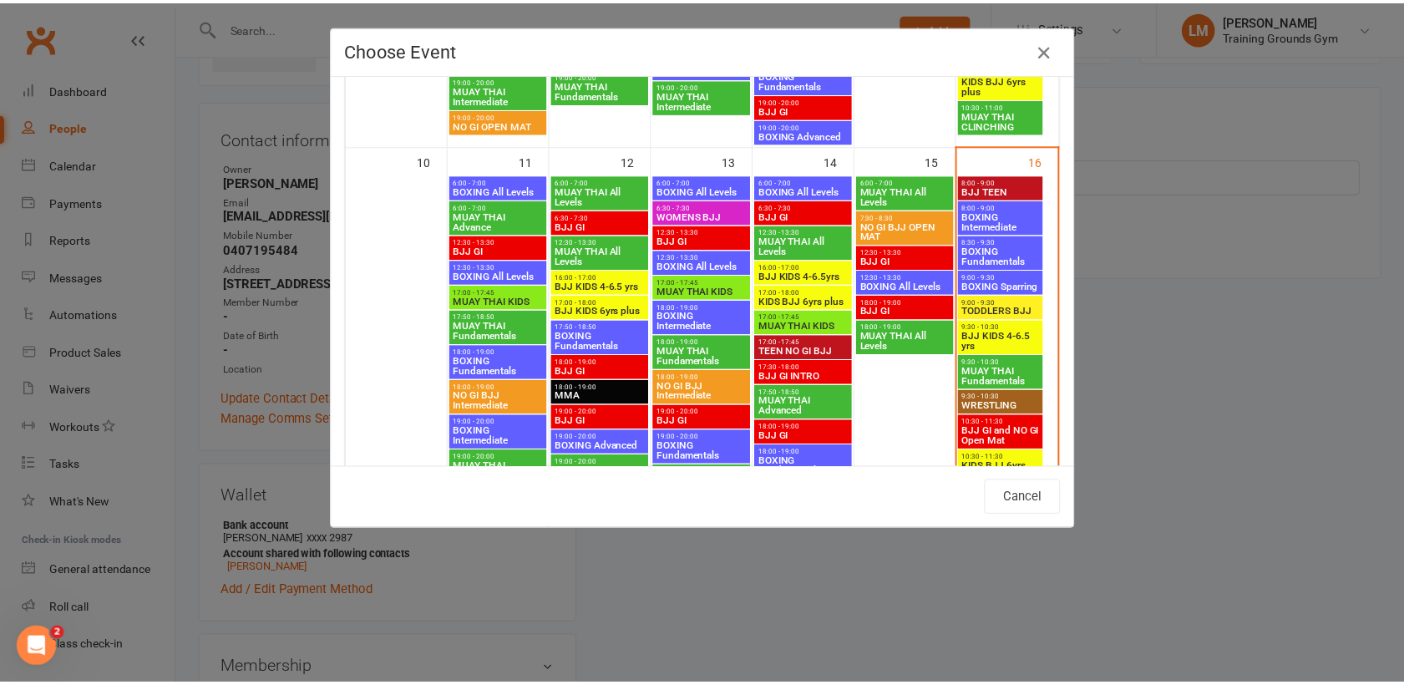
scroll to position [896, 0]
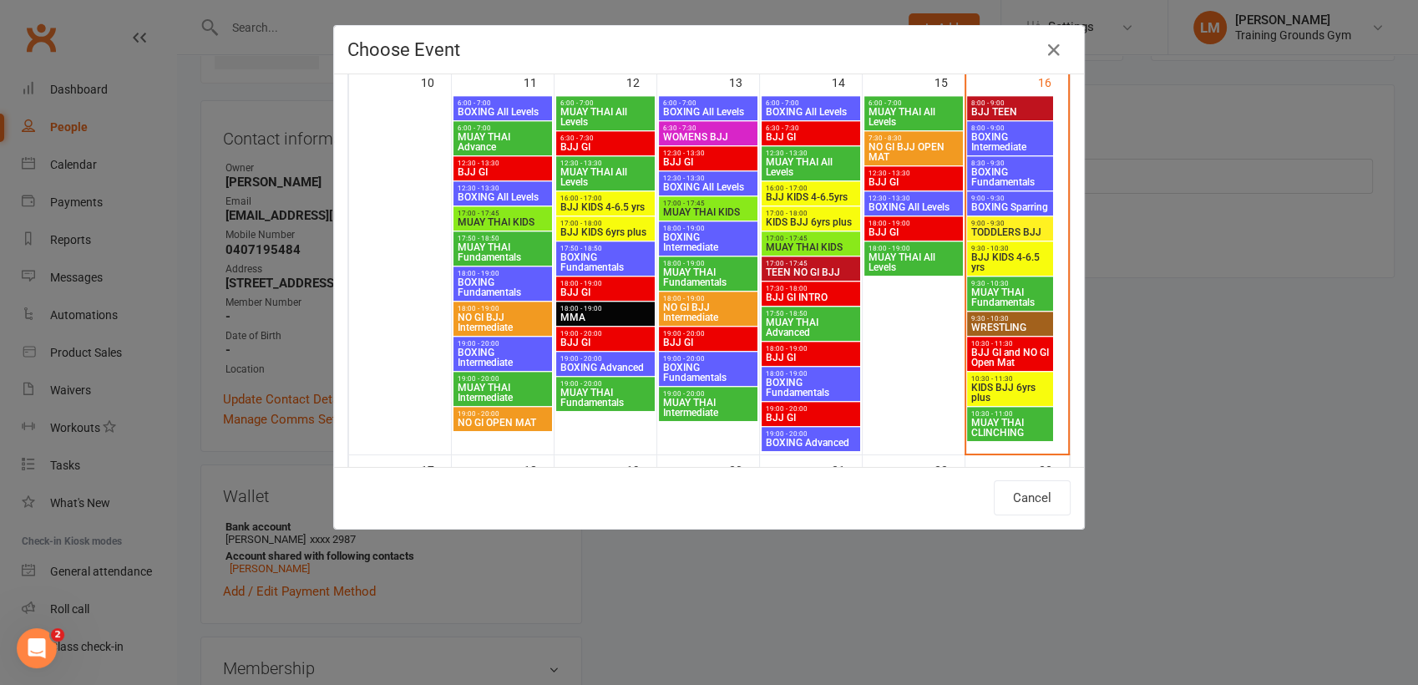
click at [1007, 228] on span "TODDLERS BJJ" at bounding box center [1010, 232] width 79 height 10
type input "TODDLERS BJJ - [DATE] 9:00:00 AM"
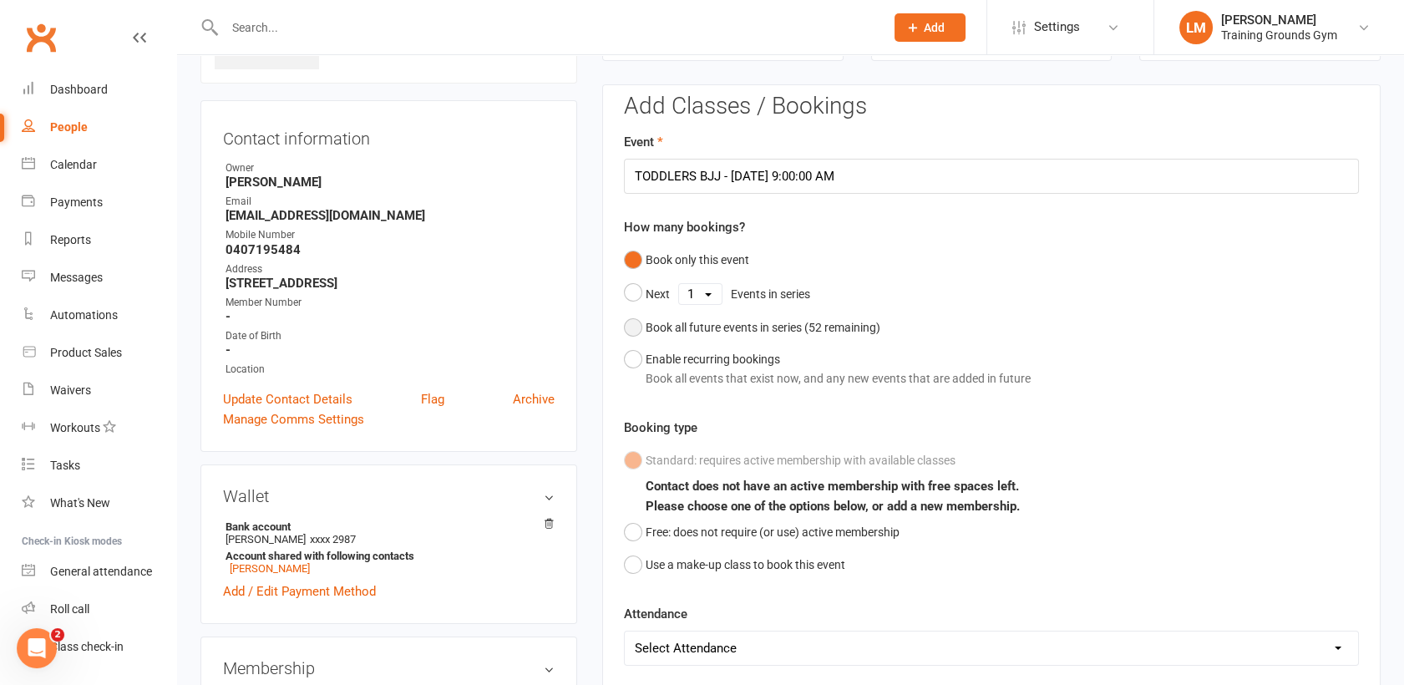
click at [642, 325] on button "Book all future events in series ( 52 remaining)" at bounding box center [752, 328] width 256 height 32
click at [656, 576] on button "Save" at bounding box center [663, 589] width 79 height 35
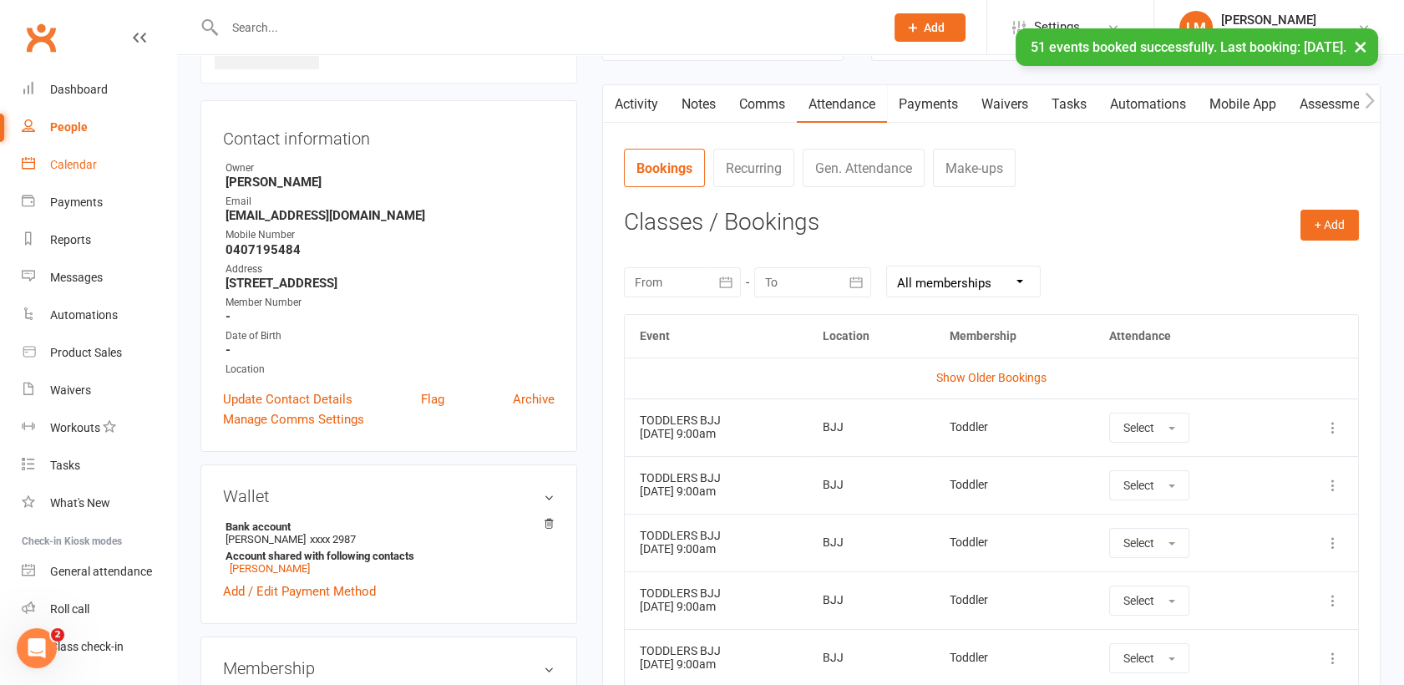
click at [68, 155] on link "Calendar" at bounding box center [99, 165] width 155 height 38
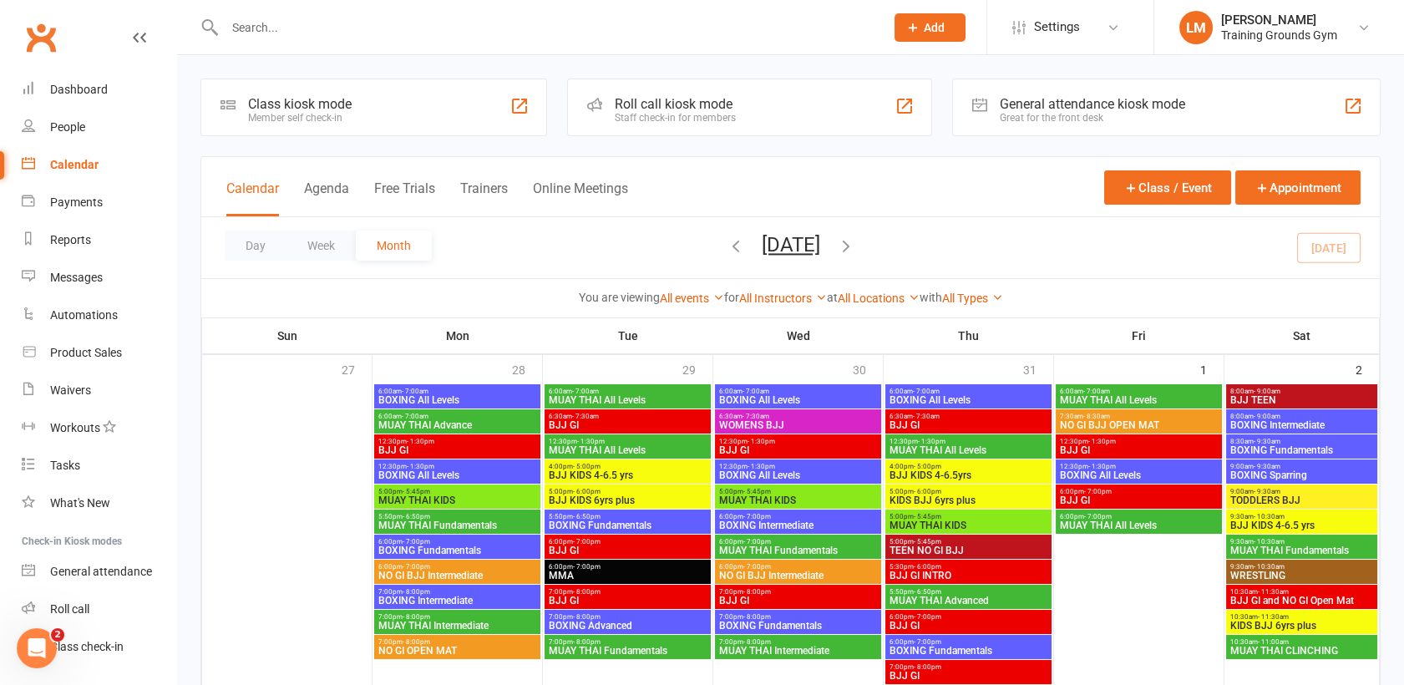
click at [255, 17] on input "text" at bounding box center [546, 27] width 653 height 23
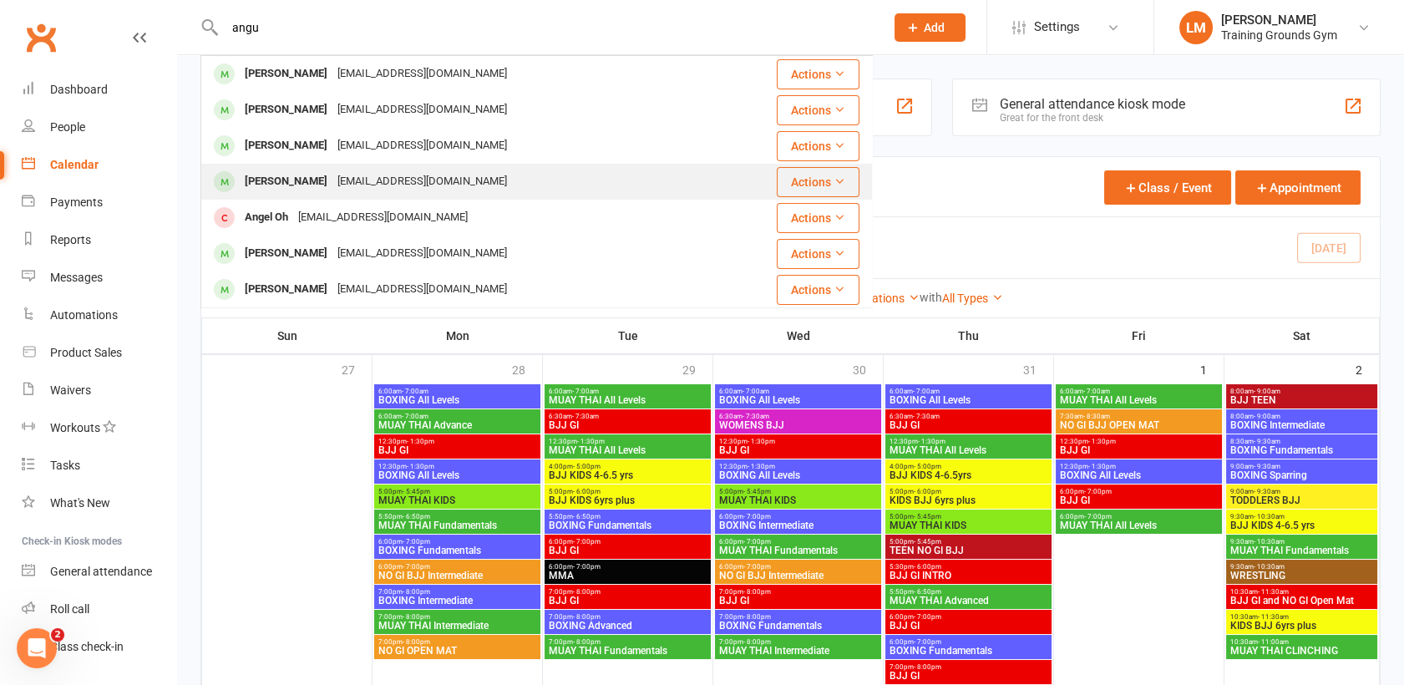
type input "angu"
click at [300, 178] on div "[PERSON_NAME]" at bounding box center [286, 182] width 93 height 24
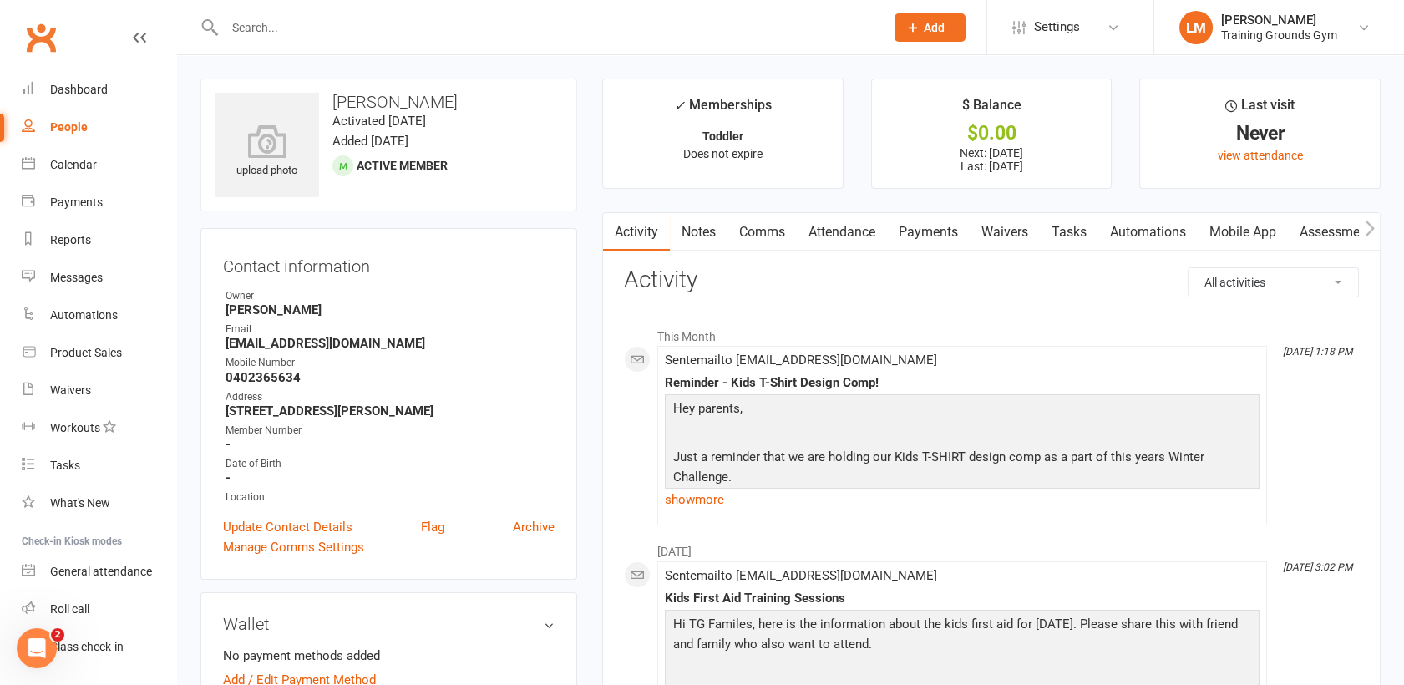
click at [819, 225] on link "Attendance" at bounding box center [842, 232] width 90 height 38
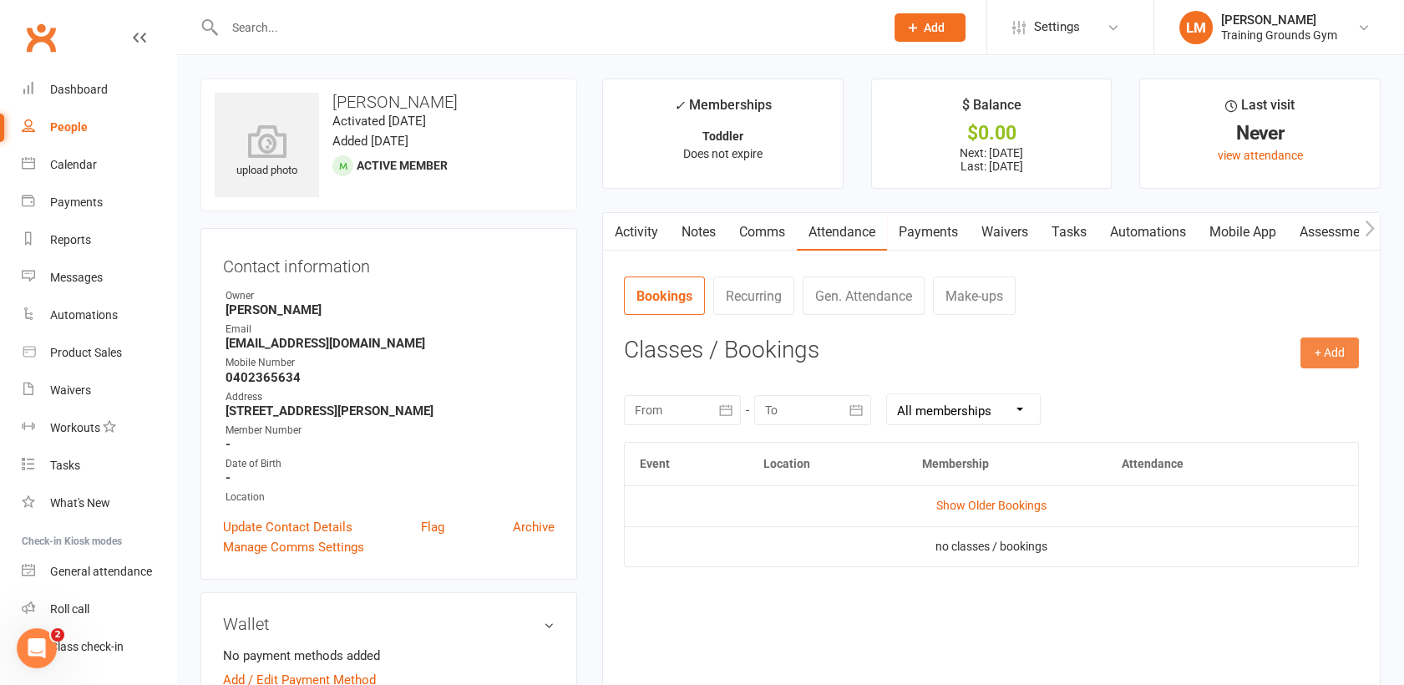
click at [1328, 347] on button "+ Add" at bounding box center [1330, 352] width 58 height 30
click at [1296, 383] on link "Book Event" at bounding box center [1275, 390] width 165 height 33
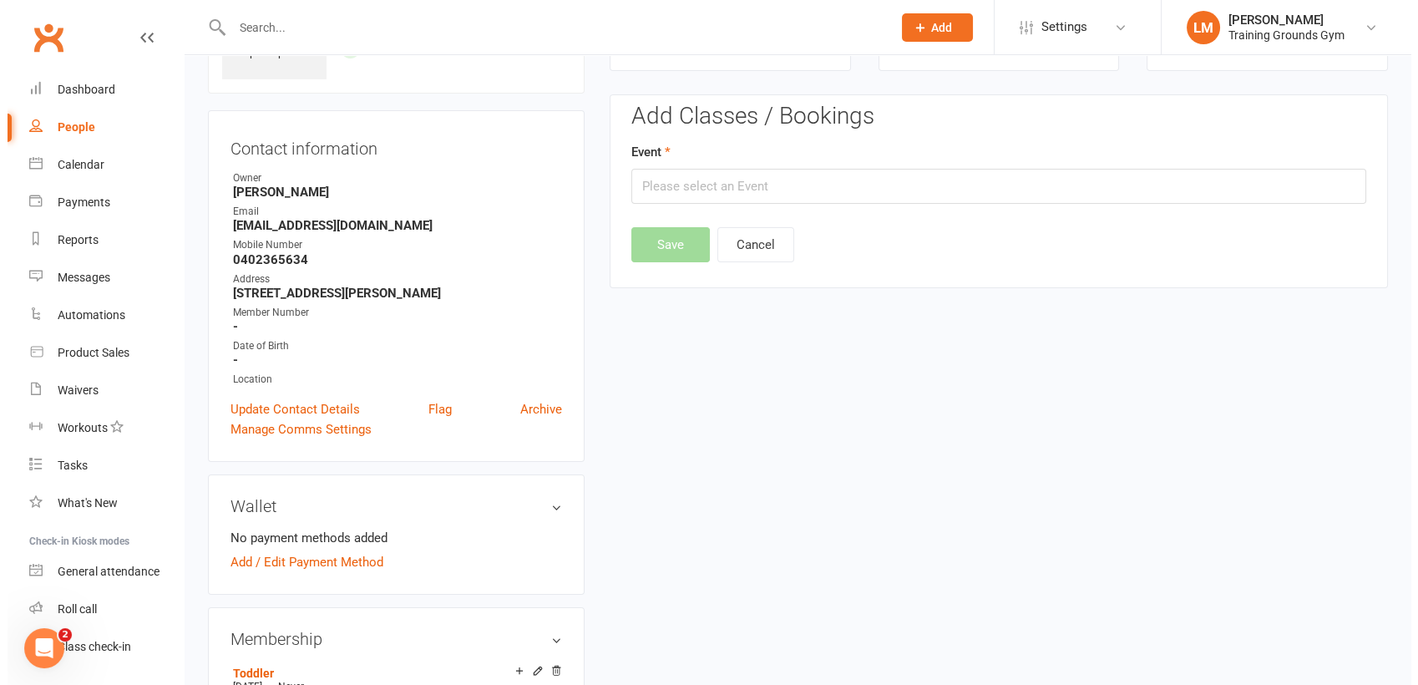
scroll to position [128, 0]
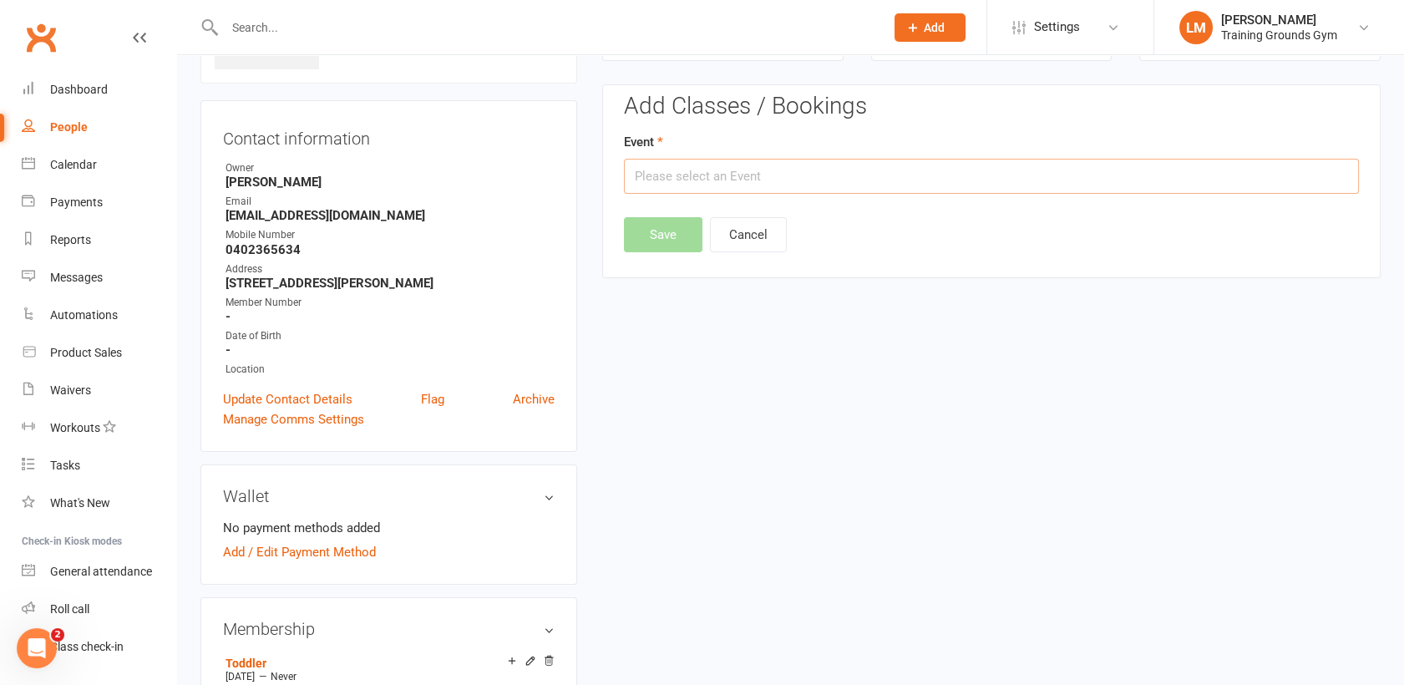
click at [1098, 170] on input "text" at bounding box center [991, 176] width 735 height 35
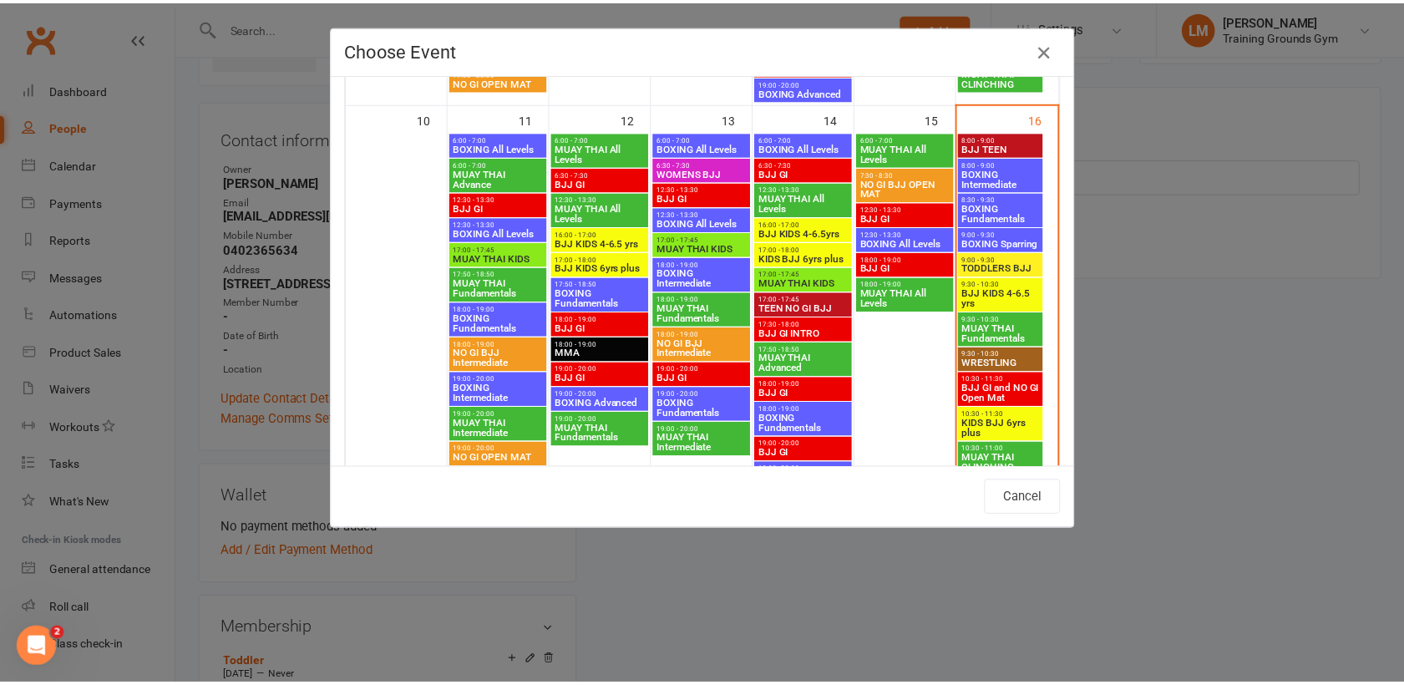
scroll to position [870, 0]
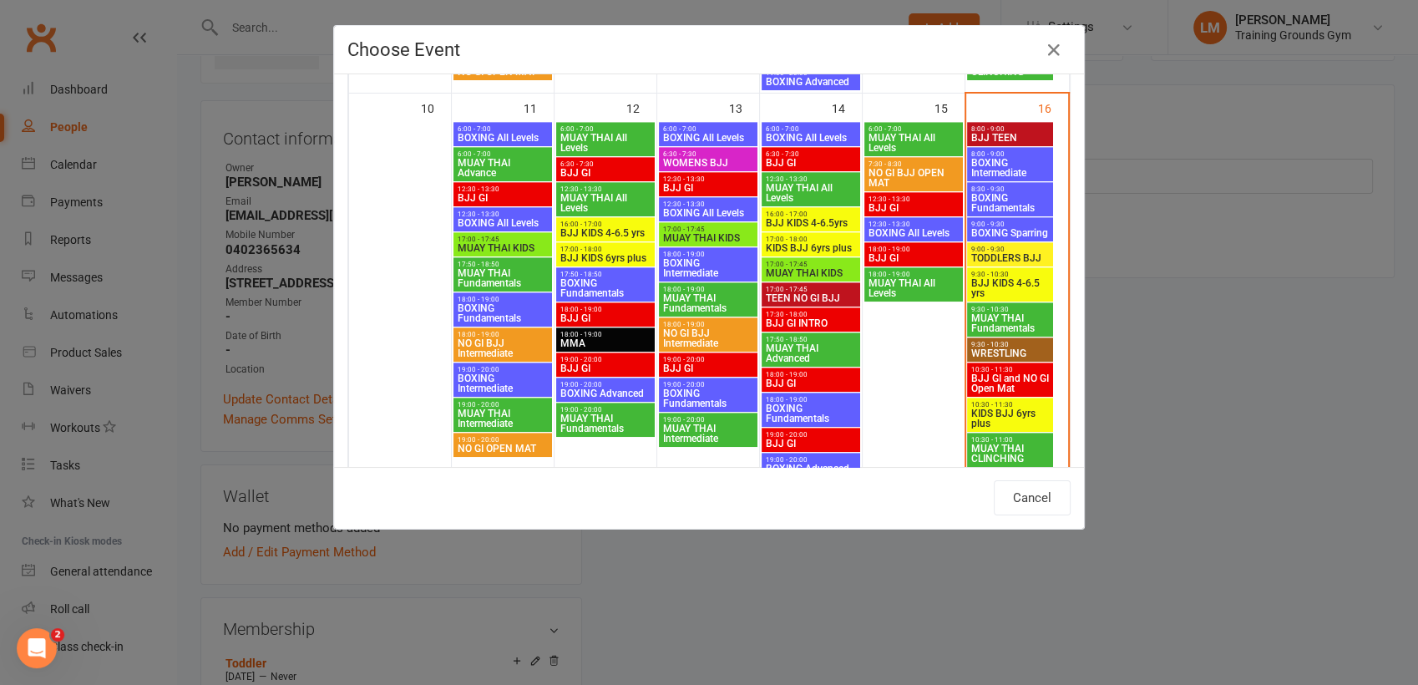
click at [1012, 253] on span "TODDLERS BJJ" at bounding box center [1010, 258] width 79 height 10
type input "TODDLERS BJJ - [DATE] 9:00:00 AM"
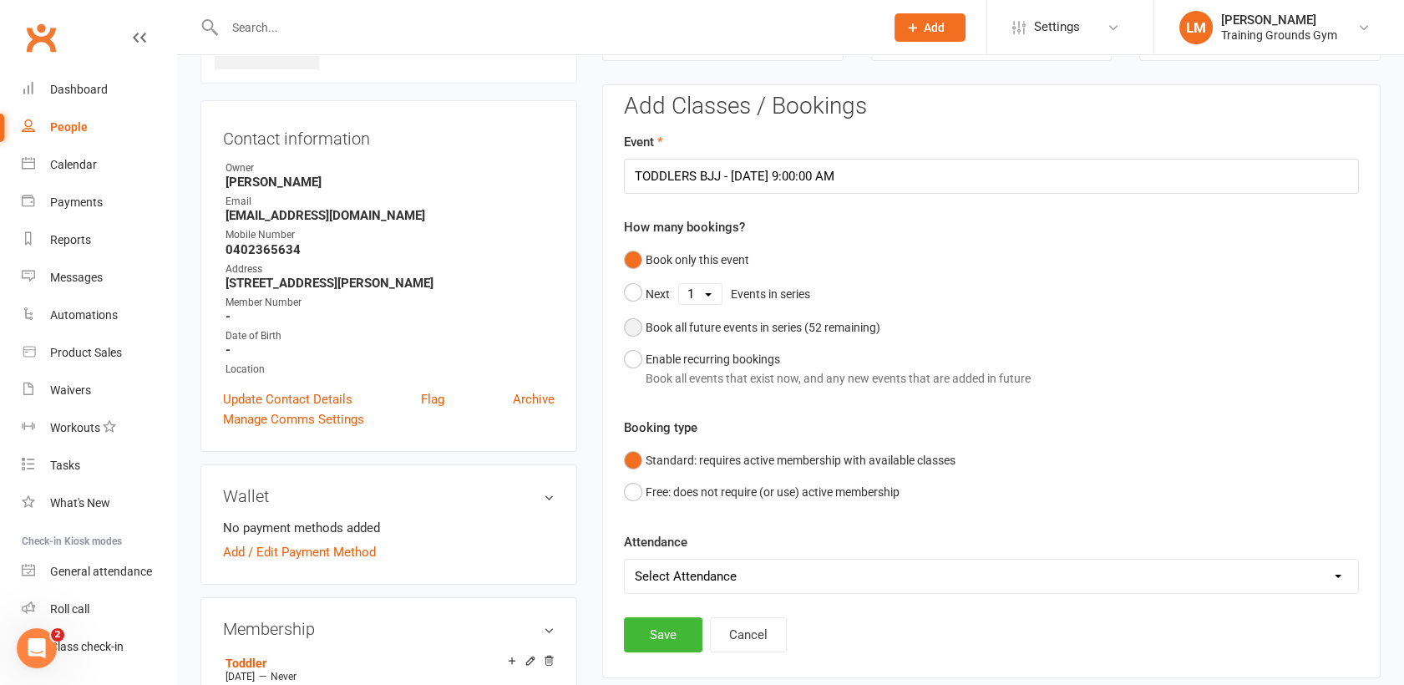
click at [642, 322] on button "Book all future events in series ( 52 remaining)" at bounding box center [752, 328] width 256 height 32
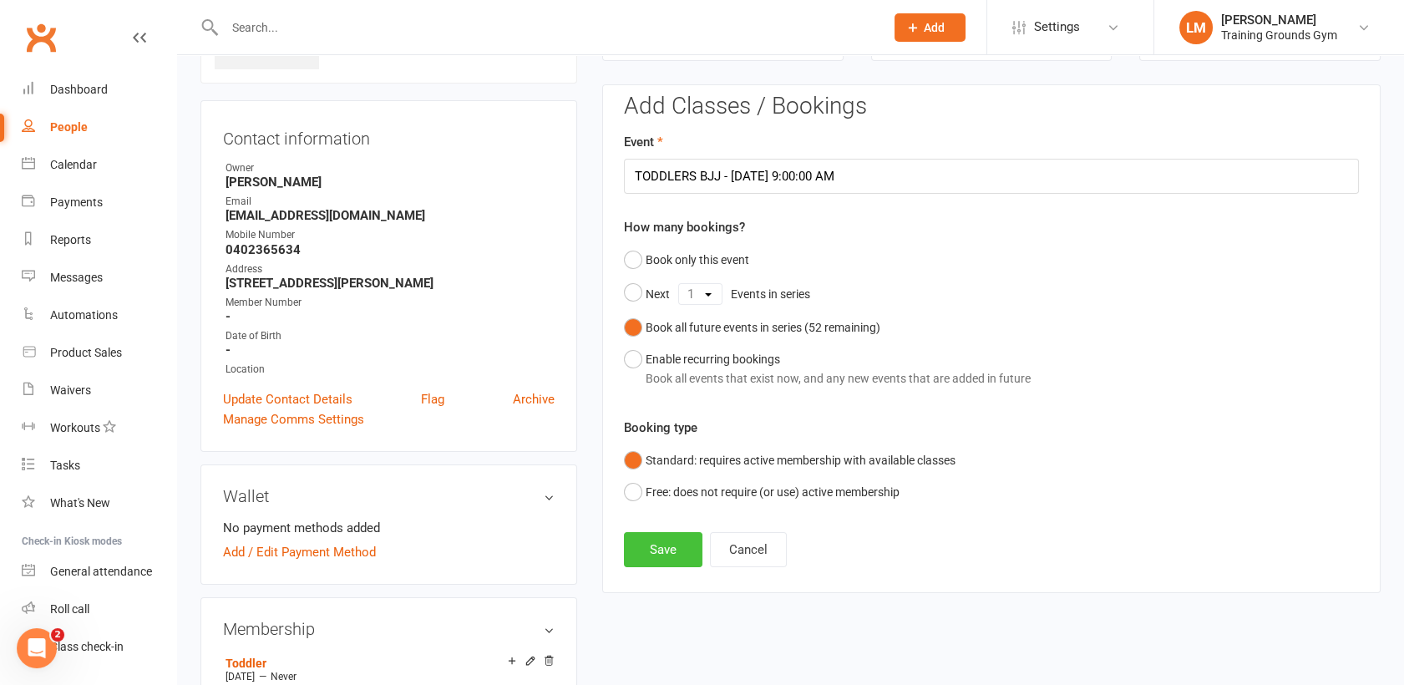
click at [646, 545] on button "Save" at bounding box center [663, 549] width 79 height 35
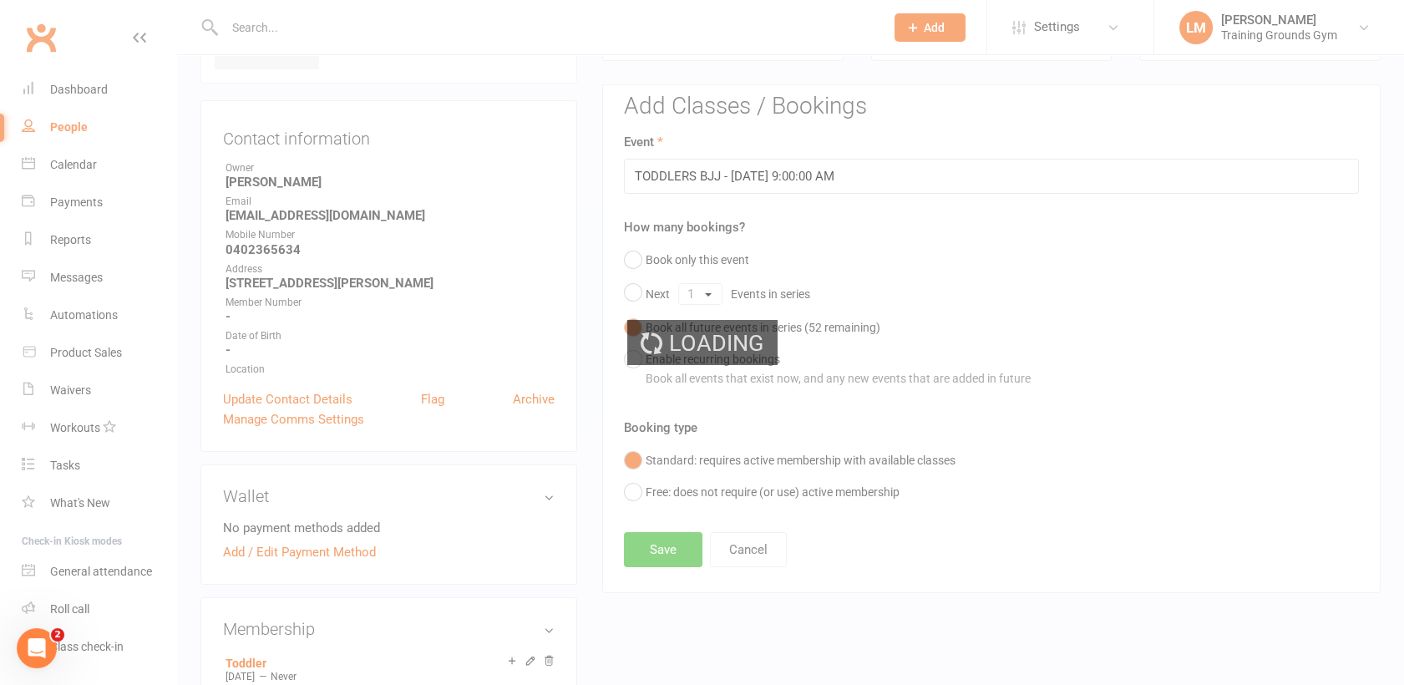
drag, startPoint x: 700, startPoint y: 366, endPoint x: 685, endPoint y: 101, distance: 265.2
click at [685, 101] on div "Loading" at bounding box center [702, 342] width 1404 height 685
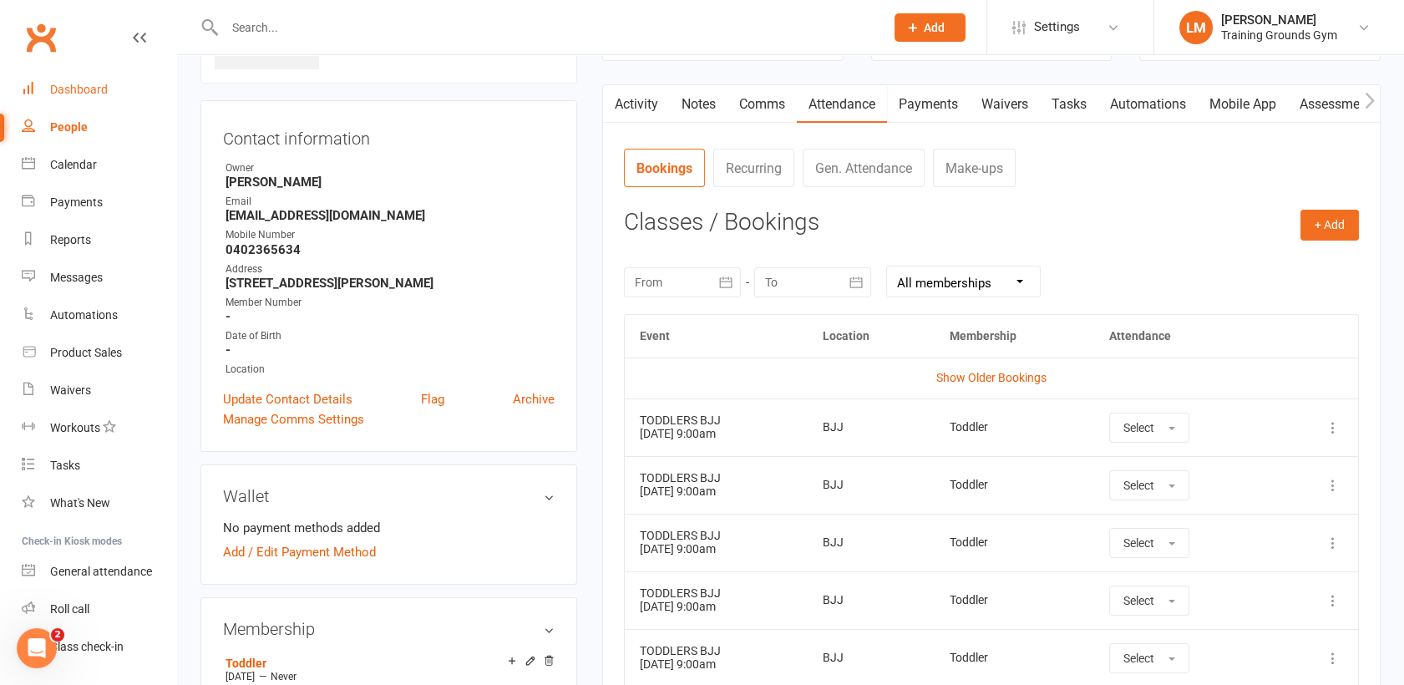
click at [69, 84] on div "Dashboard" at bounding box center [79, 89] width 58 height 13
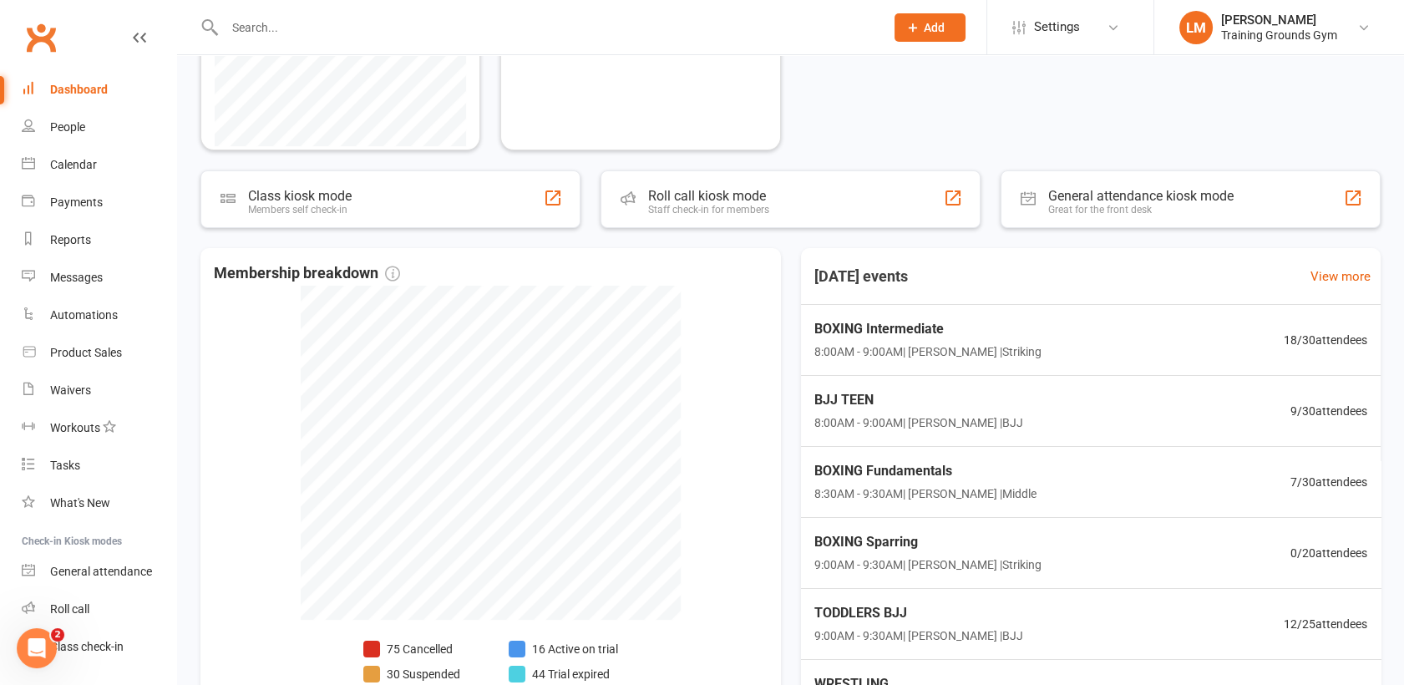
scroll to position [463, 0]
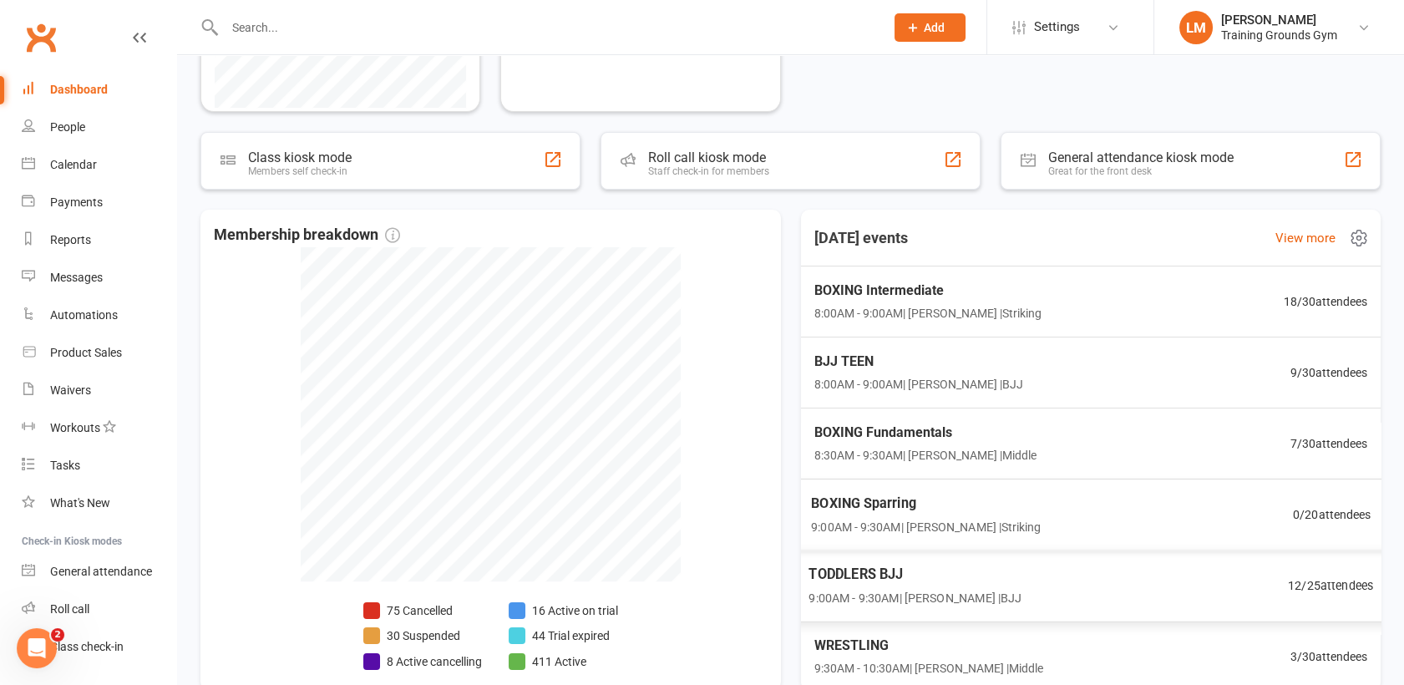
click at [917, 573] on span "TODDLERS BJJ" at bounding box center [915, 574] width 213 height 22
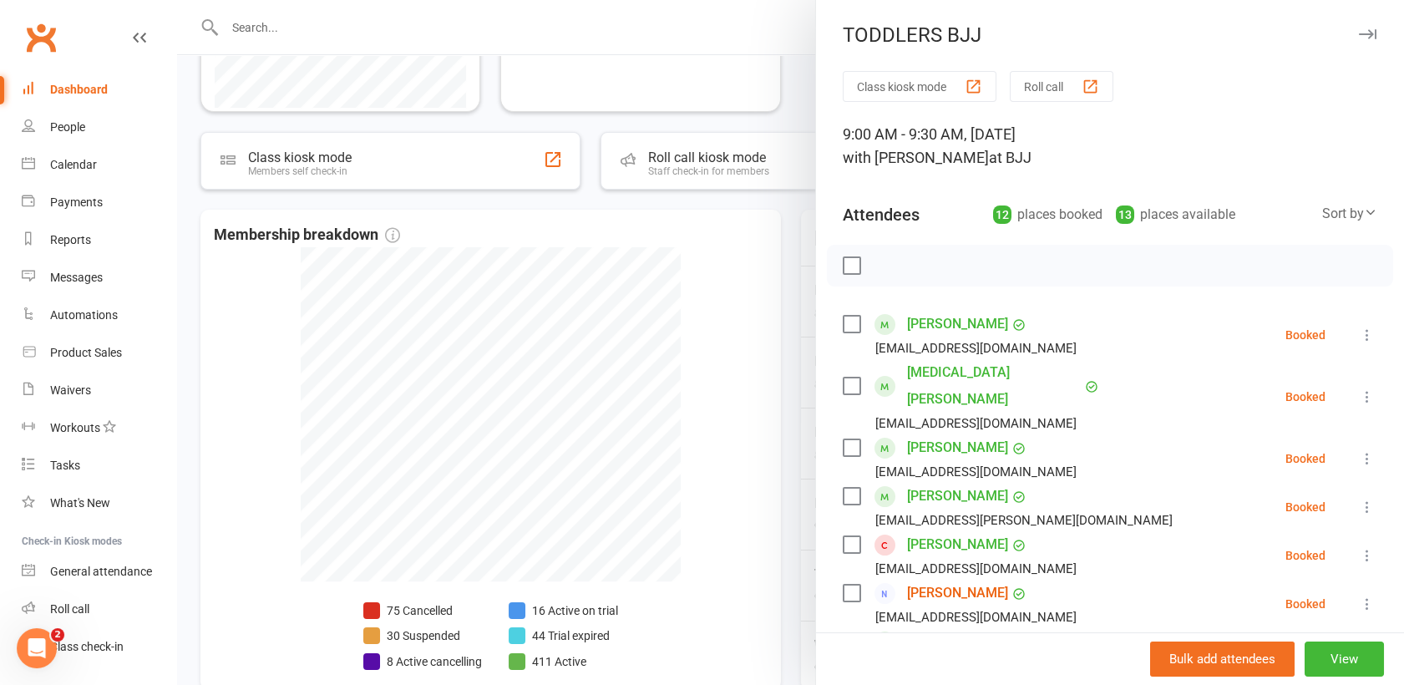
click at [844, 536] on label at bounding box center [851, 544] width 17 height 17
click at [843, 320] on label at bounding box center [851, 324] width 17 height 17
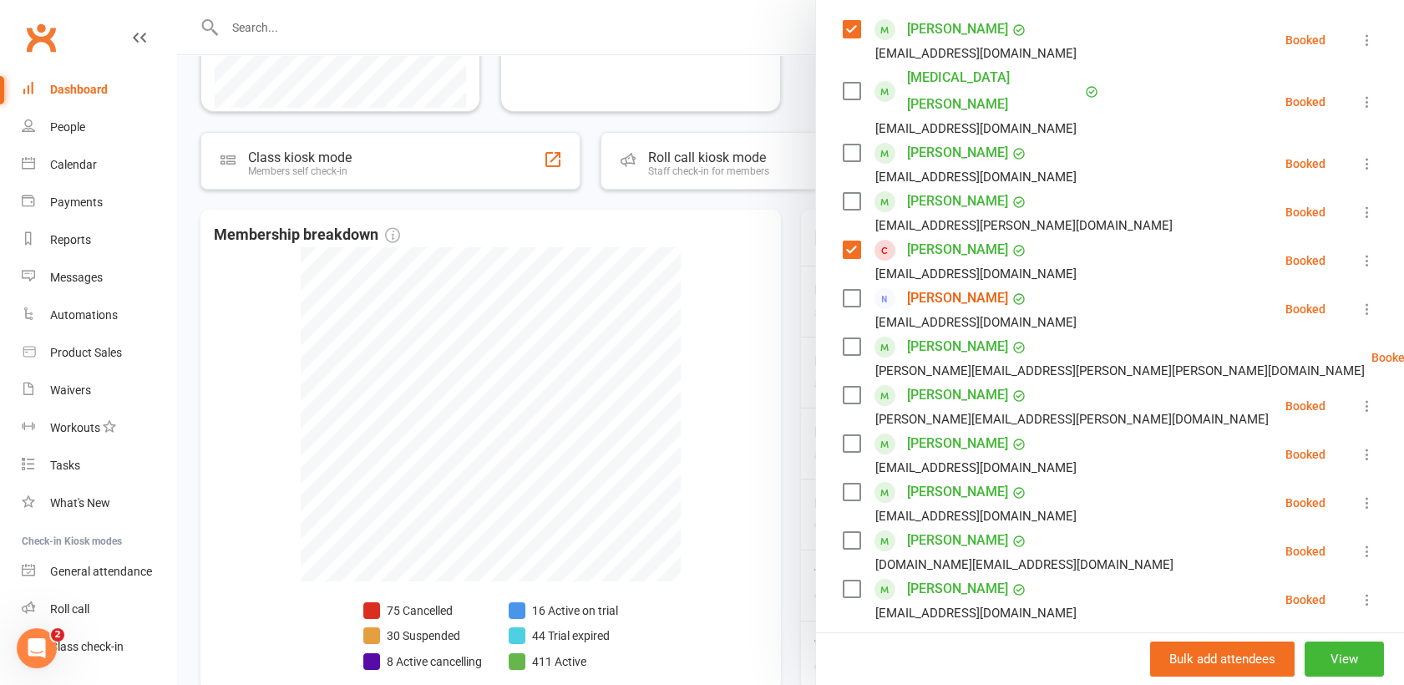
scroll to position [315, 0]
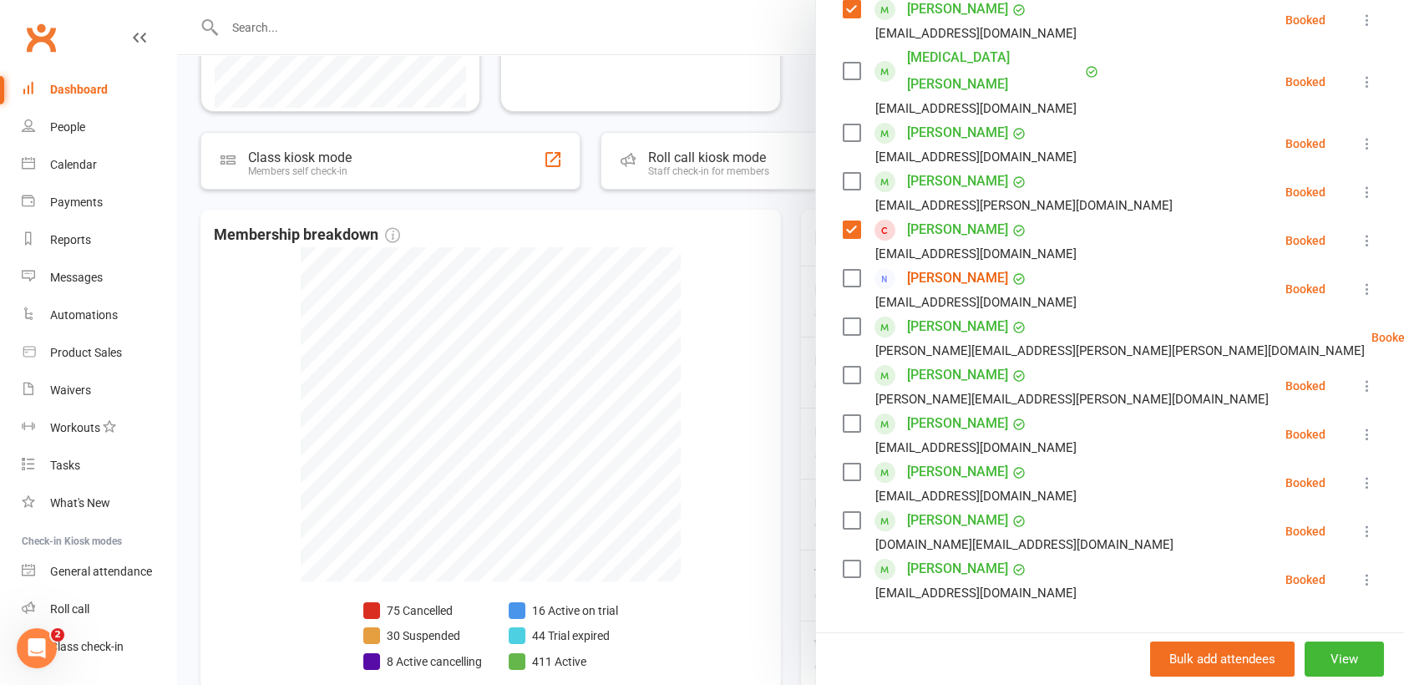
click at [845, 561] on label at bounding box center [851, 569] width 17 height 17
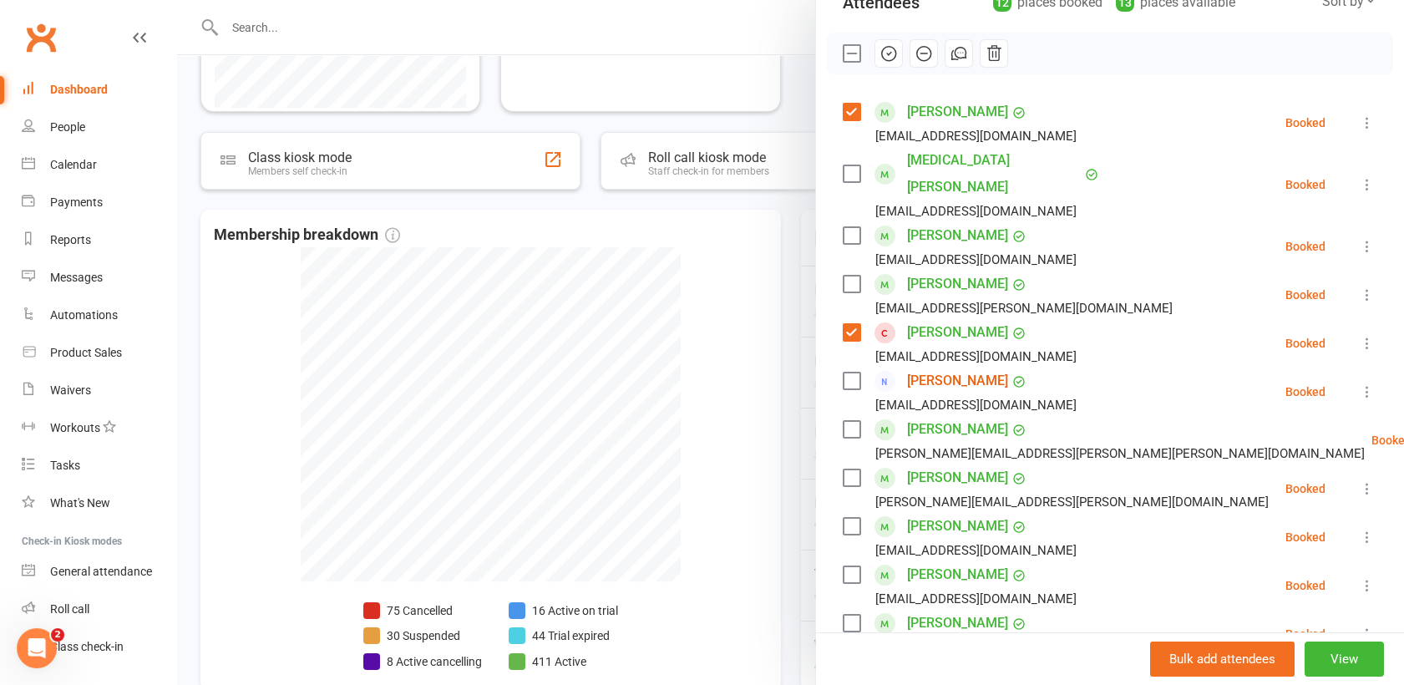
scroll to position [179, 0]
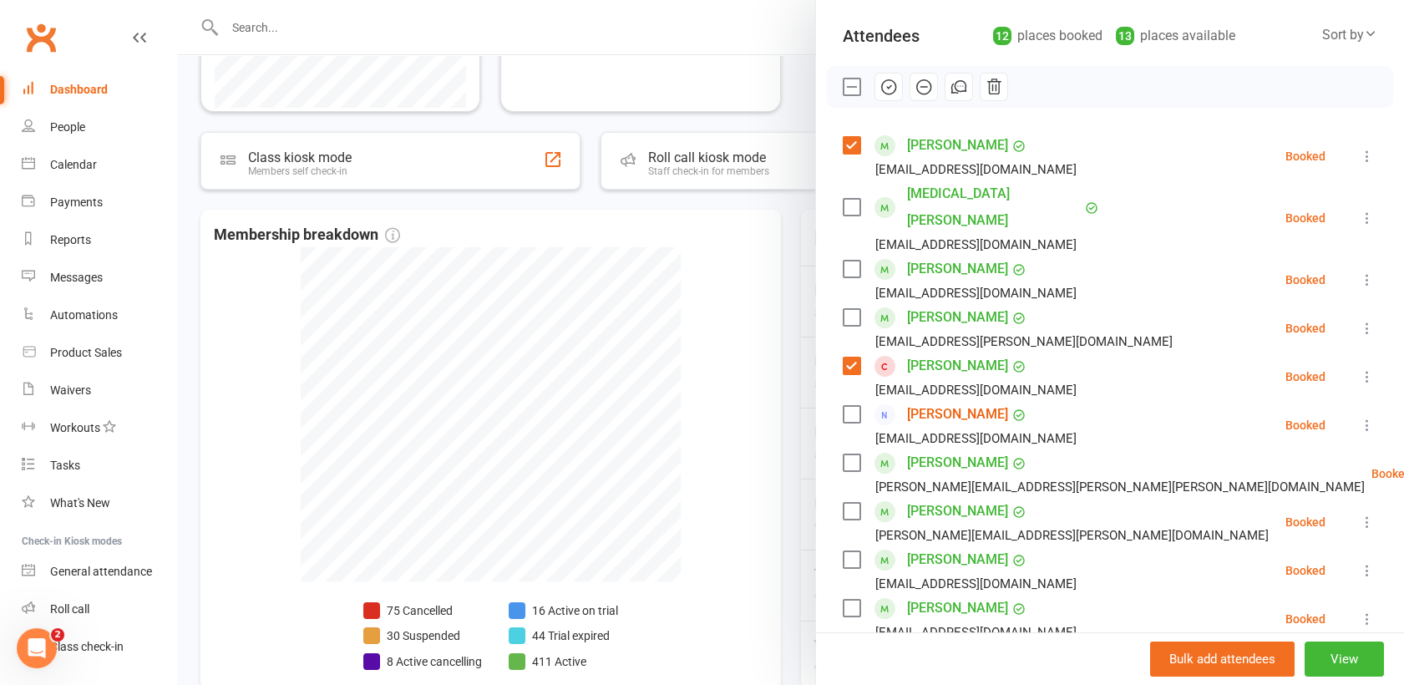
click at [843, 261] on label at bounding box center [851, 269] width 17 height 17
click at [883, 80] on icon "button" at bounding box center [889, 87] width 14 height 14
click at [87, 83] on div "Dashboard" at bounding box center [79, 89] width 58 height 13
click at [937, 401] on link "[PERSON_NAME]" at bounding box center [957, 414] width 101 height 27
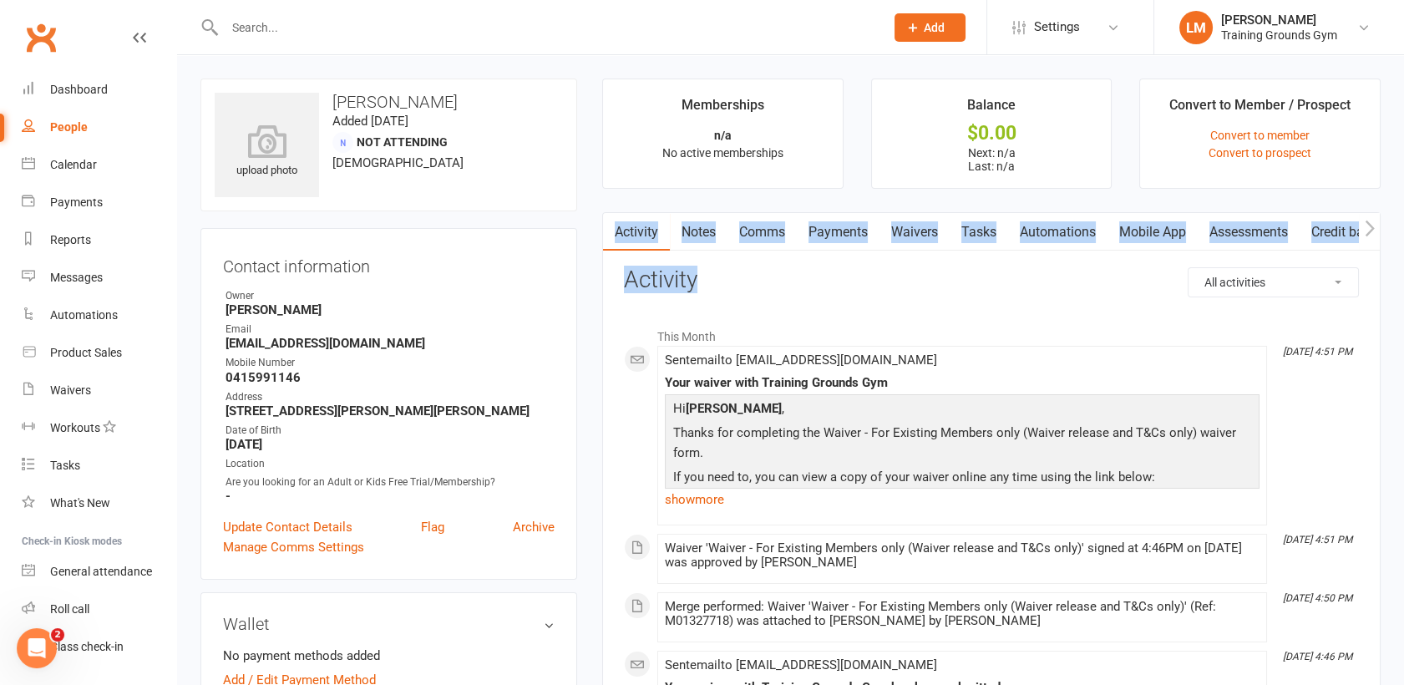
drag, startPoint x: 1390, startPoint y: 158, endPoint x: 1409, endPoint y: 285, distance: 128.4
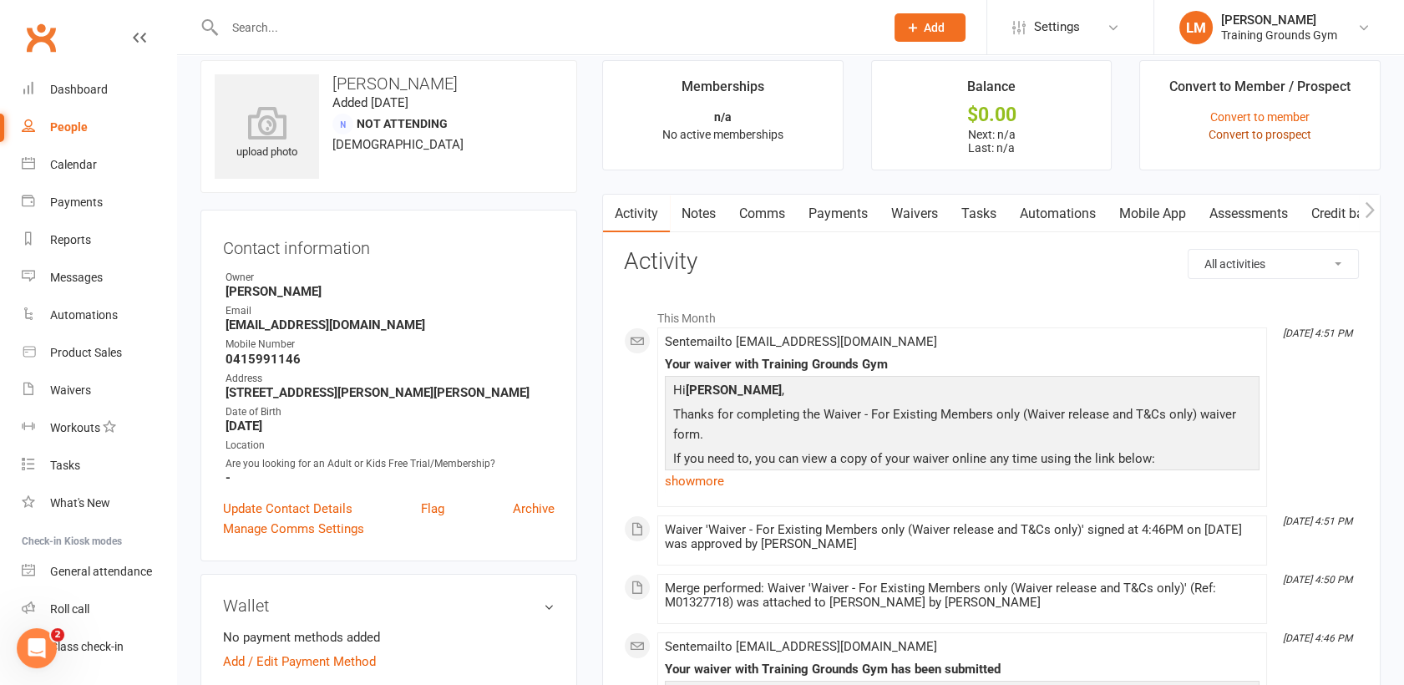
click at [1247, 130] on link "Convert to prospect" at bounding box center [1260, 134] width 103 height 13
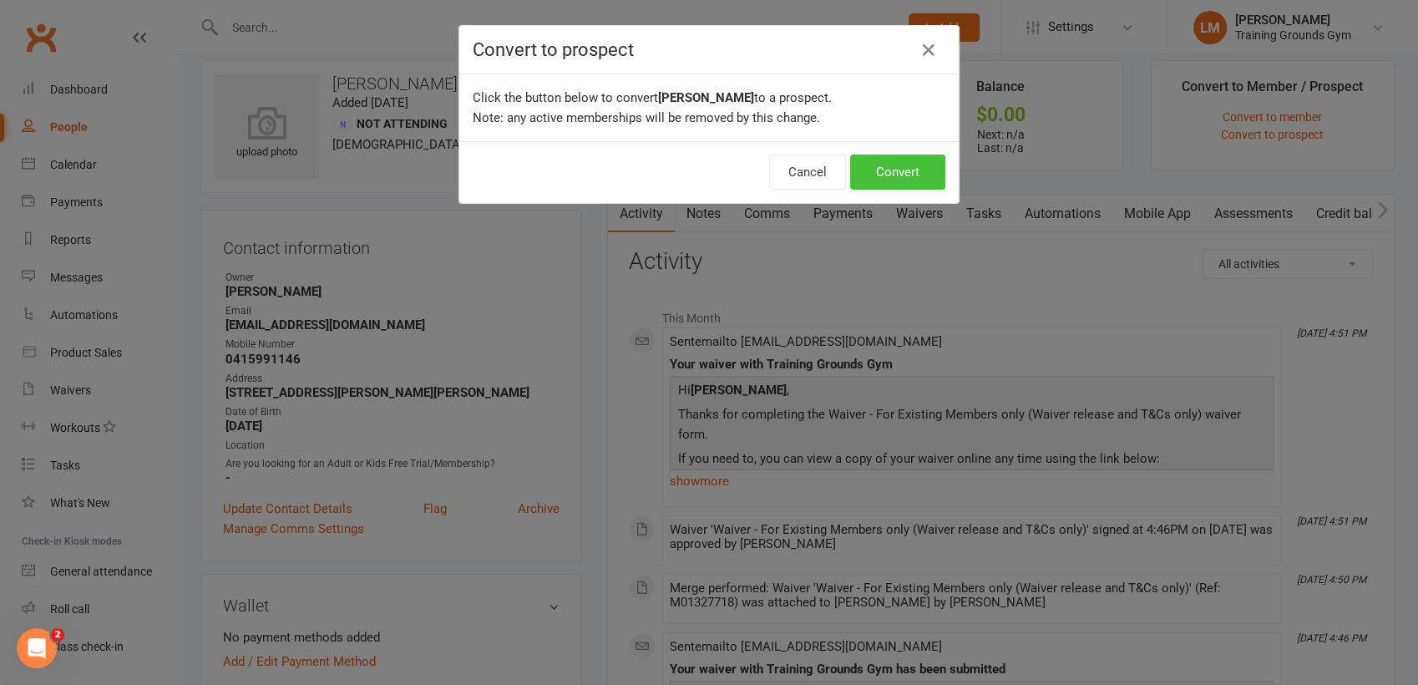
click at [912, 169] on button "Convert" at bounding box center [897, 172] width 95 height 35
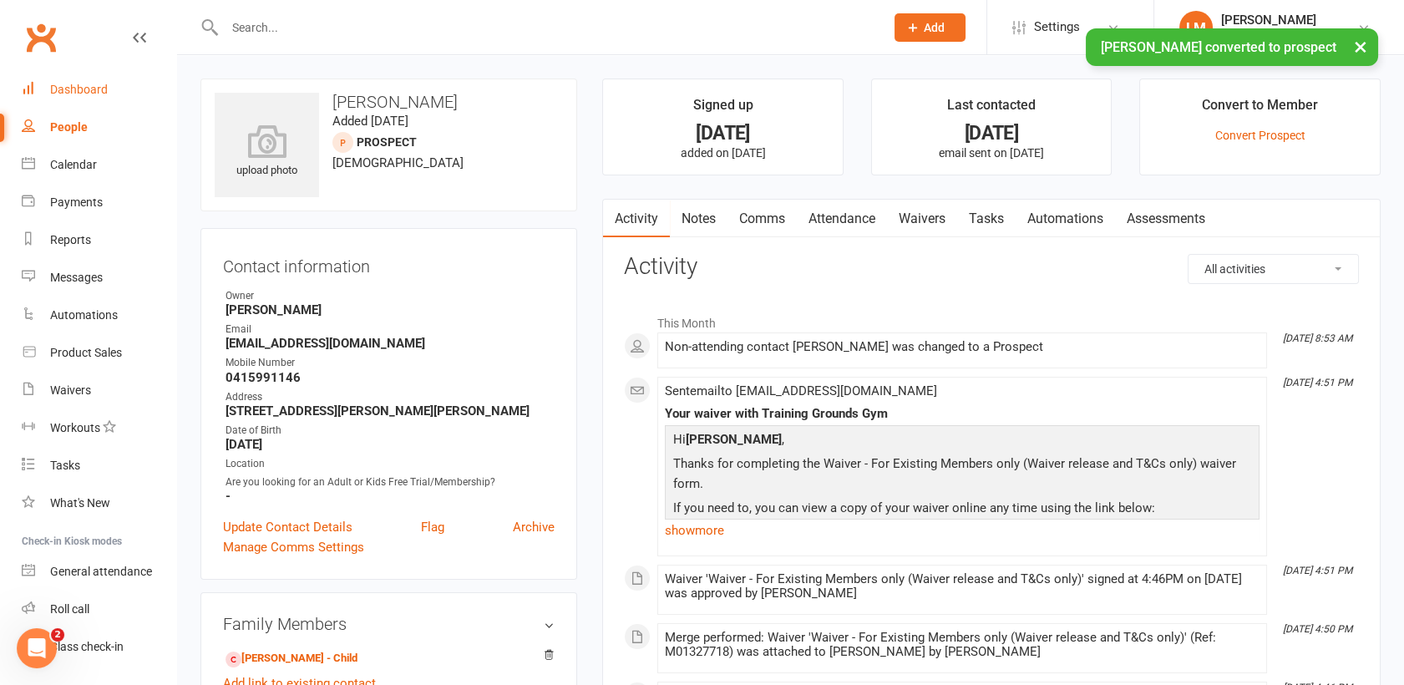
click at [81, 89] on div "Dashboard" at bounding box center [79, 89] width 58 height 13
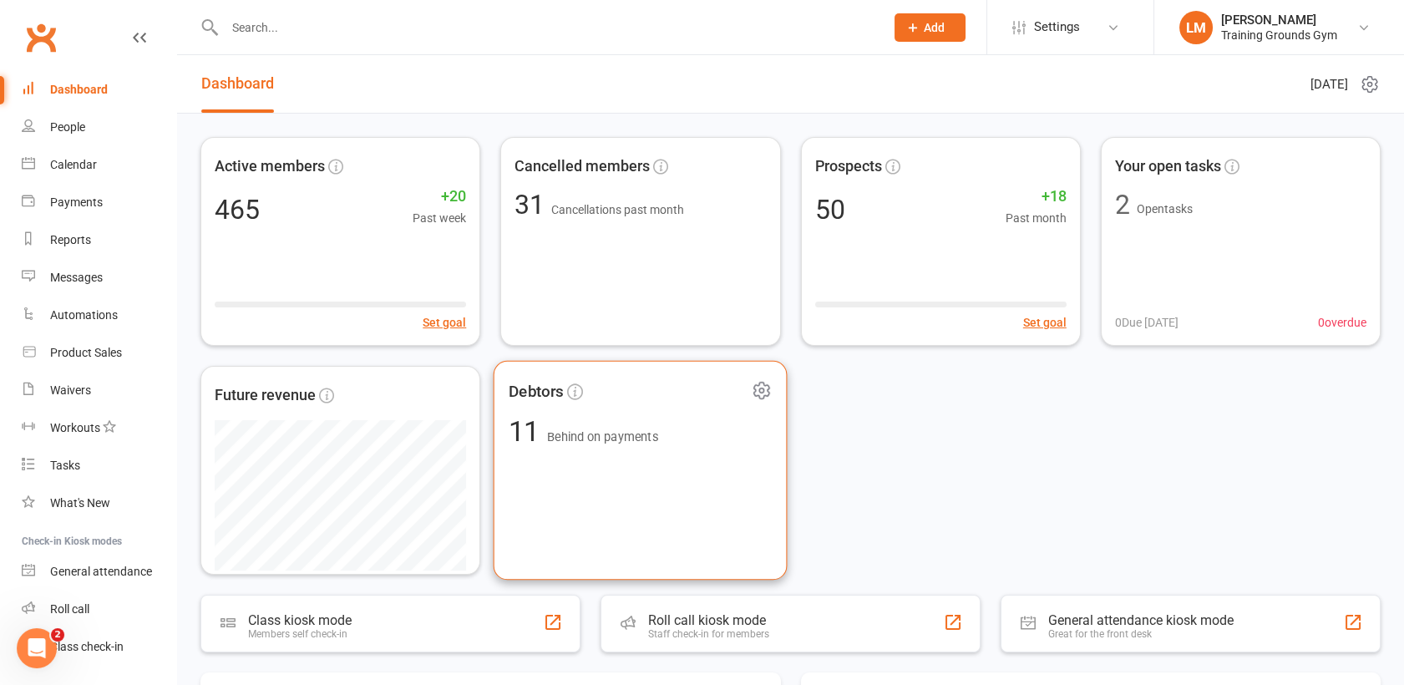
click at [617, 448] on div "Debtors 11 Behind on payments" at bounding box center [641, 471] width 294 height 220
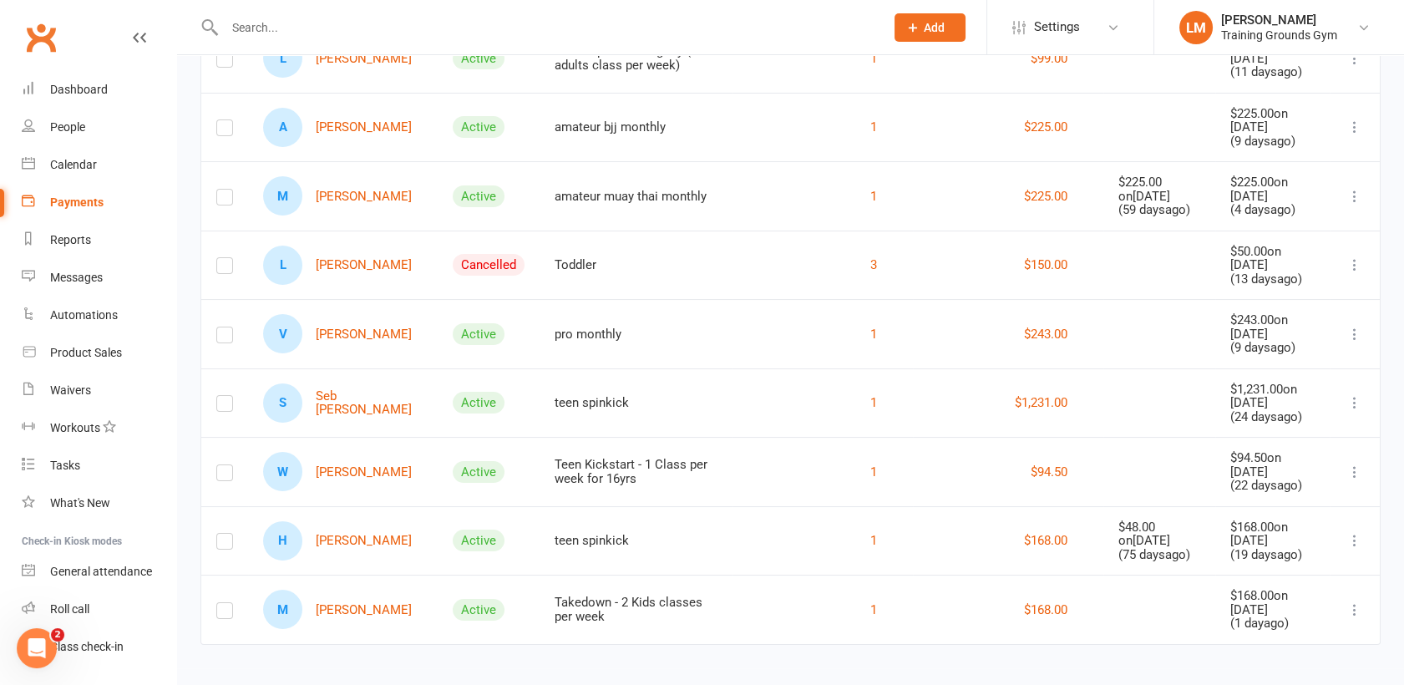
scroll to position [469, 0]
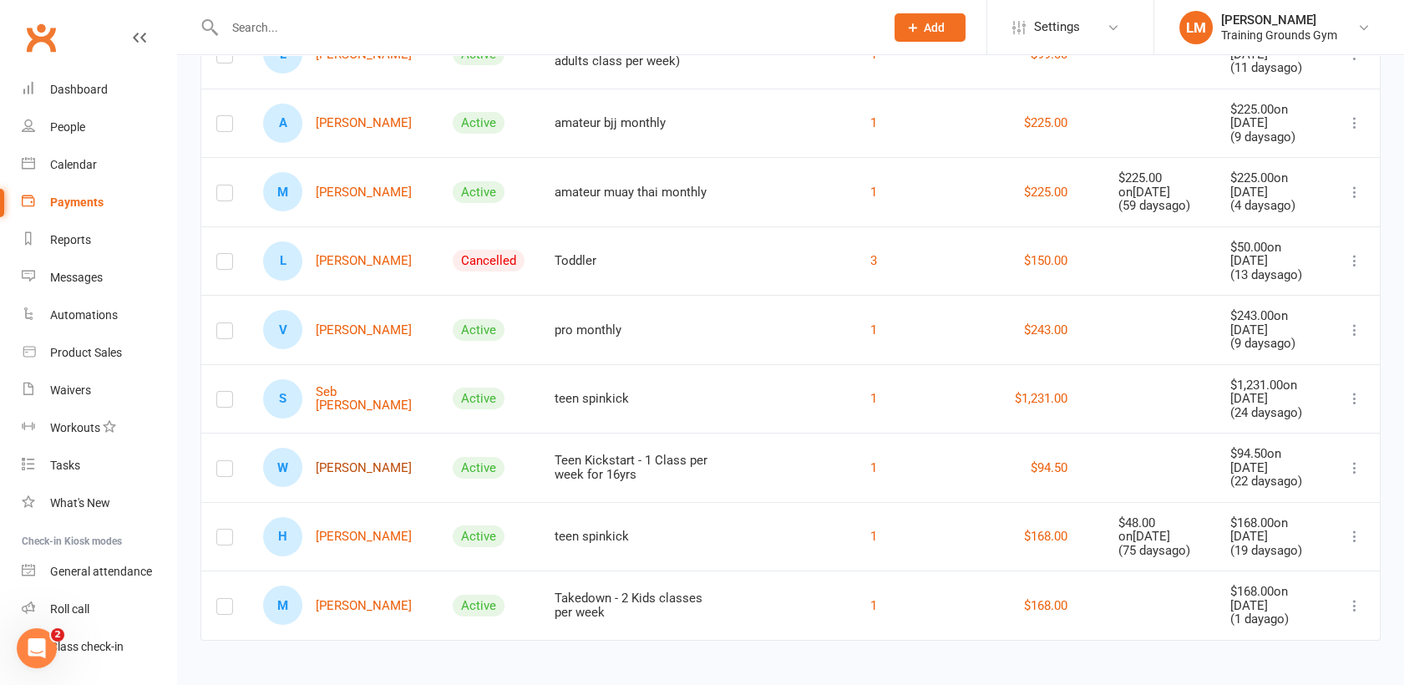
click at [342, 468] on link "W [PERSON_NAME]" at bounding box center [337, 467] width 149 height 39
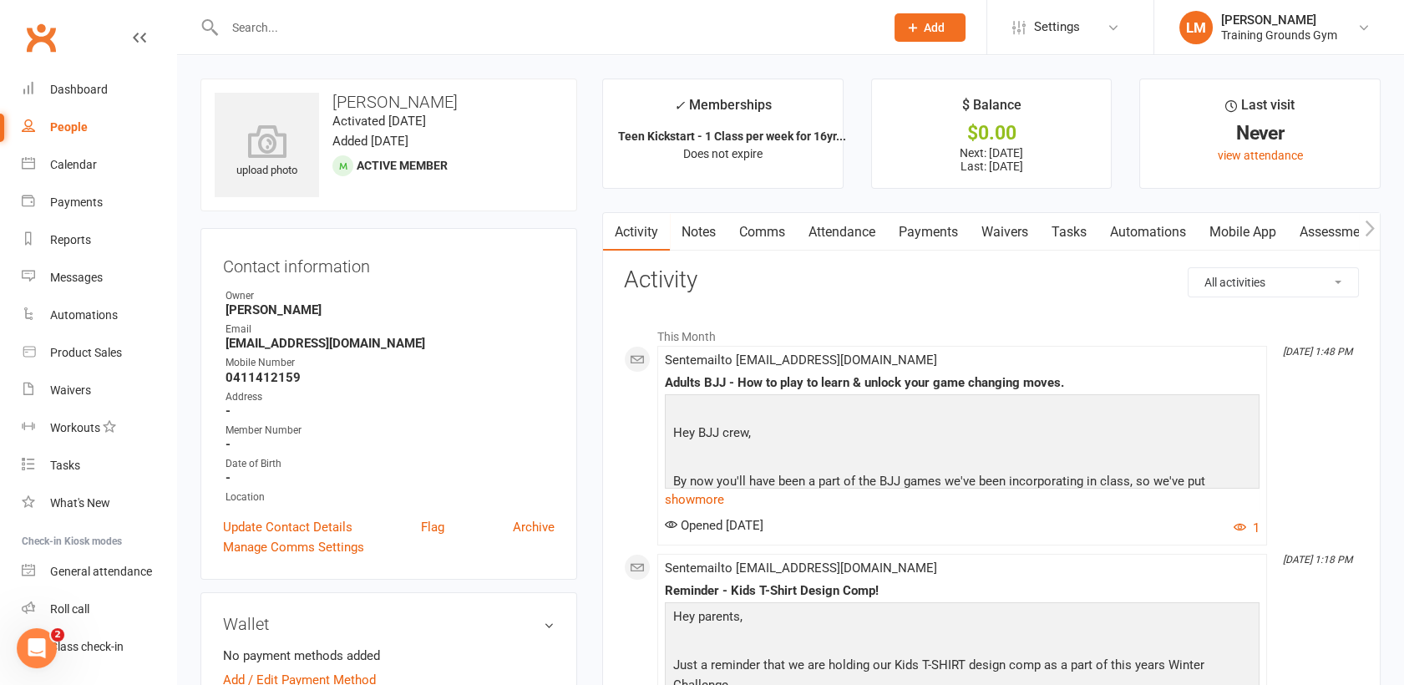
click at [931, 228] on link "Payments" at bounding box center [928, 232] width 83 height 38
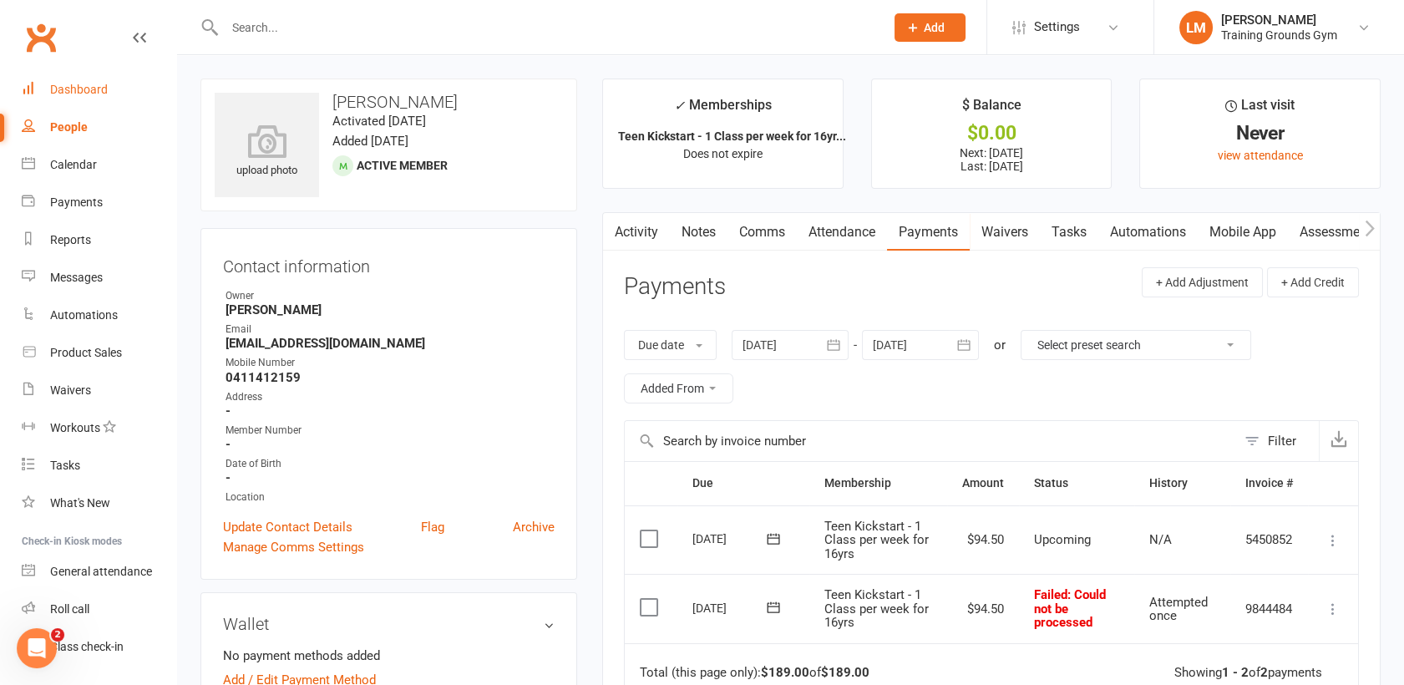
click at [84, 89] on div "Dashboard" at bounding box center [79, 89] width 58 height 13
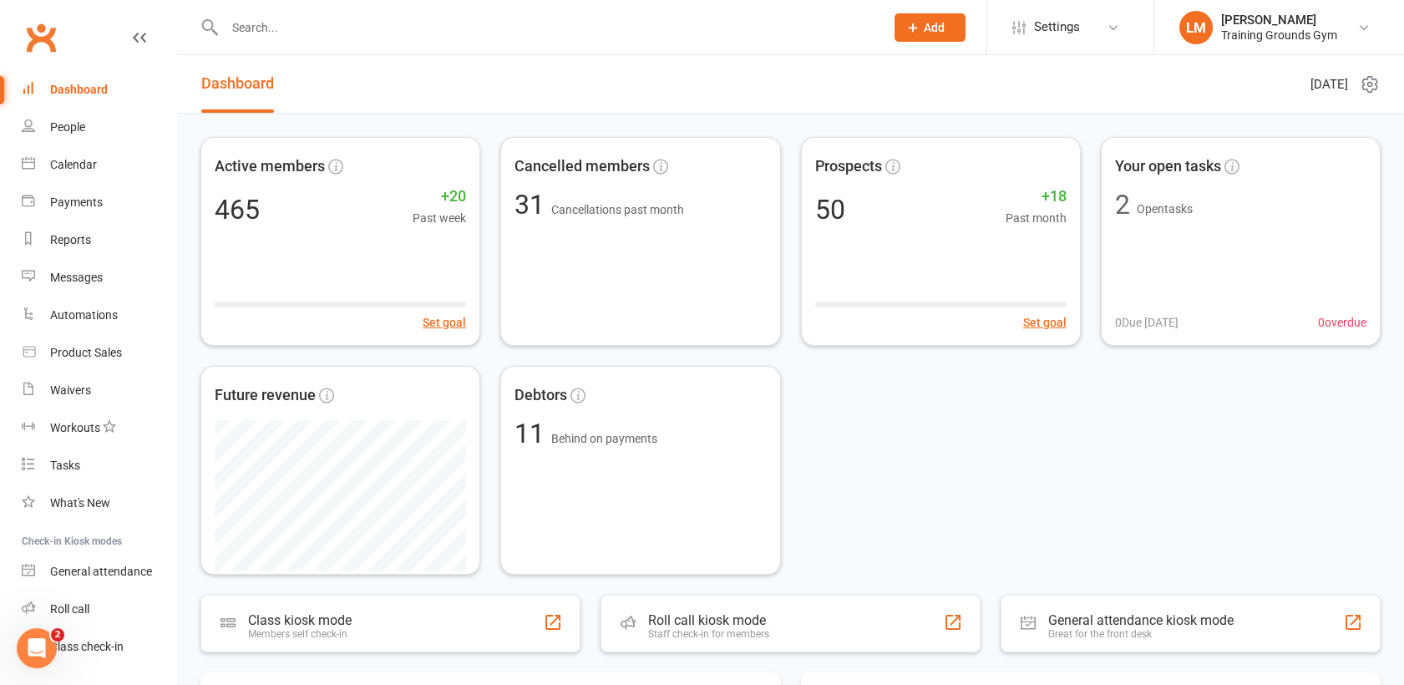
click at [274, 32] on input "text" at bounding box center [546, 27] width 653 height 23
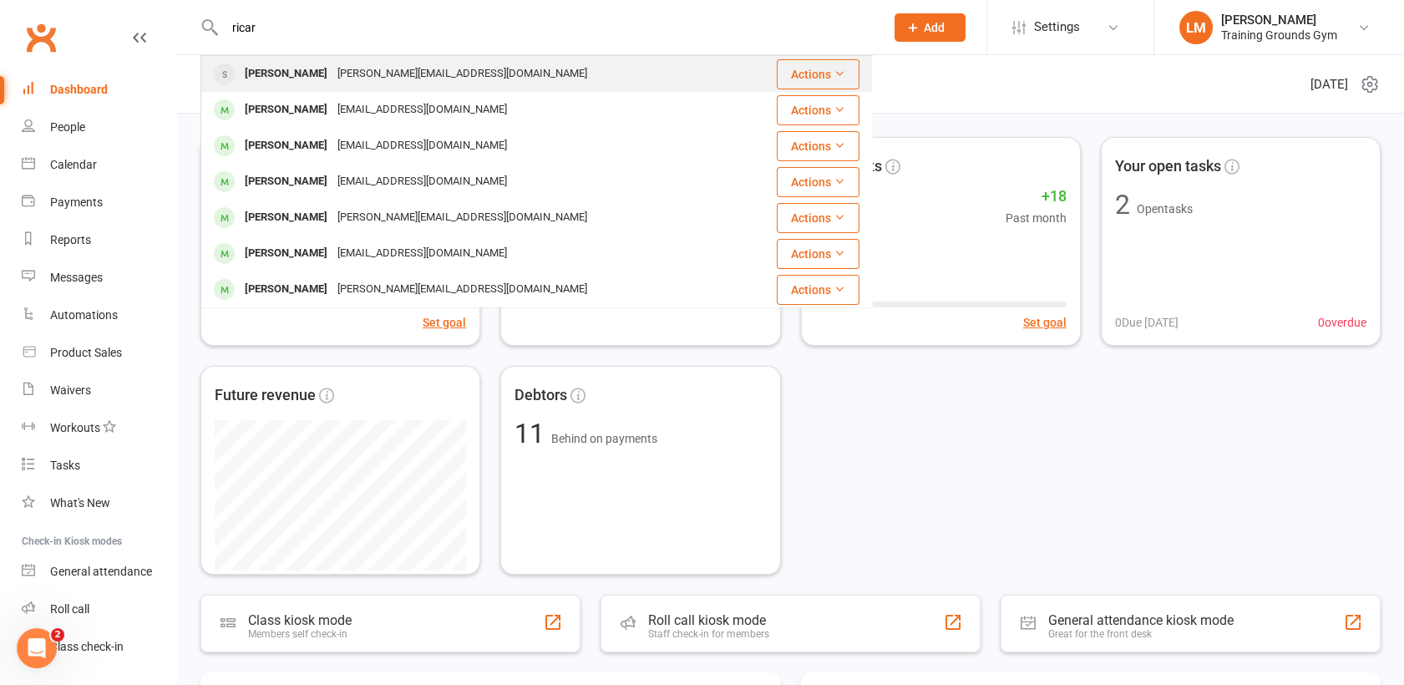
type input "ricar"
click at [308, 73] on div "[PERSON_NAME]" at bounding box center [286, 74] width 93 height 24
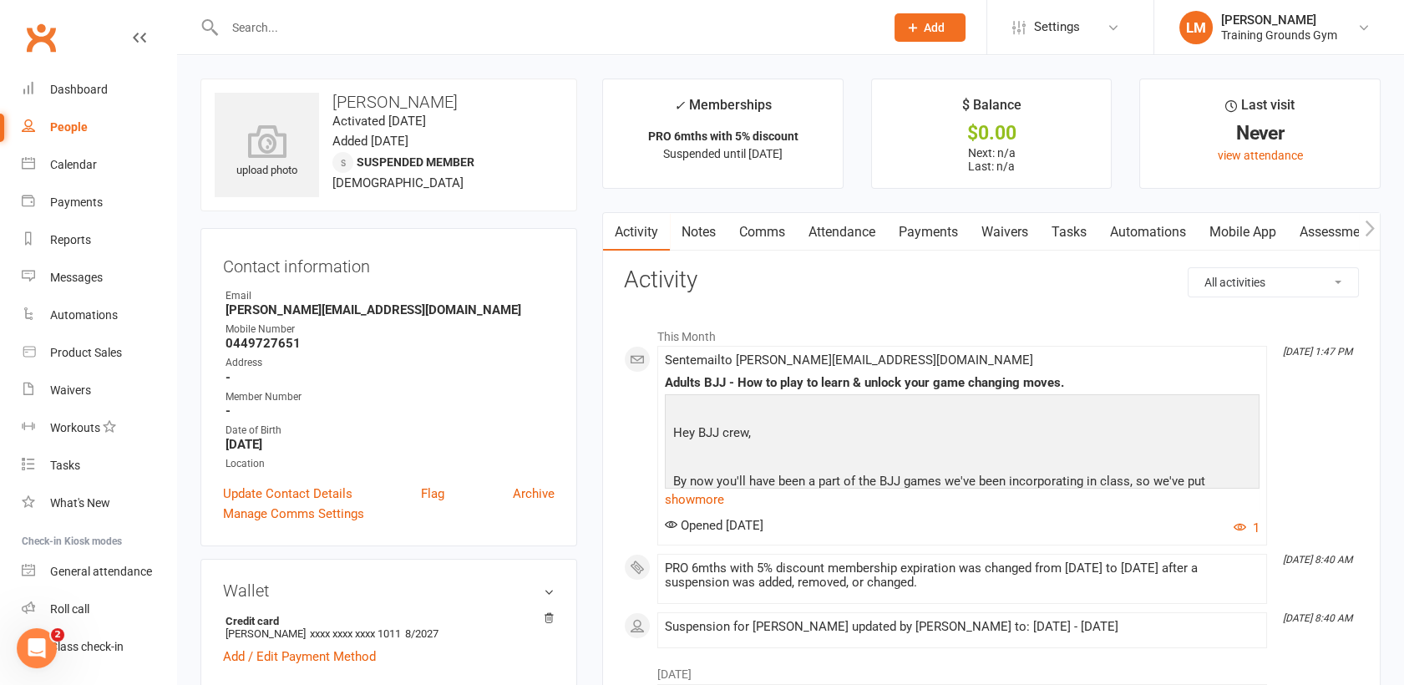
click at [73, 160] on div "Calendar" at bounding box center [73, 164] width 47 height 13
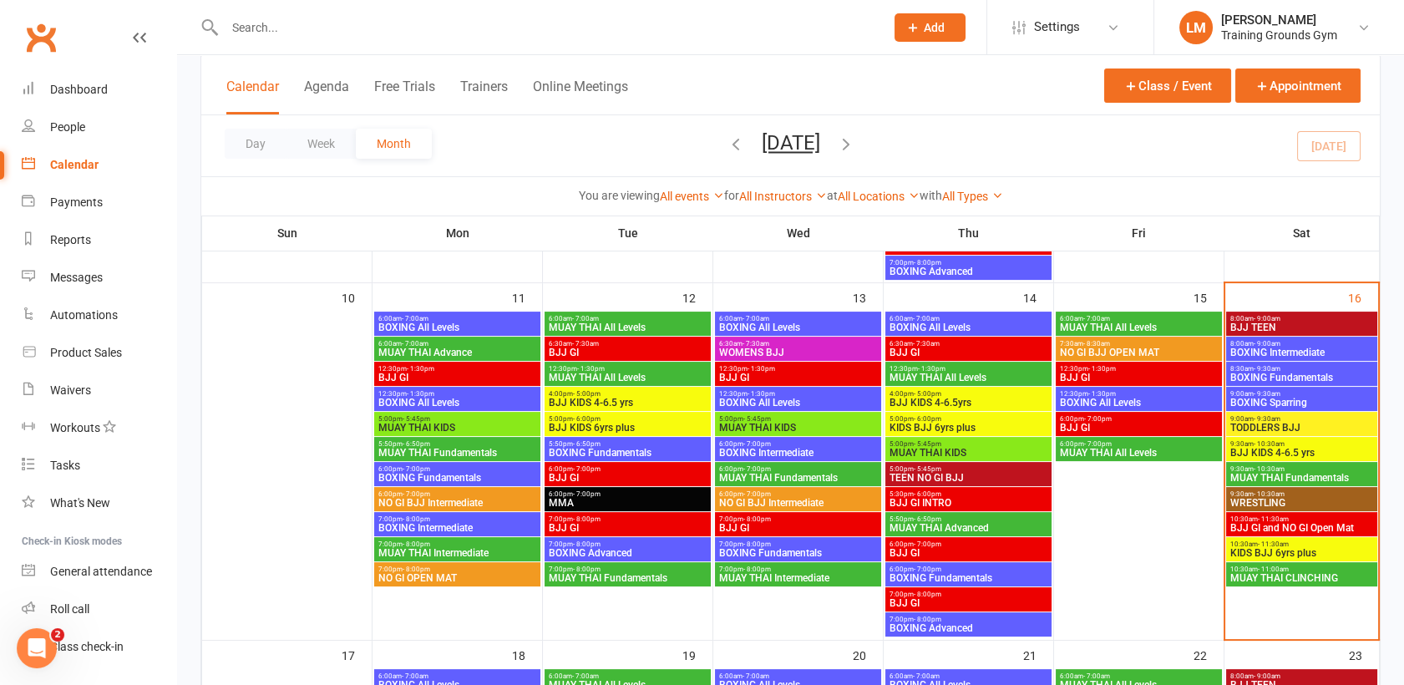
scroll to position [792, 0]
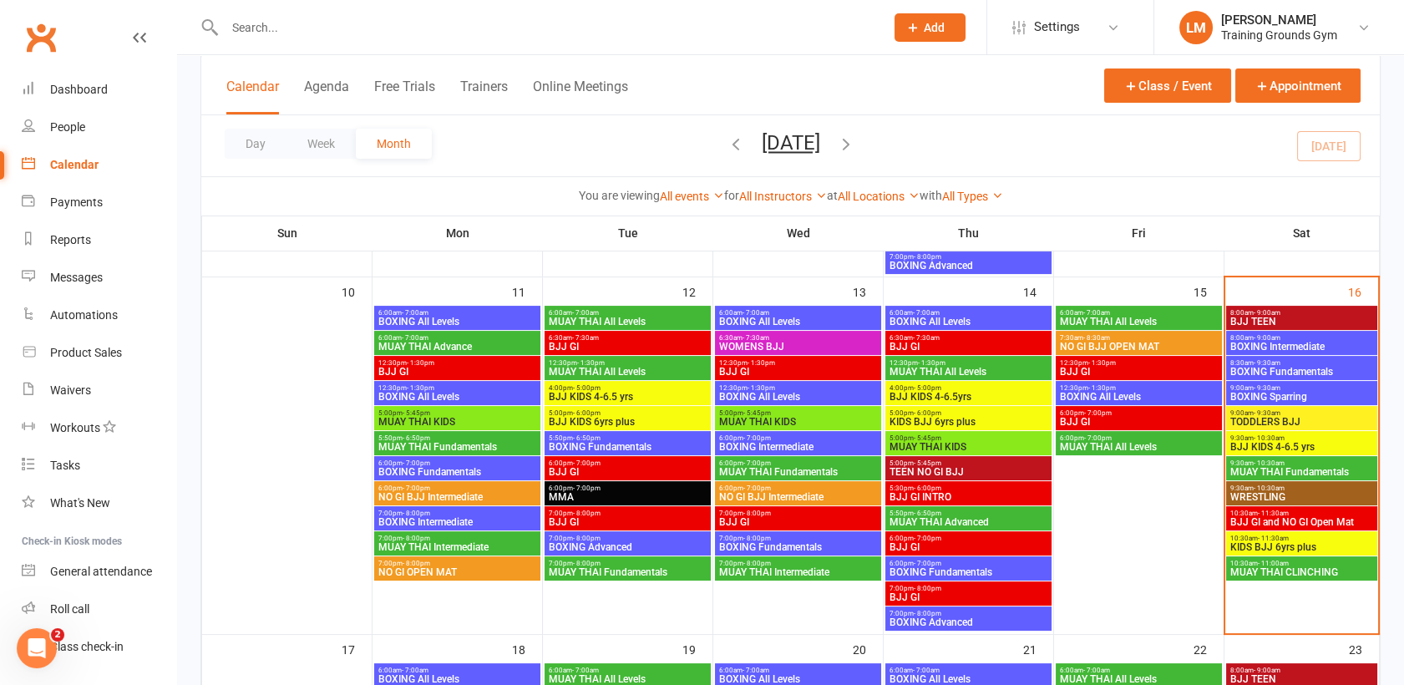
click at [1308, 418] on span "TODDLERS BJJ" at bounding box center [1302, 422] width 145 height 10
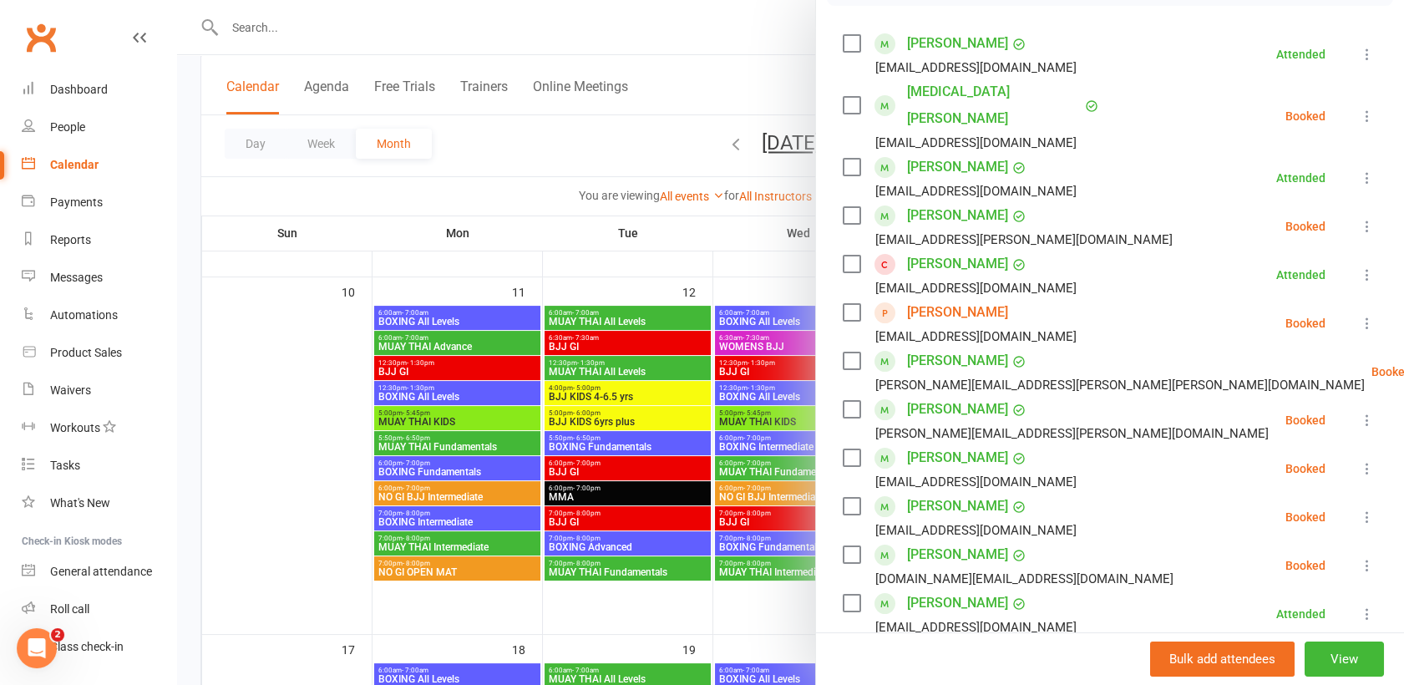
scroll to position [280, 0]
click at [844, 208] on label at bounding box center [851, 216] width 17 height 17
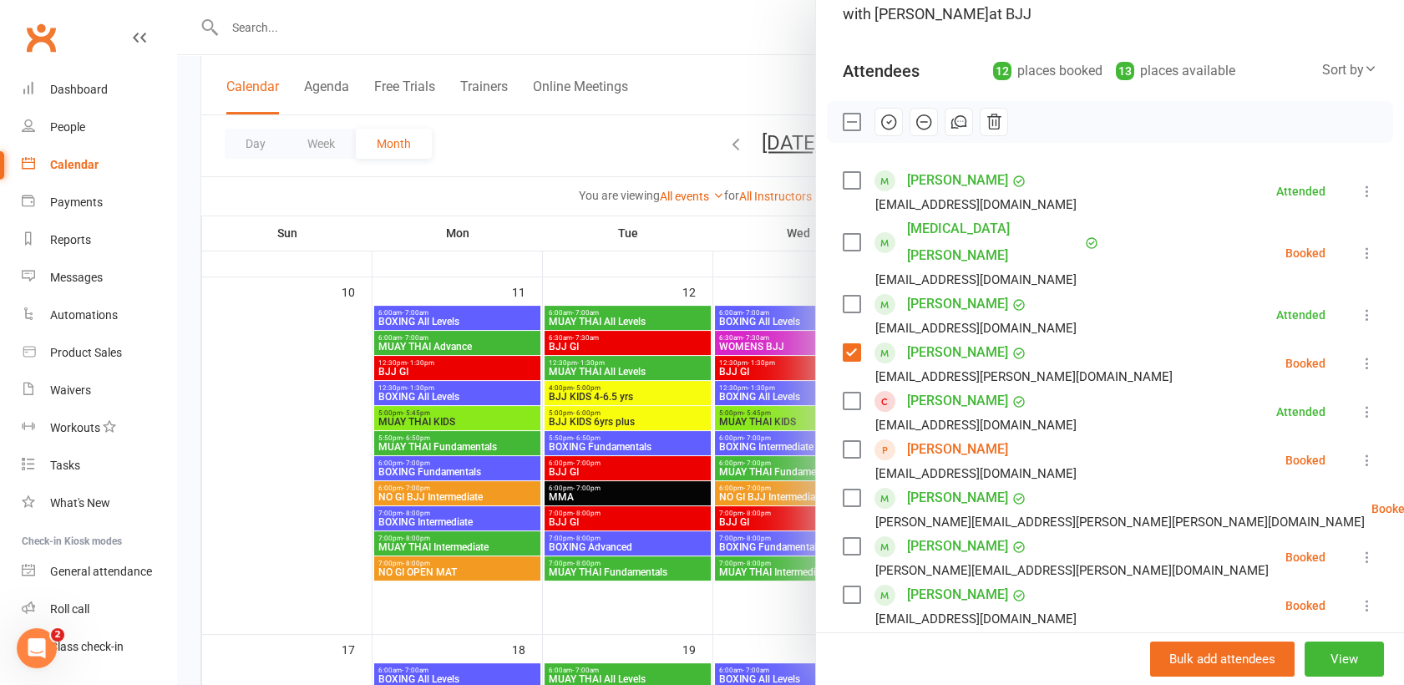
scroll to position [78, 0]
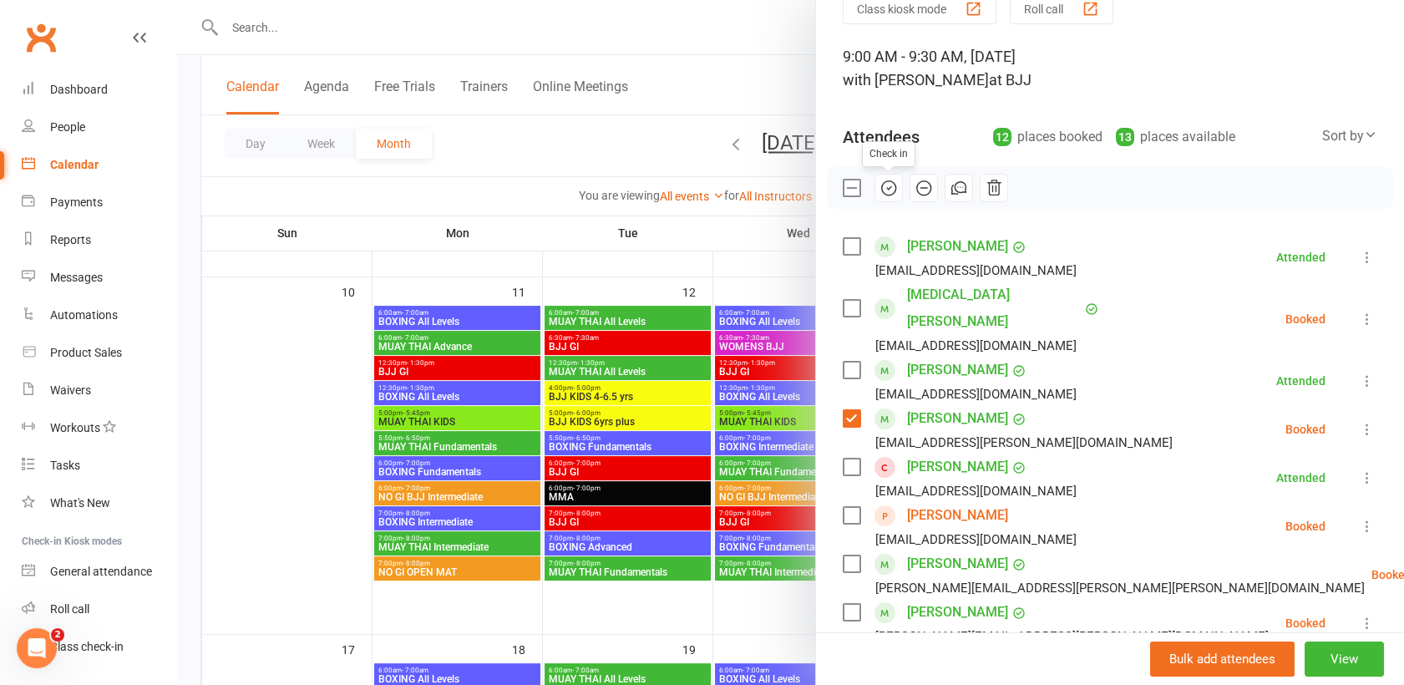
drag, startPoint x: 885, startPoint y: 190, endPoint x: 787, endPoint y: 72, distance: 153.6
click at [885, 190] on icon "button" at bounding box center [889, 188] width 18 height 18
click at [880, 194] on icon "button" at bounding box center [889, 188] width 18 height 18
click at [728, 45] on div at bounding box center [790, 342] width 1227 height 685
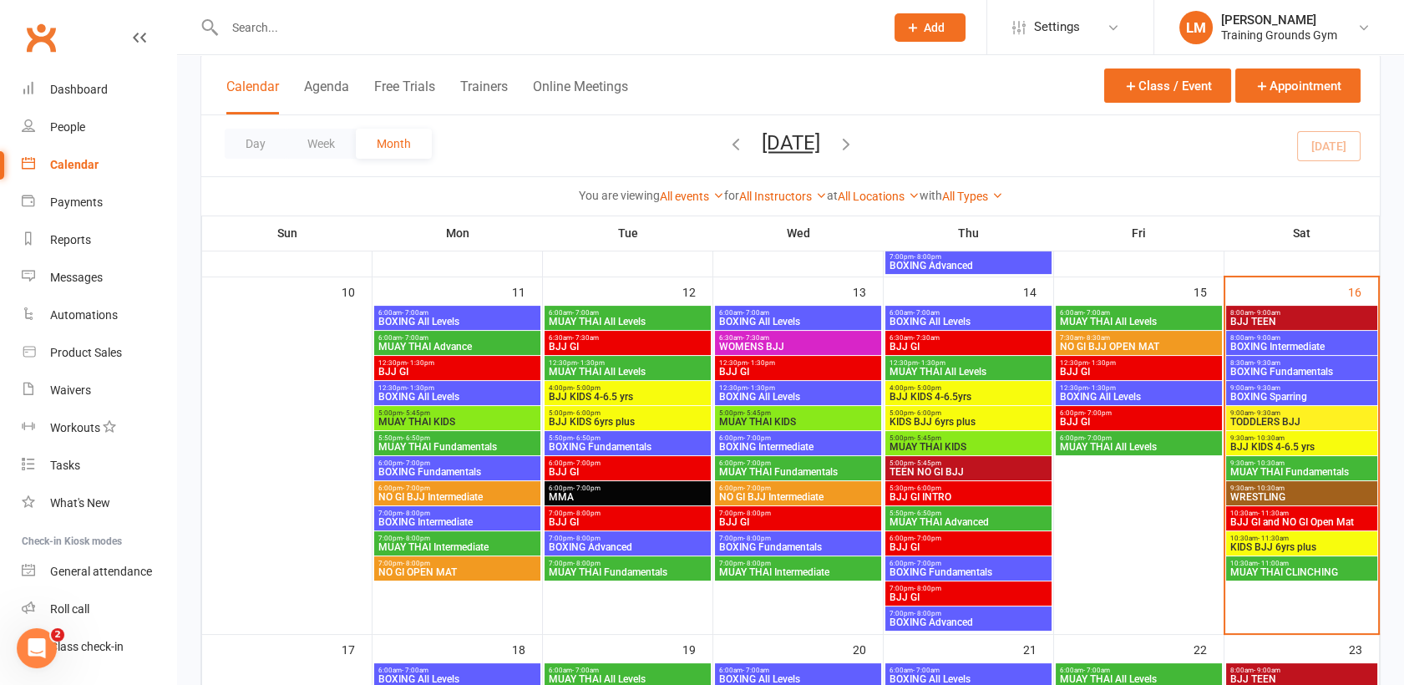
click at [1270, 310] on span "- 9:00am" at bounding box center [1267, 313] width 27 height 8
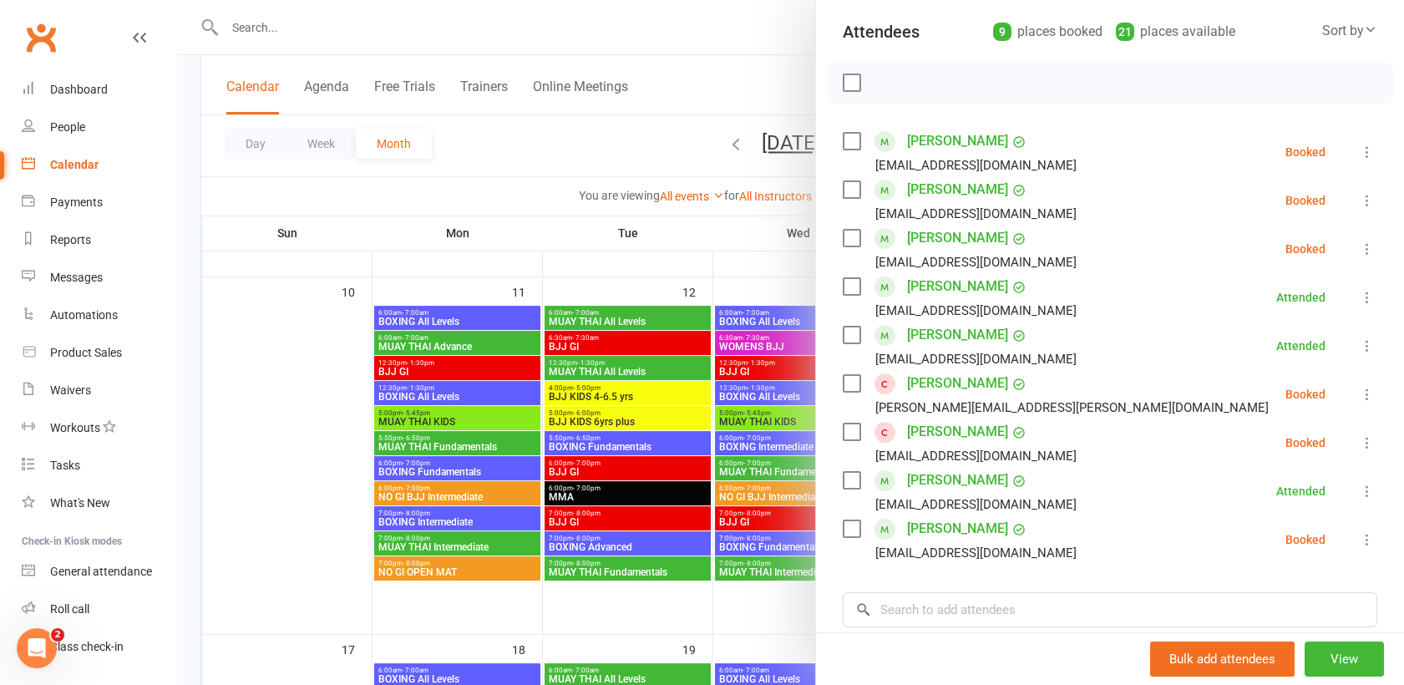
scroll to position [233, 0]
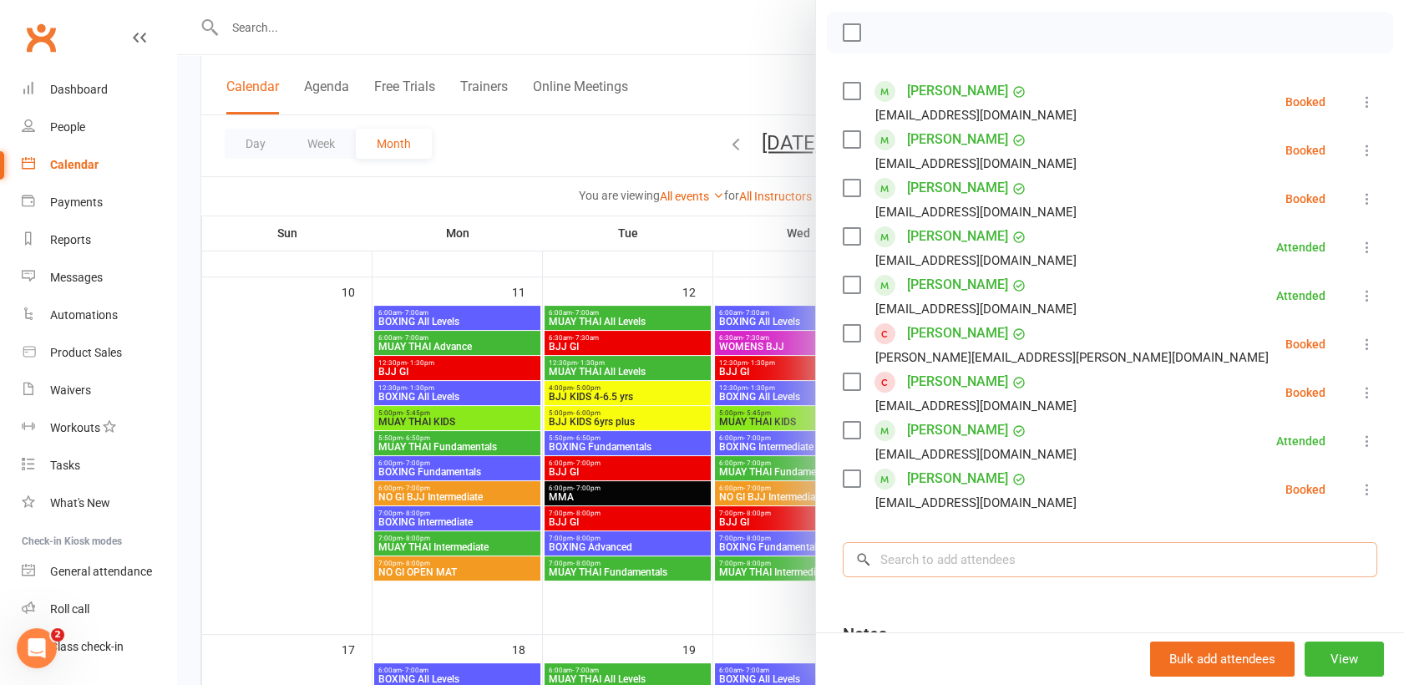
click at [1019, 544] on input "search" at bounding box center [1110, 559] width 535 height 35
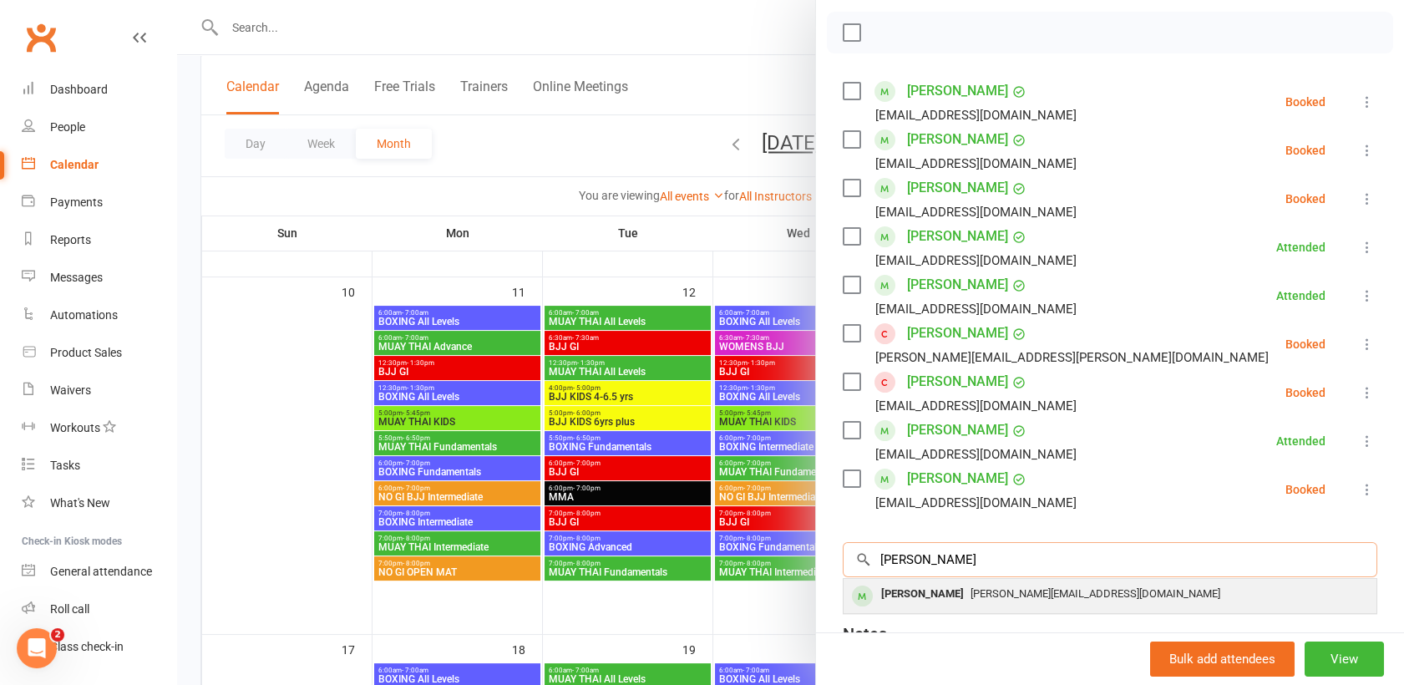
type input "[PERSON_NAME]"
click at [1020, 606] on div "[PERSON_NAME] [PERSON_NAME][EMAIL_ADDRESS][DOMAIN_NAME]" at bounding box center [1110, 596] width 533 height 34
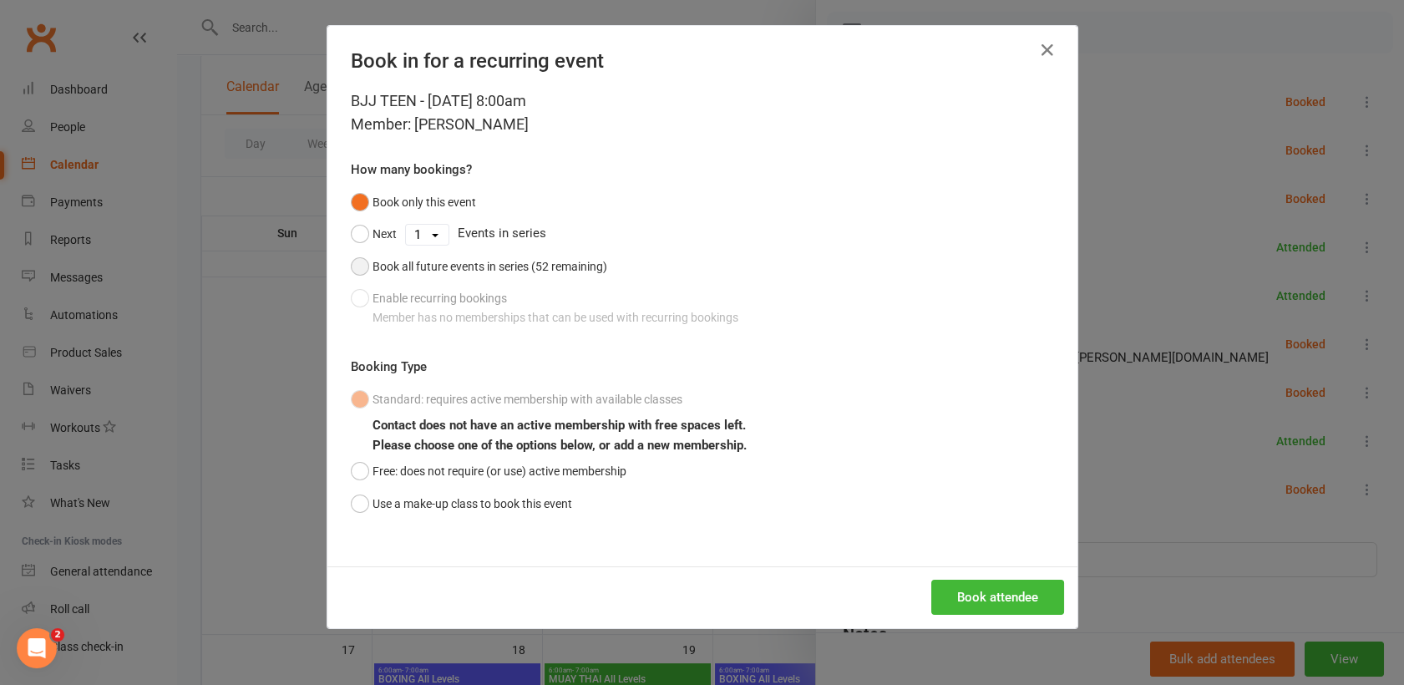
click at [351, 266] on button "Book all future events in series (52 remaining)" at bounding box center [479, 267] width 256 height 32
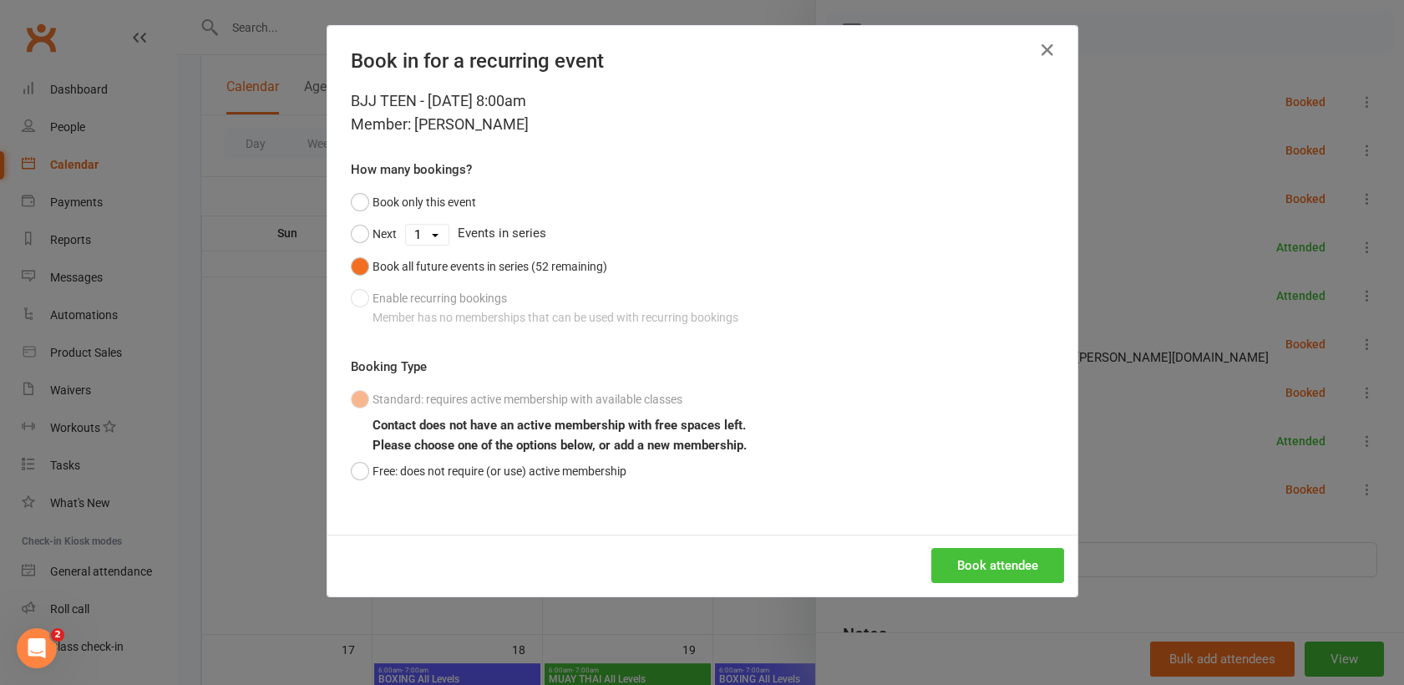
click at [989, 571] on button "Book attendee" at bounding box center [997, 565] width 133 height 35
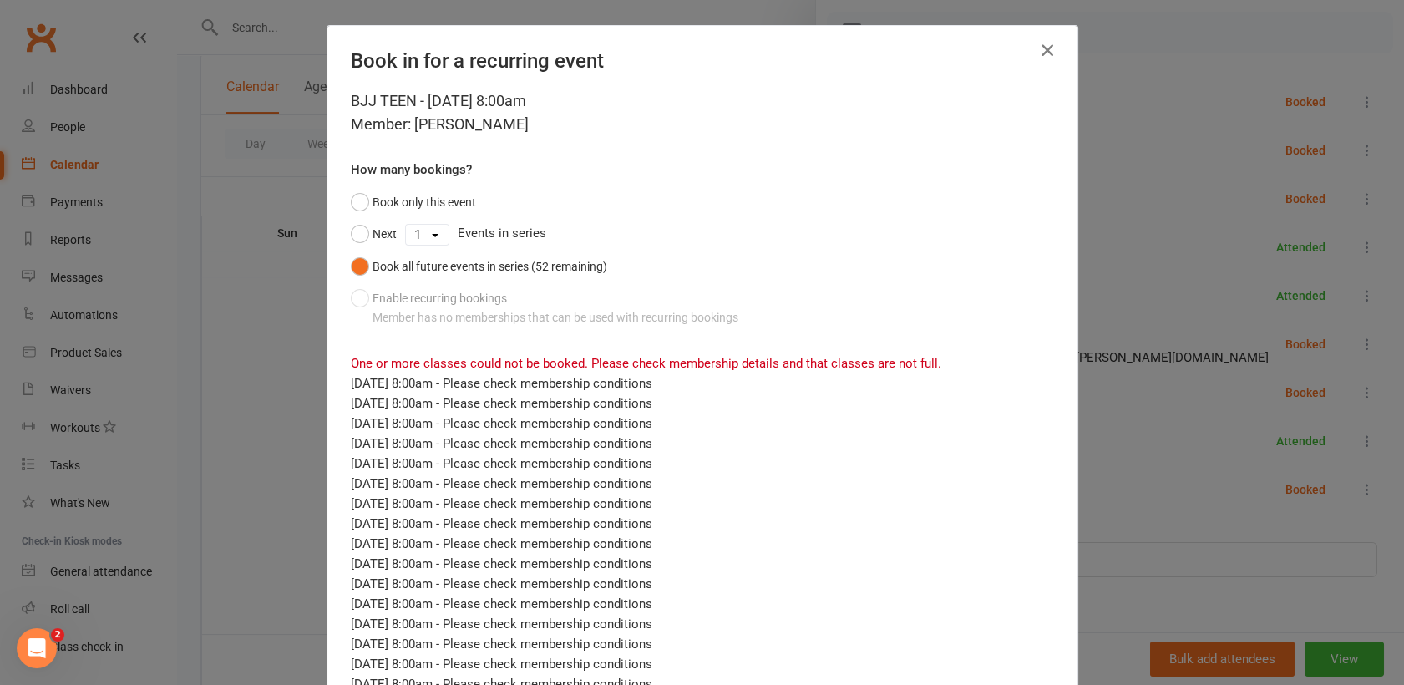
click at [1038, 48] on icon "button" at bounding box center [1048, 50] width 20 height 20
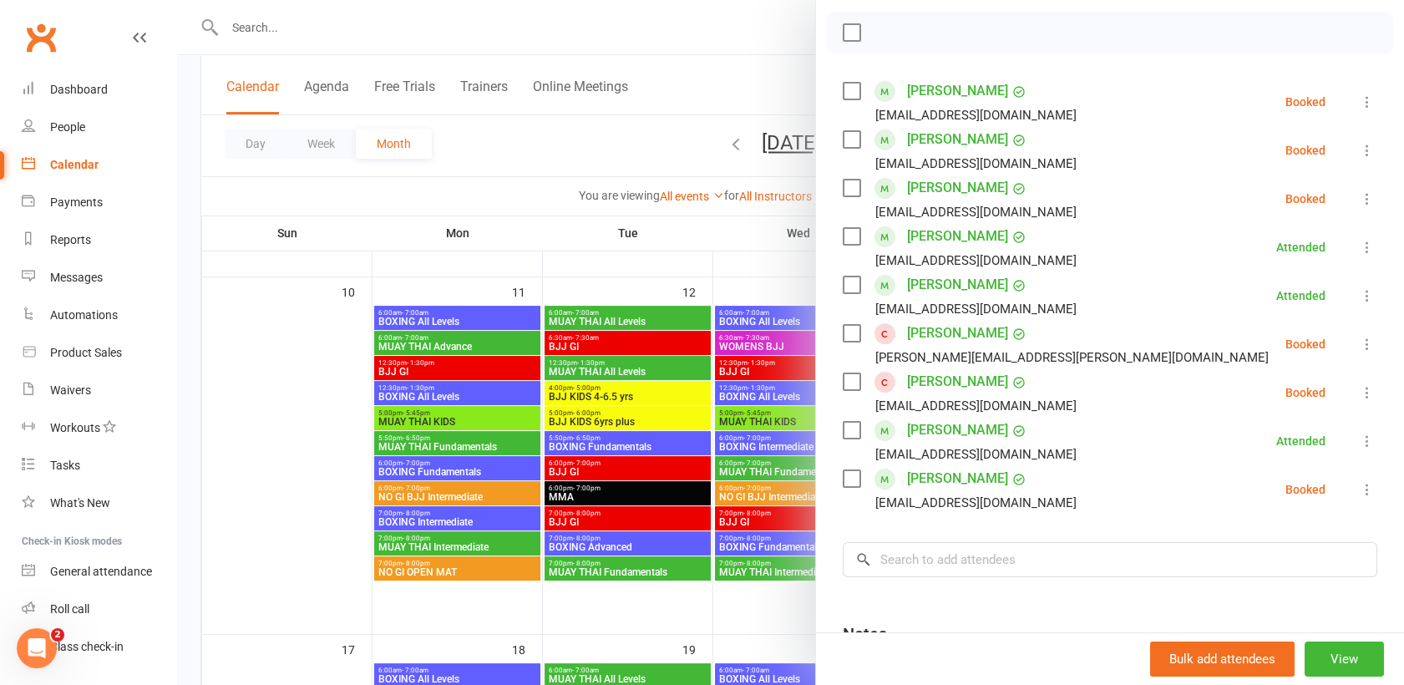
click at [669, 37] on div at bounding box center [790, 342] width 1227 height 685
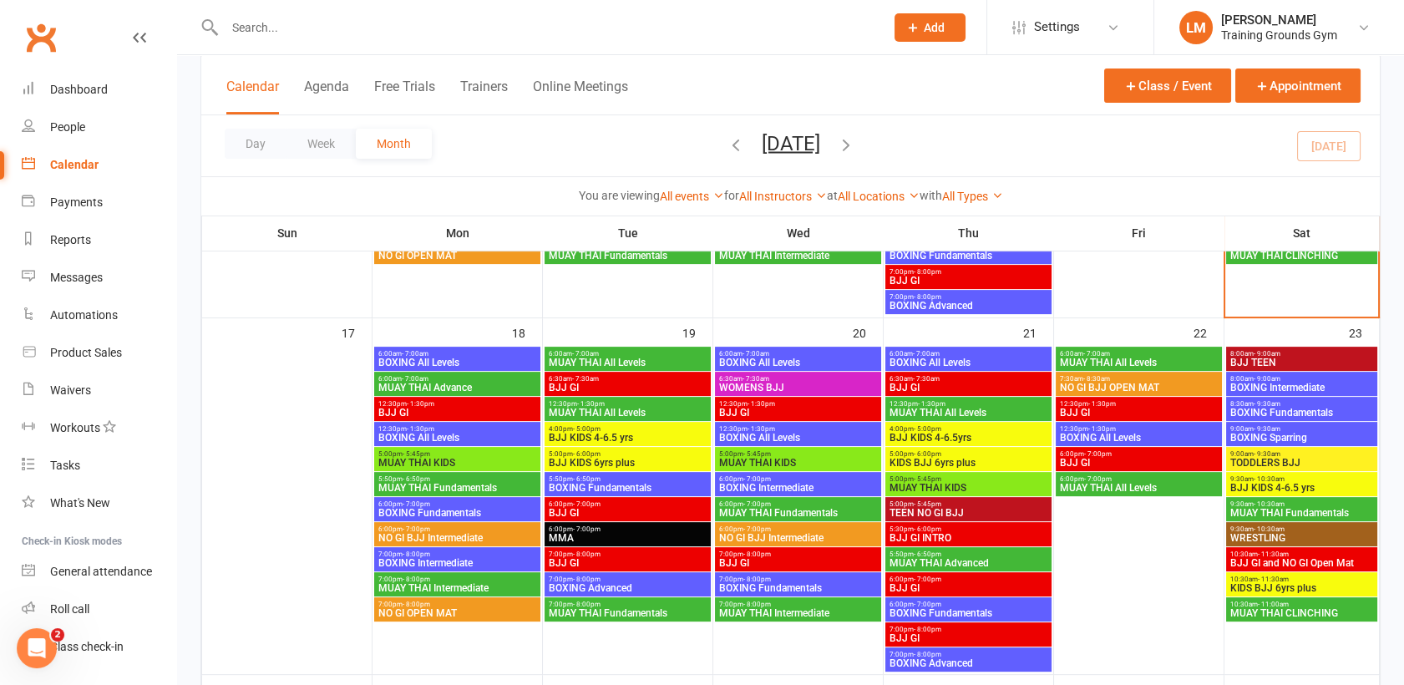
scroll to position [926, 0]
